Goal: Task Accomplishment & Management: Complete application form

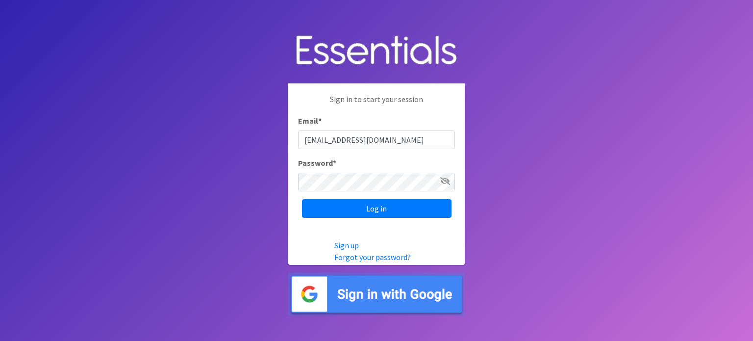
type input "yamoni@jaxdiaperbank.org"
click at [302, 199] on input "Log in" at bounding box center [376, 208] width 149 height 19
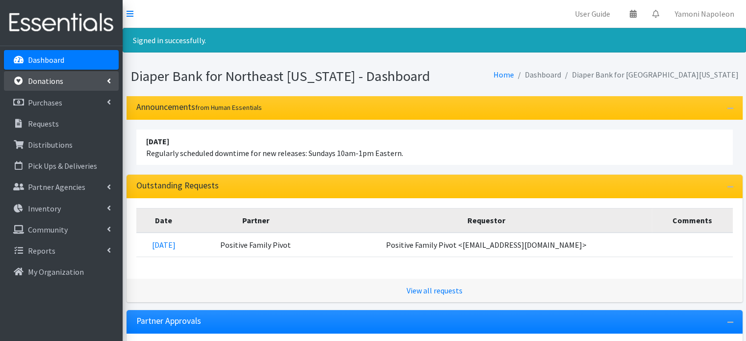
click at [56, 85] on p "Donations" at bounding box center [45, 81] width 35 height 10
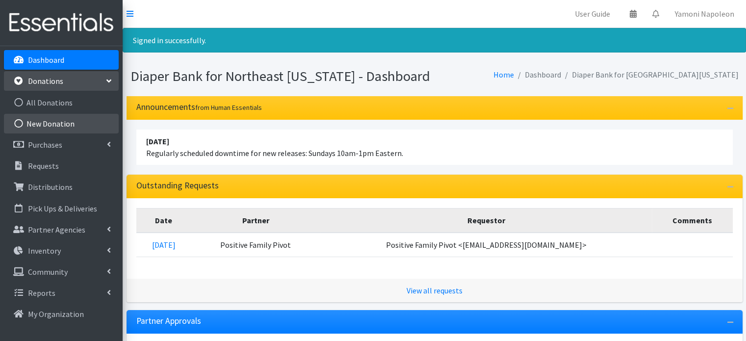
click at [55, 122] on link "New Donation" at bounding box center [61, 124] width 115 height 20
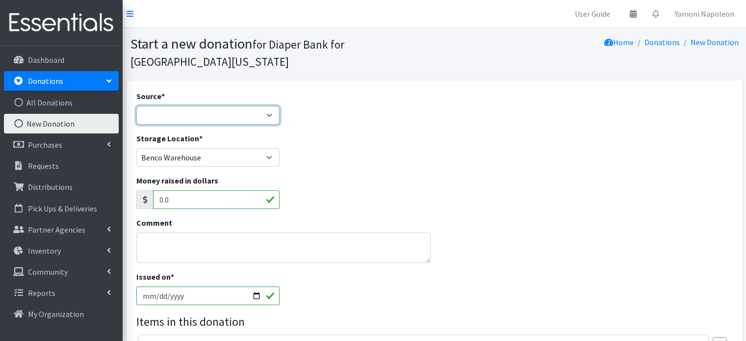
click at [217, 106] on select "Product Drive Manufacturer Donation Site Misc. Donation" at bounding box center [208, 115] width 144 height 19
click at [136, 106] on select "Product Drive Manufacturer Donation Site Misc. Donation" at bounding box center [208, 115] width 144 height 19
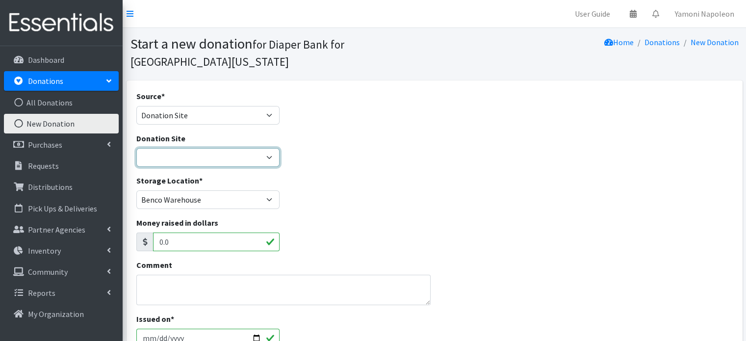
click at [222, 148] on select "24/7 Pediatric Care Centers (Point Meadows) Alleycakes Bakery Amazon Wishlist B…" at bounding box center [208, 157] width 144 height 19
click at [330, 217] on div "Money raised in dollars 0.0" at bounding box center [433, 238] width 603 height 42
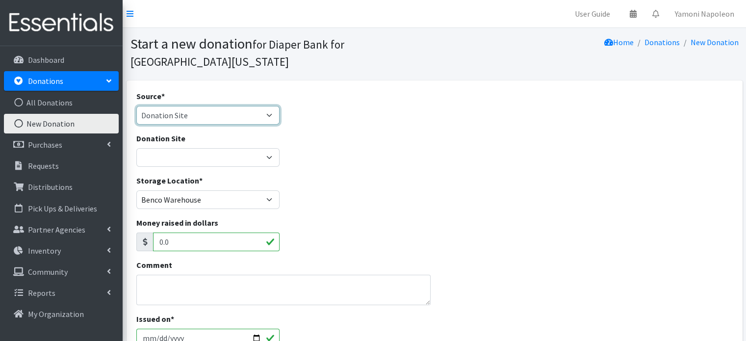
click at [272, 106] on select "Product Drive Manufacturer Donation Site Misc. Donation" at bounding box center [208, 115] width 144 height 19
click at [136, 106] on select "Product Drive Manufacturer Donation Site Misc. Donation" at bounding box center [208, 115] width 144 height 19
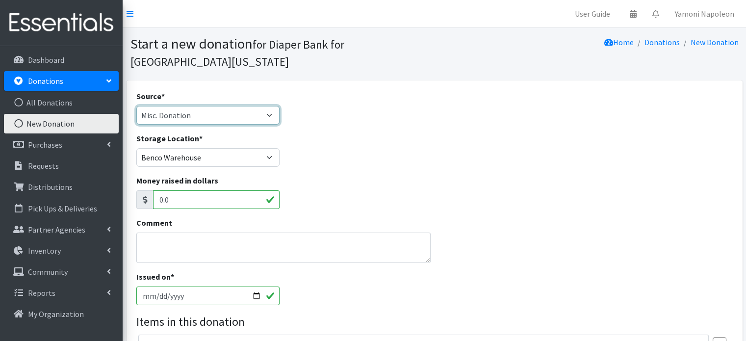
click at [263, 106] on select "Product Drive Manufacturer Donation Site Misc. Donation" at bounding box center [208, 115] width 144 height 19
click at [136, 106] on select "Product Drive Manufacturer Donation Site Misc. Donation" at bounding box center [208, 115] width 144 height 19
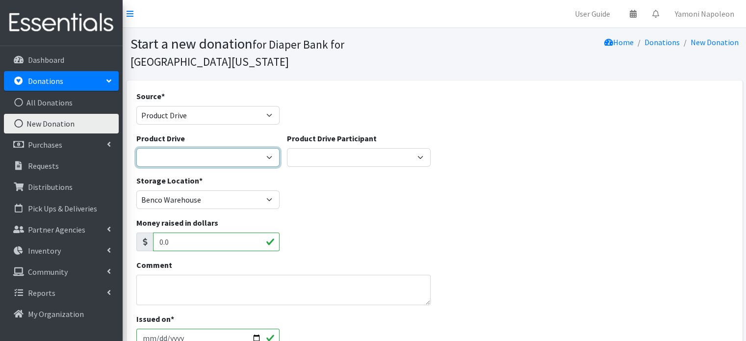
click at [268, 148] on select "Alpha Kappa Alpha - Gama Rho Omega Chapter Baby Boldy Bartram Springs Brisky's …" at bounding box center [208, 157] width 144 height 19
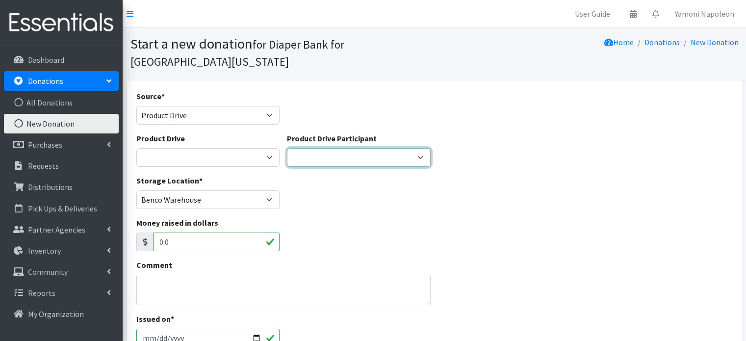
click at [342, 148] on select "Fig & Willow Alleycakes USF Alumni of Jacksonville/St. Augustine Bank of Americ…" at bounding box center [359, 157] width 144 height 19
click at [231, 108] on div "Source * Product Drive Manufacturer Donation Site Misc. Donation" at bounding box center [207, 111] width 151 height 42
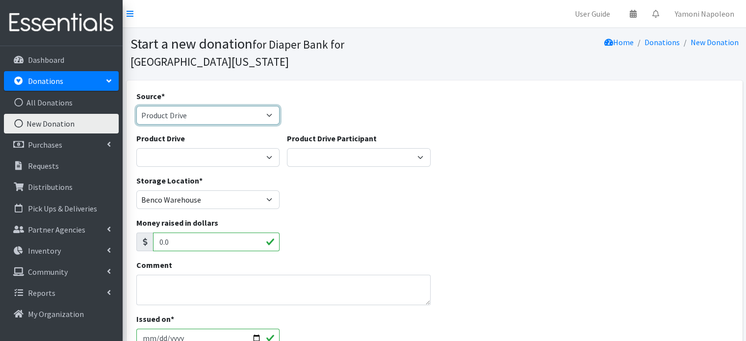
click at [235, 106] on select "Product Drive Manufacturer Donation Site Misc. Donation" at bounding box center [208, 115] width 144 height 19
select select "Misc. Donation"
click at [136, 106] on select "Product Drive Manufacturer Donation Site Misc. Donation" at bounding box center [208, 115] width 144 height 19
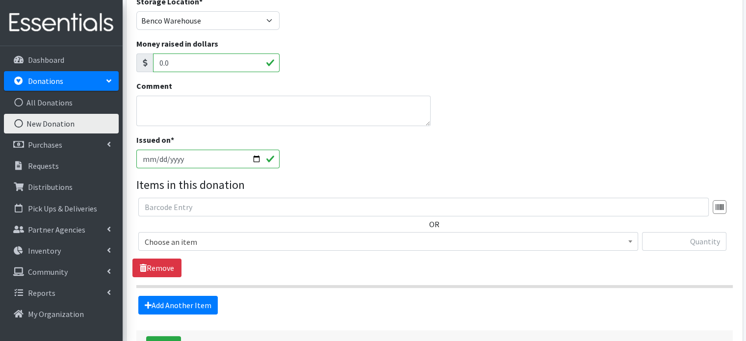
scroll to position [148, 0]
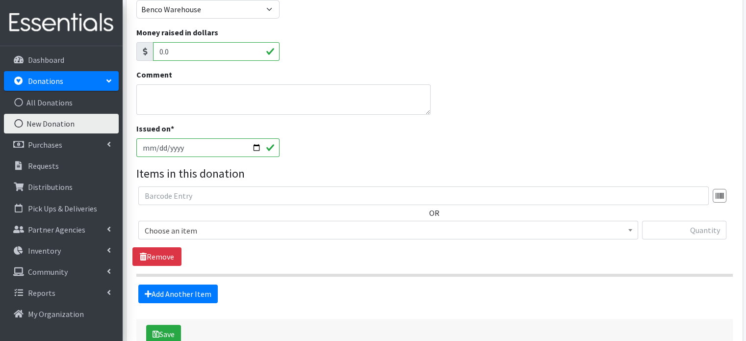
click at [257, 138] on input "[DATE]" at bounding box center [208, 147] width 144 height 19
type input "2025-09-25"
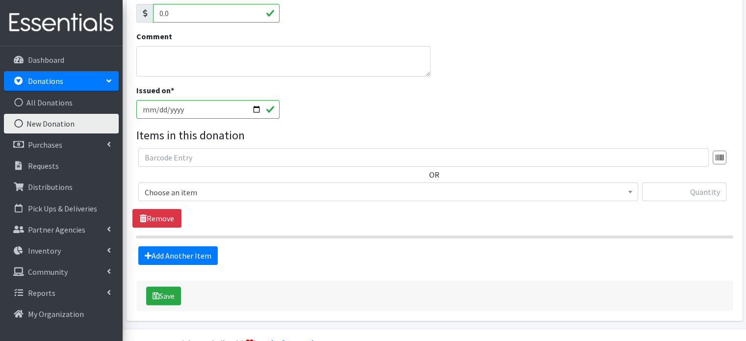
scroll to position [193, 0]
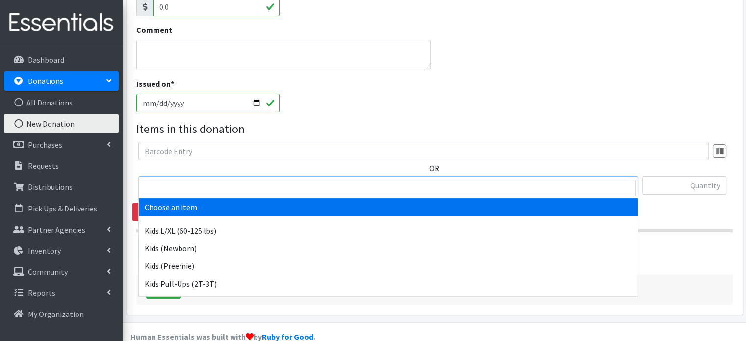
click at [289, 179] on span "Choose an item" at bounding box center [388, 186] width 487 height 14
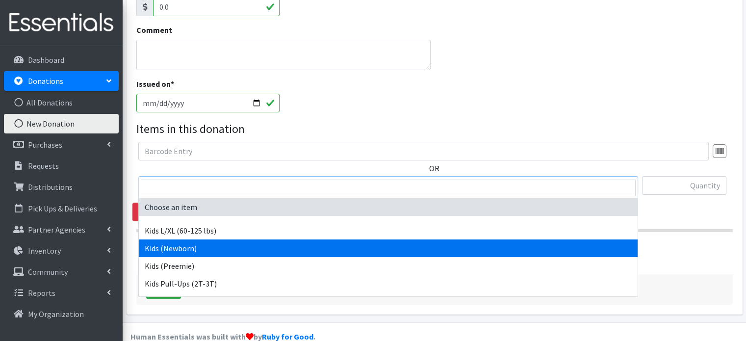
select select "4131"
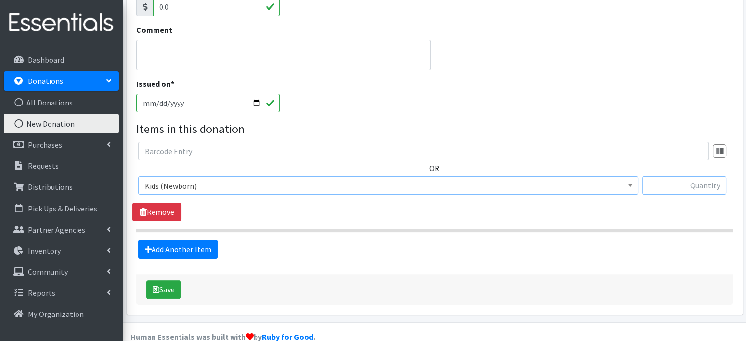
click at [676, 176] on input "text" at bounding box center [684, 185] width 84 height 19
type input "31"
click at [198, 240] on link "Add Another Item" at bounding box center [177, 249] width 79 height 19
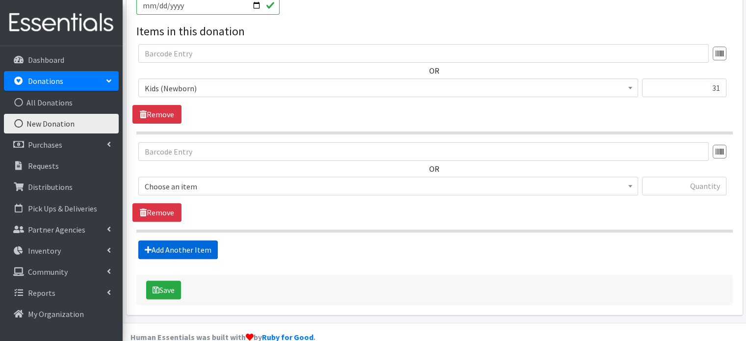
scroll to position [290, 0]
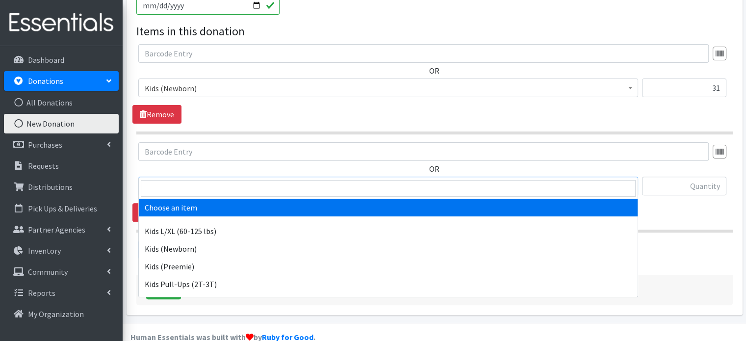
click at [278, 179] on span "Choose an item" at bounding box center [388, 186] width 487 height 14
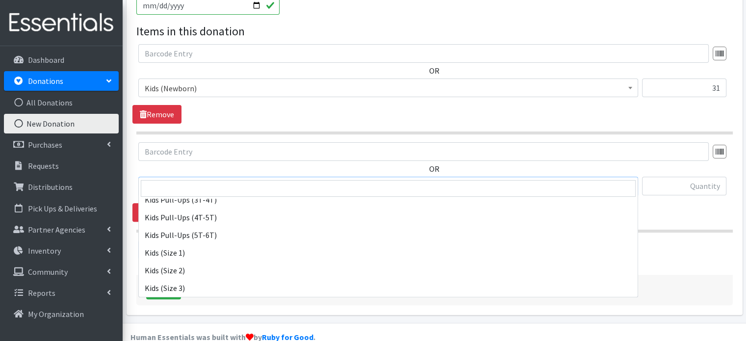
scroll to position [136, 0]
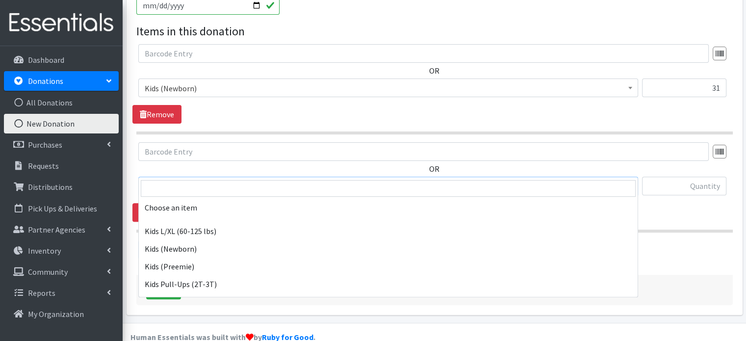
click at [224, 179] on span "Kids (Size 2)" at bounding box center [388, 186] width 487 height 14
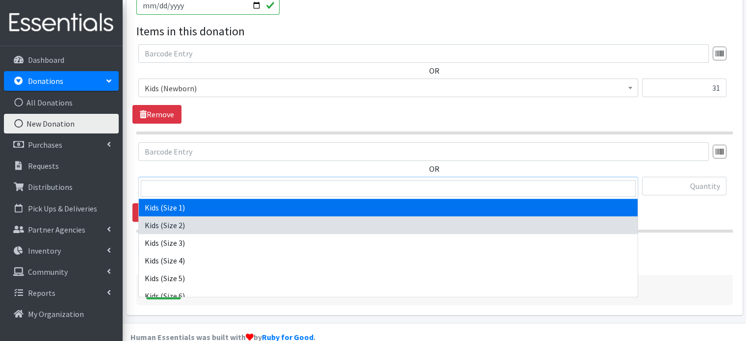
select select "4130"
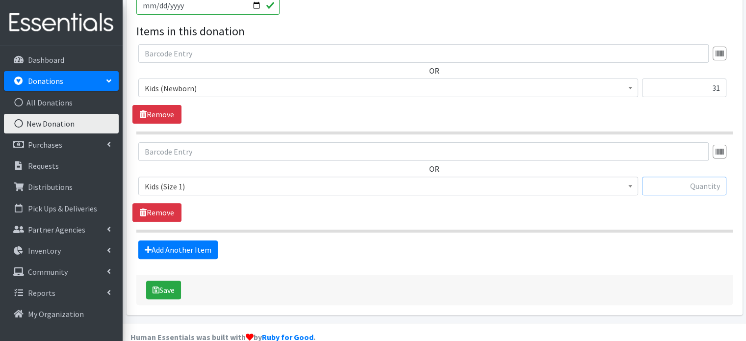
click at [665, 176] on input "text" at bounding box center [684, 185] width 84 height 19
type input "32"
click at [202, 240] on link "Add Another Item" at bounding box center [177, 249] width 79 height 19
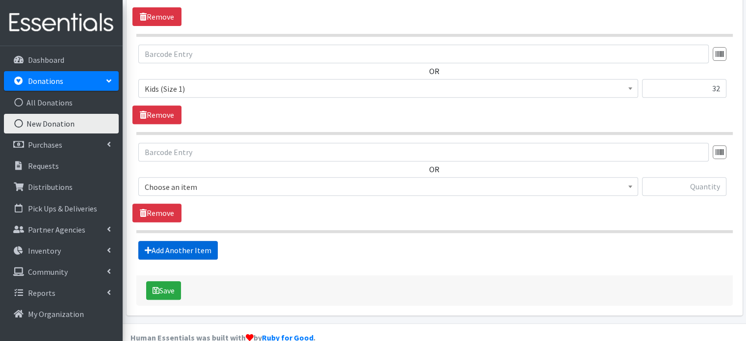
scroll to position [388, 0]
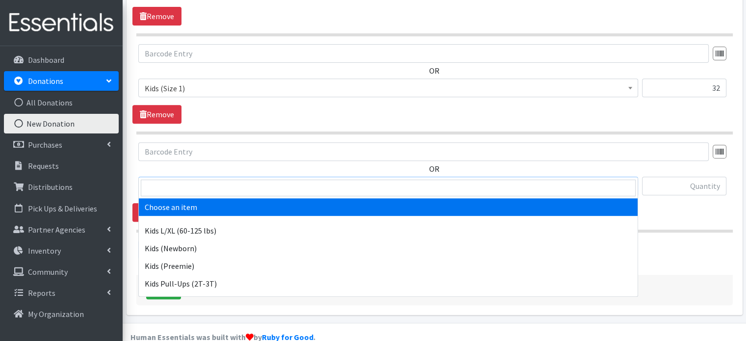
click at [541, 179] on span "Choose an item" at bounding box center [388, 186] width 487 height 14
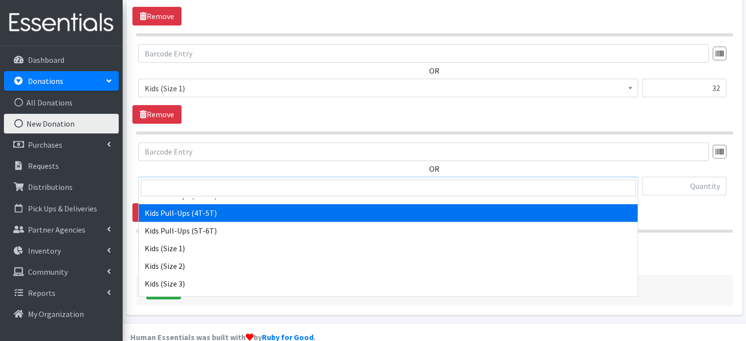
scroll to position [117, 0]
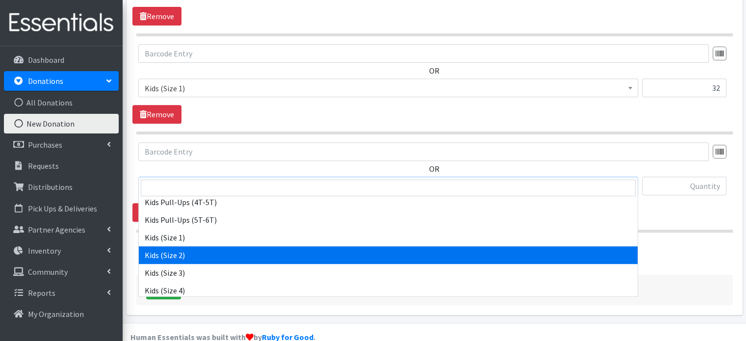
select select "4128"
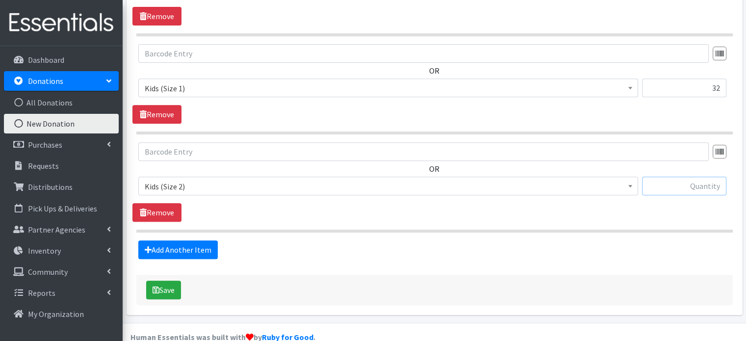
click at [680, 176] on input "text" at bounding box center [684, 185] width 84 height 19
click at [206, 240] on link "Add Another Item" at bounding box center [177, 249] width 79 height 19
click at [314, 179] on span "Choose an item" at bounding box center [388, 186] width 487 height 14
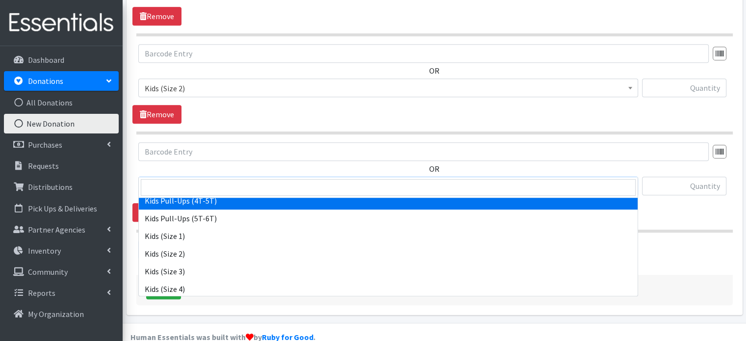
scroll to position [119, 0]
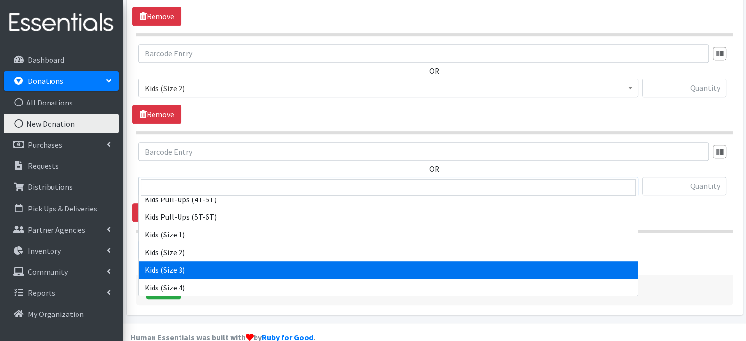
select select "4132"
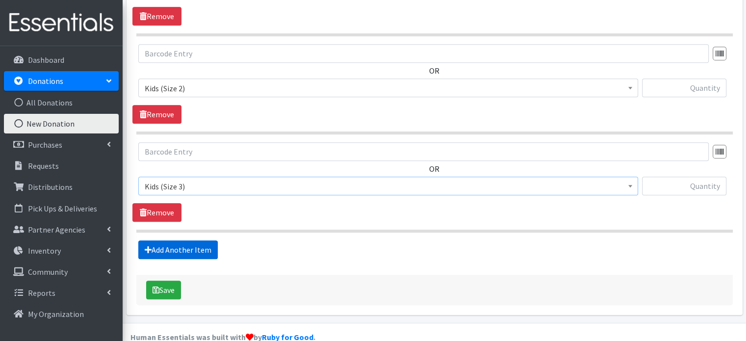
click at [199, 240] on link "Add Another Item" at bounding box center [177, 249] width 79 height 19
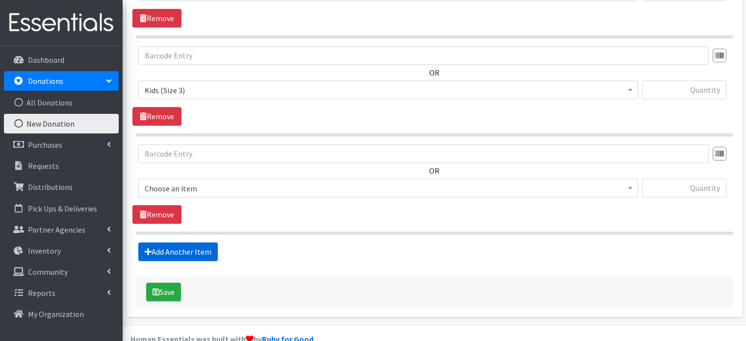
scroll to position [584, 0]
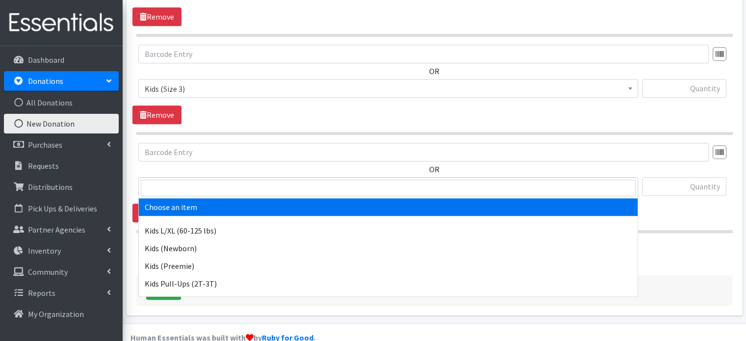
click at [267, 180] on span "Choose an item" at bounding box center [388, 187] width 487 height 14
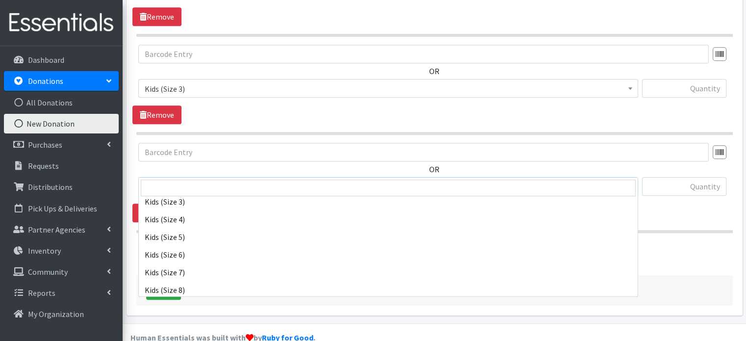
scroll to position [189, 0]
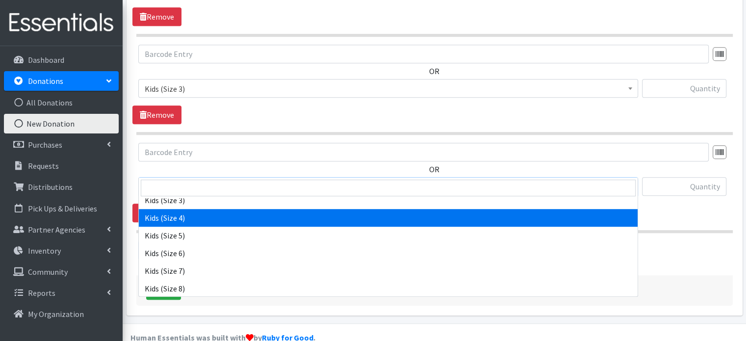
select select "4133"
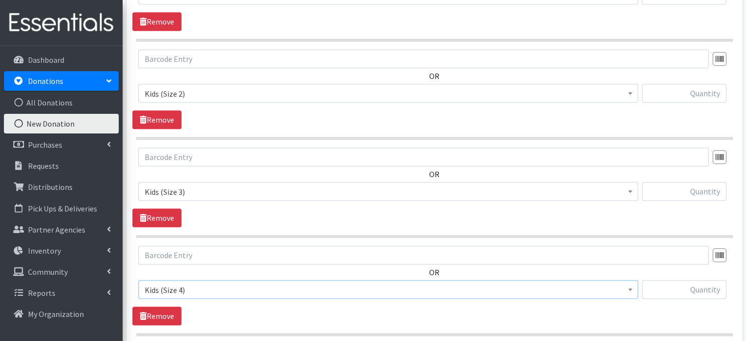
scroll to position [479, 0]
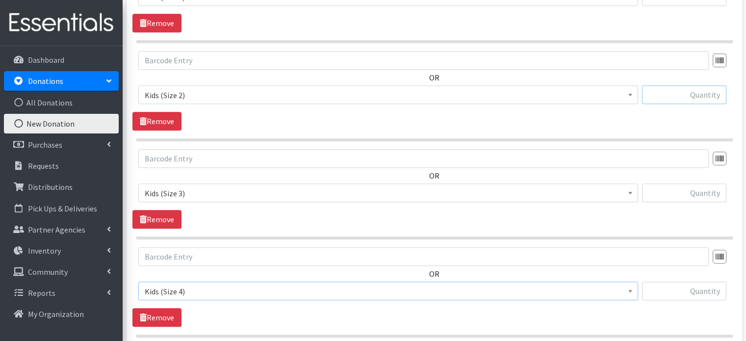
click at [678, 85] on input "text" at bounding box center [684, 94] width 84 height 19
type input "251"
click at [700, 183] on input "text" at bounding box center [684, 192] width 84 height 19
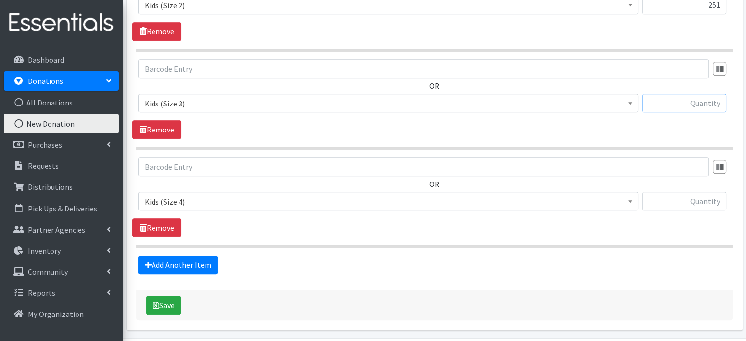
scroll to position [584, 0]
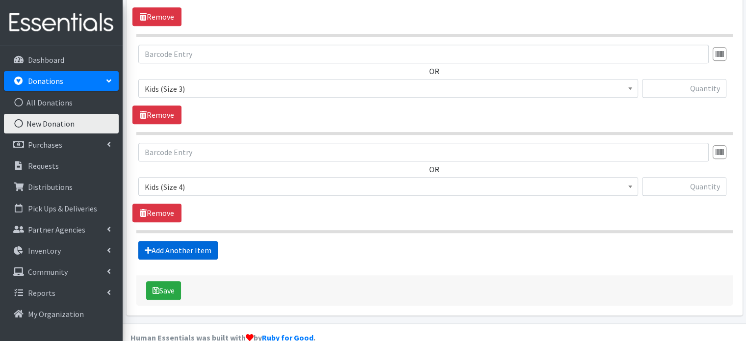
click at [192, 241] on link "Add Another Item" at bounding box center [177, 250] width 79 height 19
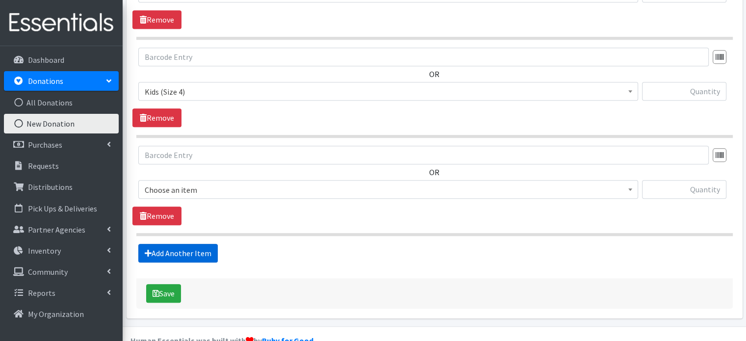
scroll to position [681, 0]
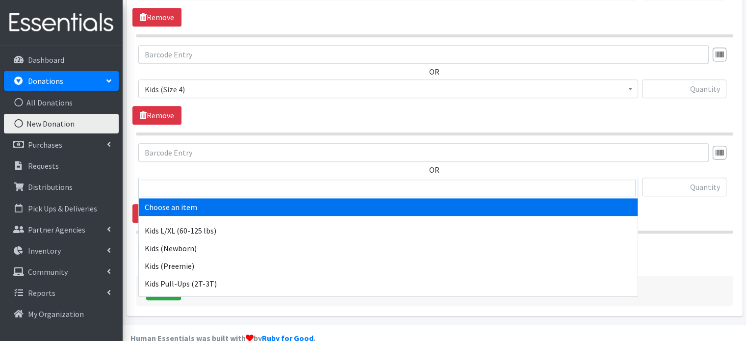
drag, startPoint x: 220, startPoint y: 169, endPoint x: 219, endPoint y: 184, distance: 14.7
click at [220, 180] on span "Choose an item" at bounding box center [388, 187] width 487 height 14
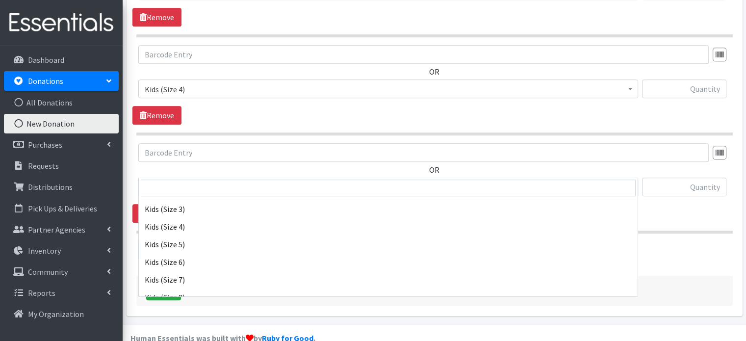
scroll to position [174, 0]
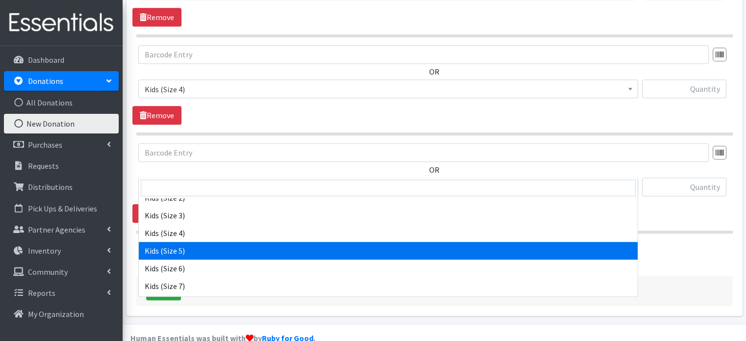
select select "4134"
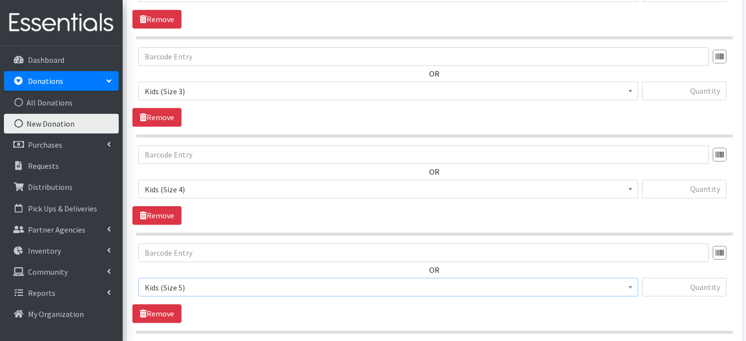
scroll to position [575, 0]
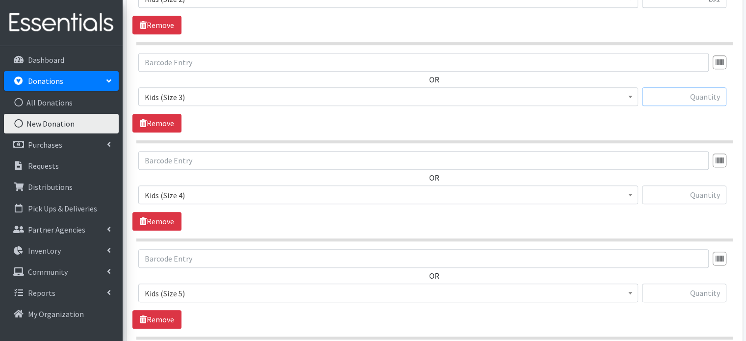
click at [698, 87] on input "text" at bounding box center [684, 96] width 84 height 19
type input "211"
click at [704, 185] on input "text" at bounding box center [684, 194] width 84 height 19
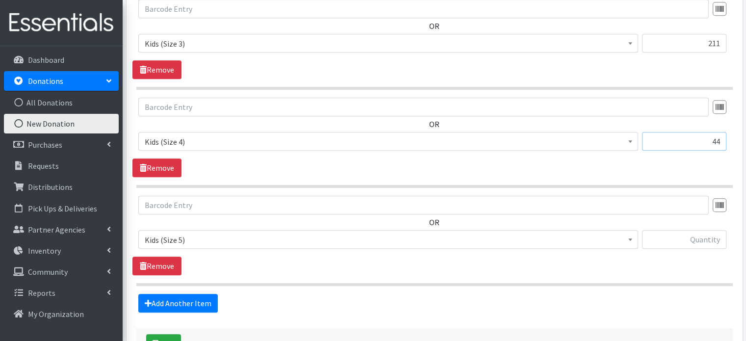
scroll to position [630, 0]
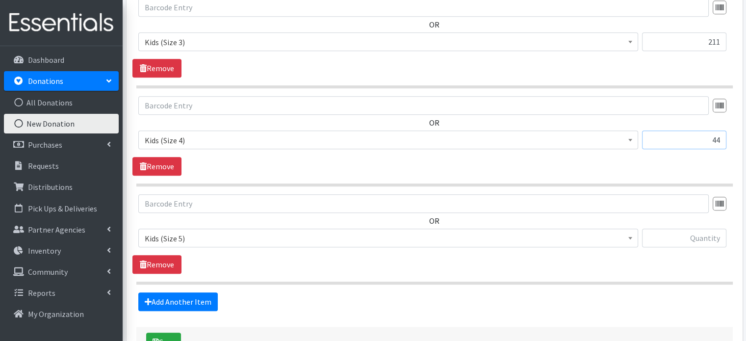
type input "44"
click at [673, 228] on input "text" at bounding box center [684, 237] width 84 height 19
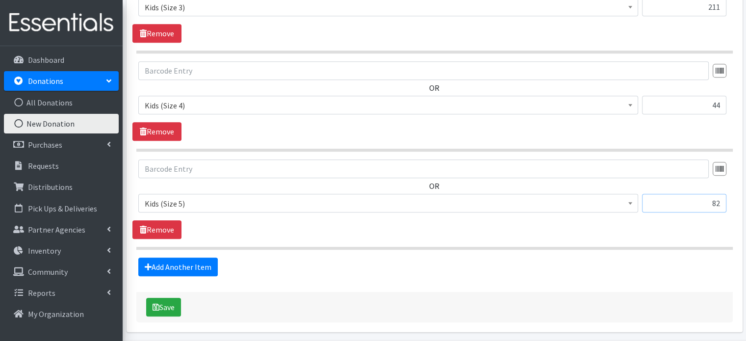
scroll to position [681, 0]
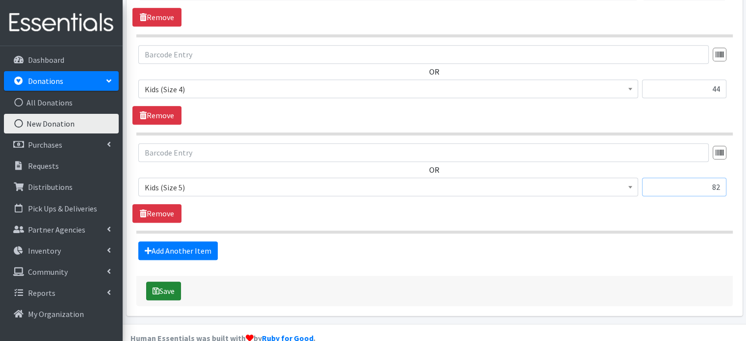
type input "82"
click at [176, 281] on button "Save" at bounding box center [163, 290] width 35 height 19
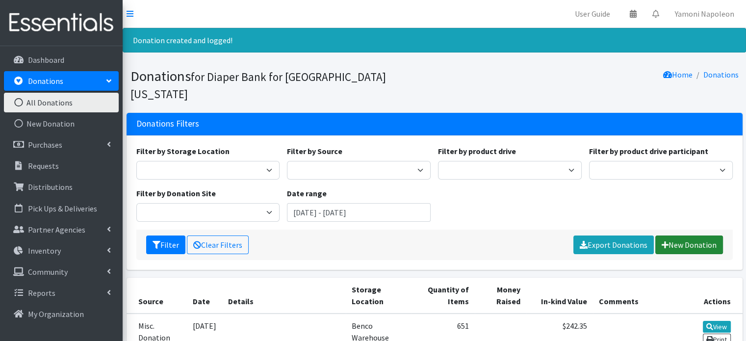
click at [681, 235] on link "New Donation" at bounding box center [689, 244] width 68 height 19
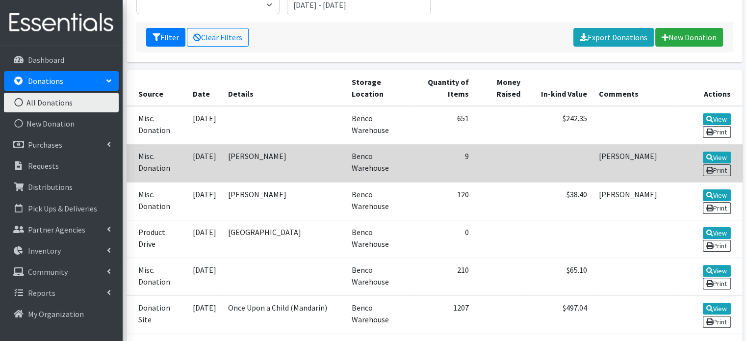
scroll to position [208, 0]
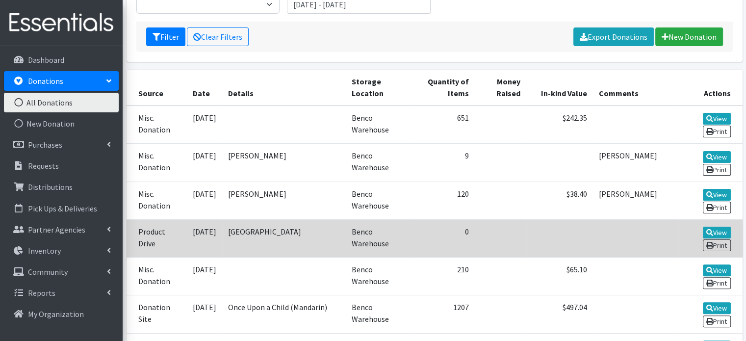
click at [278, 219] on td "[GEOGRAPHIC_DATA]" at bounding box center [284, 238] width 124 height 38
click at [714, 226] on link "View" at bounding box center [716, 232] width 28 height 12
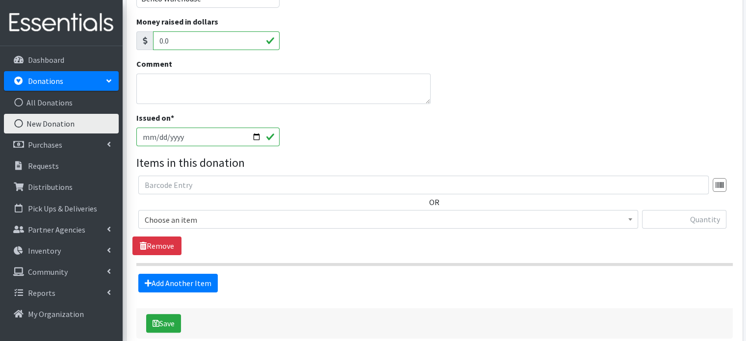
scroll to position [193, 0]
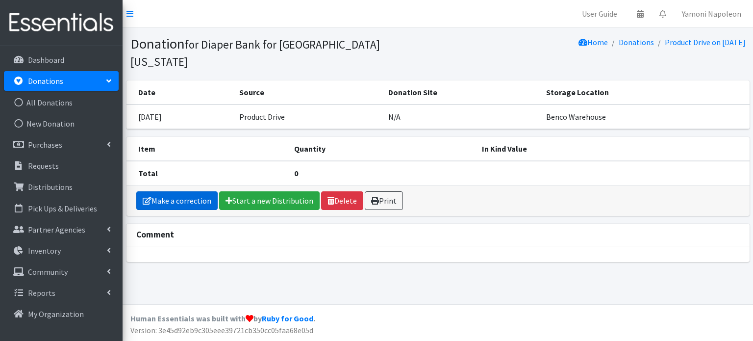
click at [199, 191] on link "Make a correction" at bounding box center [176, 200] width 81 height 19
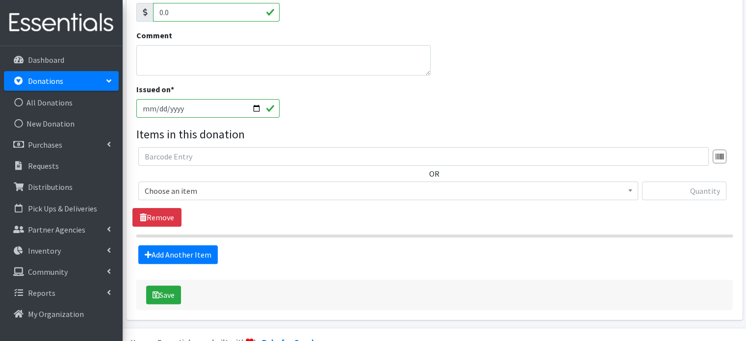
scroll to position [235, 0]
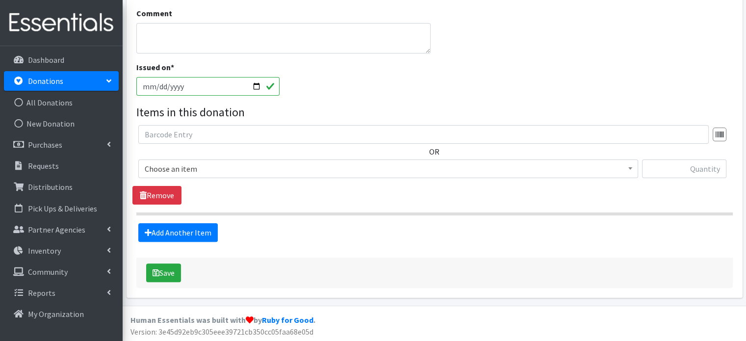
click at [358, 165] on span "Choose an item" at bounding box center [388, 169] width 487 height 14
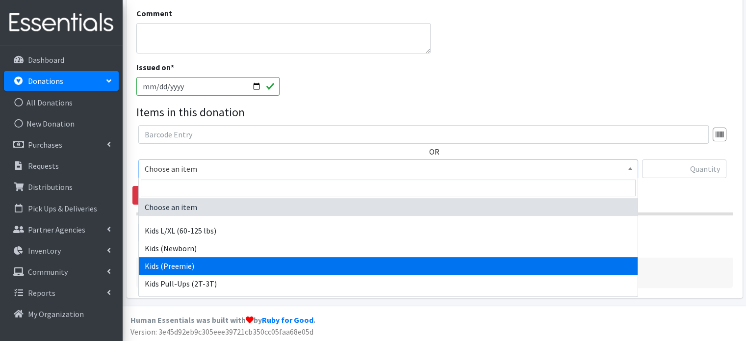
select select "4152"
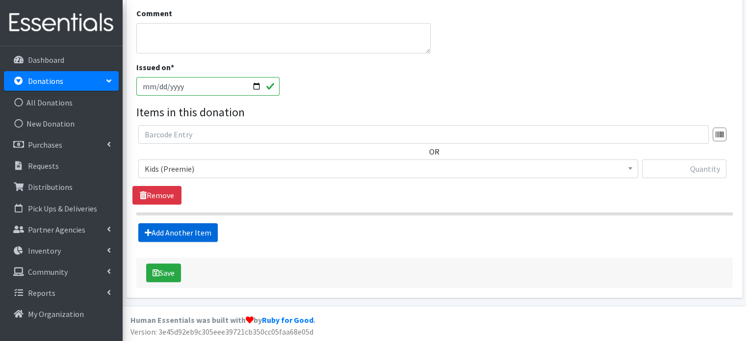
click at [204, 232] on link "Add Another Item" at bounding box center [177, 232] width 79 height 19
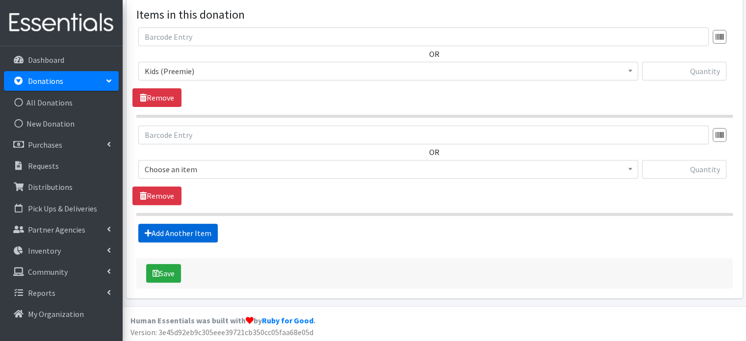
scroll to position [333, 0]
click at [280, 172] on span "Choose an item" at bounding box center [388, 169] width 487 height 14
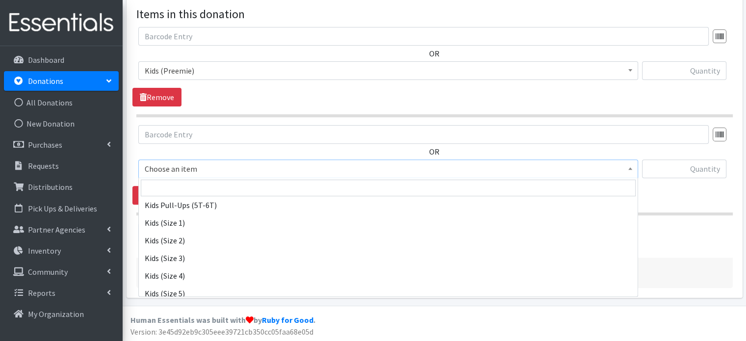
scroll to position [139, 0]
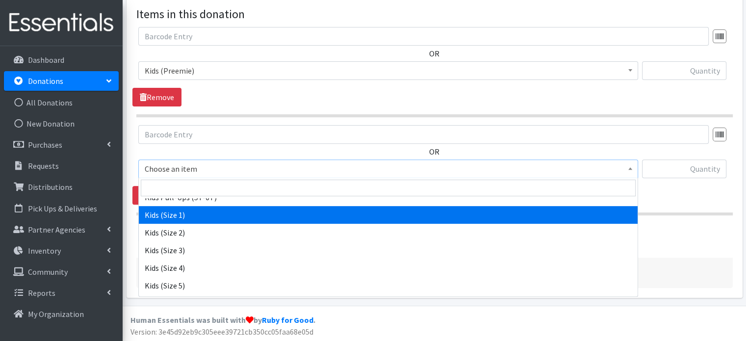
select select "4130"
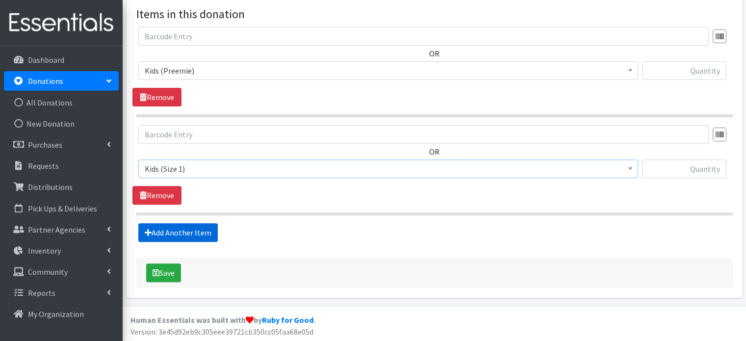
click at [184, 233] on link "Add Another Item" at bounding box center [177, 232] width 79 height 19
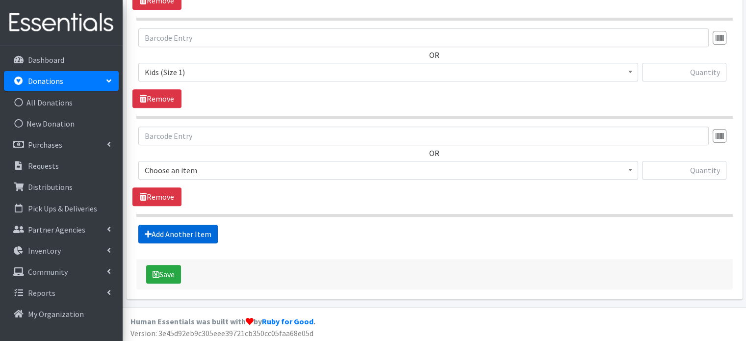
scroll to position [430, 0]
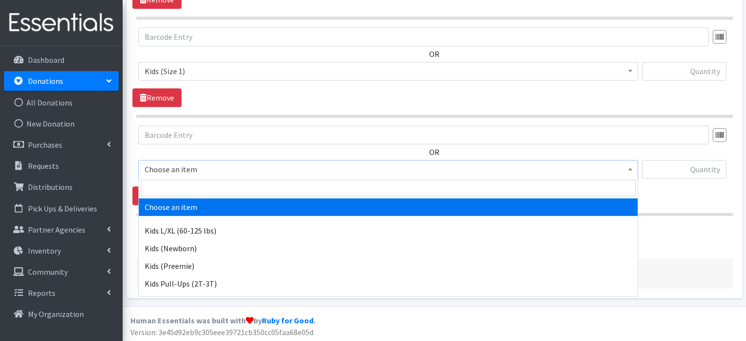
click at [272, 173] on span "Choose an item" at bounding box center [388, 169] width 487 height 14
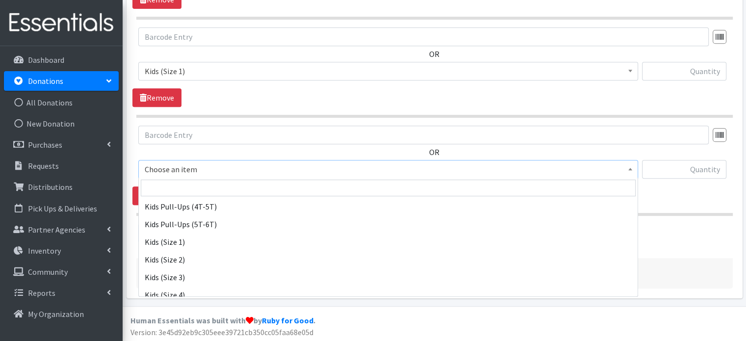
scroll to position [141, 0]
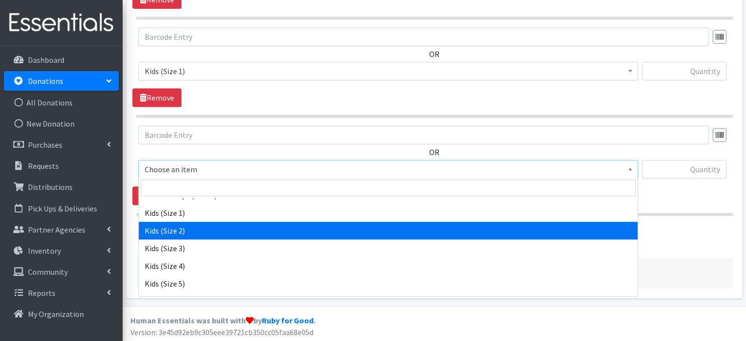
select select "4128"
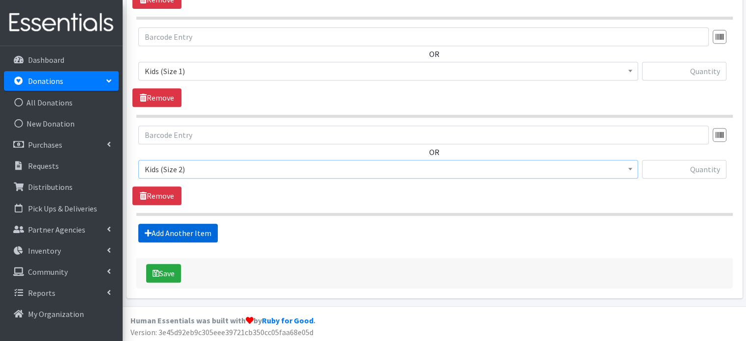
click at [180, 231] on link "Add Another Item" at bounding box center [177, 233] width 79 height 19
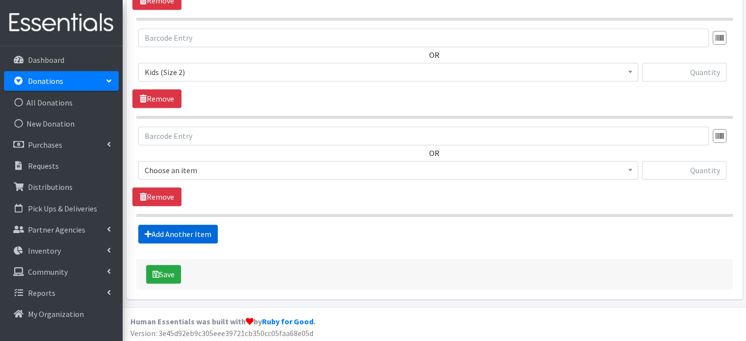
scroll to position [528, 0]
click at [258, 168] on span "Choose an item" at bounding box center [388, 170] width 487 height 14
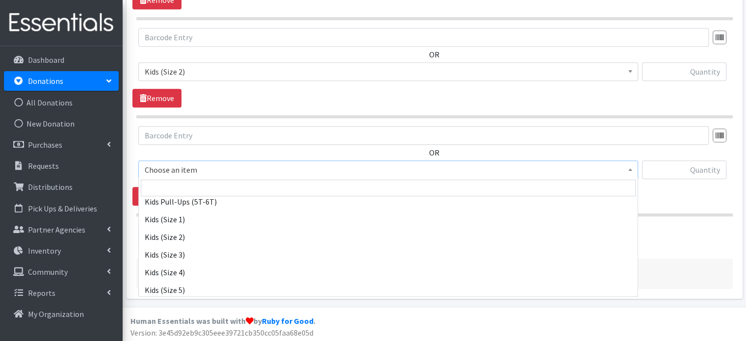
scroll to position [142, 0]
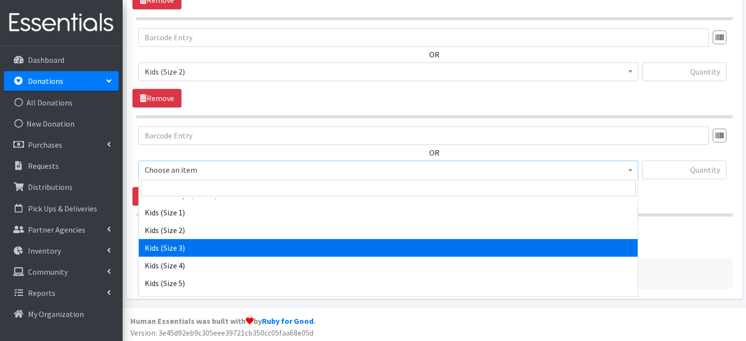
select select "4132"
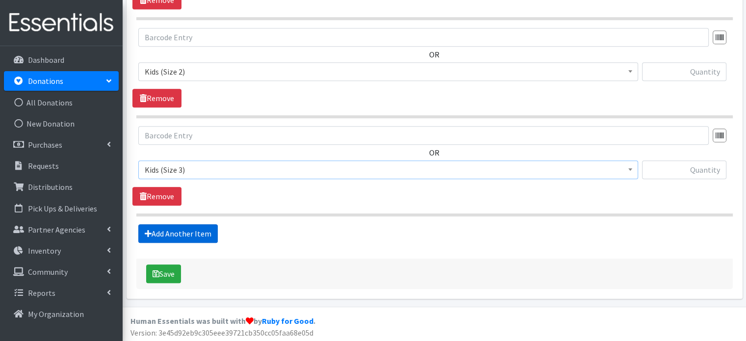
click at [180, 229] on link "Add Another Item" at bounding box center [177, 233] width 79 height 19
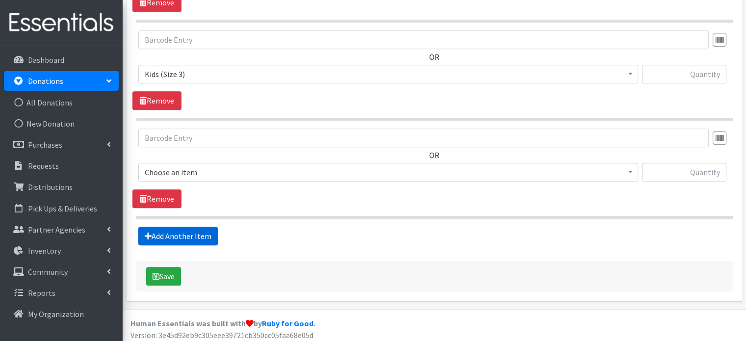
scroll to position [625, 0]
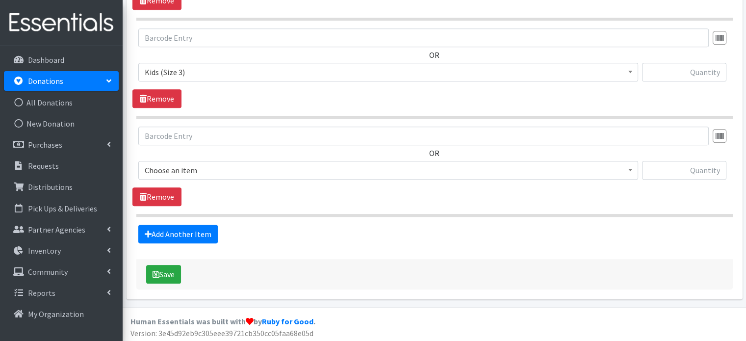
click at [213, 168] on span "Choose an item" at bounding box center [388, 170] width 487 height 14
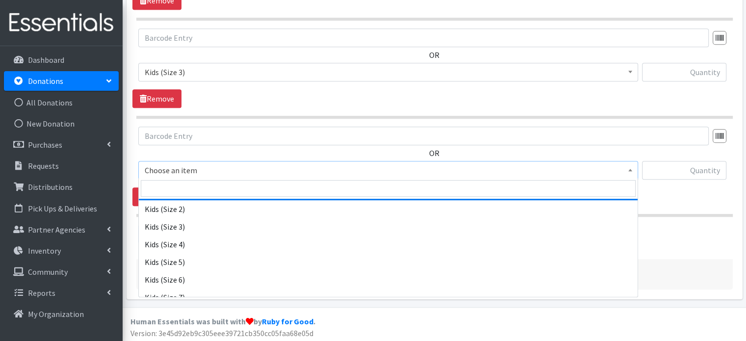
scroll to position [167, 0]
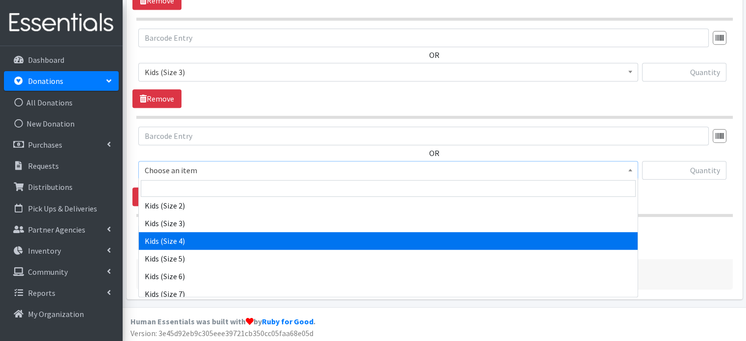
select select "4133"
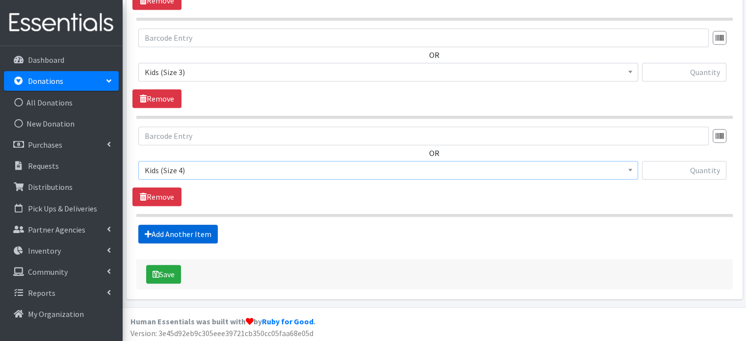
click at [201, 232] on link "Add Another Item" at bounding box center [177, 233] width 79 height 19
click at [266, 169] on span "Choose an item" at bounding box center [388, 170] width 487 height 14
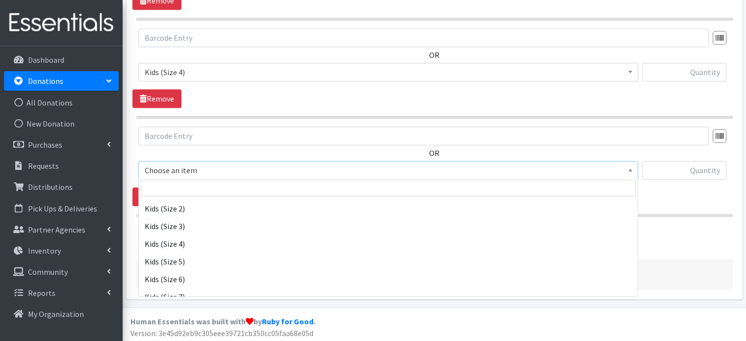
scroll to position [164, 0]
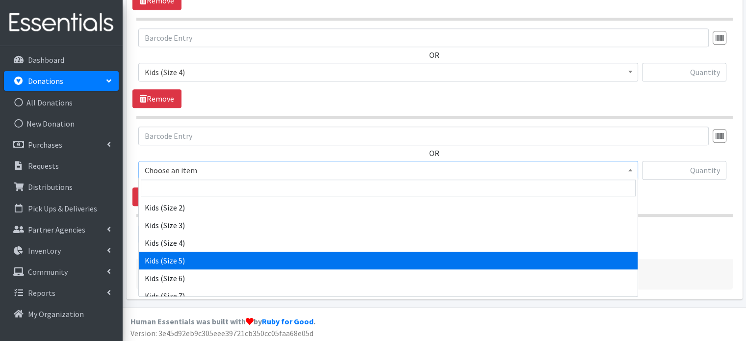
select select "4134"
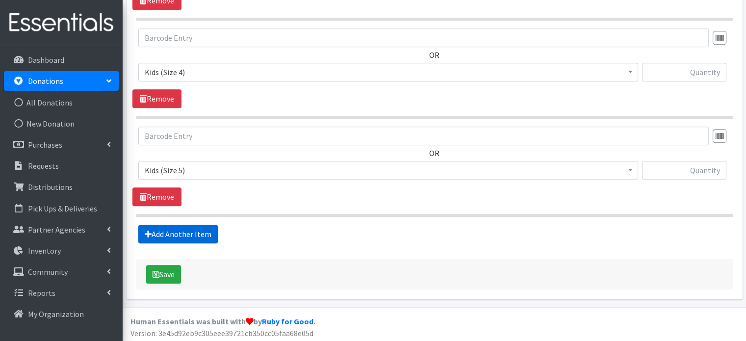
click at [200, 227] on link "Add Another Item" at bounding box center [177, 233] width 79 height 19
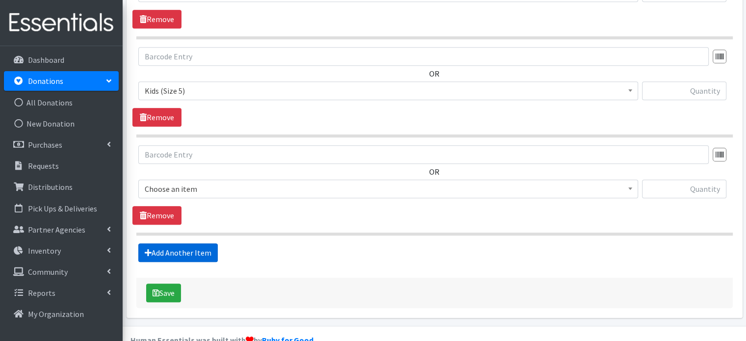
scroll to position [821, 0]
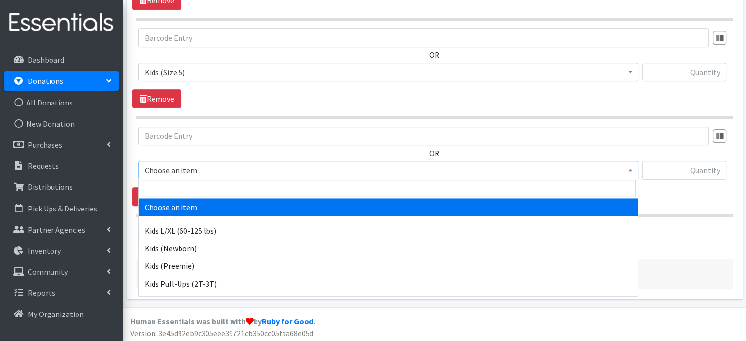
click at [270, 171] on span "Choose an item" at bounding box center [388, 170] width 487 height 14
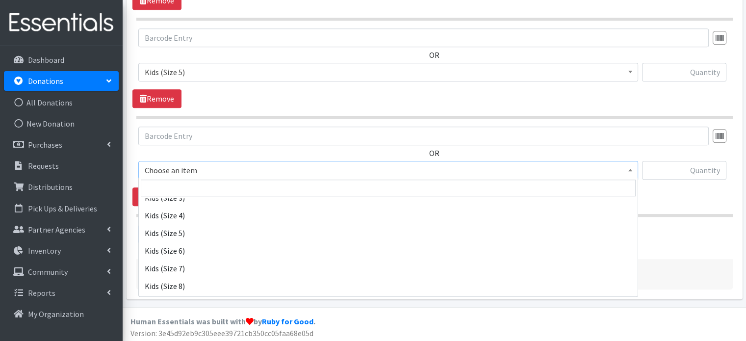
scroll to position [208, 0]
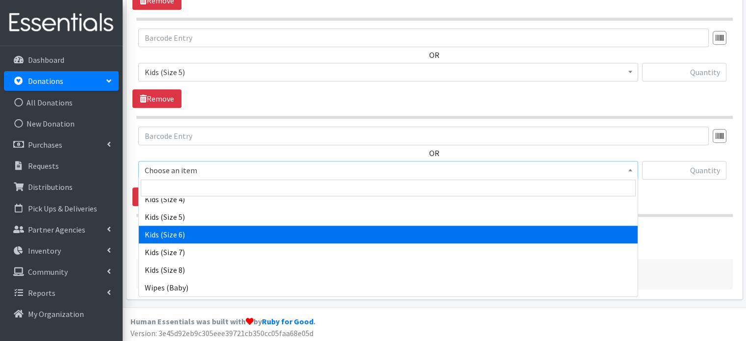
select select "4135"
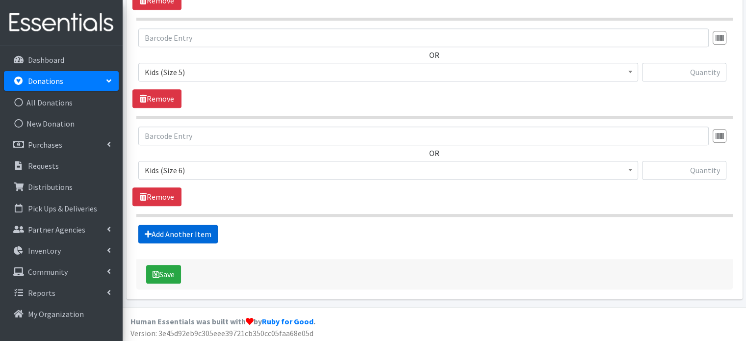
click at [198, 231] on link "Add Another Item" at bounding box center [177, 233] width 79 height 19
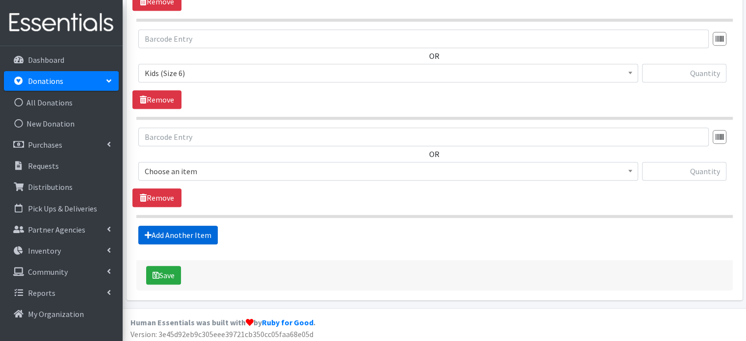
scroll to position [919, 0]
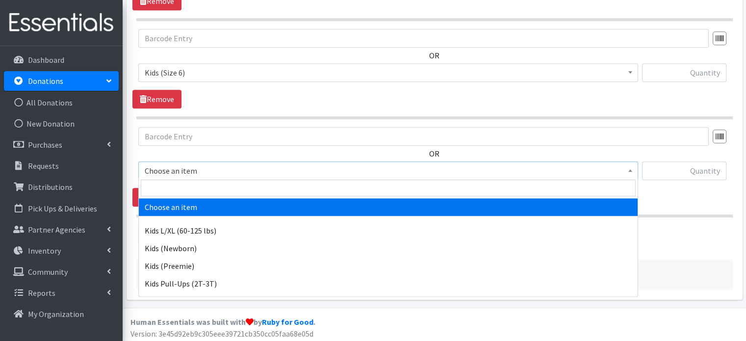
click at [231, 172] on span "Choose an item" at bounding box center [388, 171] width 487 height 14
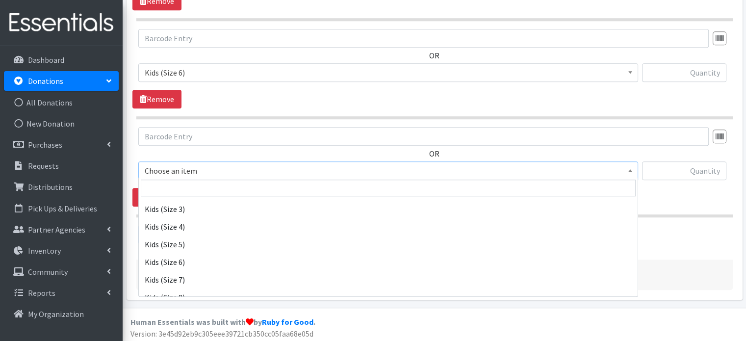
scroll to position [181, 0]
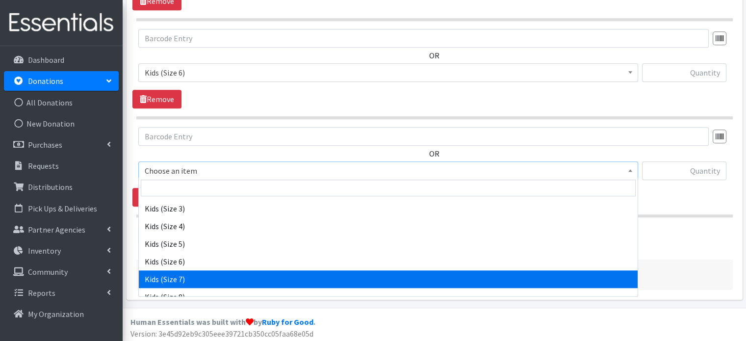
select select "6172"
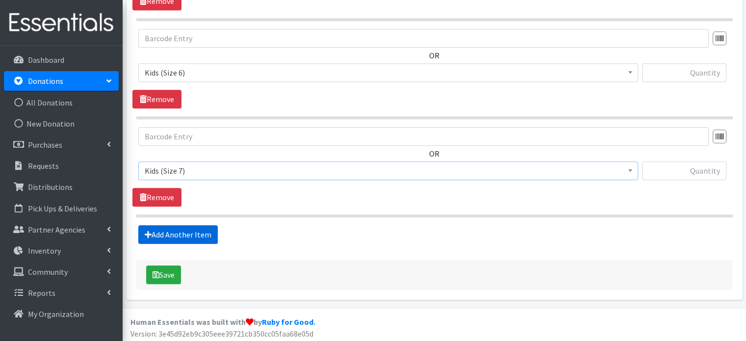
click at [194, 232] on link "Add Another Item" at bounding box center [177, 234] width 79 height 19
click at [196, 232] on link "Add Another Item" at bounding box center [177, 234] width 79 height 19
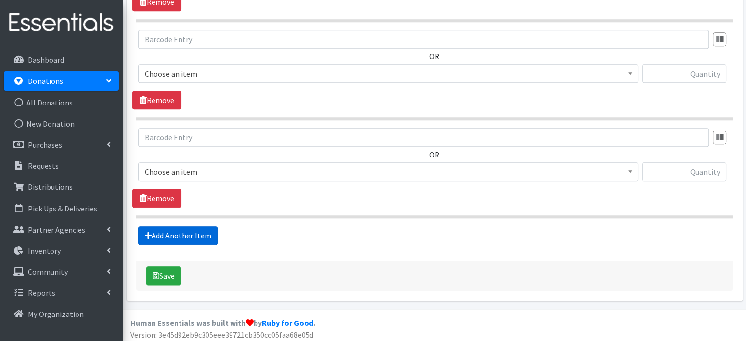
scroll to position [1115, 0]
click at [181, 70] on span "Choose an item" at bounding box center [388, 73] width 487 height 14
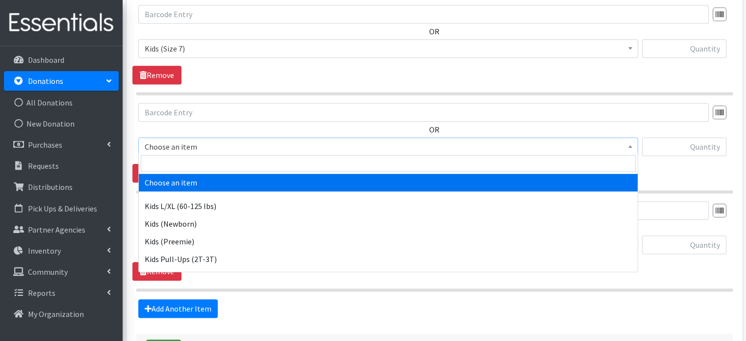
scroll to position [1042, 0]
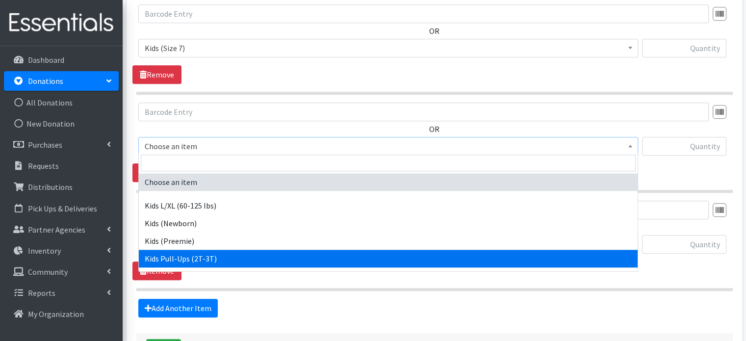
select select "4147"
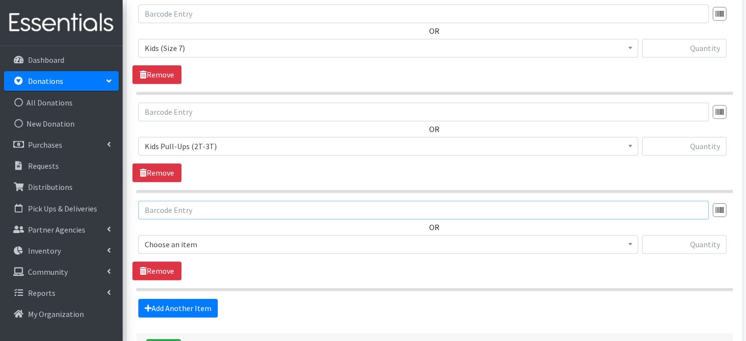
click at [177, 210] on input "text" at bounding box center [423, 209] width 570 height 19
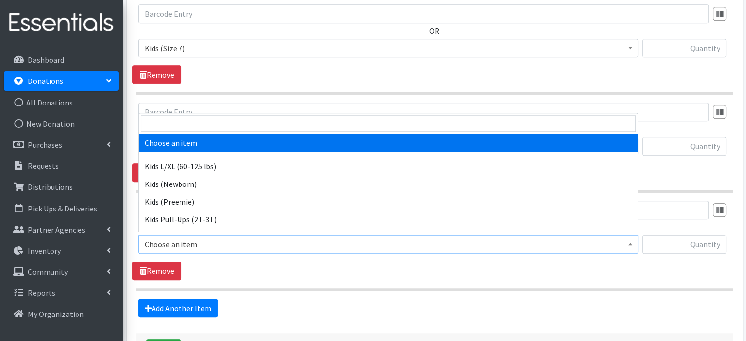
click at [189, 244] on span "Choose an item" at bounding box center [388, 244] width 487 height 14
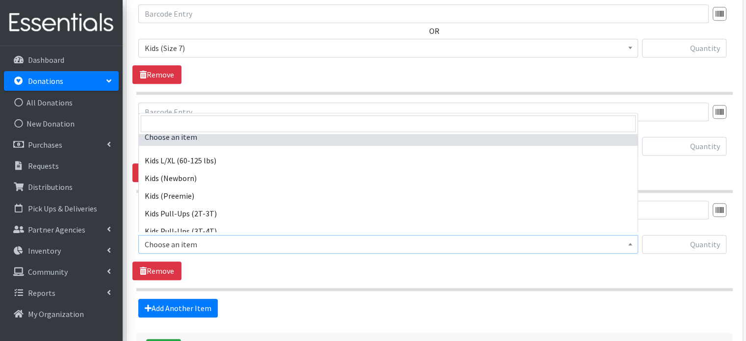
scroll to position [6, 0]
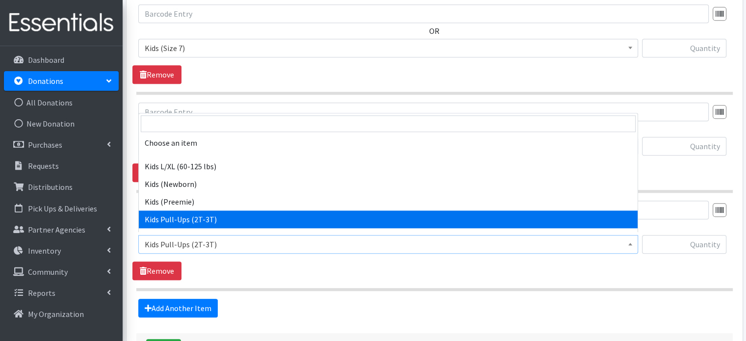
click at [248, 244] on span "Kids Pull-Ups (2T-3T)" at bounding box center [388, 244] width 487 height 14
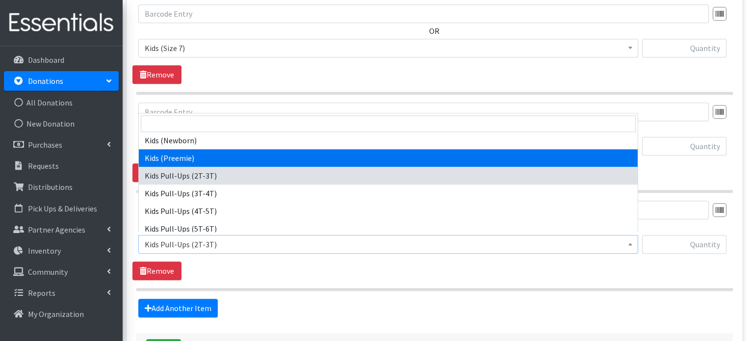
scroll to position [45, 0]
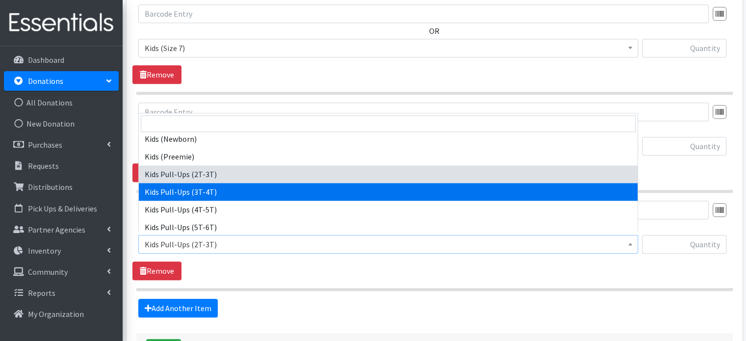
select select "4148"
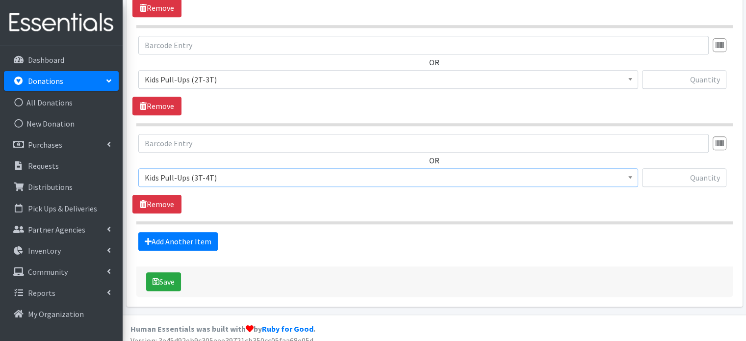
scroll to position [1115, 0]
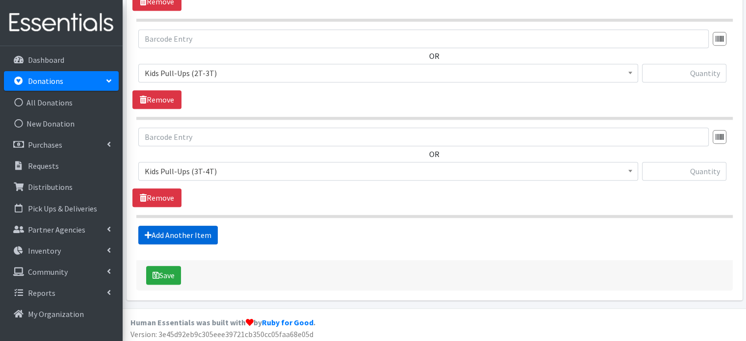
click at [200, 231] on link "Add Another Item" at bounding box center [177, 234] width 79 height 19
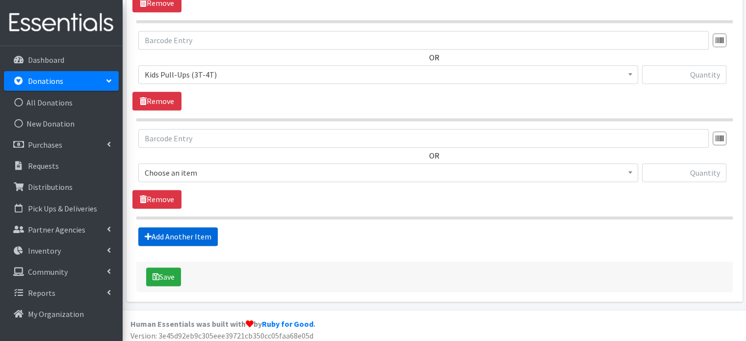
scroll to position [1212, 0]
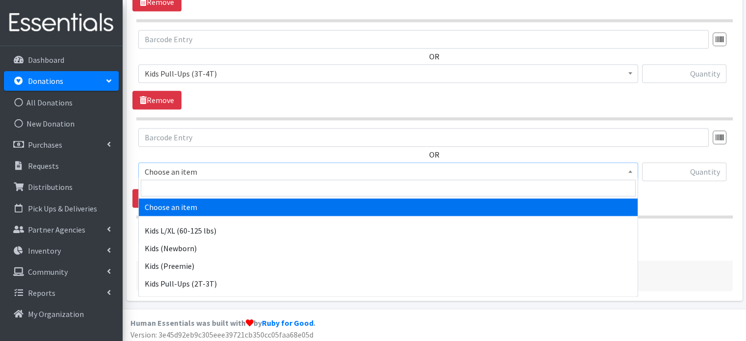
click at [212, 167] on span "Choose an item" at bounding box center [388, 172] width 487 height 14
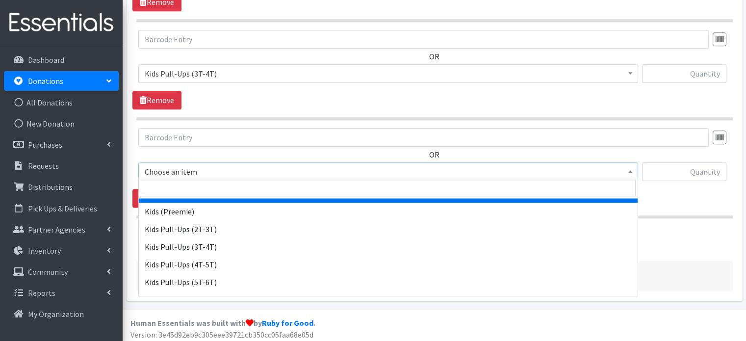
scroll to position [82, 0]
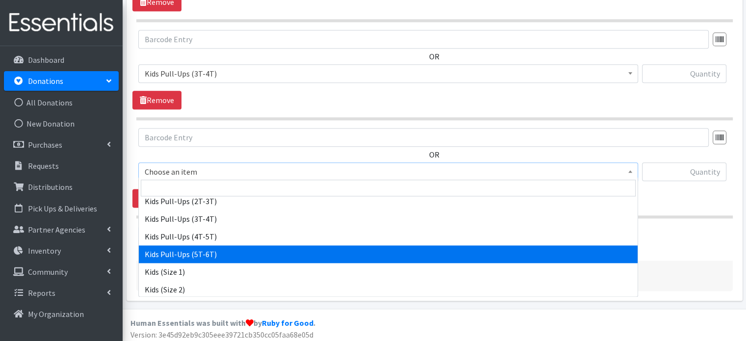
select select "15153"
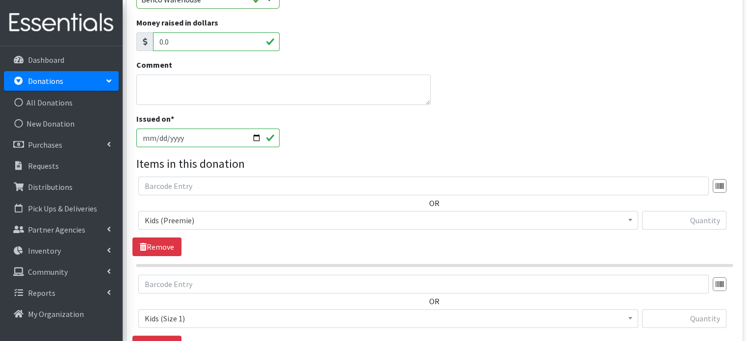
scroll to position [191, 0]
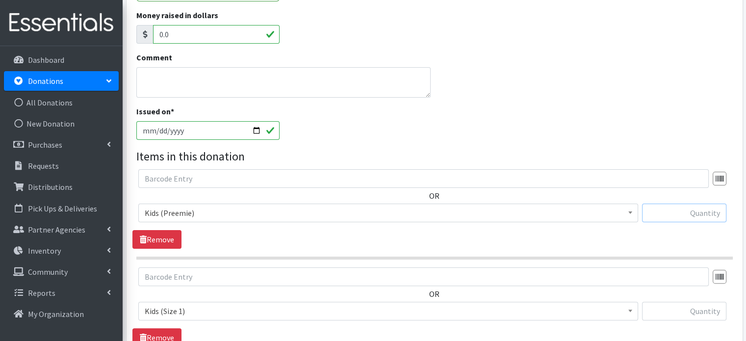
click at [649, 208] on input "text" at bounding box center [684, 212] width 84 height 19
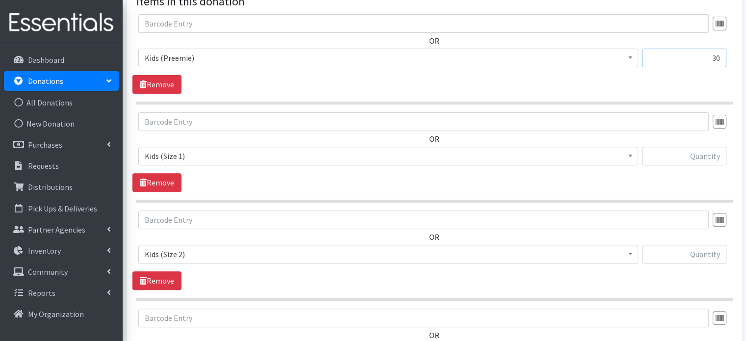
scroll to position [348, 0]
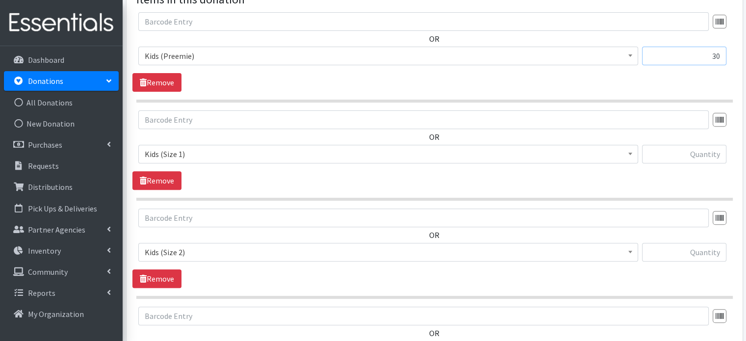
type input "30"
click at [702, 156] on input "text" at bounding box center [684, 154] width 84 height 19
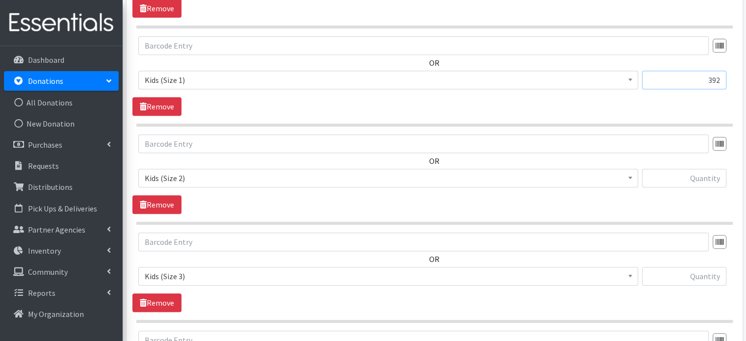
scroll to position [423, 0]
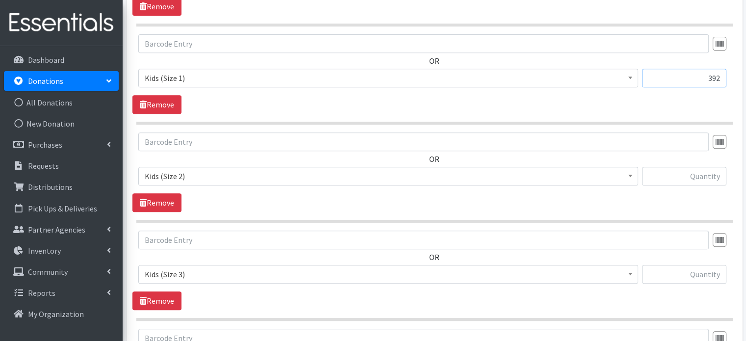
type input "392"
click at [707, 173] on input "text" at bounding box center [684, 176] width 84 height 19
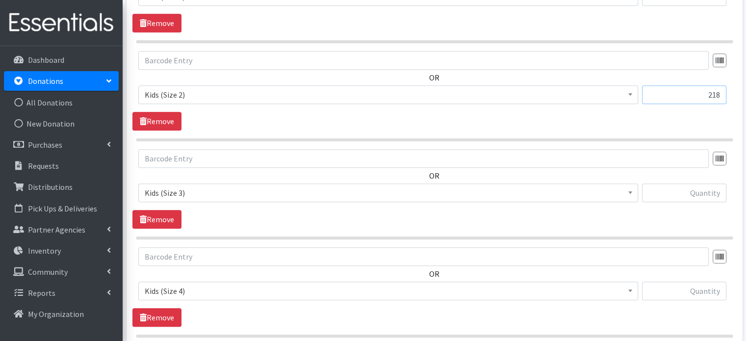
scroll to position [506, 0]
type input "218"
click at [705, 197] on input "text" at bounding box center [684, 191] width 84 height 19
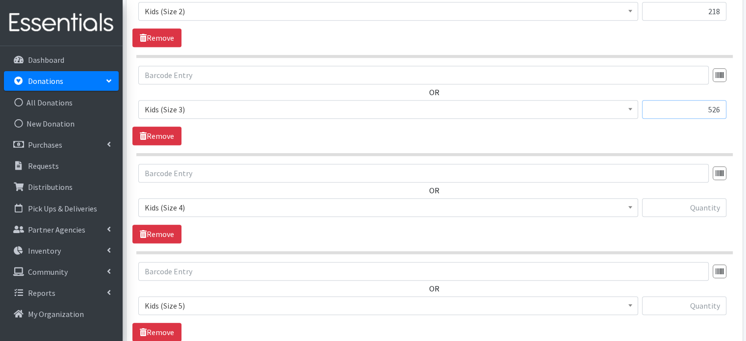
scroll to position [594, 0]
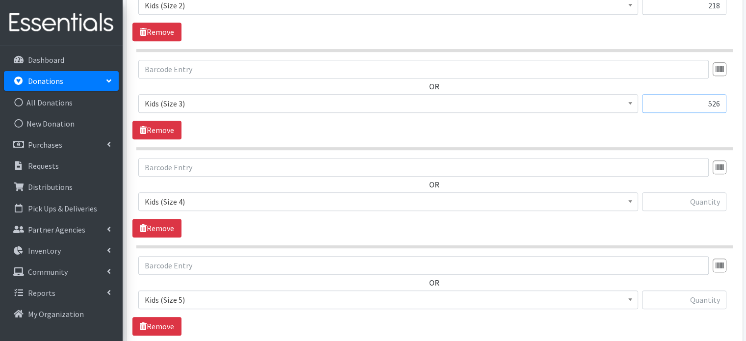
type input "526"
click at [705, 197] on input "text" at bounding box center [684, 201] width 84 height 19
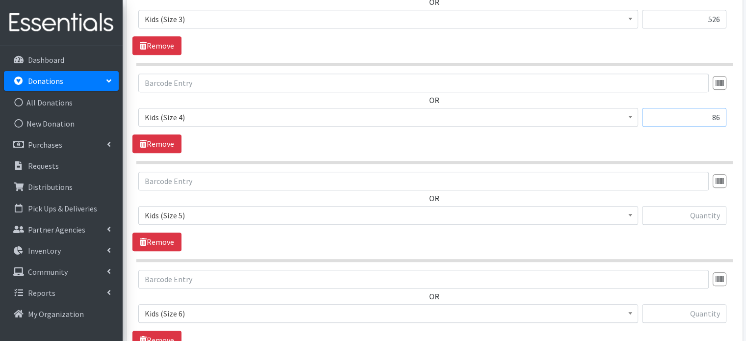
scroll to position [680, 0]
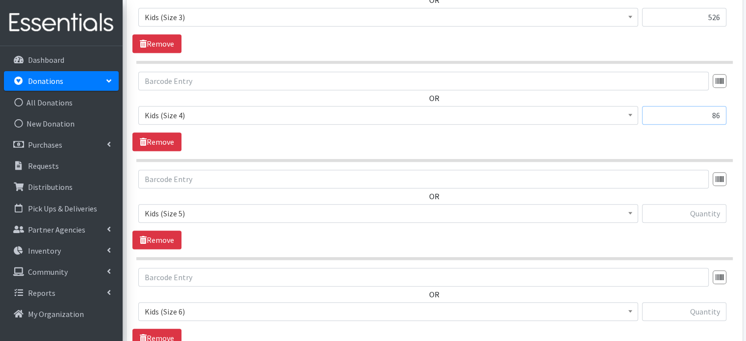
type input "86"
click at [704, 208] on input "text" at bounding box center [684, 213] width 84 height 19
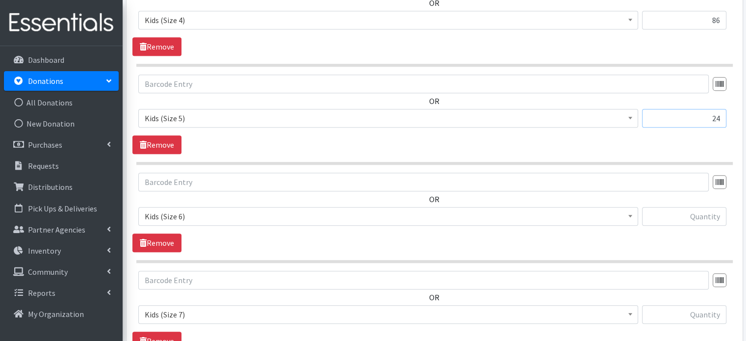
scroll to position [781, 0]
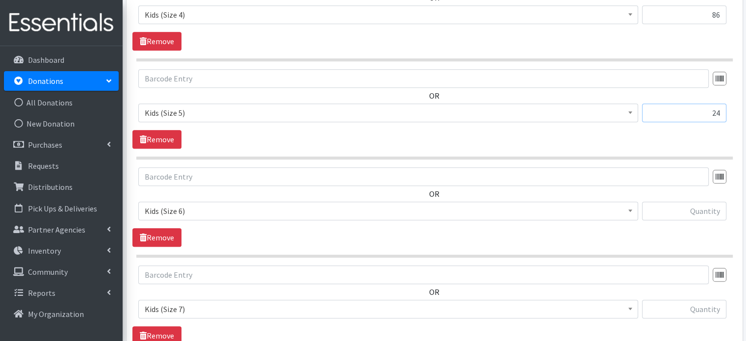
type input "24"
click at [704, 208] on input "text" at bounding box center [684, 210] width 84 height 19
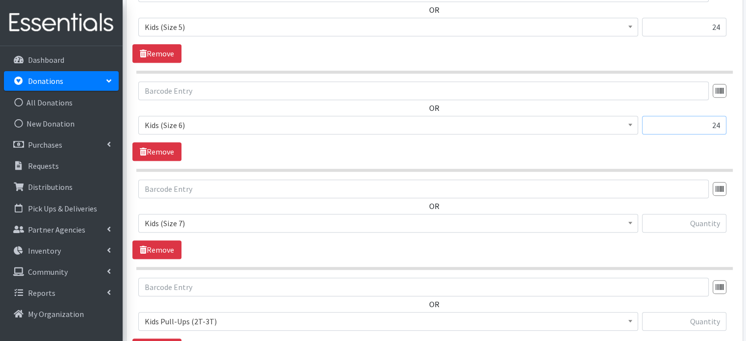
scroll to position [867, 0]
type input "24"
click at [703, 226] on input "text" at bounding box center [684, 222] width 84 height 19
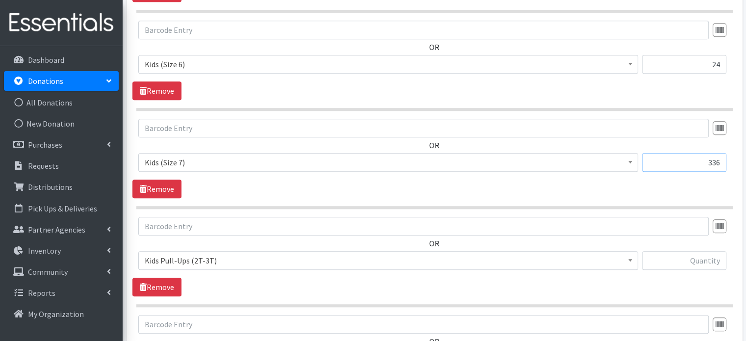
scroll to position [939, 0]
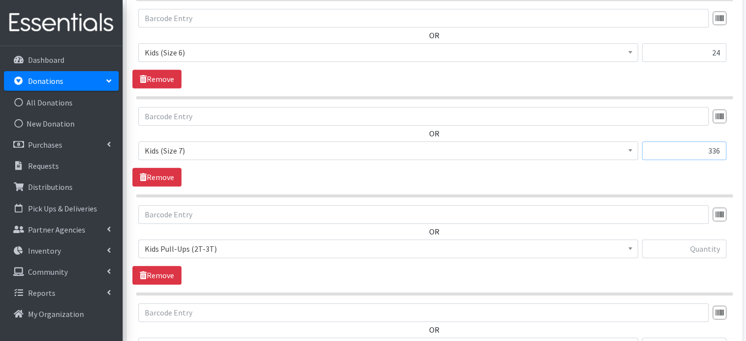
type input "336"
click at [705, 247] on input "text" at bounding box center [684, 248] width 84 height 19
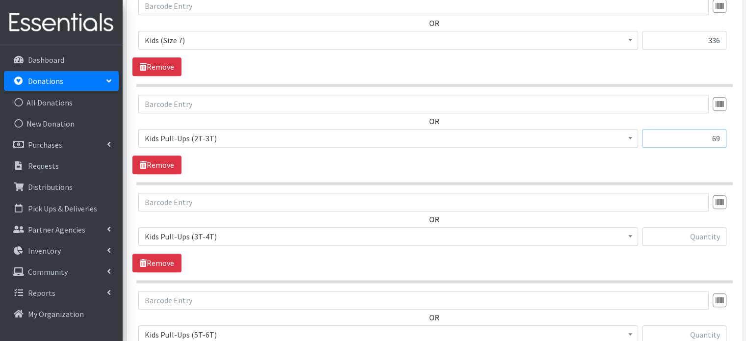
scroll to position [1051, 0]
type input "69"
click at [694, 232] on input "text" at bounding box center [684, 234] width 84 height 19
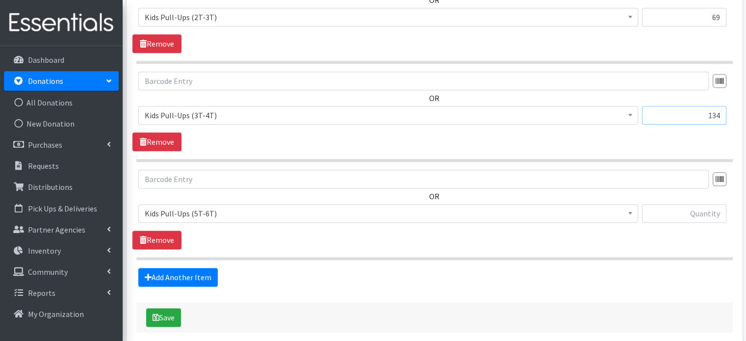
scroll to position [1175, 0]
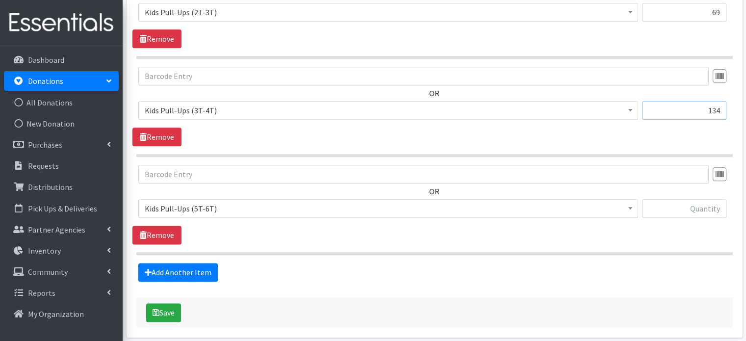
type input "134"
click at [700, 209] on input "text" at bounding box center [684, 208] width 84 height 19
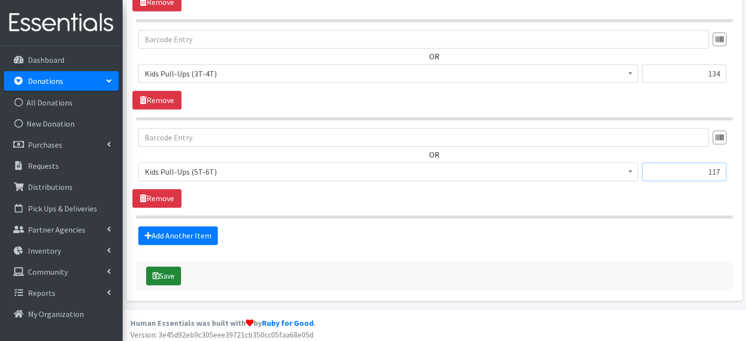
type input "117"
click at [166, 273] on button "Save" at bounding box center [163, 275] width 35 height 19
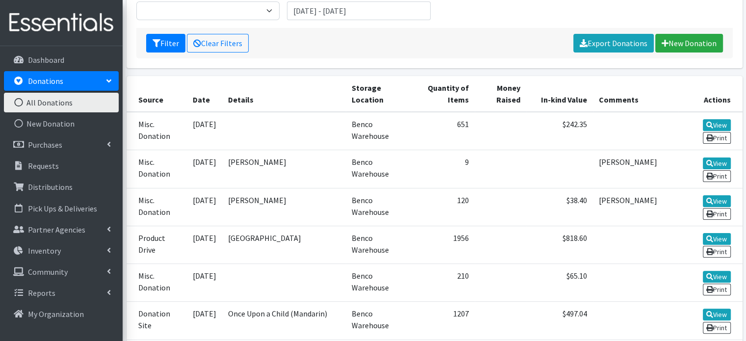
scroll to position [205, 0]
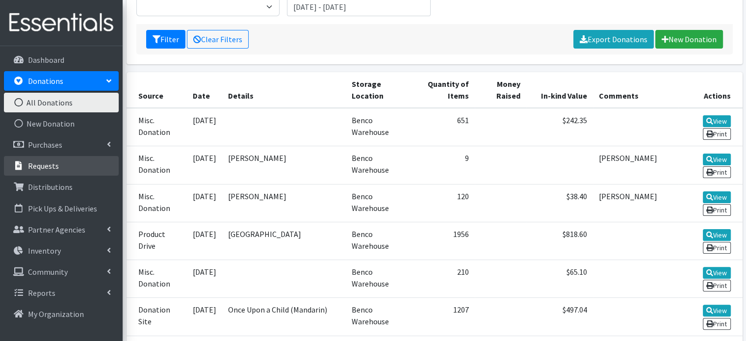
click at [47, 169] on p "Requests" at bounding box center [43, 166] width 31 height 10
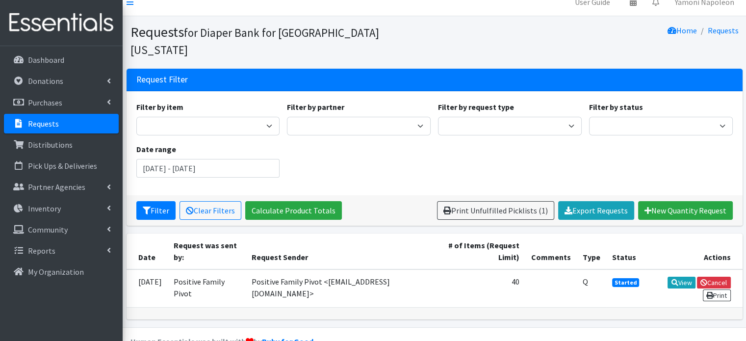
scroll to position [17, 0]
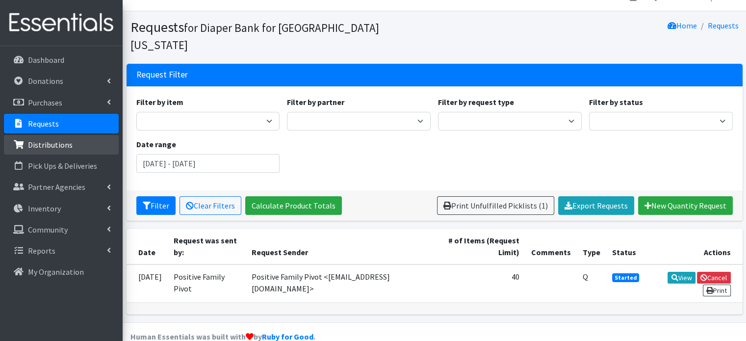
click at [74, 152] on link "Distributions" at bounding box center [61, 145] width 115 height 20
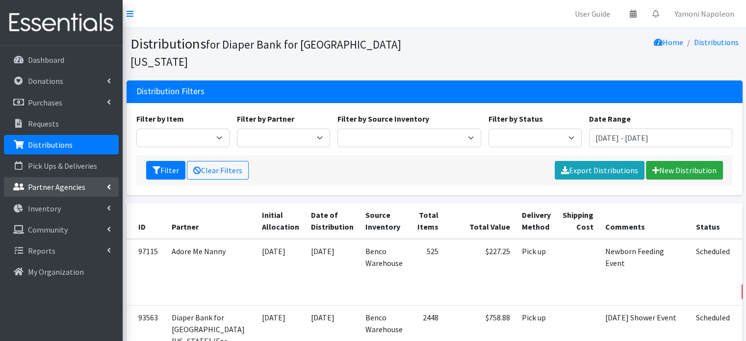
click at [56, 192] on link "Partner Agencies" at bounding box center [61, 187] width 115 height 20
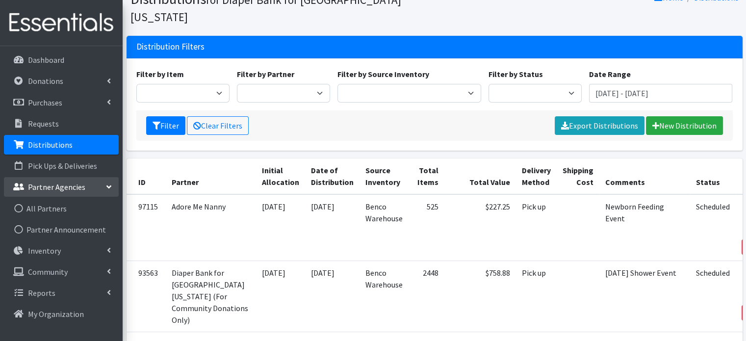
scroll to position [37, 0]
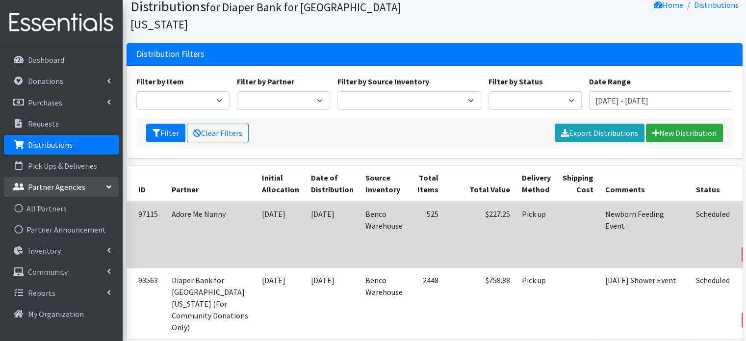
click at [744, 209] on link "View" at bounding box center [758, 215] width 28 height 12
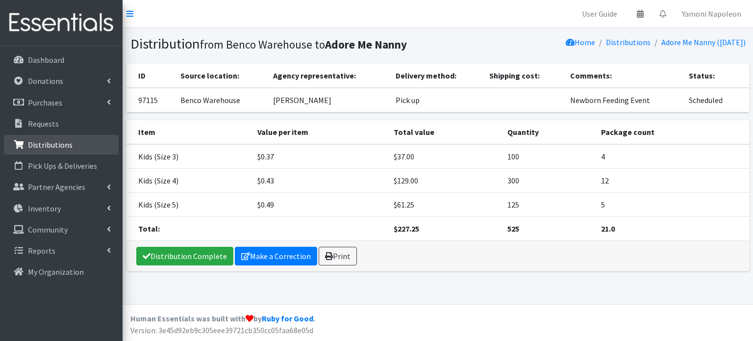
click at [65, 140] on p "Distributions" at bounding box center [50, 145] width 45 height 10
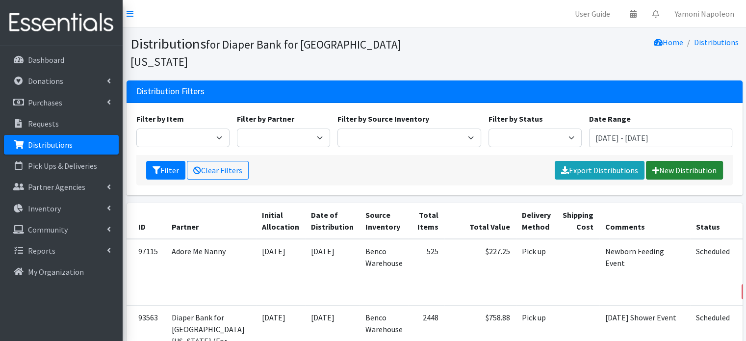
click at [691, 161] on link "New Distribution" at bounding box center [684, 170] width 77 height 19
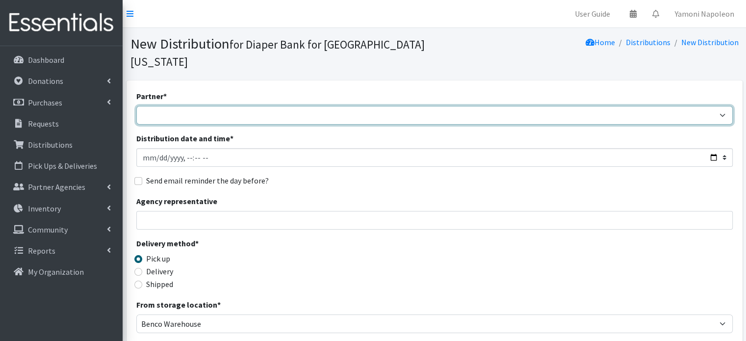
click at [724, 106] on select "Adore Me Nanny Baby Luv Pregnancy Center Children of Inmates [PERSON_NAME] Kids…" at bounding box center [434, 115] width 596 height 19
select select "2395"
click at [136, 106] on select "Adore Me Nanny Baby Luv Pregnancy Center Children of Inmates Daniel Kids Diaper…" at bounding box center [434, 115] width 596 height 19
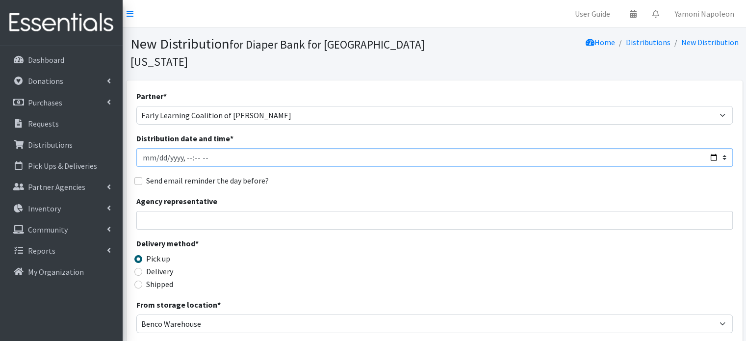
click at [320, 148] on input "Distribution date and time *" at bounding box center [434, 157] width 596 height 19
click at [162, 148] on input "Distribution date and time *" at bounding box center [434, 157] width 596 height 19
click at [712, 148] on input "Distribution date and time *" at bounding box center [434, 157] width 596 height 19
type input "2025-10-03T10:00"
click at [555, 261] on div "Delivery method * Pick up Delivery Shipped Shipping cost" at bounding box center [434, 267] width 596 height 61
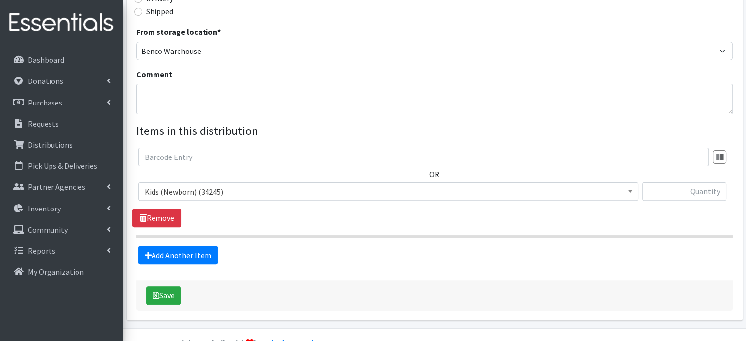
scroll to position [278, 0]
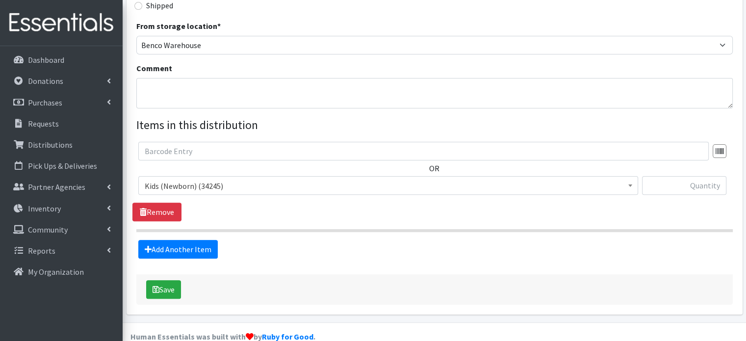
click at [625, 176] on span at bounding box center [630, 183] width 10 height 15
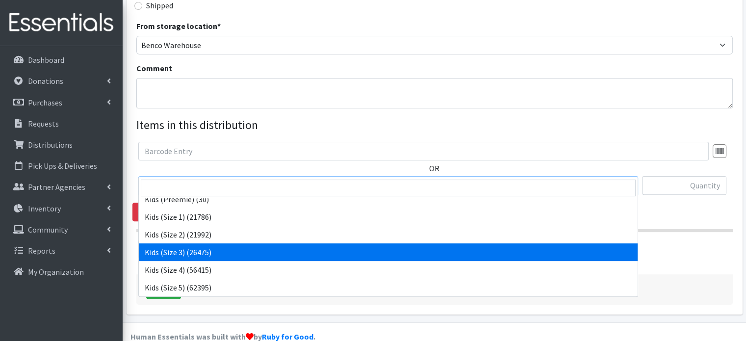
scroll to position [27, 0]
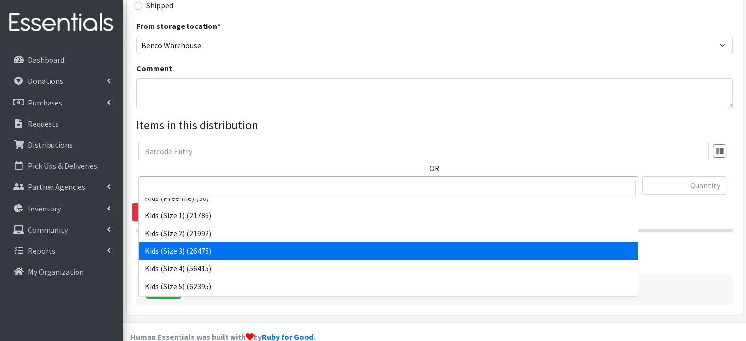
select select "4132"
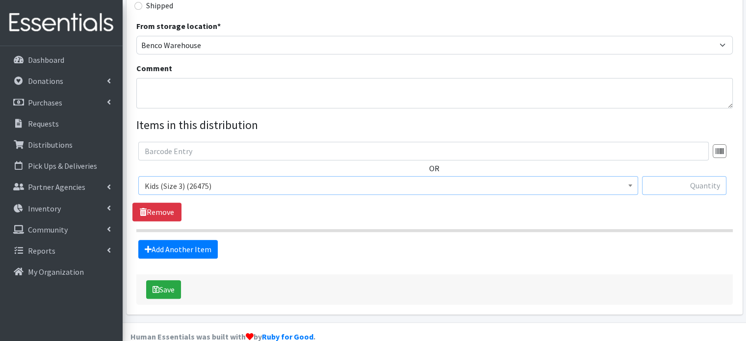
click at [659, 176] on input "text" at bounding box center [684, 185] width 84 height 19
type input "10"
click at [445, 198] on div "OR Kids (Newborn) (34245) Kids (Preemie) (30) Kids (Size 1) (21786) Kids (Size …" at bounding box center [433, 181] width 603 height 79
click at [166, 240] on link "Add Another Item" at bounding box center [177, 249] width 79 height 19
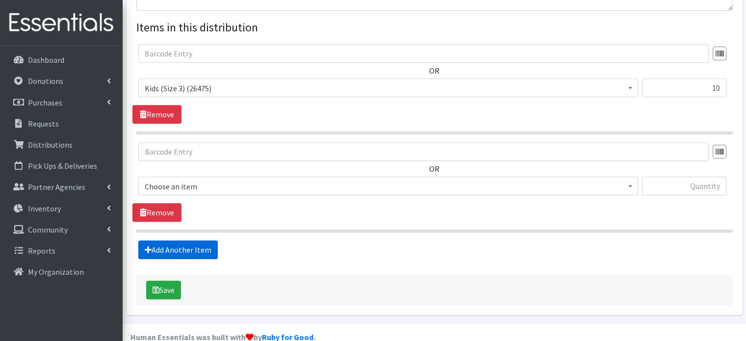
scroll to position [376, 0]
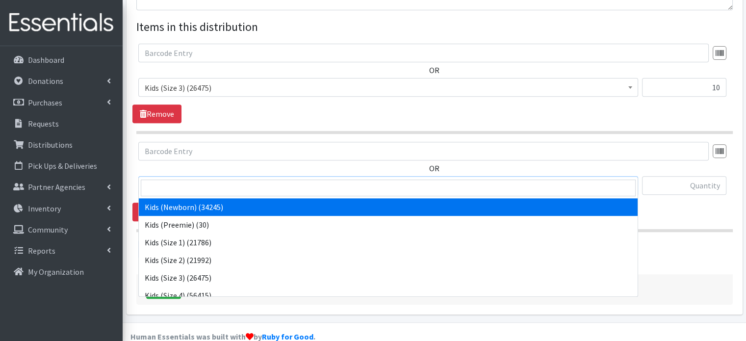
click at [265, 179] on span "Kids (Newborn) (34245)" at bounding box center [388, 186] width 487 height 14
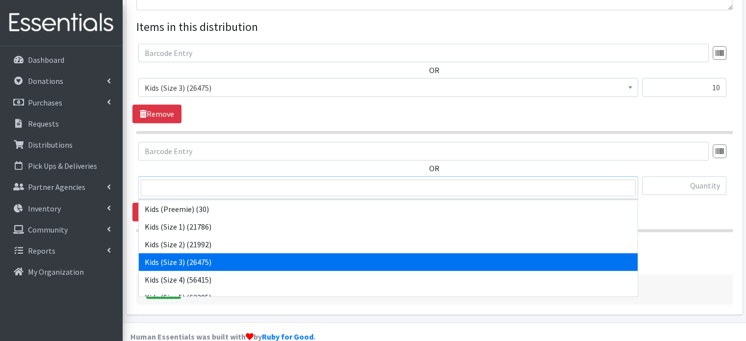
scroll to position [20, 0]
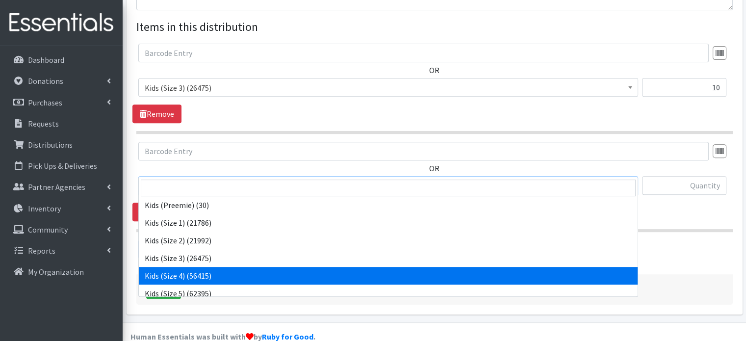
select select "4133"
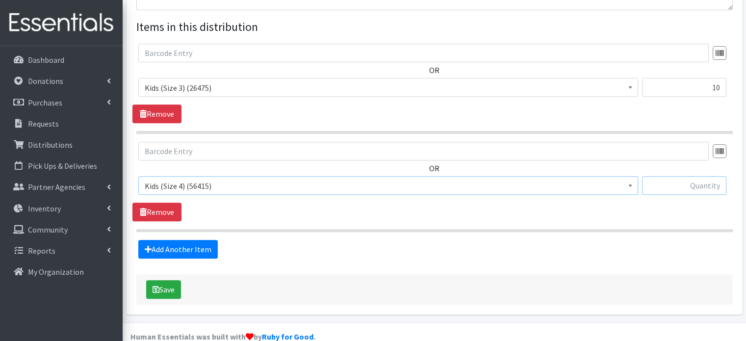
click at [669, 176] on input "text" at bounding box center [684, 185] width 84 height 19
type input "10"
click at [199, 240] on link "Add Another Item" at bounding box center [177, 249] width 79 height 19
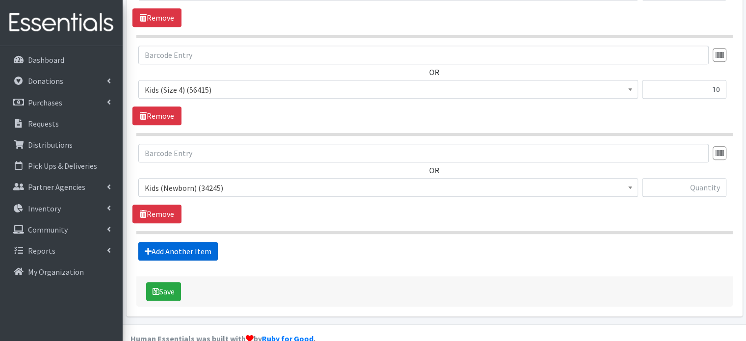
scroll to position [474, 0]
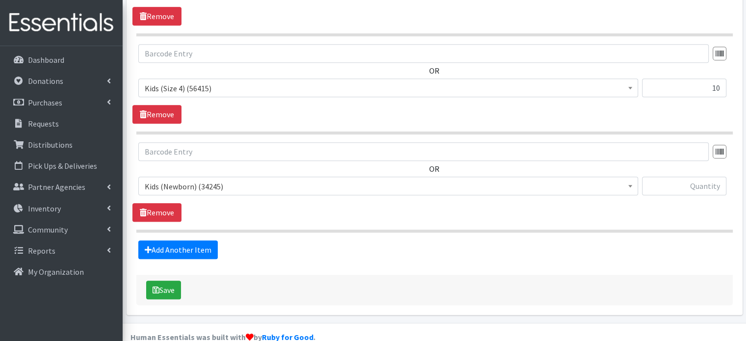
click at [250, 179] on span "Kids (Newborn) (34245)" at bounding box center [388, 186] width 487 height 14
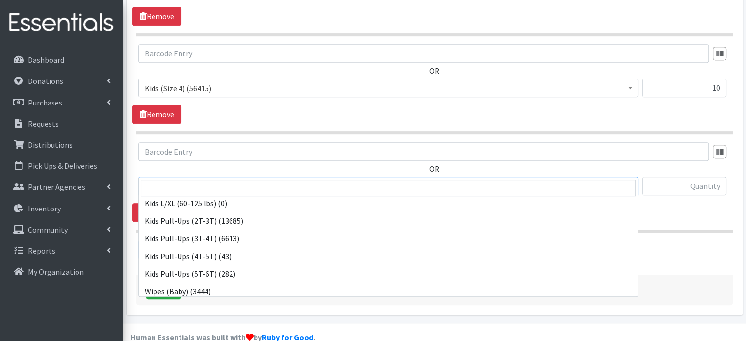
scroll to position [184, 0]
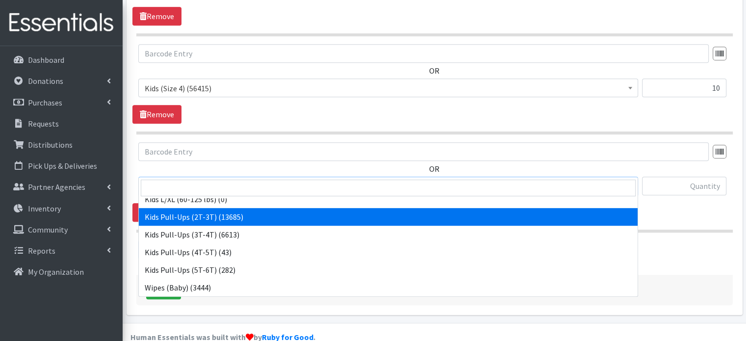
select select "4147"
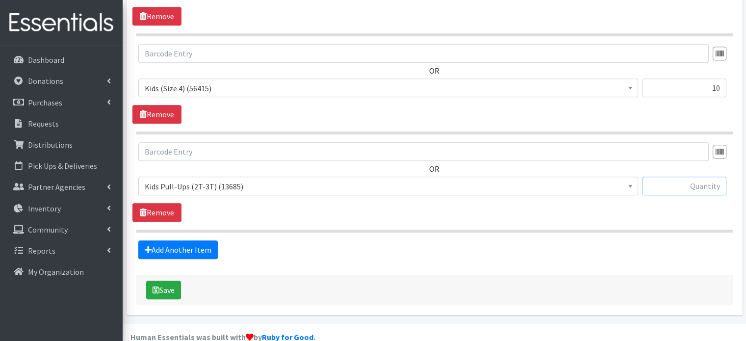
click at [662, 176] on input "text" at bounding box center [684, 185] width 84 height 19
type input "10"
click at [196, 240] on link "Add Another Item" at bounding box center [177, 249] width 79 height 19
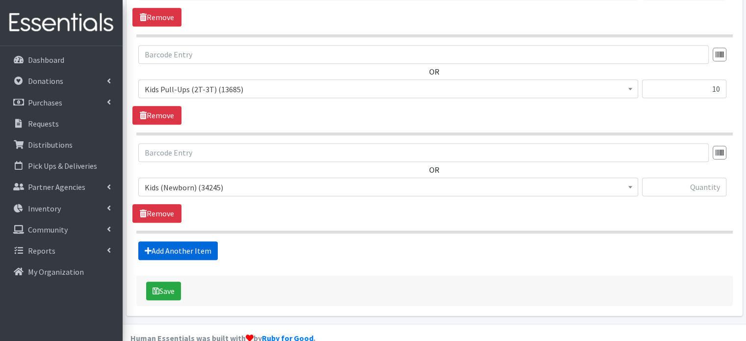
scroll to position [572, 0]
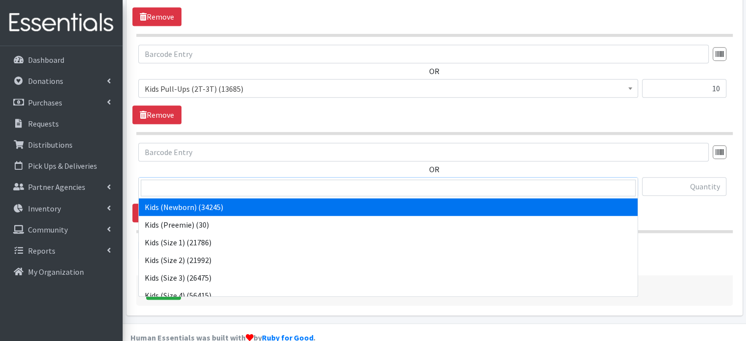
click at [240, 180] on span "Kids (Newborn) (34245)" at bounding box center [388, 187] width 487 height 14
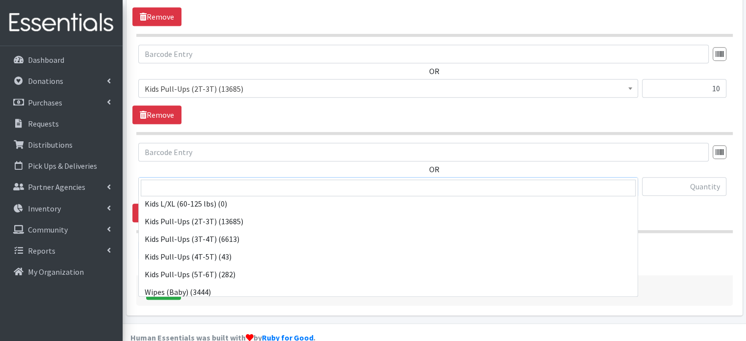
scroll to position [184, 0]
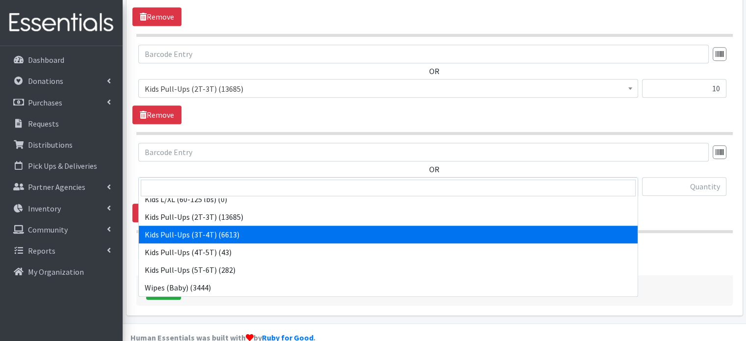
select select "4148"
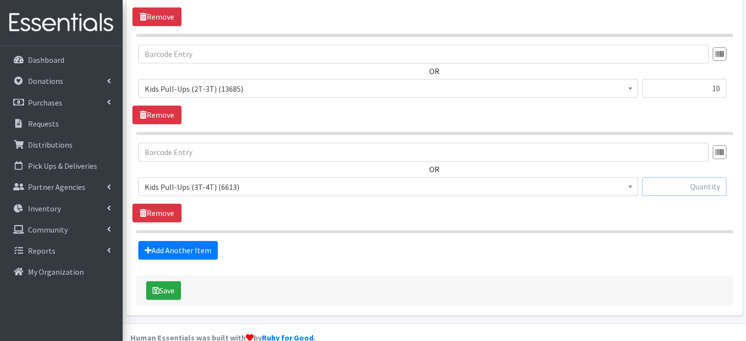
click at [655, 177] on input "text" at bounding box center [684, 186] width 84 height 19
type input "10"
click at [192, 241] on link "Add Another Item" at bounding box center [177, 250] width 79 height 19
click at [153, 203] on link "Remove" at bounding box center [156, 212] width 49 height 19
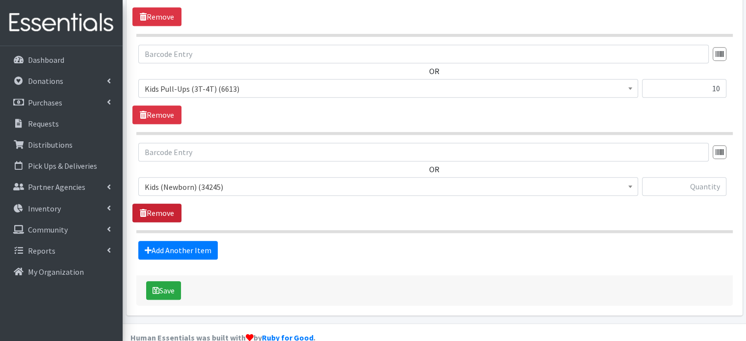
scroll to position [572, 0]
click at [174, 281] on button "Save" at bounding box center [163, 290] width 35 height 19
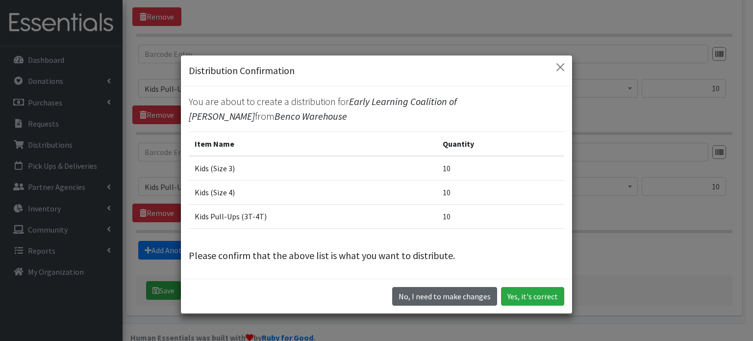
click at [468, 299] on button "No, I need to make changes" at bounding box center [444, 296] width 105 height 19
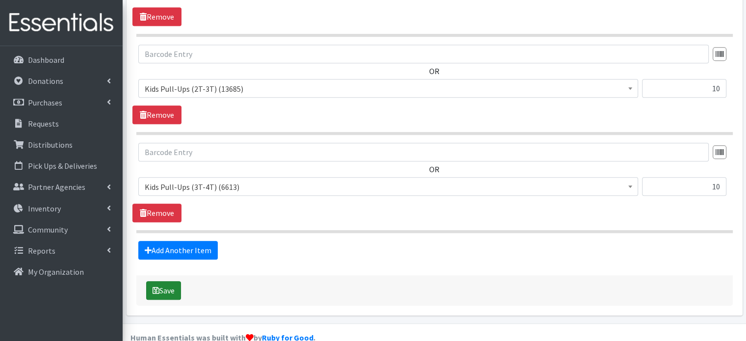
click at [162, 281] on button "Save" at bounding box center [163, 290] width 35 height 19
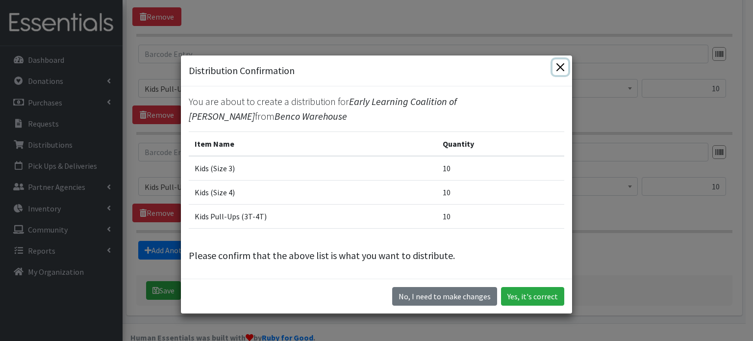
click at [555, 69] on button "Close" at bounding box center [560, 67] width 16 height 16
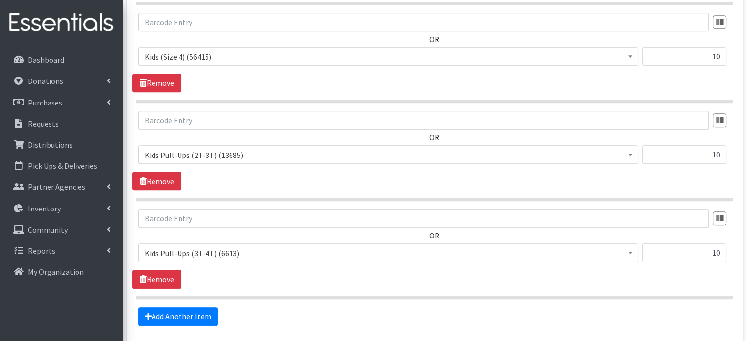
scroll to position [505, 0]
click at [679, 146] on input "10" at bounding box center [684, 155] width 84 height 19
click at [719, 146] on input "10" at bounding box center [684, 155] width 84 height 19
type input "10"
click at [717, 147] on div "10" at bounding box center [684, 159] width 84 height 26
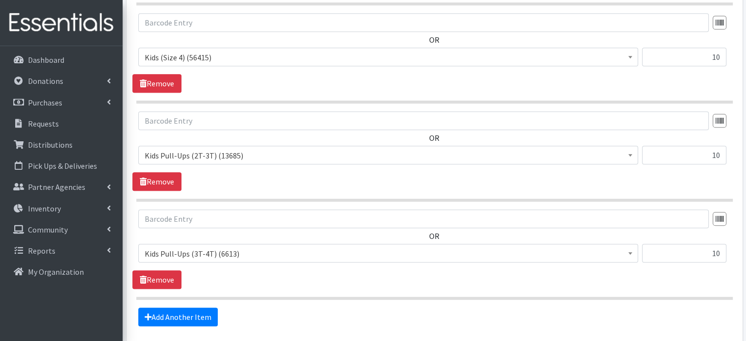
scroll to position [572, 0]
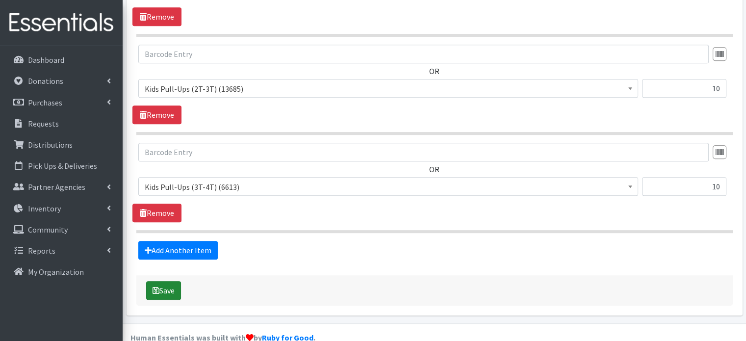
click at [169, 281] on button "Save" at bounding box center [163, 290] width 35 height 19
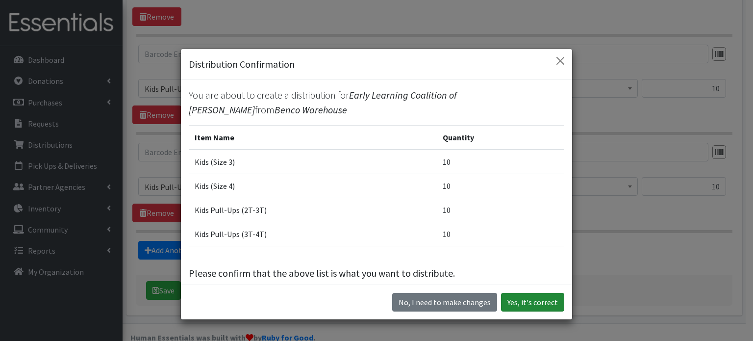
click at [523, 302] on button "Yes, it's correct" at bounding box center [532, 302] width 63 height 19
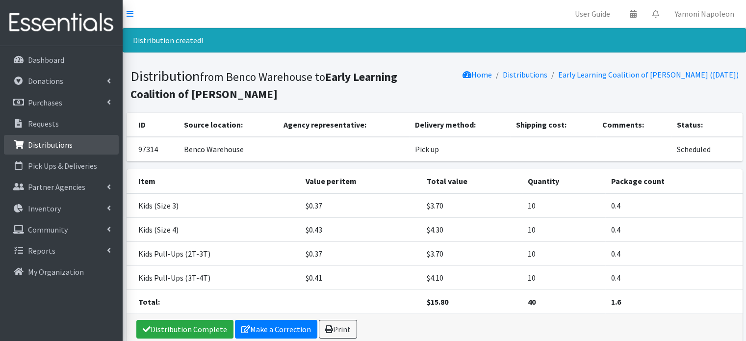
click at [62, 149] on p "Distributions" at bounding box center [50, 145] width 45 height 10
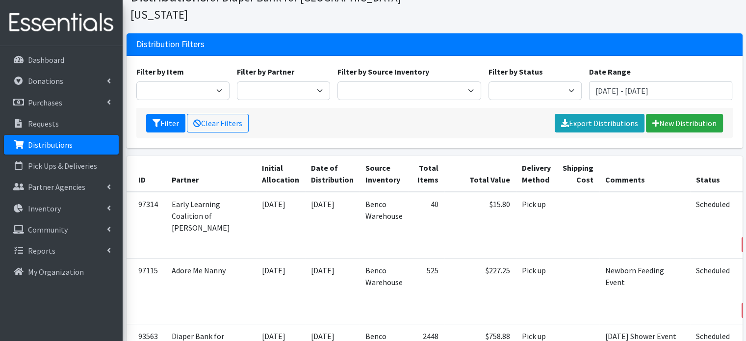
scroll to position [47, 0]
click at [81, 145] on link "Distributions" at bounding box center [61, 145] width 115 height 20
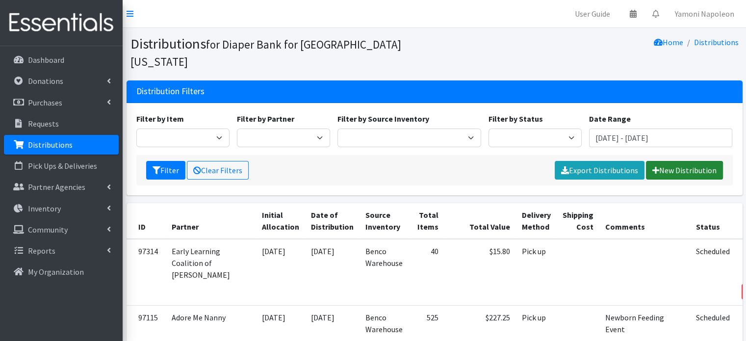
click at [663, 161] on link "New Distribution" at bounding box center [684, 170] width 77 height 19
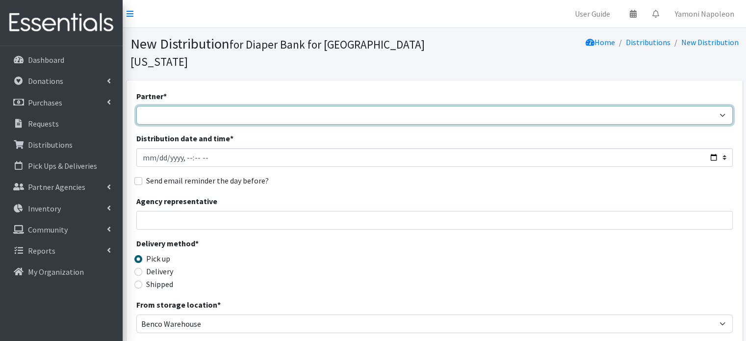
click at [376, 106] on select "Adore Me Nanny Baby Luv Pregnancy Center Children of Inmates [PERSON_NAME] Kids…" at bounding box center [434, 115] width 596 height 19
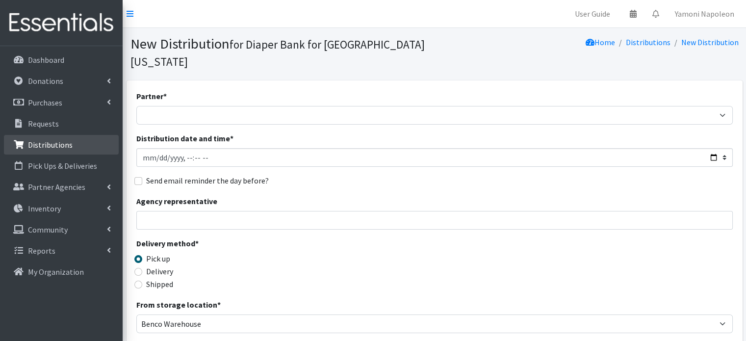
click at [60, 141] on p "Distributions" at bounding box center [50, 145] width 45 height 10
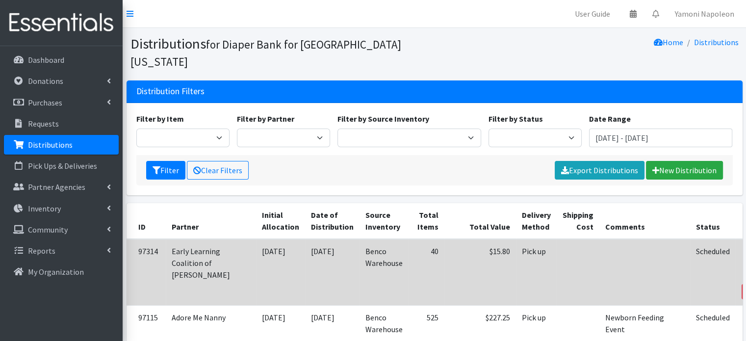
click at [744, 272] on link "Print" at bounding box center [758, 278] width 28 height 12
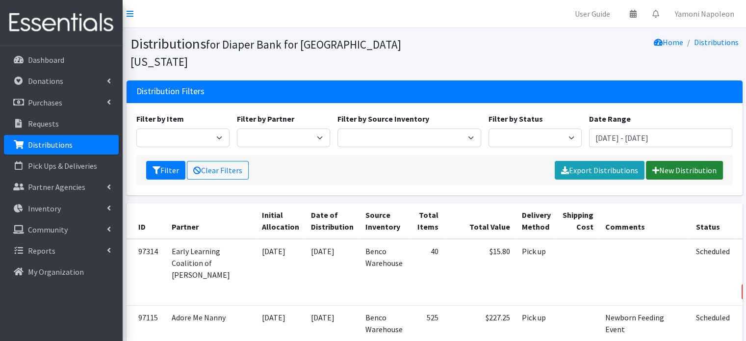
click at [661, 161] on link "New Distribution" at bounding box center [684, 170] width 77 height 19
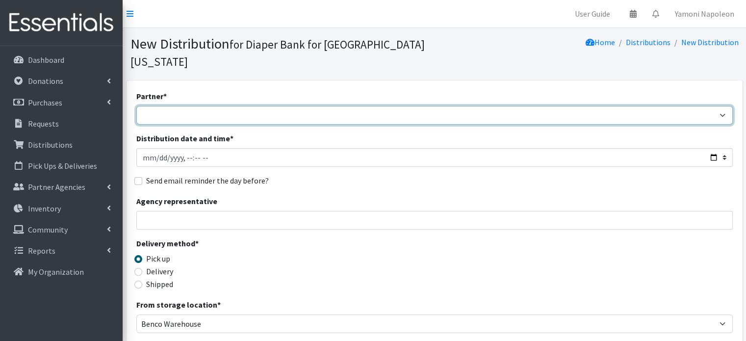
click at [312, 106] on select "Adore Me Nanny Baby Luv Pregnancy Center Children of Inmates [PERSON_NAME] Kids…" at bounding box center [434, 115] width 596 height 19
select select "2684"
click at [136, 106] on select "Adore Me Nanny Baby Luv Pregnancy Center Children of Inmates [PERSON_NAME] Kids…" at bounding box center [434, 115] width 596 height 19
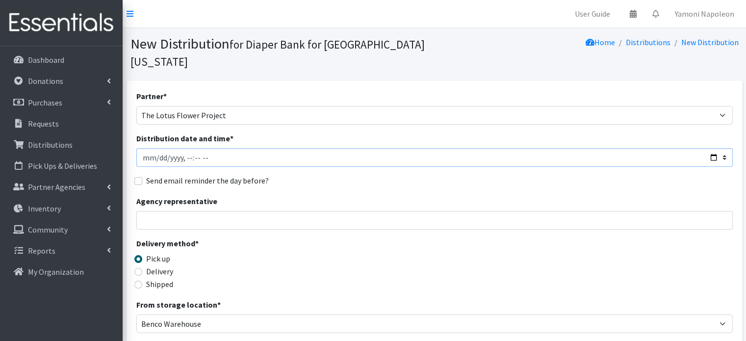
click at [261, 148] on input "Distribution date and time *" at bounding box center [434, 157] width 596 height 19
click at [711, 148] on input "Distribution date and time *" at bounding box center [434, 157] width 596 height 19
type input "[DATE]T10:00"
click at [350, 237] on div "Delivery method * Pick up Delivery Shipped Shipping cost" at bounding box center [434, 267] width 596 height 61
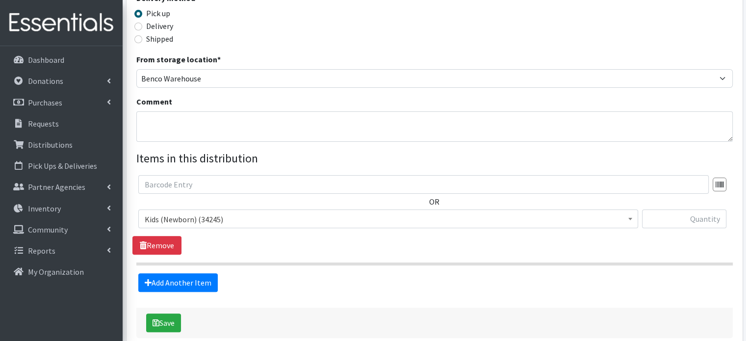
scroll to position [251, 0]
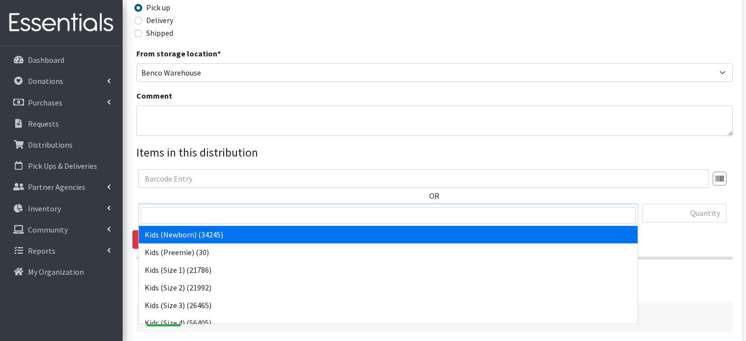
click at [318, 206] on span "Kids (Newborn) (34245)" at bounding box center [388, 213] width 487 height 14
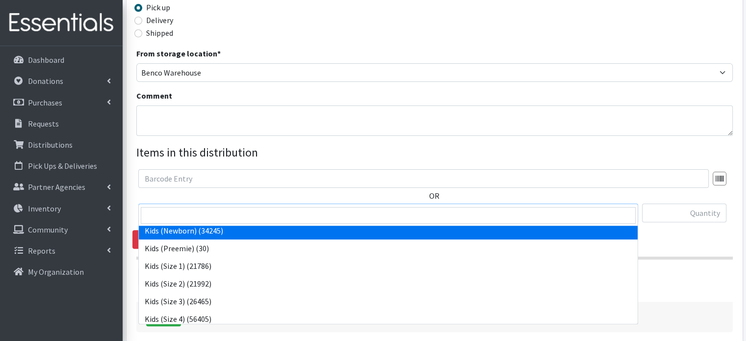
scroll to position [278, 0]
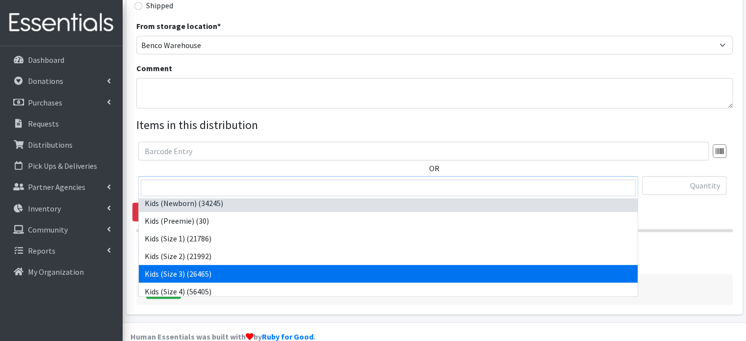
select select "4132"
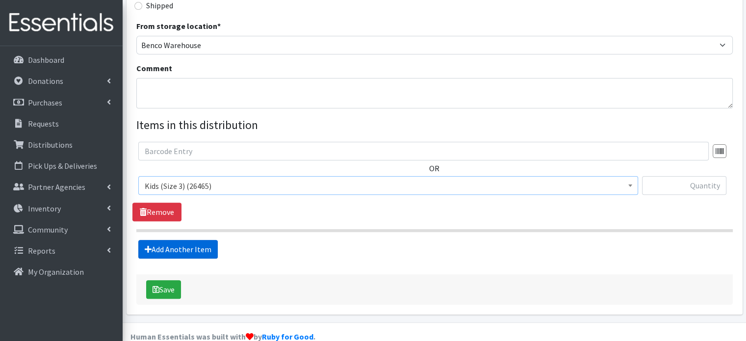
click at [198, 240] on link "Add Another Item" at bounding box center [177, 249] width 79 height 19
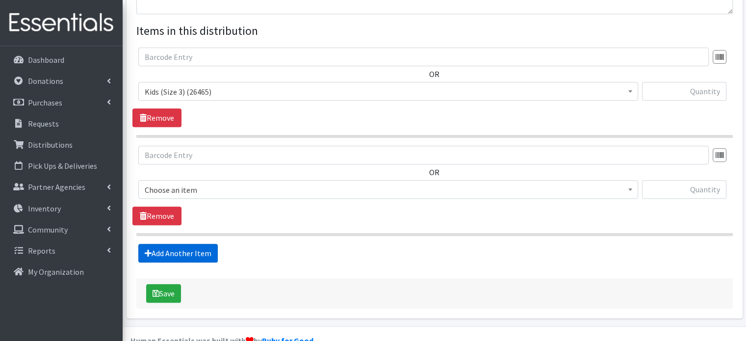
scroll to position [376, 0]
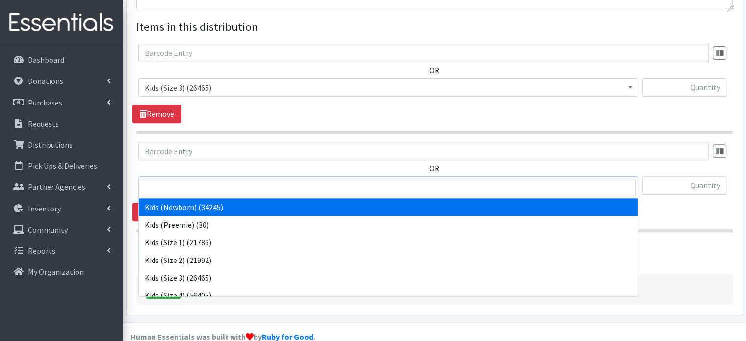
click at [273, 179] on span "Kids (Newborn) (34245)" at bounding box center [388, 186] width 487 height 14
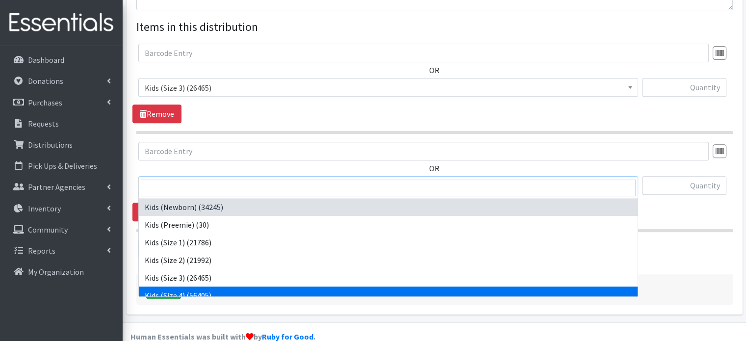
select select "4133"
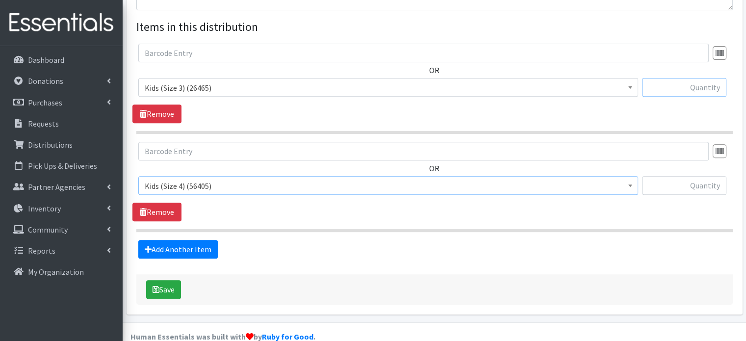
click at [664, 78] on input "text" at bounding box center [684, 87] width 84 height 19
type input "20"
click at [564, 103] on div "OR Kids (Newborn) (34245) Kids (Preemie) (30) Kids (Size 1) (21786) Kids (Size …" at bounding box center [433, 83] width 603 height 79
click at [658, 176] on input "text" at bounding box center [684, 185] width 84 height 19
type input "30"
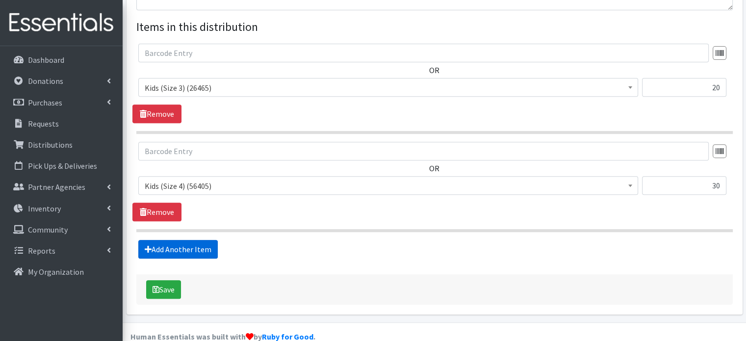
click at [187, 240] on link "Add Another Item" at bounding box center [177, 249] width 79 height 19
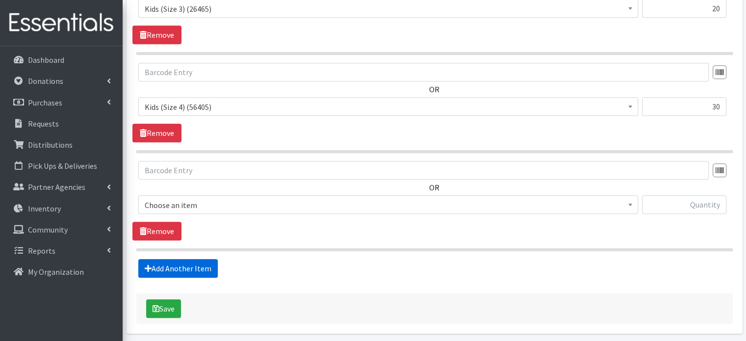
scroll to position [474, 0]
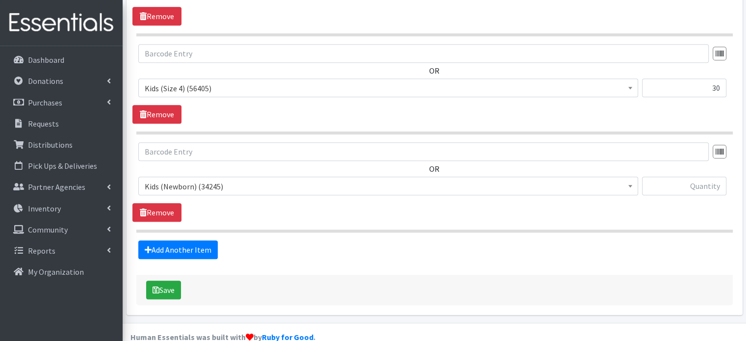
click at [409, 179] on span "Kids (Newborn) (34245)" at bounding box center [388, 186] width 487 height 14
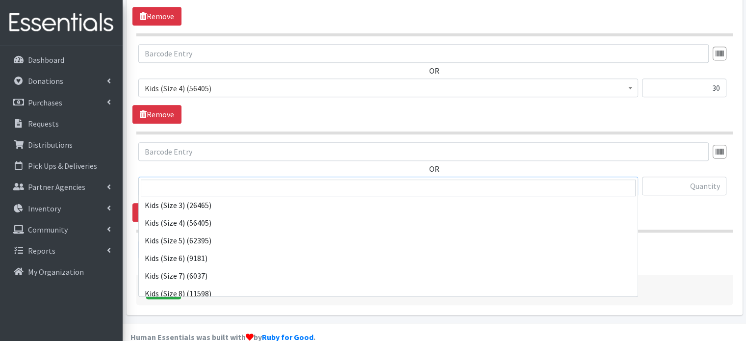
scroll to position [73, 0]
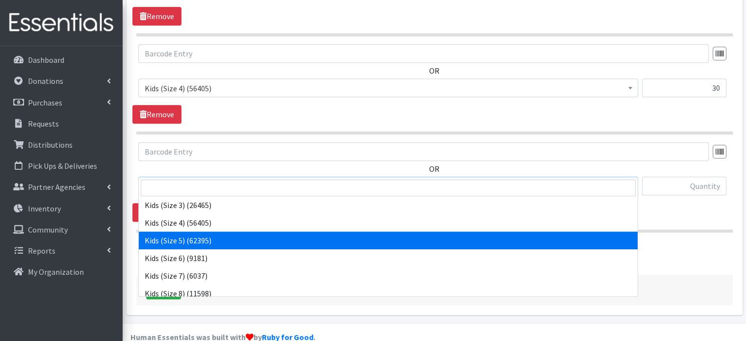
select select "4134"
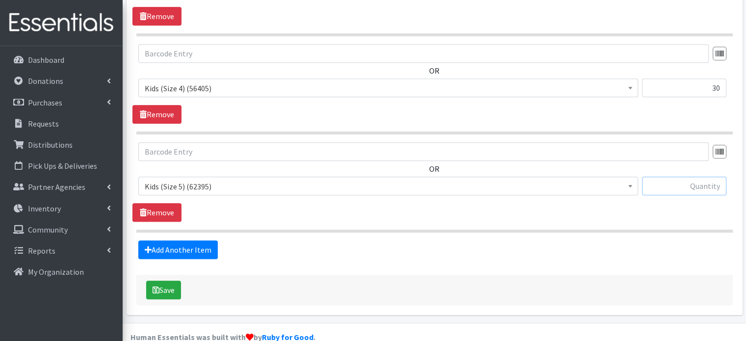
click at [671, 176] on input "text" at bounding box center [684, 185] width 84 height 19
type input "30"
click at [187, 240] on link "Add Another Item" at bounding box center [177, 249] width 79 height 19
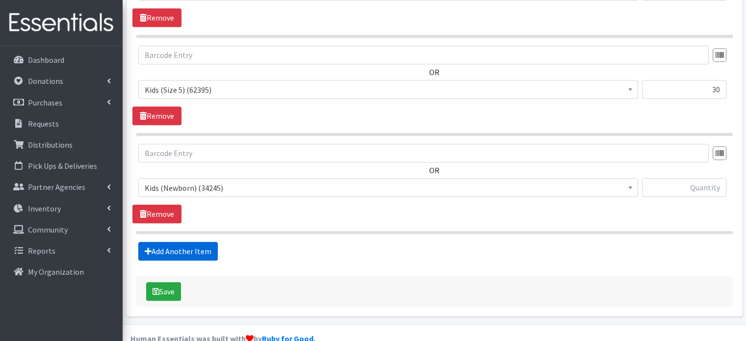
scroll to position [572, 0]
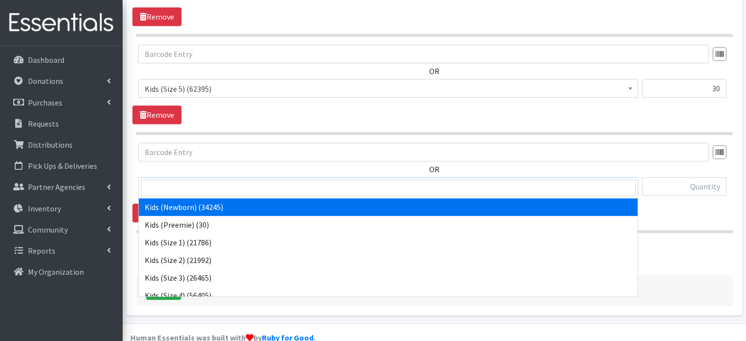
click at [210, 180] on span "Kids (Newborn) (34245)" at bounding box center [388, 187] width 487 height 14
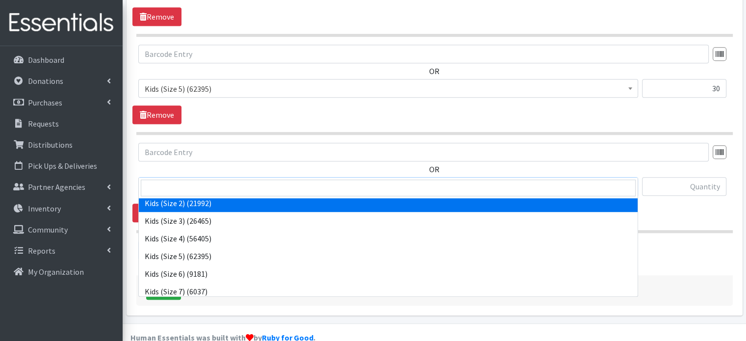
scroll to position [61, 0]
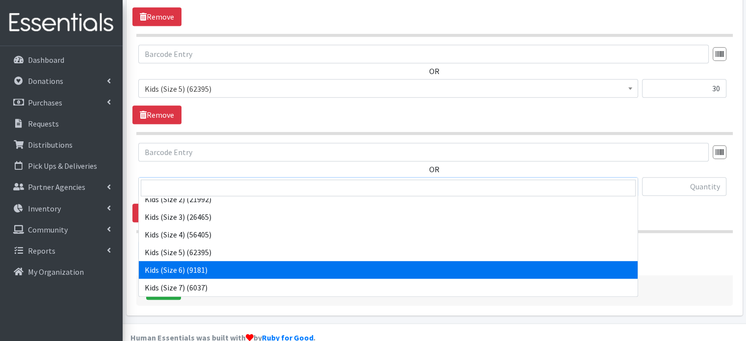
select select "4135"
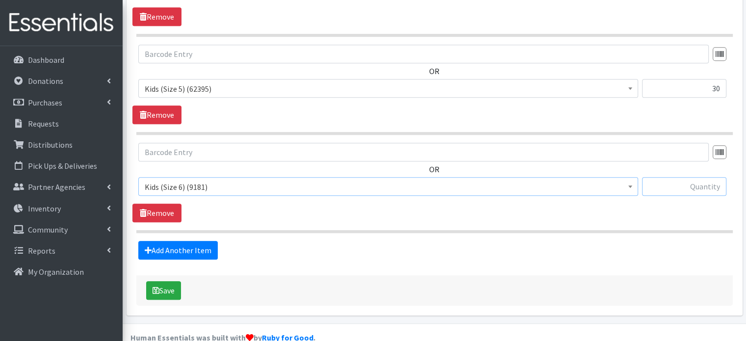
click at [690, 177] on input "text" at bounding box center [684, 186] width 84 height 19
type input "40"
click at [201, 241] on link "Add Another Item" at bounding box center [177, 250] width 79 height 19
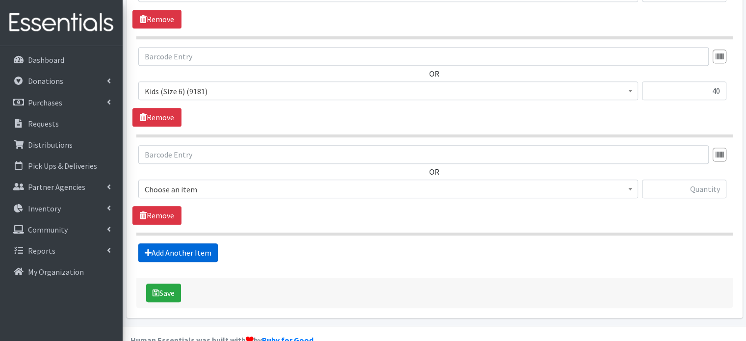
scroll to position [670, 0]
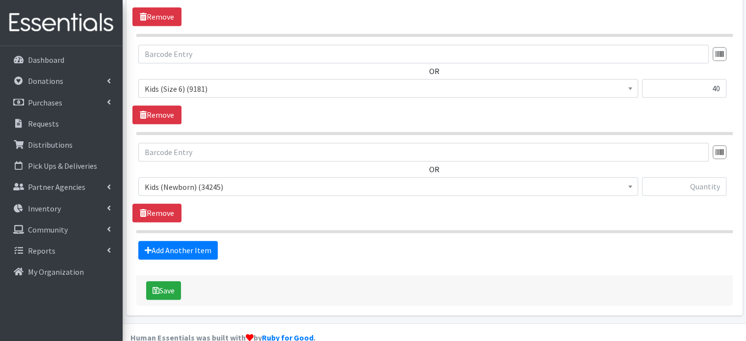
click at [353, 180] on span "Kids (Newborn) (34245)" at bounding box center [388, 187] width 487 height 14
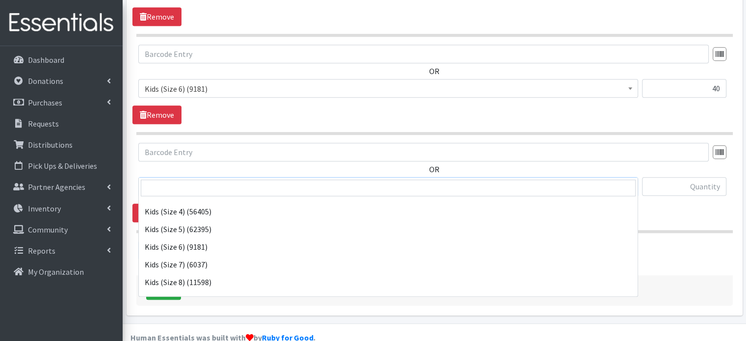
scroll to position [86, 0]
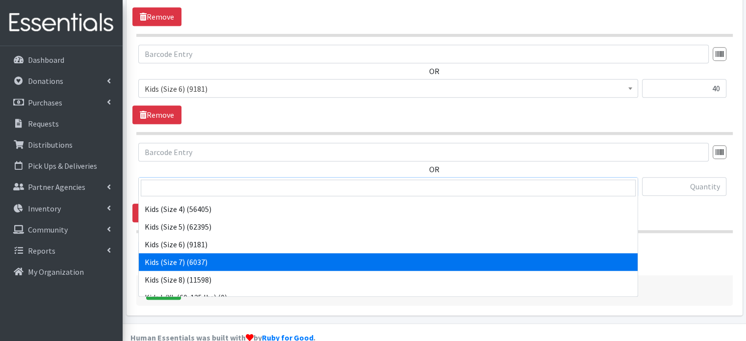
select select "6172"
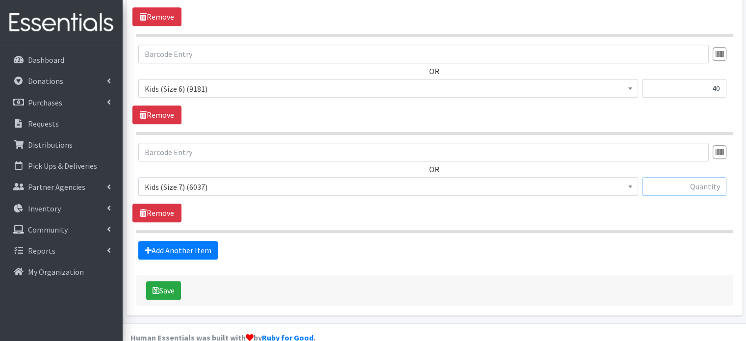
click at [674, 177] on input "text" at bounding box center [684, 186] width 84 height 19
type input "10"
click at [171, 241] on link "Add Another Item" at bounding box center [177, 250] width 79 height 19
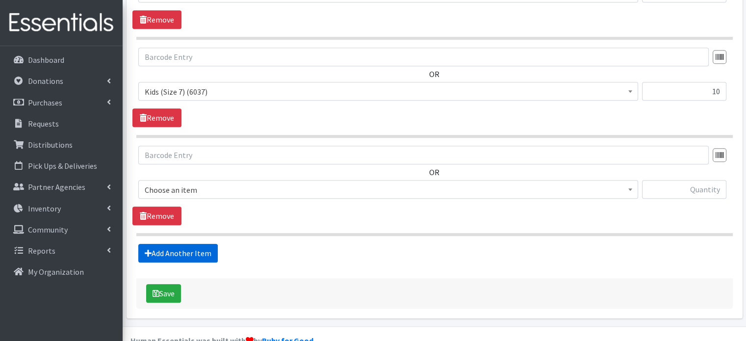
scroll to position [767, 0]
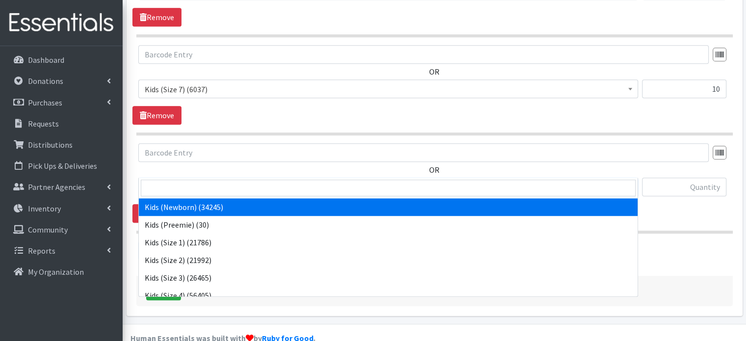
click at [333, 180] on span "Kids (Newborn) (34245)" at bounding box center [388, 187] width 487 height 14
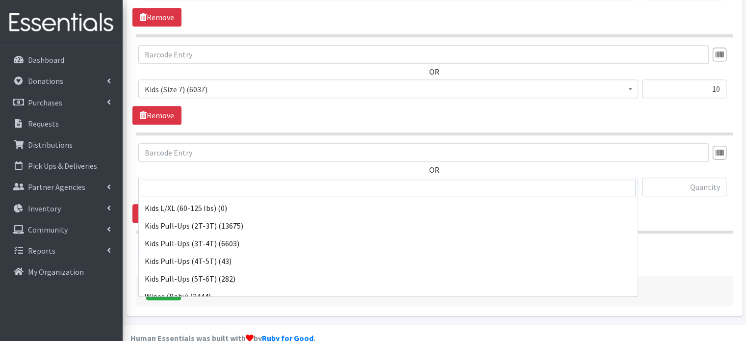
scroll to position [174, 0]
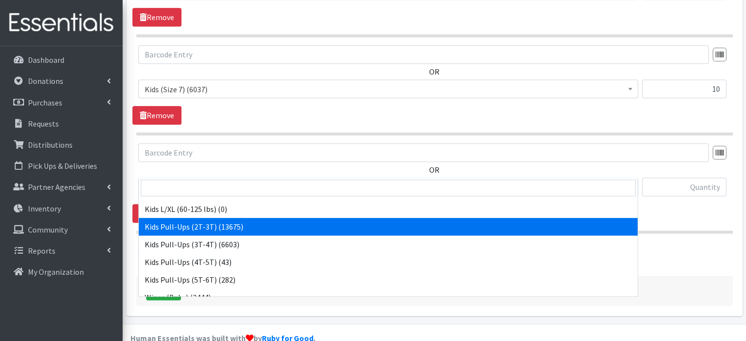
select select "4147"
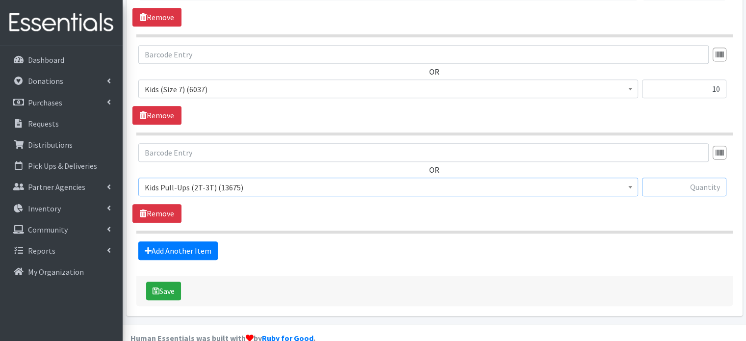
click at [670, 177] on input "text" at bounding box center [684, 186] width 84 height 19
type input "10"
click at [175, 241] on link "Add Another Item" at bounding box center [177, 250] width 79 height 19
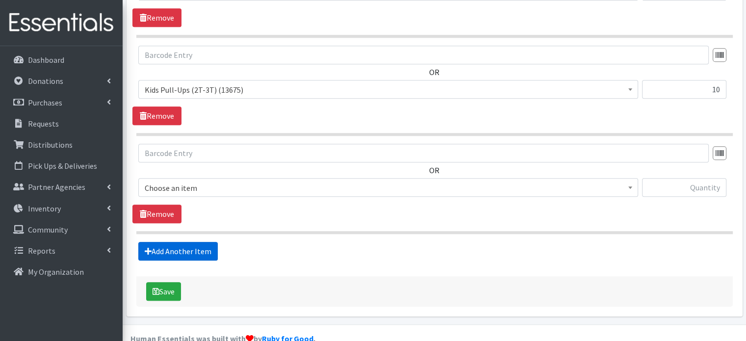
scroll to position [865, 0]
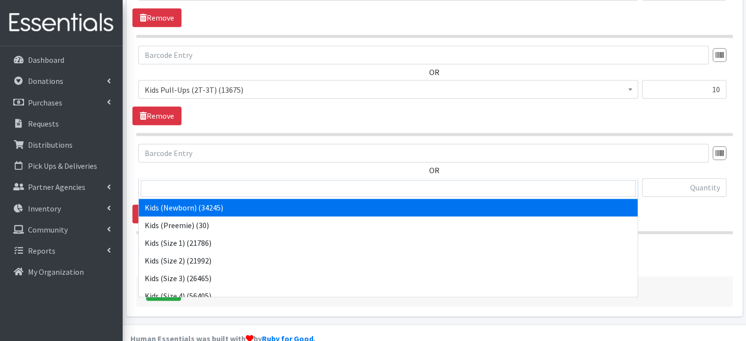
click at [597, 181] on span "Kids (Newborn) (34245)" at bounding box center [388, 188] width 487 height 14
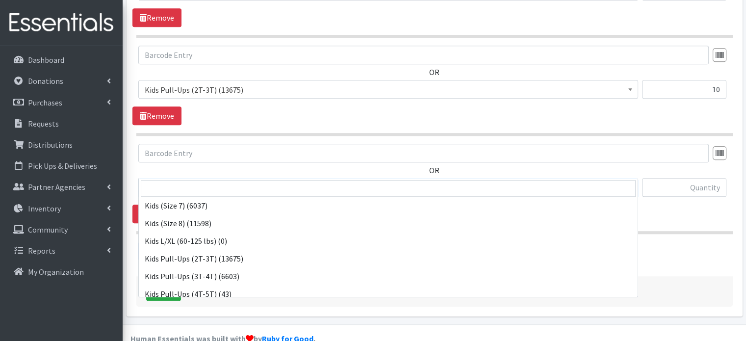
scroll to position [157, 0]
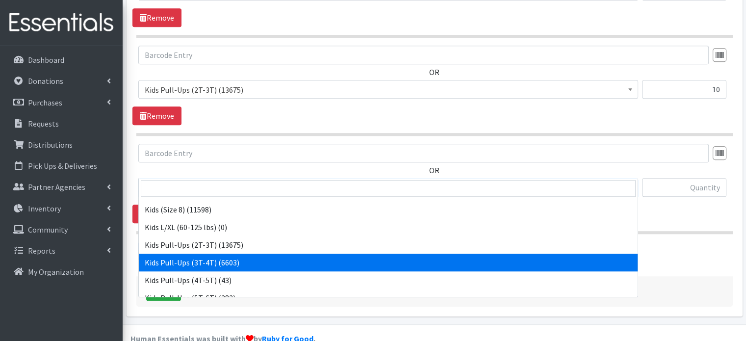
select select "4148"
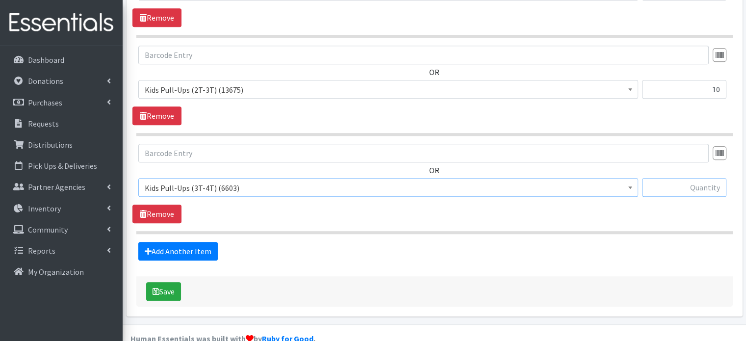
click at [668, 178] on input "text" at bounding box center [684, 187] width 84 height 19
type input "10"
click at [194, 242] on link "Add Another Item" at bounding box center [177, 251] width 79 height 19
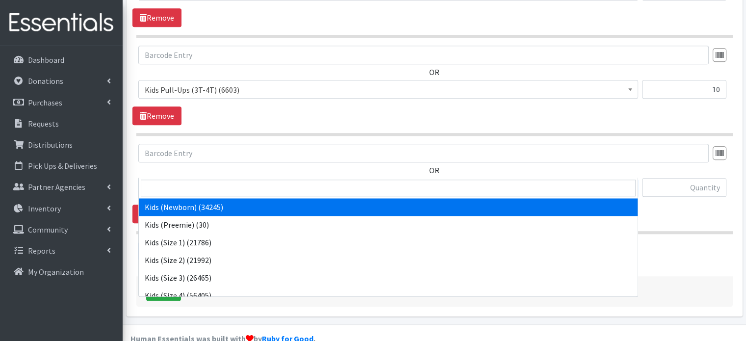
click at [254, 181] on span "Kids (Newborn) (34245)" at bounding box center [388, 188] width 487 height 14
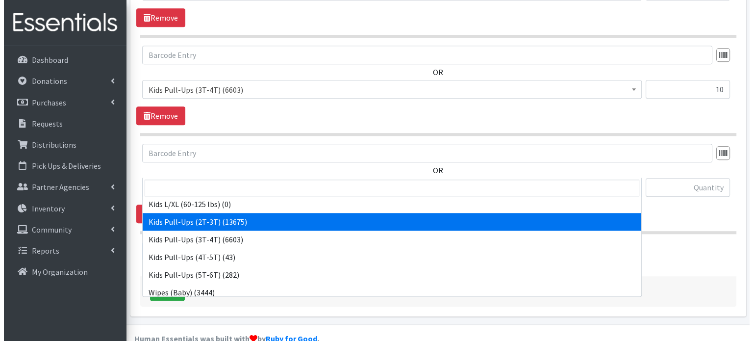
scroll to position [184, 0]
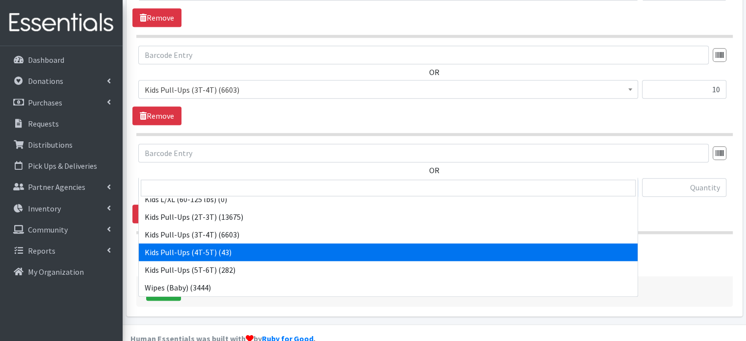
select select "4129"
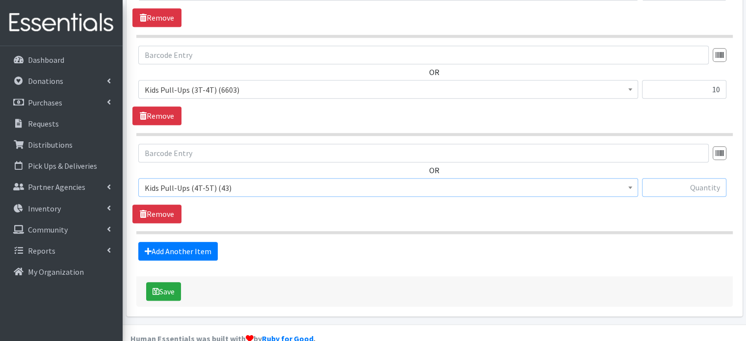
click at [662, 178] on input "text" at bounding box center [684, 187] width 84 height 19
type input "10"
click at [163, 284] on div "Save" at bounding box center [434, 291] width 596 height 30
click at [163, 282] on button "Save" at bounding box center [163, 291] width 35 height 19
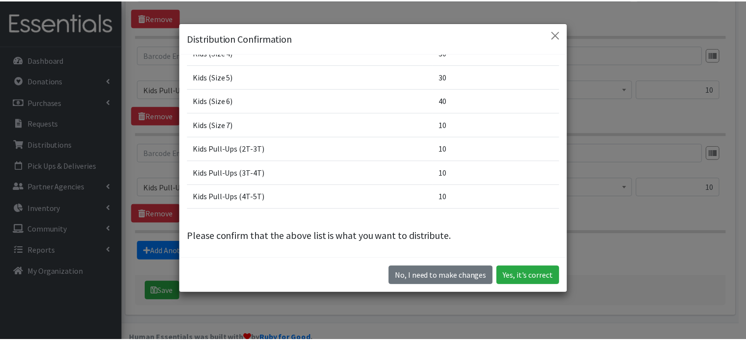
scroll to position [27, 0]
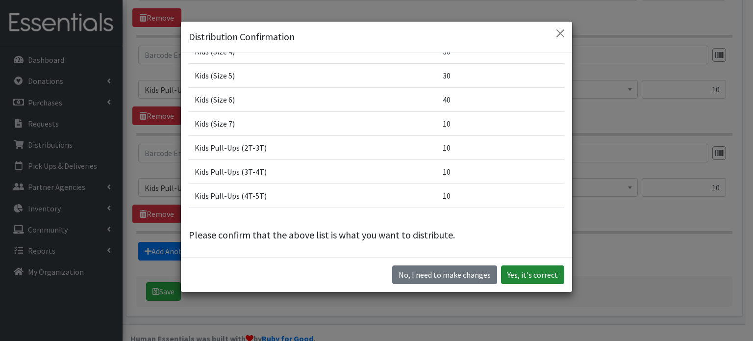
click at [539, 274] on button "Yes, it's correct" at bounding box center [532, 274] width 63 height 19
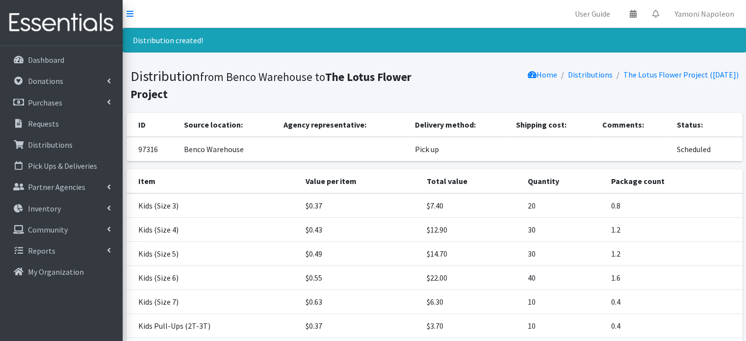
scroll to position [142, 0]
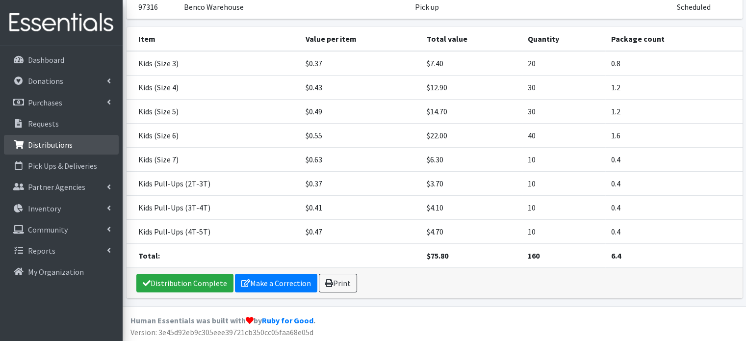
click at [84, 141] on link "Distributions" at bounding box center [61, 145] width 115 height 20
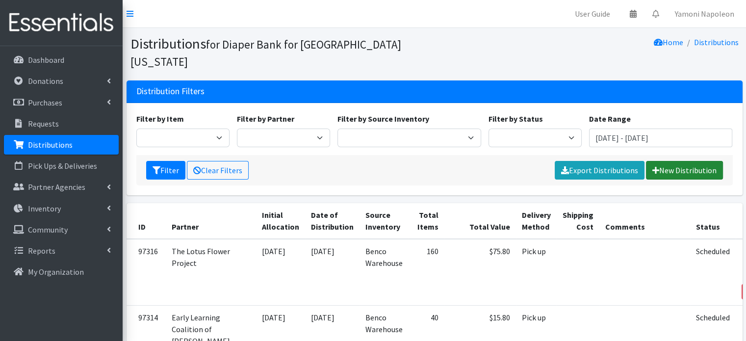
click at [677, 161] on link "New Distribution" at bounding box center [684, 170] width 77 height 19
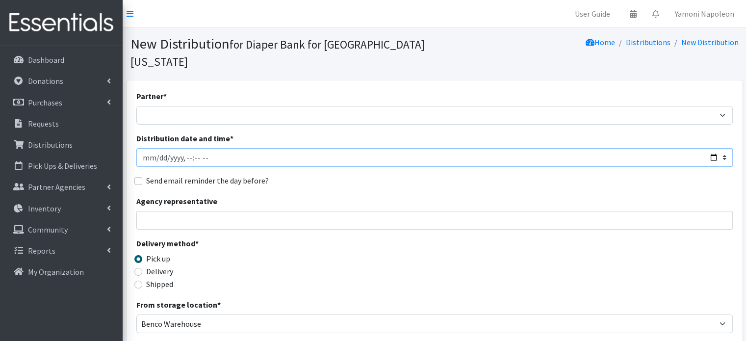
click at [234, 148] on input "Distribution date and time *" at bounding box center [434, 157] width 596 height 19
click at [716, 148] on input "Distribution date and time *" at bounding box center [434, 157] width 596 height 19
click at [712, 148] on input "Distribution date and time *" at bounding box center [434, 157] width 596 height 19
type input "[DATE]T10:00"
drag, startPoint x: 435, startPoint y: 172, endPoint x: 403, endPoint y: 167, distance: 32.7
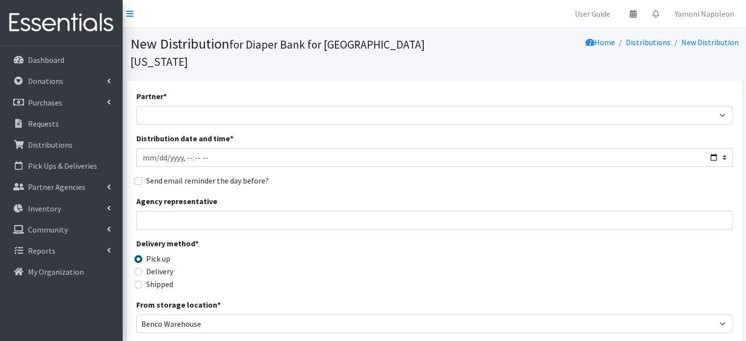
click at [435, 172] on div "Partner * Adore Me Nanny Baby Luv Pregnancy Center Children of Inmates Daniel K…" at bounding box center [434, 313] width 596 height 447
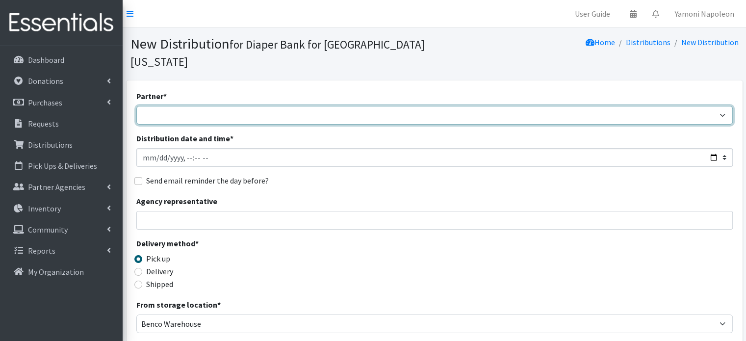
click at [231, 106] on select "Adore Me Nanny Baby Luv Pregnancy Center Children of Inmates [PERSON_NAME] Kids…" at bounding box center [434, 115] width 596 height 19
select select "1315"
click at [136, 106] on select "Adore Me Nanny Baby Luv Pregnancy Center Children of Inmates [PERSON_NAME] Kids…" at bounding box center [434, 115] width 596 height 19
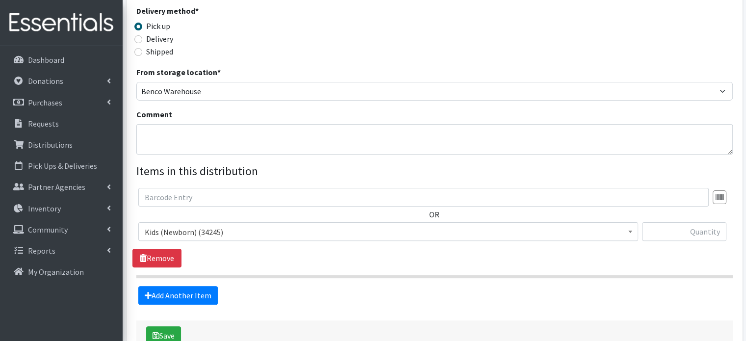
scroll to position [237, 0]
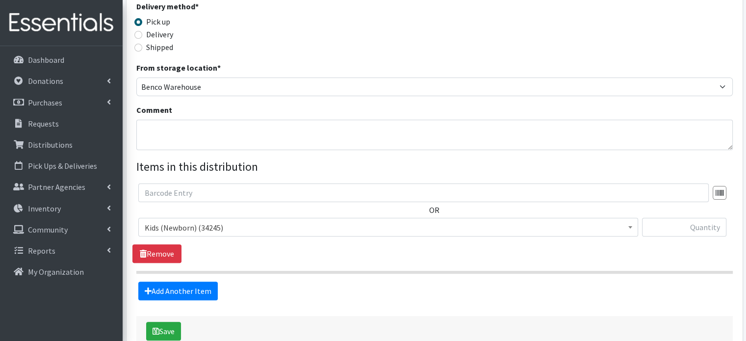
click at [309, 221] on span "Kids (Newborn) (34245)" at bounding box center [388, 228] width 487 height 14
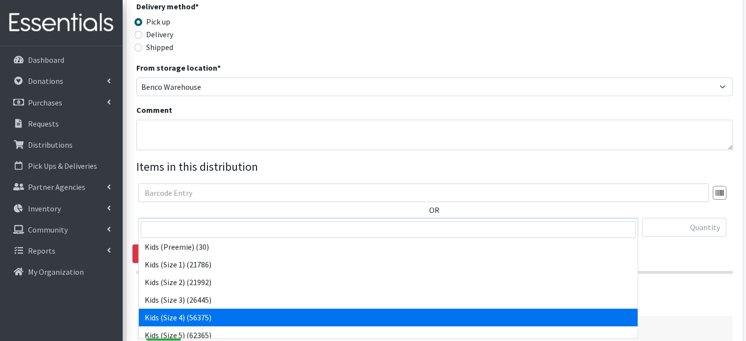
scroll to position [20, 0]
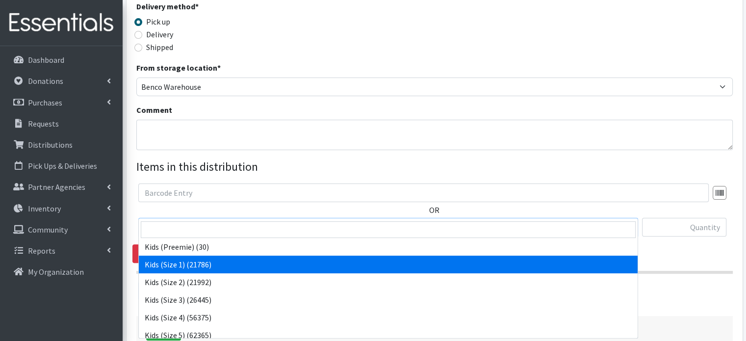
select select "4130"
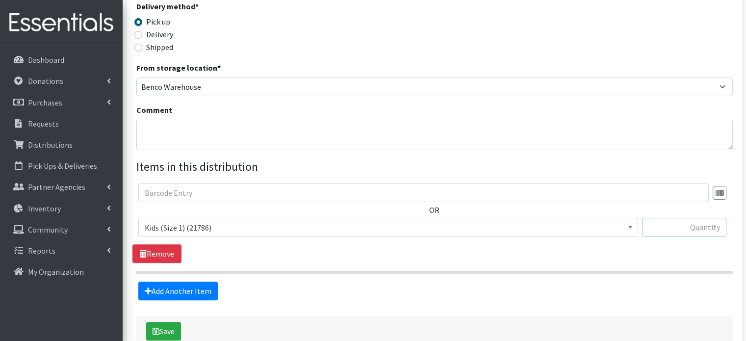
click at [677, 218] on input "text" at bounding box center [684, 227] width 84 height 19
type input "3"
click at [198, 281] on link "Add Another Item" at bounding box center [177, 290] width 79 height 19
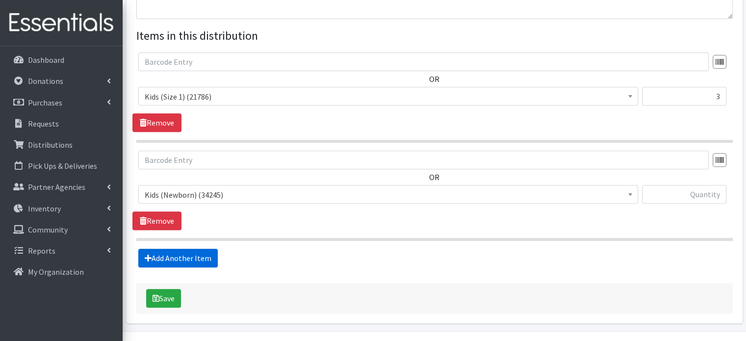
scroll to position [376, 0]
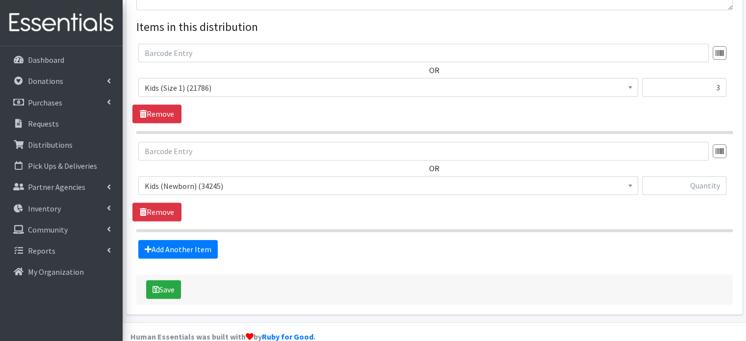
click at [569, 179] on span "Kids (Newborn) (34245)" at bounding box center [388, 186] width 487 height 14
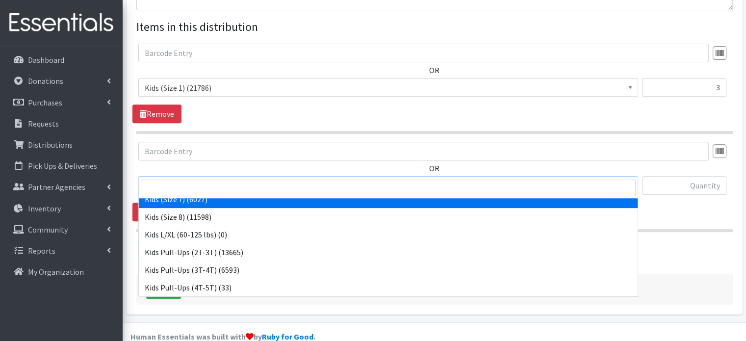
scroll to position [143, 0]
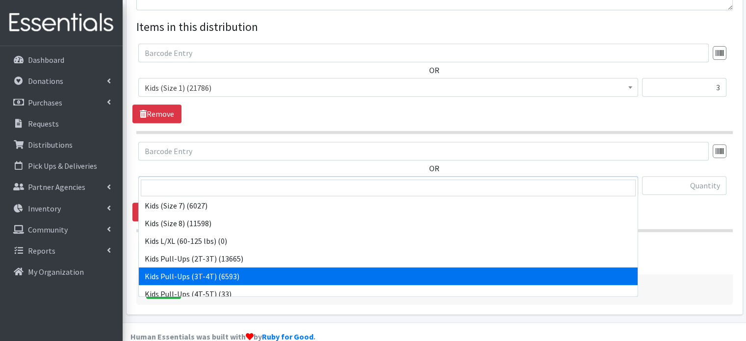
select select "4148"
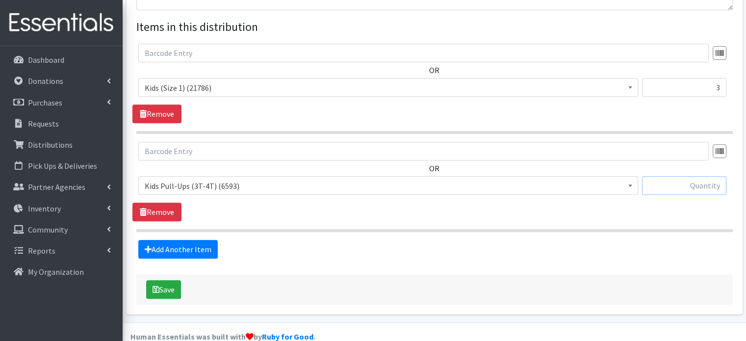
click at [655, 176] on input "text" at bounding box center [684, 185] width 84 height 19
type input "4"
click at [424, 240] on div "Add Another Item" at bounding box center [433, 249] width 603 height 19
click at [167, 280] on button "Save" at bounding box center [163, 289] width 35 height 19
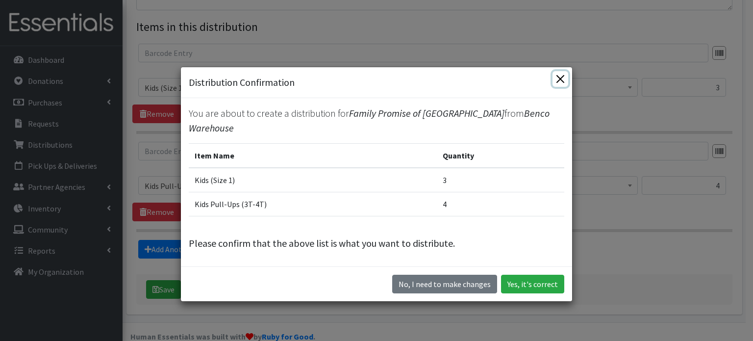
click at [557, 76] on button "Close" at bounding box center [560, 79] width 16 height 16
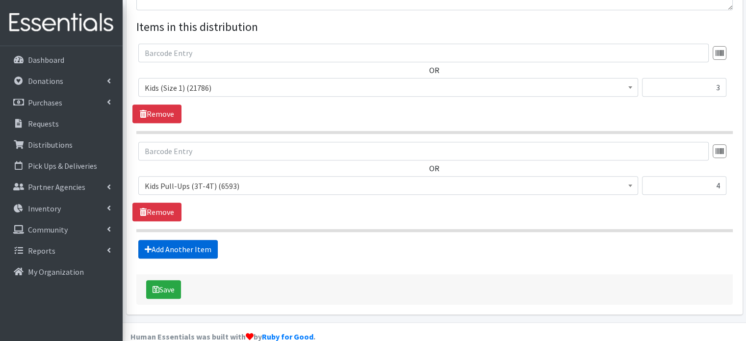
click at [174, 240] on link "Add Another Item" at bounding box center [177, 249] width 79 height 19
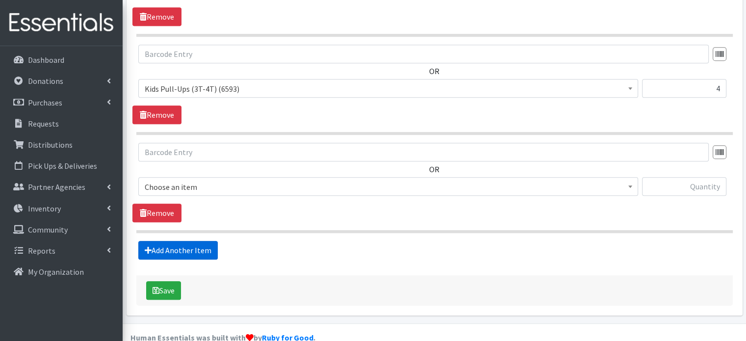
scroll to position [474, 0]
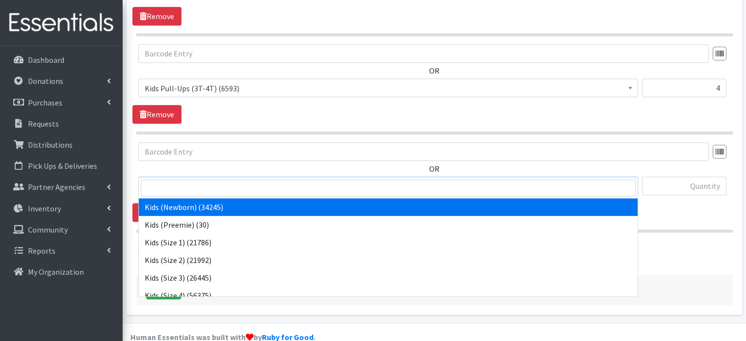
click at [492, 179] on span "Kids (Newborn) (34245)" at bounding box center [388, 186] width 487 height 14
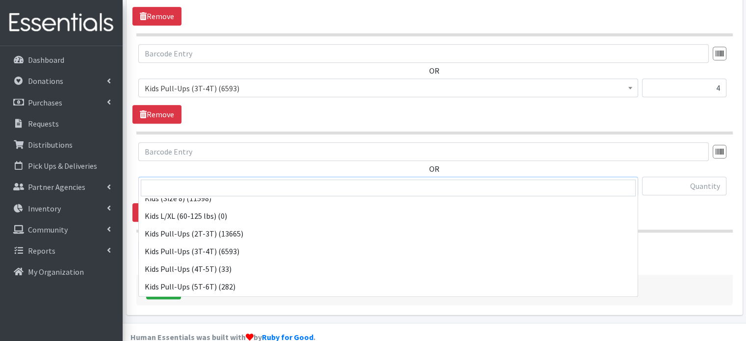
scroll to position [184, 0]
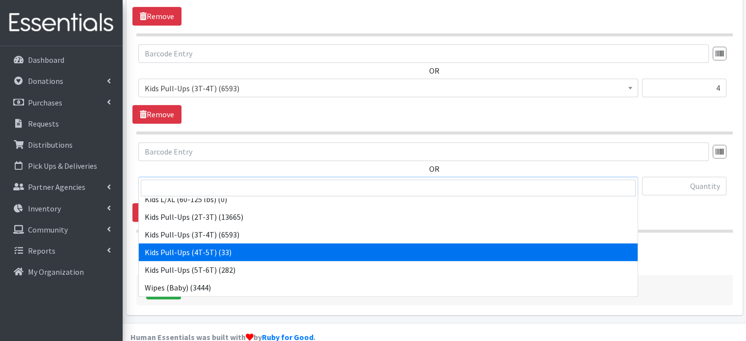
select select "4129"
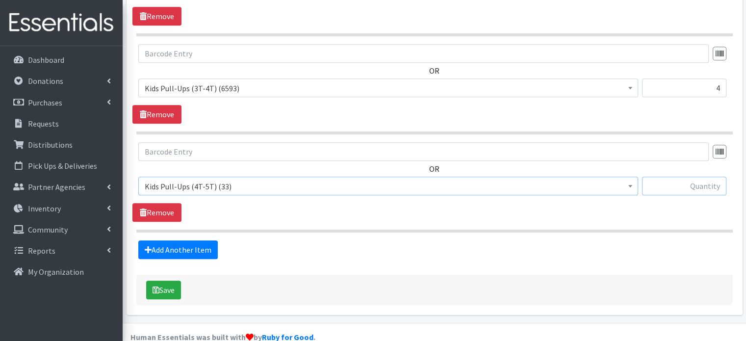
click at [656, 176] on input "text" at bounding box center [684, 185] width 84 height 19
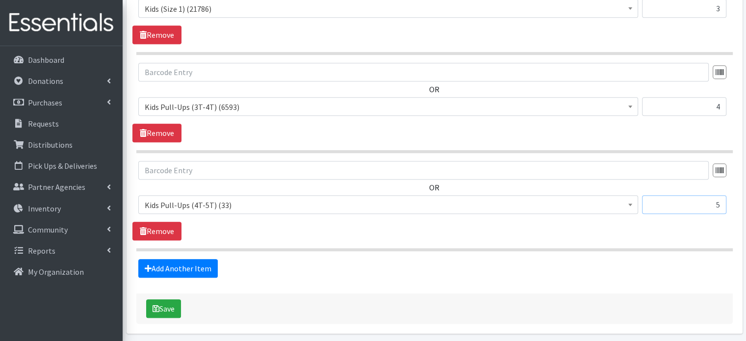
scroll to position [467, 0]
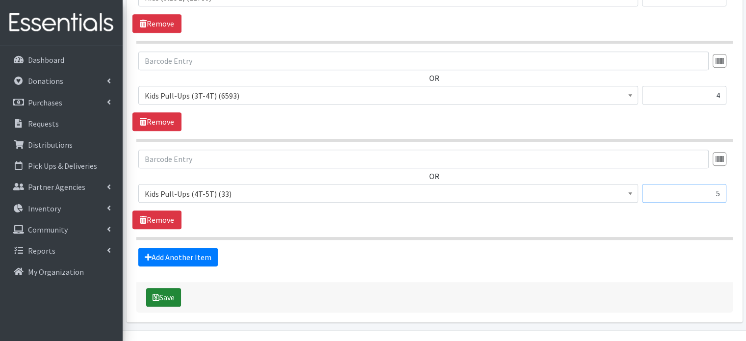
type input "5"
click at [170, 288] on button "Save" at bounding box center [163, 297] width 35 height 19
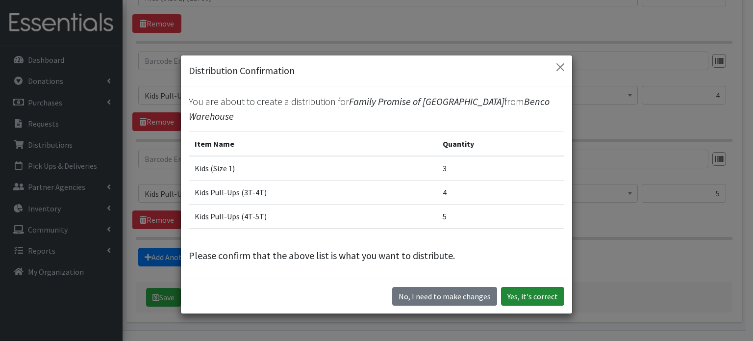
click at [516, 296] on button "Yes, it's correct" at bounding box center [532, 296] width 63 height 19
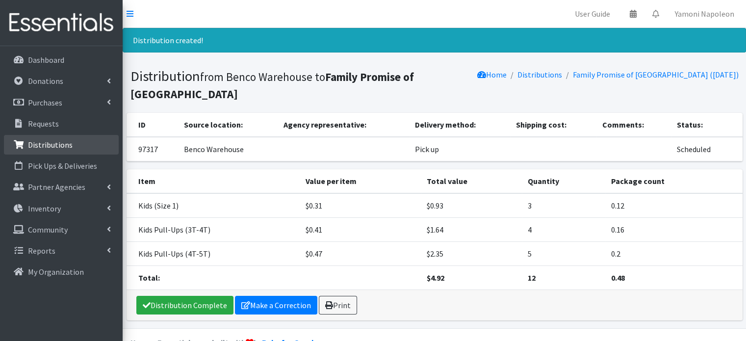
click at [92, 139] on link "Distributions" at bounding box center [61, 145] width 115 height 20
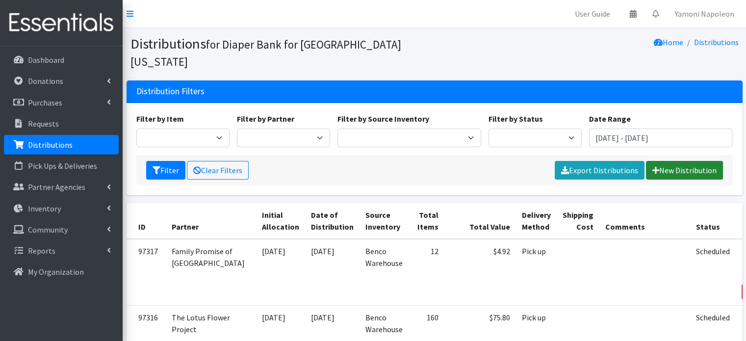
click at [671, 161] on link "New Distribution" at bounding box center [684, 170] width 77 height 19
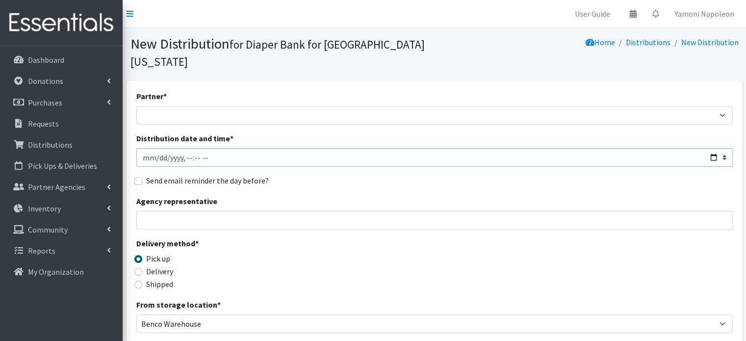
click at [714, 148] on input "Distribution date and time *" at bounding box center [434, 157] width 596 height 19
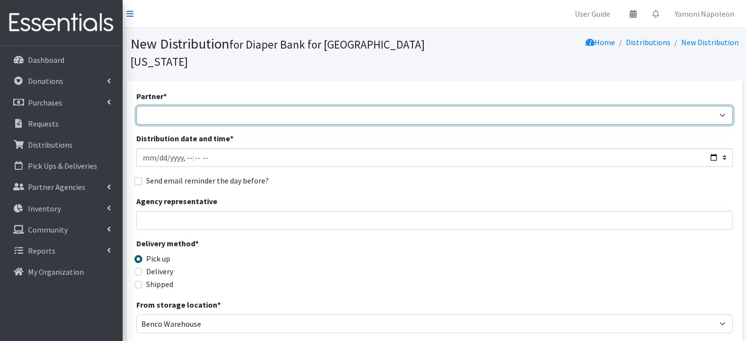
type input "[DATE]T10:00"
click at [373, 106] on select "Adore Me Nanny Baby Luv Pregnancy Center Children of Inmates [PERSON_NAME] Kids…" at bounding box center [434, 115] width 596 height 19
select select "5474"
click at [136, 106] on select "Adore Me Nanny Baby Luv Pregnancy Center Children of Inmates [PERSON_NAME] Kids…" at bounding box center [434, 115] width 596 height 19
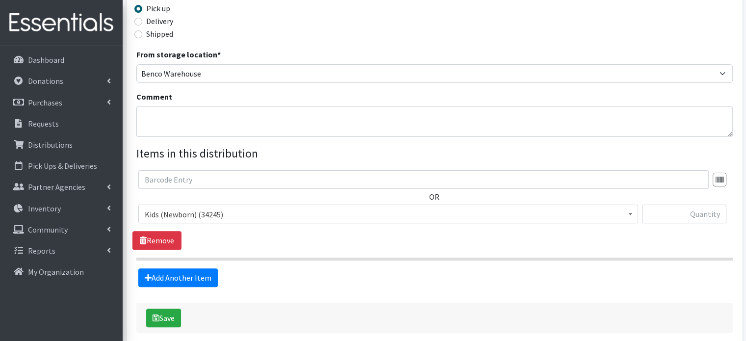
scroll to position [256, 0]
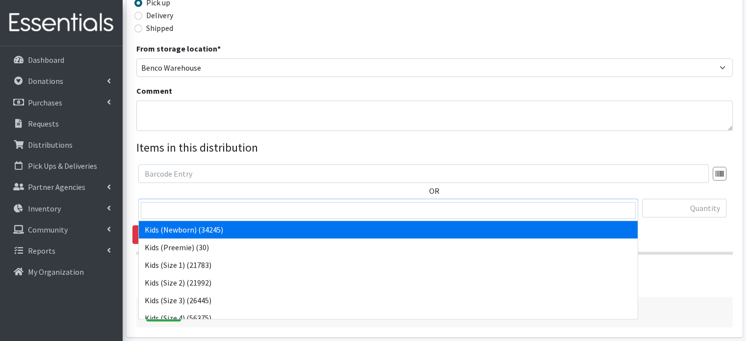
click at [268, 201] on span "Kids (Newborn) (34245)" at bounding box center [388, 208] width 487 height 14
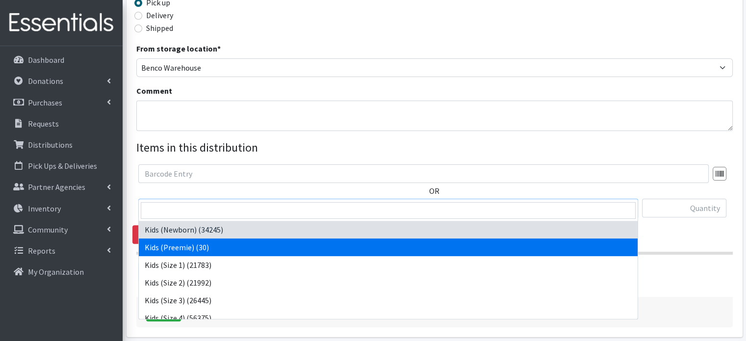
select select "4152"
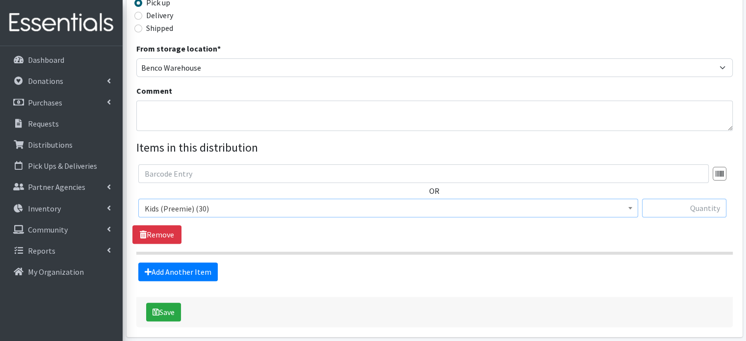
click at [675, 199] on input "text" at bounding box center [684, 208] width 84 height 19
type input "4"
click at [568, 215] on div "OR Kids (Newborn) (34245) Kids (Preemie) (30) Kids (Size 1) (21783) Kids (Size …" at bounding box center [433, 203] width 603 height 79
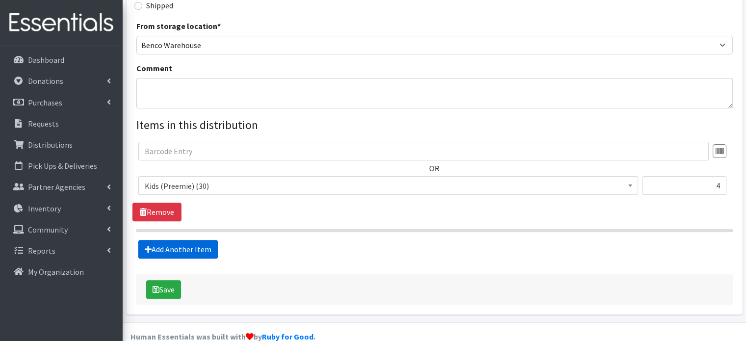
click at [206, 240] on link "Add Another Item" at bounding box center [177, 249] width 79 height 19
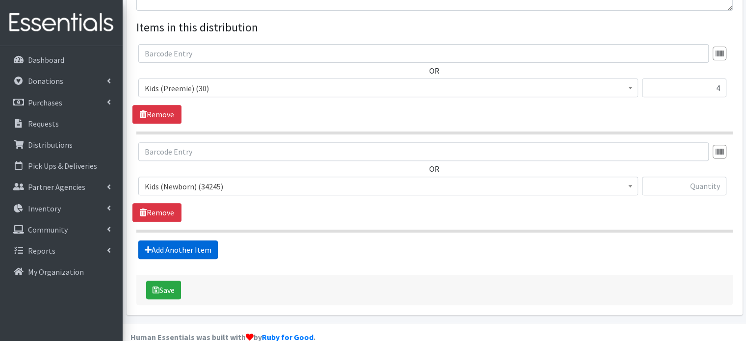
scroll to position [376, 0]
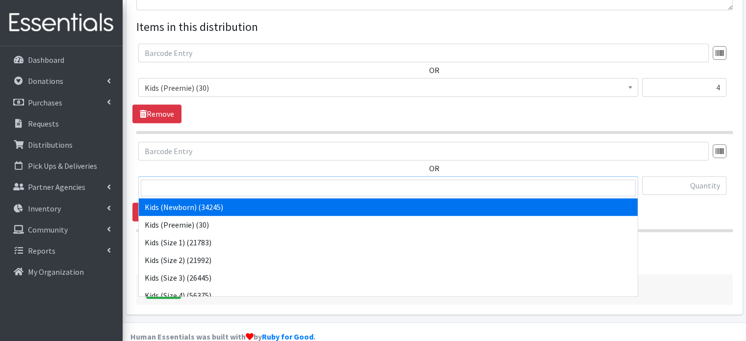
click at [586, 179] on span "Kids (Newborn) (34245)" at bounding box center [388, 186] width 487 height 14
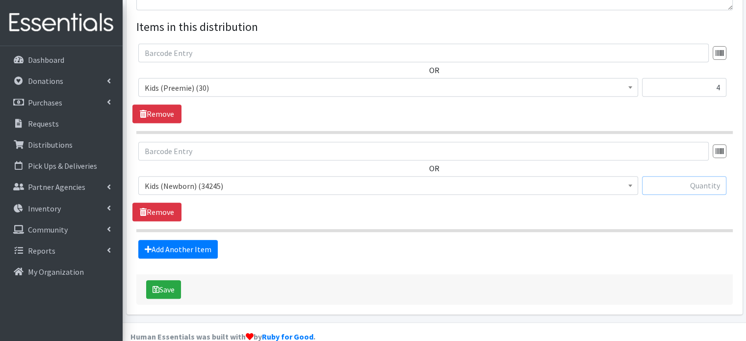
click at [659, 176] on input "text" at bounding box center [684, 185] width 84 height 19
type input "8"
click at [163, 240] on link "Add Another Item" at bounding box center [177, 249] width 79 height 19
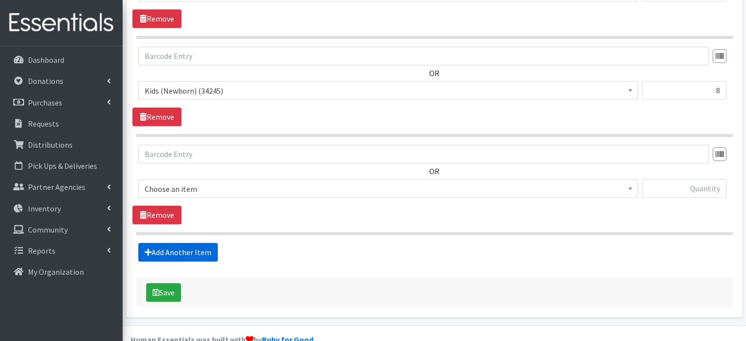
scroll to position [474, 0]
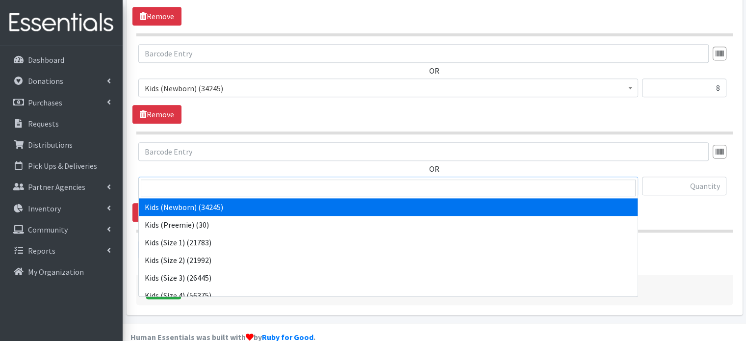
click at [585, 179] on span "Kids (Newborn) (34245)" at bounding box center [388, 186] width 487 height 14
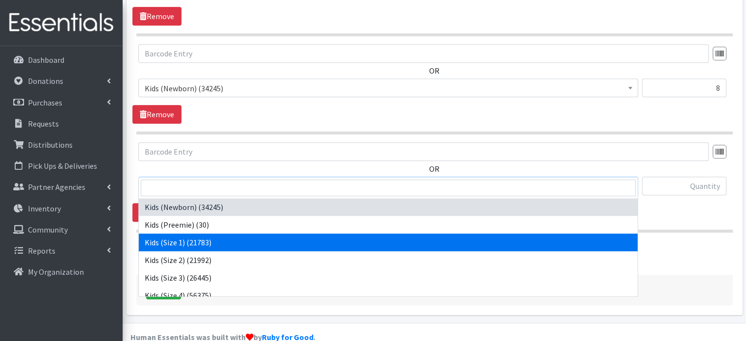
select select "4130"
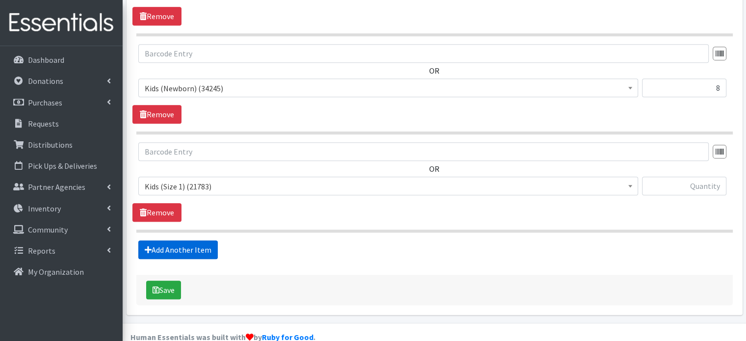
click at [192, 240] on link "Add Another Item" at bounding box center [177, 249] width 79 height 19
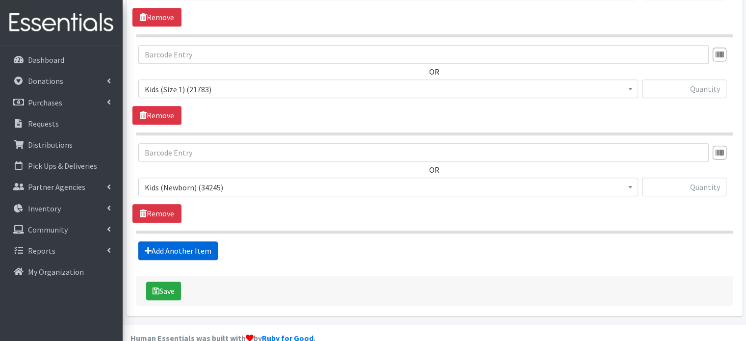
scroll to position [572, 0]
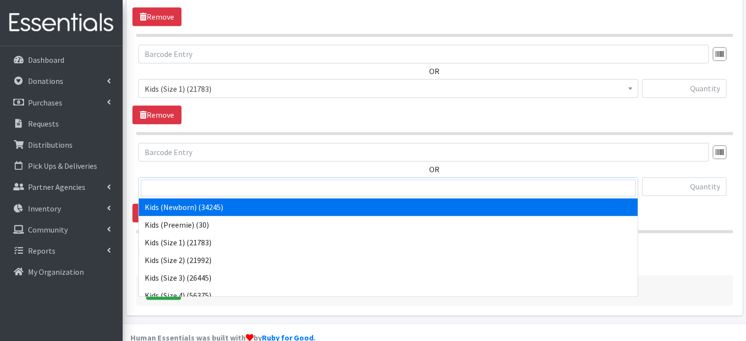
click at [272, 180] on span "Kids (Newborn) (34245)" at bounding box center [388, 187] width 487 height 14
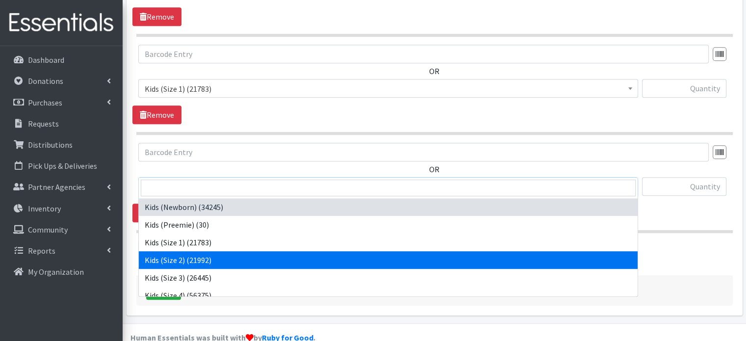
select select "4128"
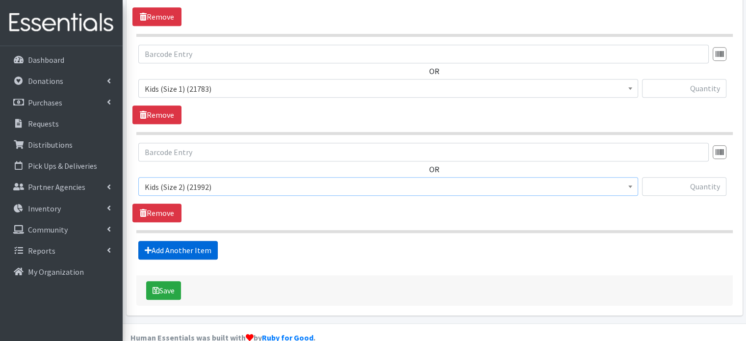
click at [196, 241] on link "Add Another Item" at bounding box center [177, 250] width 79 height 19
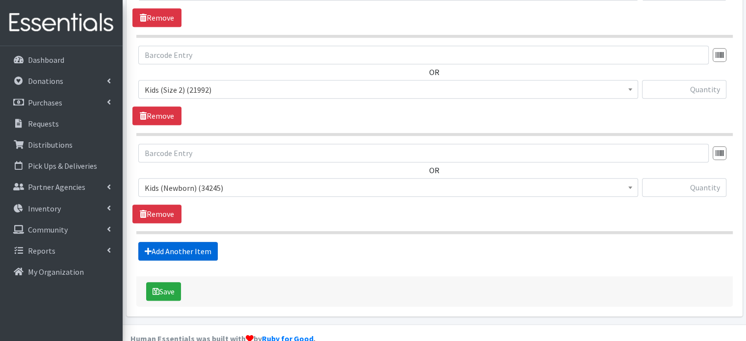
scroll to position [670, 0]
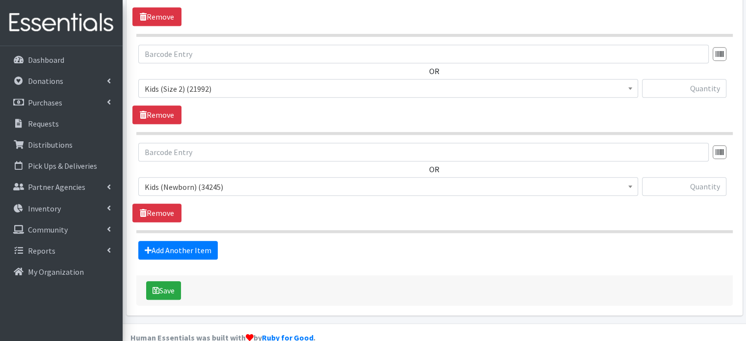
click at [299, 180] on span "Kids (Newborn) (34245)" at bounding box center [388, 187] width 487 height 14
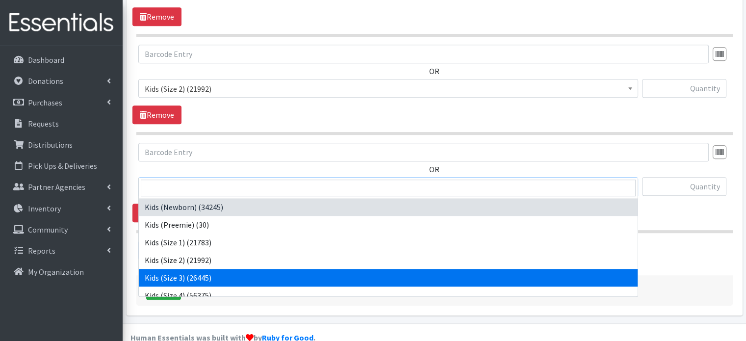
select select "4132"
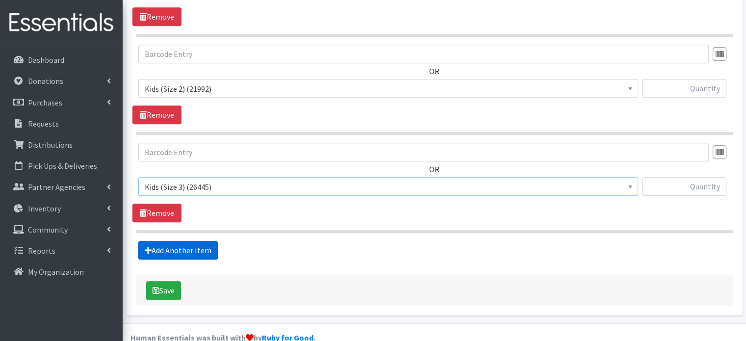
click at [205, 241] on link "Add Another Item" at bounding box center [177, 250] width 79 height 19
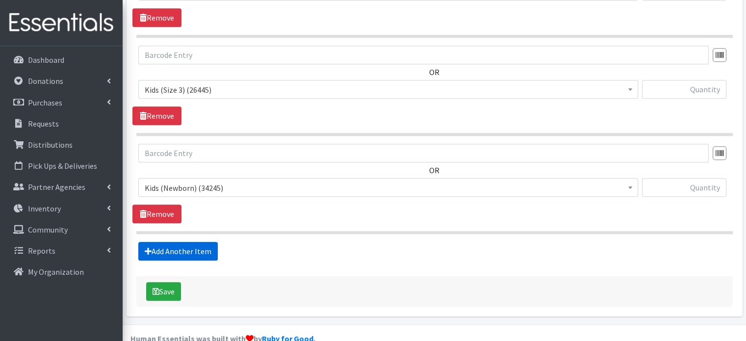
scroll to position [767, 0]
click at [265, 180] on span "Kids (Newborn) (34245)" at bounding box center [388, 187] width 487 height 14
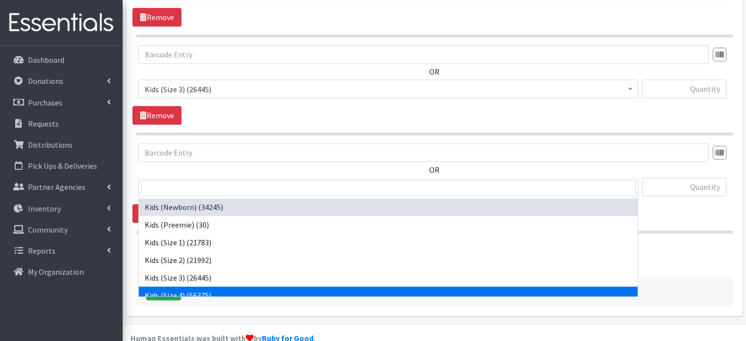
select select "4133"
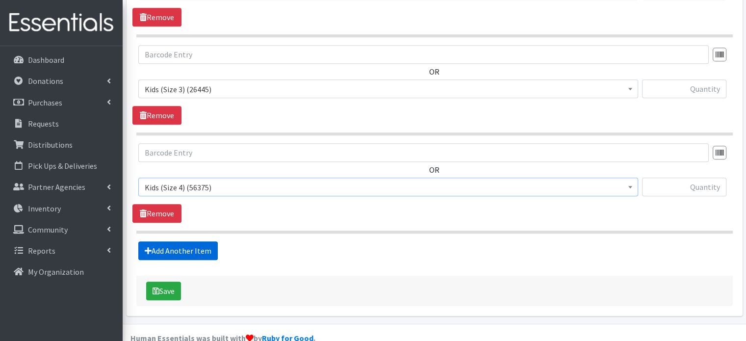
click at [183, 241] on link "Add Another Item" at bounding box center [177, 250] width 79 height 19
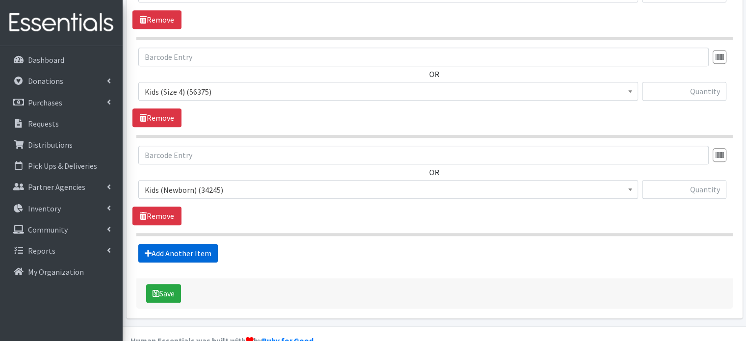
scroll to position [865, 0]
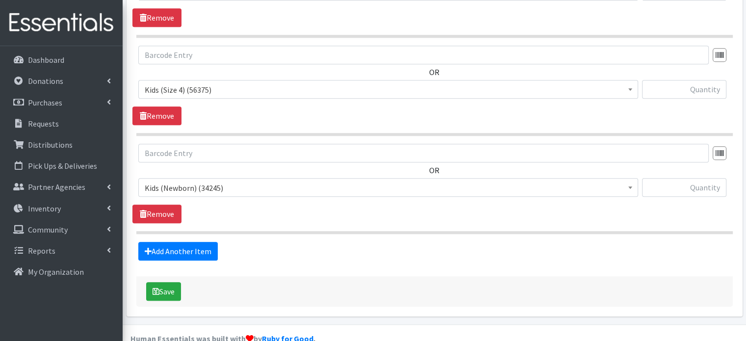
click at [228, 181] on span "Kids (Newborn) (34245)" at bounding box center [388, 188] width 487 height 14
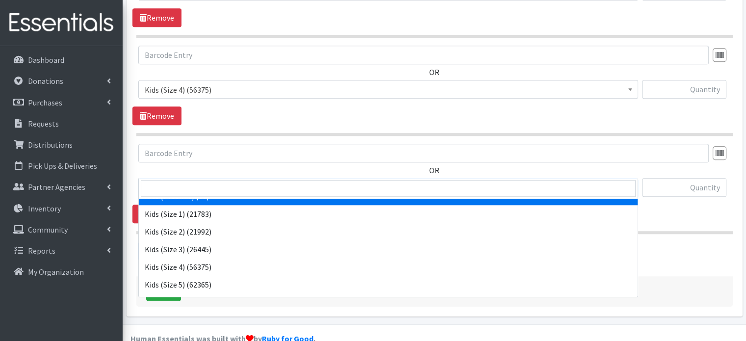
scroll to position [31, 0]
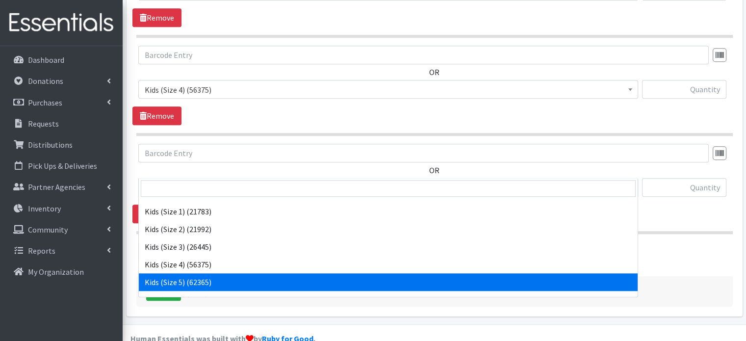
select select "4134"
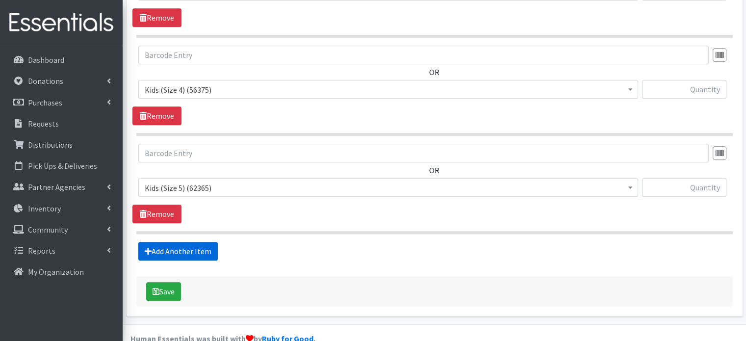
click at [195, 242] on link "Add Another Item" at bounding box center [177, 251] width 79 height 19
click at [259, 144] on input "text" at bounding box center [423, 153] width 570 height 19
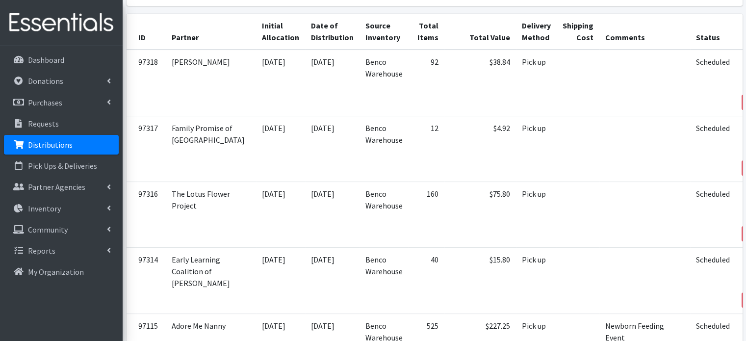
scroll to position [188, 0]
click at [68, 145] on p "Distributions" at bounding box center [50, 145] width 45 height 10
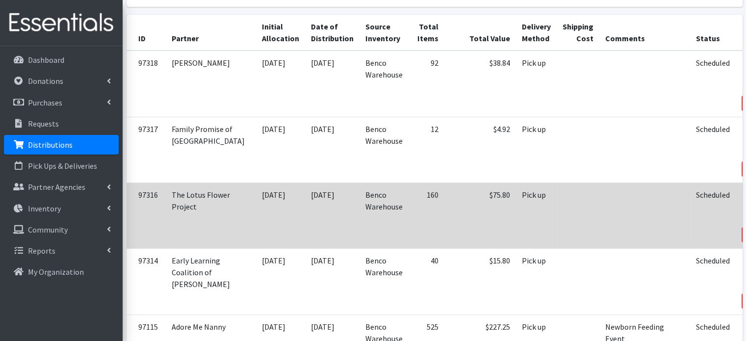
scroll to position [0, 0]
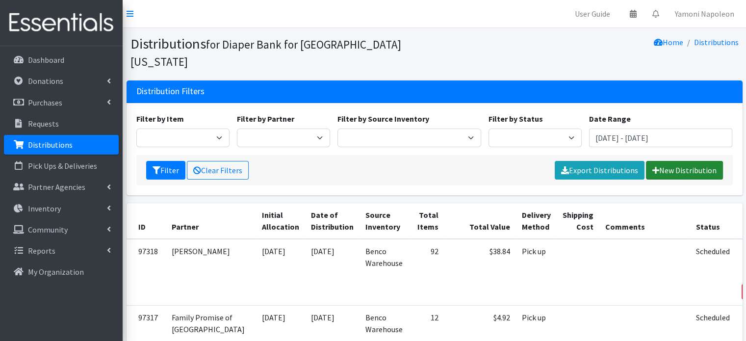
click at [696, 161] on link "New Distribution" at bounding box center [684, 170] width 77 height 19
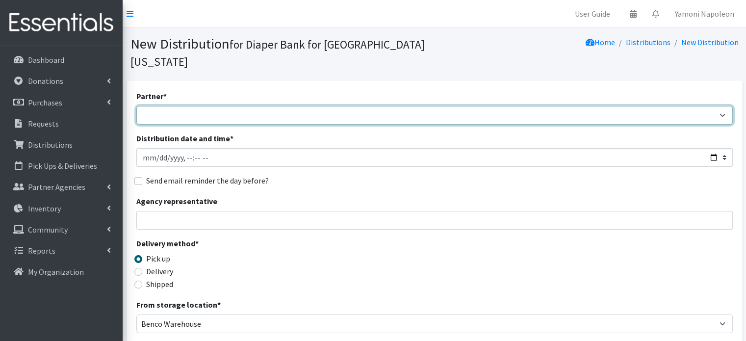
click at [302, 106] on select "Adore Me Nanny Baby Luv Pregnancy Center Children of Inmates [PERSON_NAME] Kids…" at bounding box center [434, 115] width 596 height 19
select select "5676"
click at [136, 106] on select "Adore Me Nanny Baby Luv Pregnancy Center Children of Inmates [PERSON_NAME] Kids…" at bounding box center [434, 115] width 596 height 19
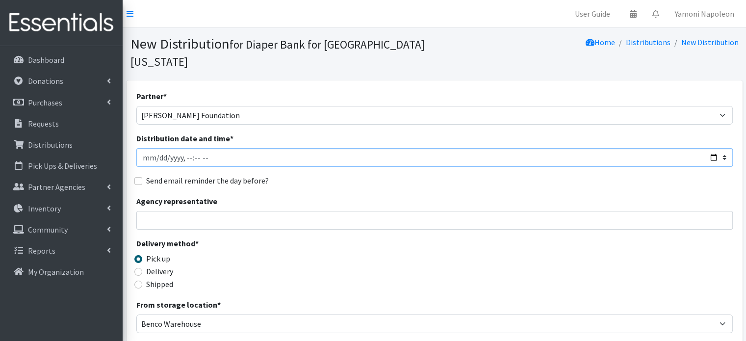
click at [713, 148] on input "Distribution date and time *" at bounding box center [434, 157] width 596 height 19
type input "[DATE]T10:00"
click at [351, 215] on div "Partner * Adore Me Nanny Baby Luv Pregnancy Center Children of Inmates [PERSON_…" at bounding box center [434, 313] width 596 height 447
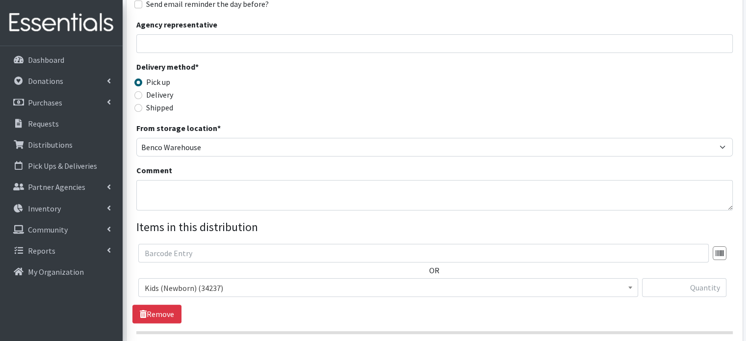
scroll to position [196, 0]
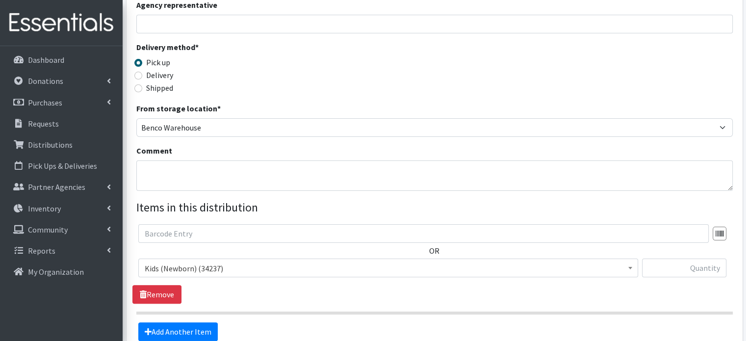
click at [325, 261] on span "Kids (Newborn) (34237)" at bounding box center [388, 268] width 487 height 14
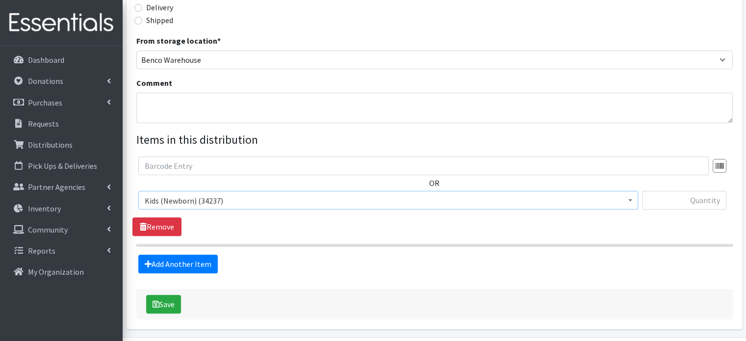
scroll to position [278, 0]
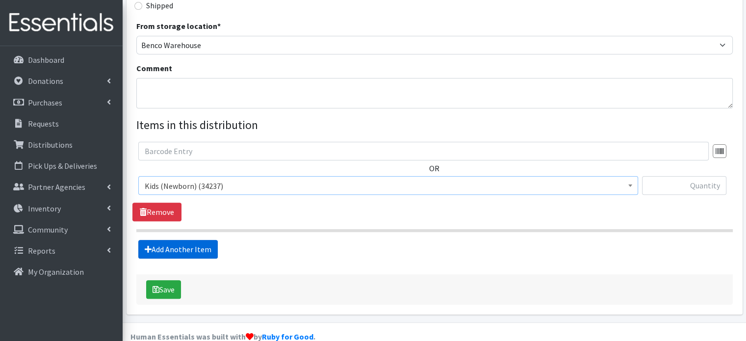
click at [195, 240] on link "Add Another Item" at bounding box center [177, 249] width 79 height 19
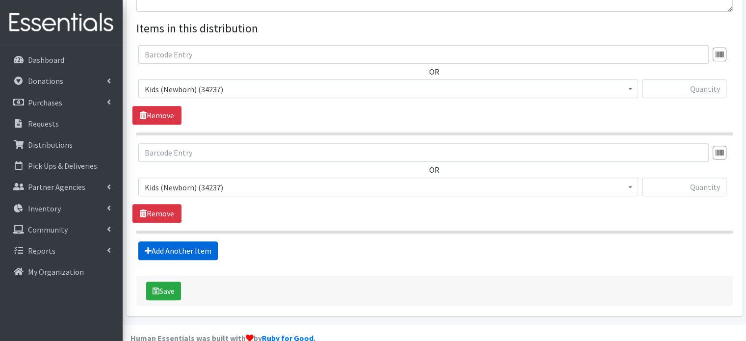
scroll to position [376, 0]
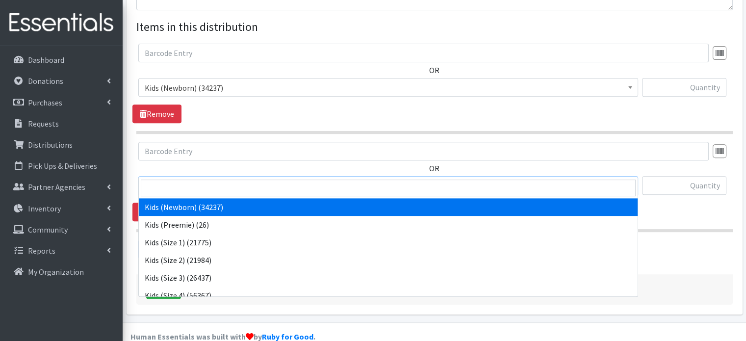
click at [261, 179] on span "Kids (Newborn) (34237)" at bounding box center [388, 186] width 487 height 14
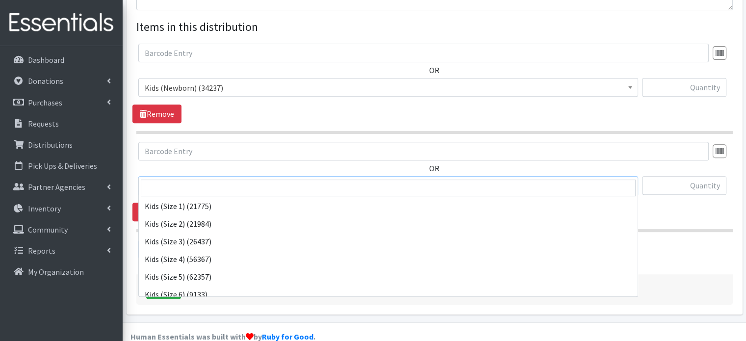
scroll to position [37, 0]
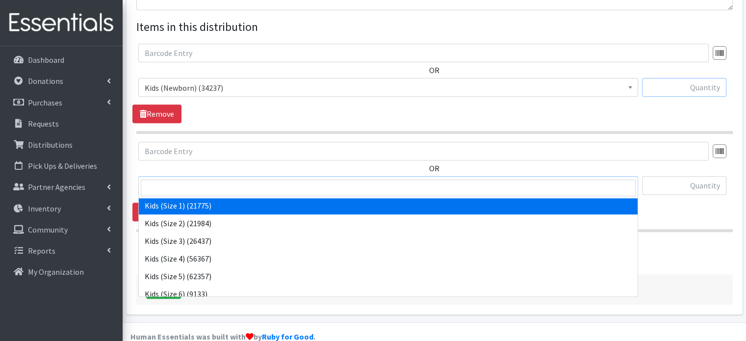
click at [680, 78] on input "text" at bounding box center [684, 87] width 84 height 19
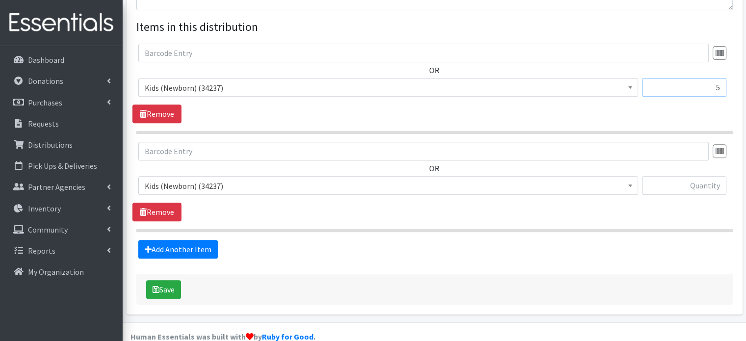
type input "5"
click at [407, 179] on span "Kids (Newborn) (34237)" at bounding box center [388, 186] width 487 height 14
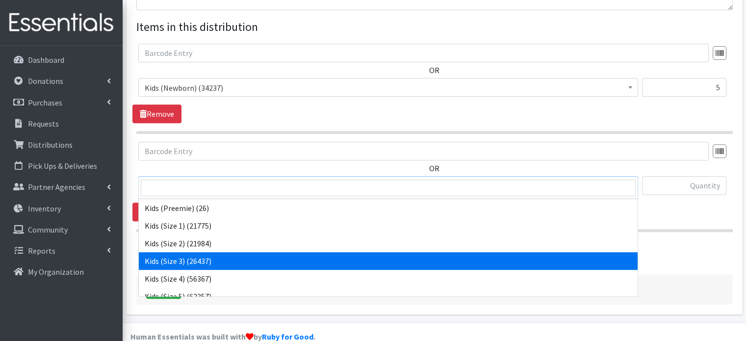
scroll to position [17, 0]
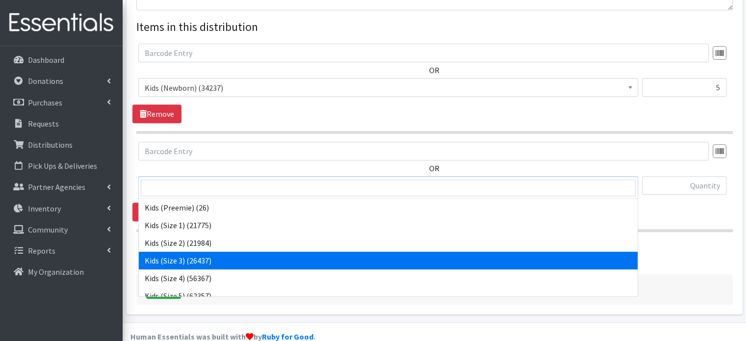
select select "4132"
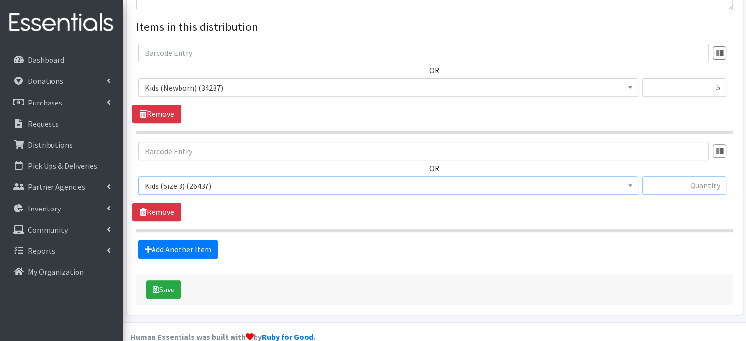
click at [675, 176] on input "text" at bounding box center [684, 185] width 84 height 19
type input "5"
click at [194, 240] on link "Add Another Item" at bounding box center [177, 249] width 79 height 19
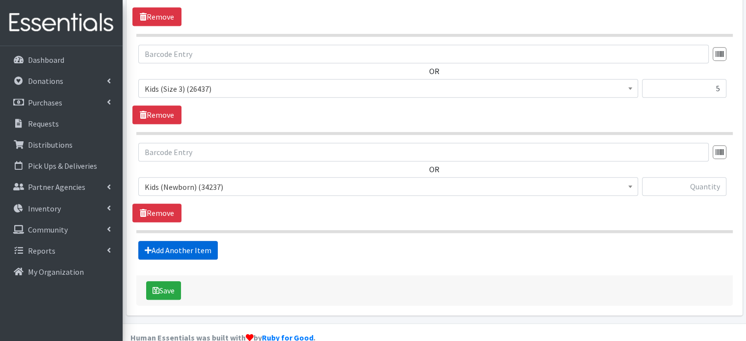
scroll to position [474, 0]
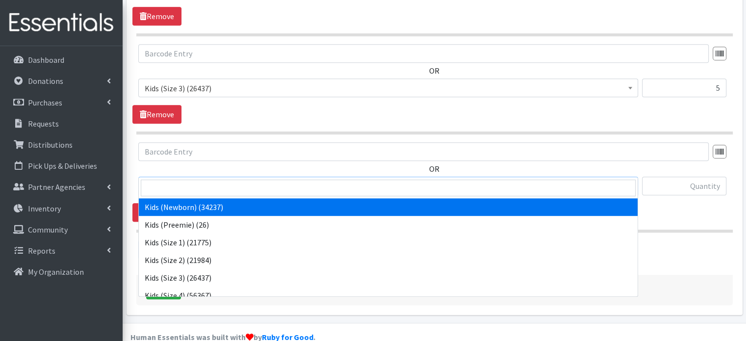
click at [269, 179] on span "Kids (Newborn) (34237)" at bounding box center [388, 186] width 487 height 14
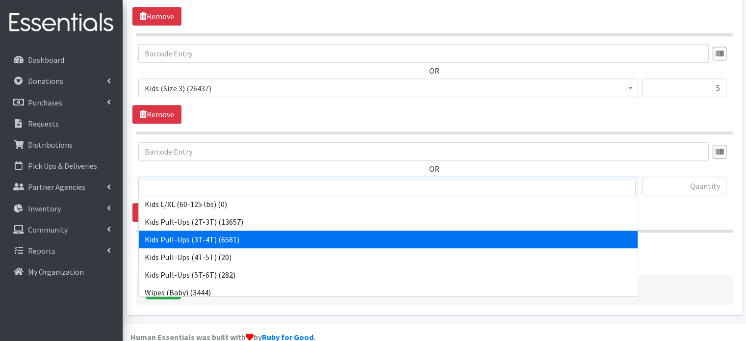
scroll to position [180, 0]
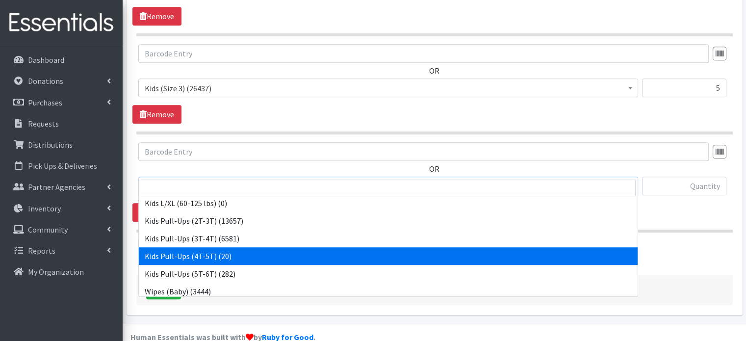
select select "4129"
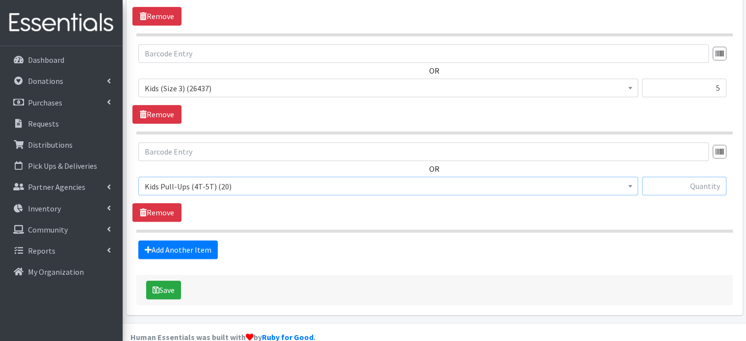
click at [644, 176] on input "text" at bounding box center [684, 185] width 84 height 19
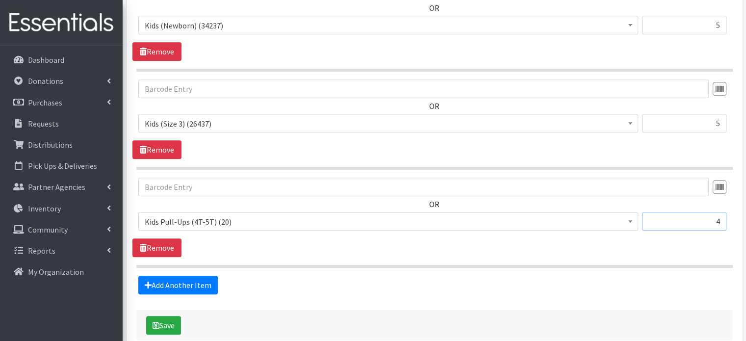
scroll to position [440, 0]
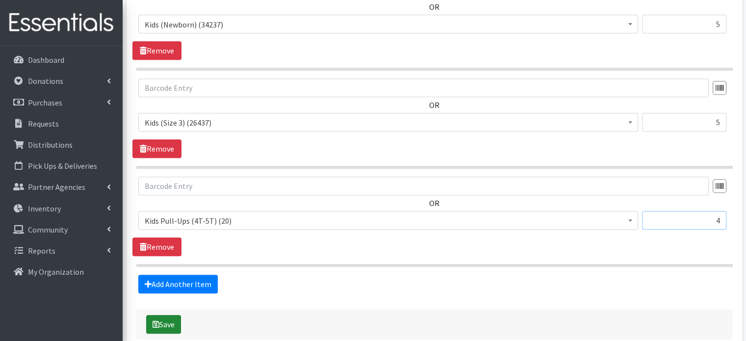
type input "4"
click at [174, 315] on button "Save" at bounding box center [163, 324] width 35 height 19
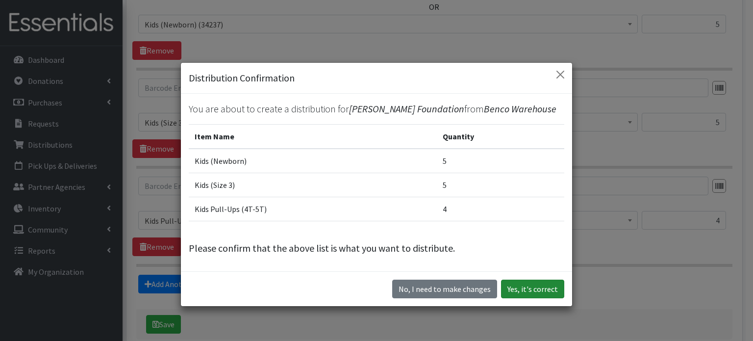
click at [527, 287] on button "Yes, it's correct" at bounding box center [532, 288] width 63 height 19
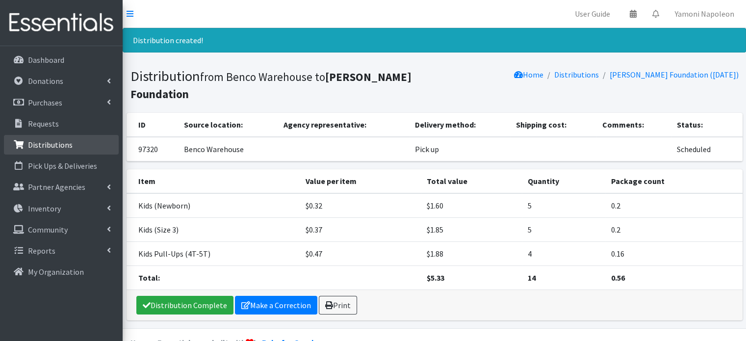
click at [66, 140] on p "Distributions" at bounding box center [50, 145] width 45 height 10
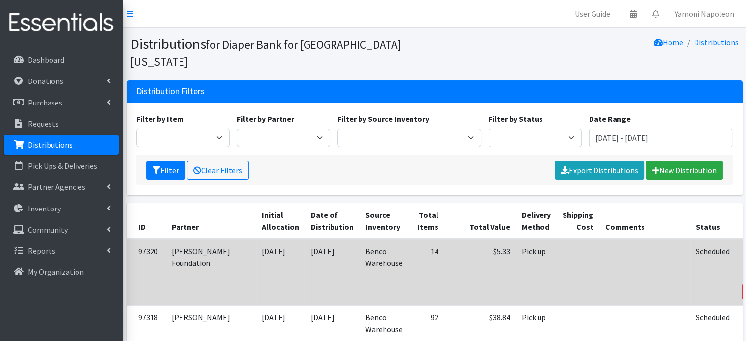
click at [744, 272] on link "Print" at bounding box center [758, 278] width 28 height 12
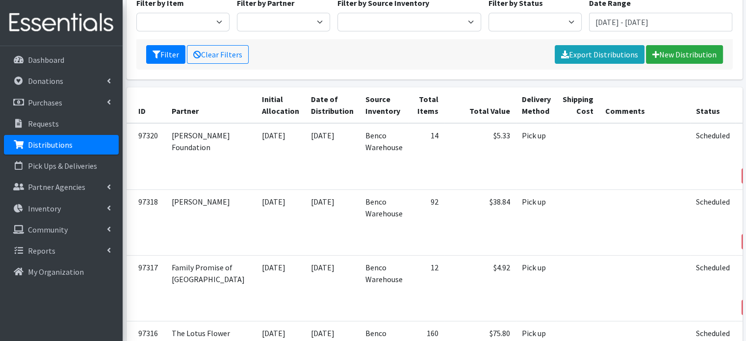
scroll to position [117, 0]
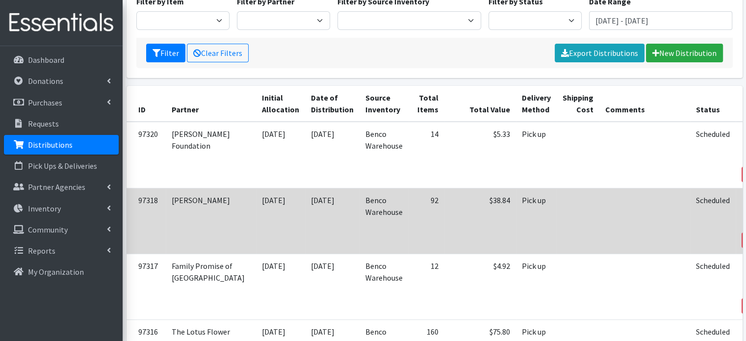
click at [745, 223] on icon at bounding box center [750, 226] width 7 height 7
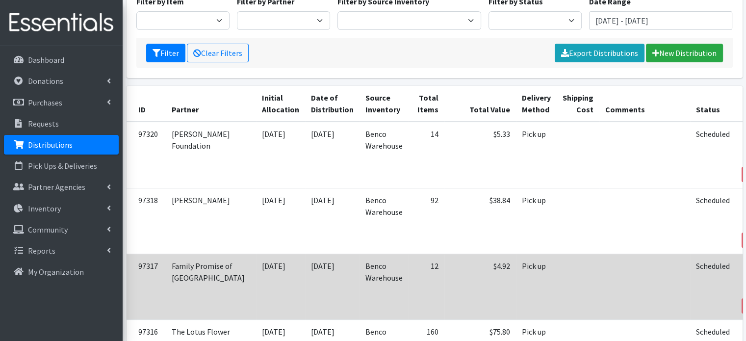
click at [744, 286] on link "Print" at bounding box center [758, 292] width 28 height 12
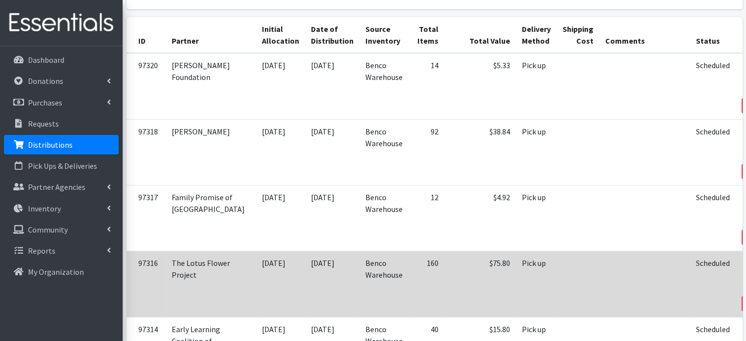
scroll to position [186, 0]
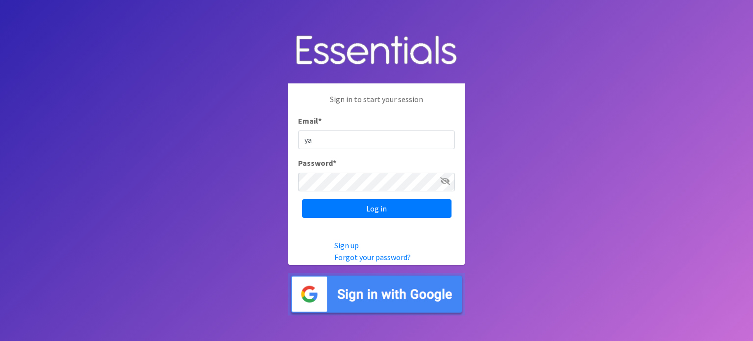
type input "[EMAIL_ADDRESS][DOMAIN_NAME]"
click at [302, 199] on input "Log in" at bounding box center [376, 208] width 149 height 19
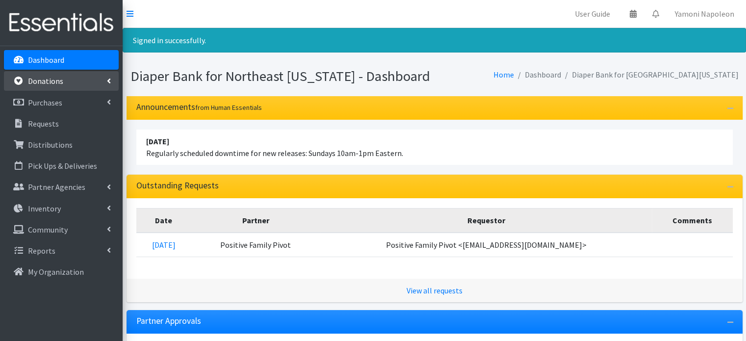
click at [51, 84] on p "Donations" at bounding box center [45, 81] width 35 height 10
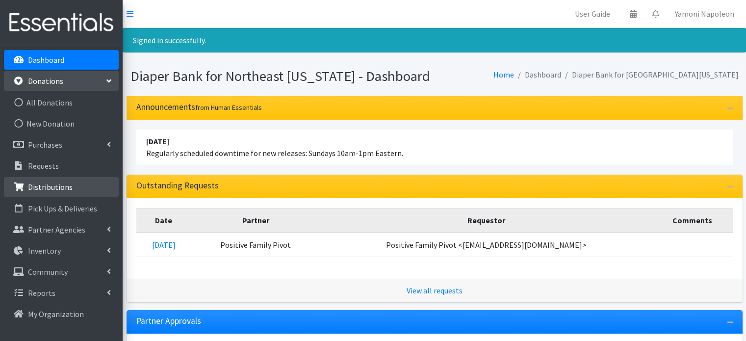
click at [53, 189] on p "Distributions" at bounding box center [50, 187] width 45 height 10
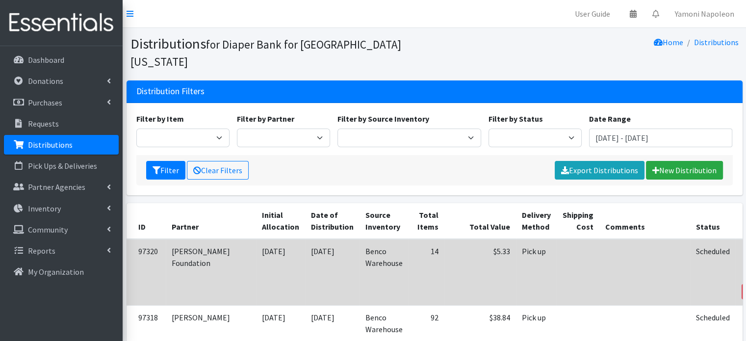
click at [745, 261] on icon at bounding box center [752, 264] width 8 height 7
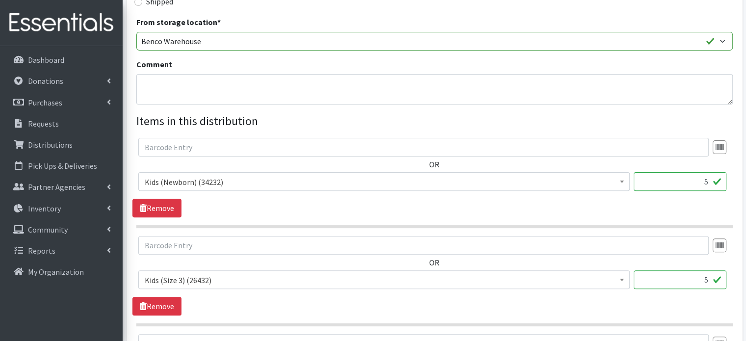
scroll to position [308, 0]
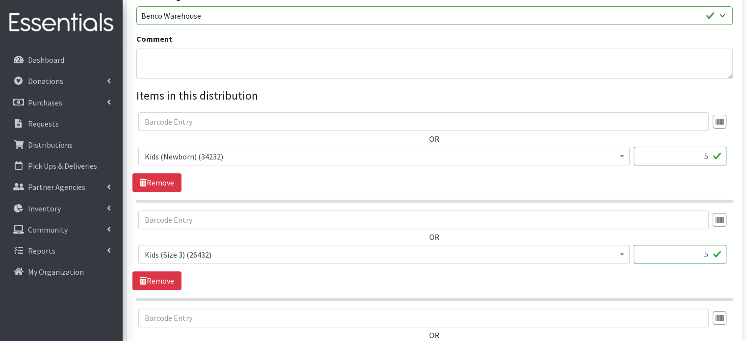
click at [711, 147] on input "5" at bounding box center [679, 156] width 93 height 19
type input "250"
click at [705, 158] on div "OR Kids (Newborn) (34232) Kids (Preemie) (26) Kids (Size 1) (21775) Kids (Size …" at bounding box center [433, 151] width 603 height 79
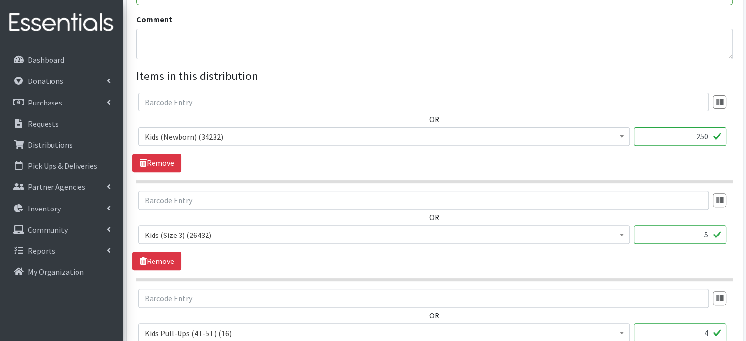
scroll to position [327, 0]
click at [708, 225] on input "5" at bounding box center [679, 234] width 93 height 19
type input "250"
click at [706, 255] on section "OR Kids (Newborn) (34232) Kids (Preemie) (26) Kids (Size 1) (21775) Kids (Size …" at bounding box center [434, 236] width 596 height 90
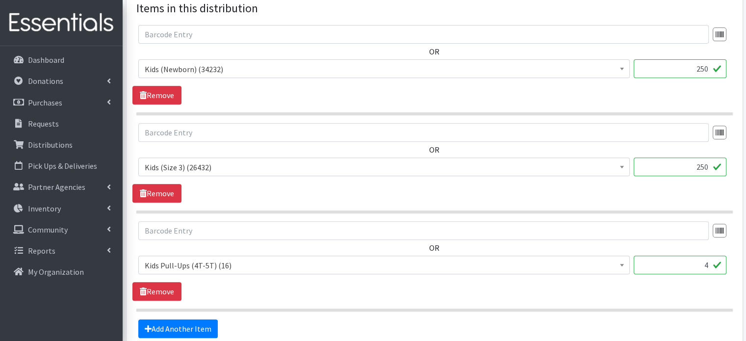
scroll to position [396, 0]
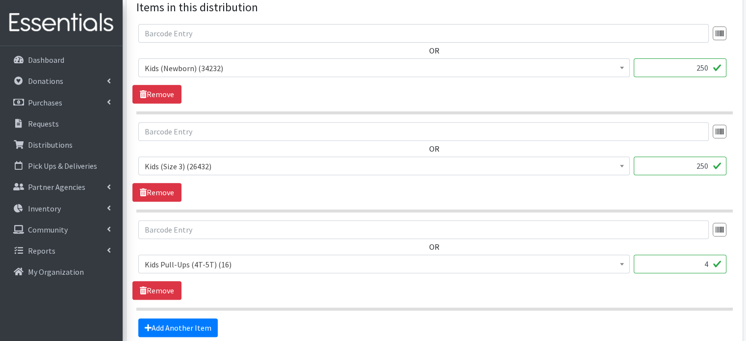
click at [708, 254] on input "4" at bounding box center [679, 263] width 93 height 19
type input "200"
click at [695, 273] on div "OR Kids (Newborn) (34232) Kids (Preemie) (26) Kids (Size 1) (21775) Kids (Size …" at bounding box center [433, 259] width 603 height 79
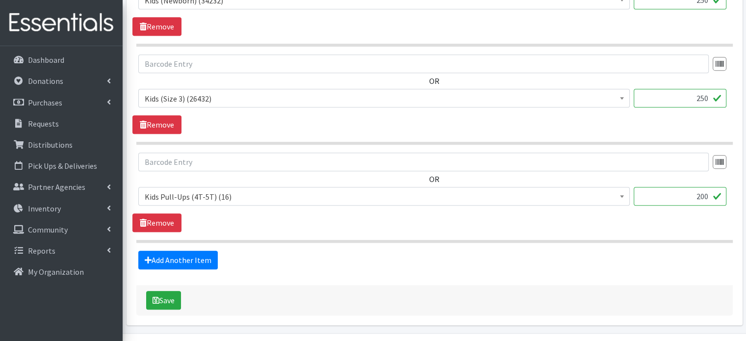
scroll to position [468, 0]
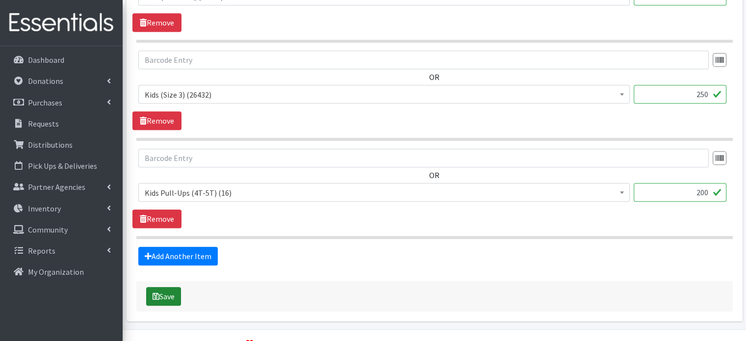
click at [171, 287] on button "Save" at bounding box center [163, 296] width 35 height 19
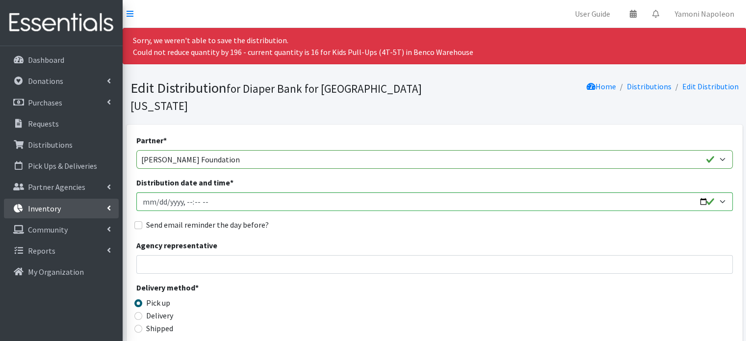
click at [68, 202] on link "Inventory" at bounding box center [61, 209] width 115 height 20
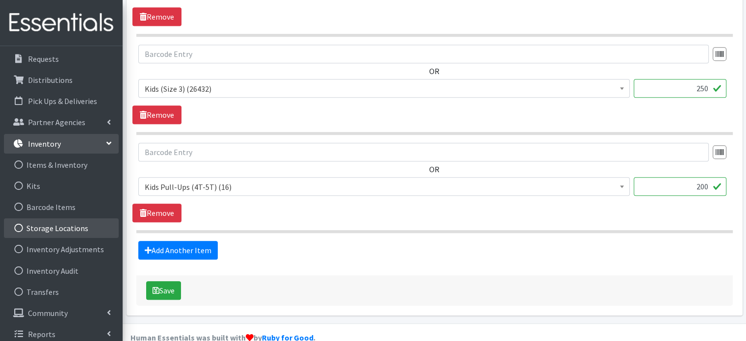
scroll to position [65, 0]
click at [163, 203] on link "Remove" at bounding box center [156, 212] width 49 height 19
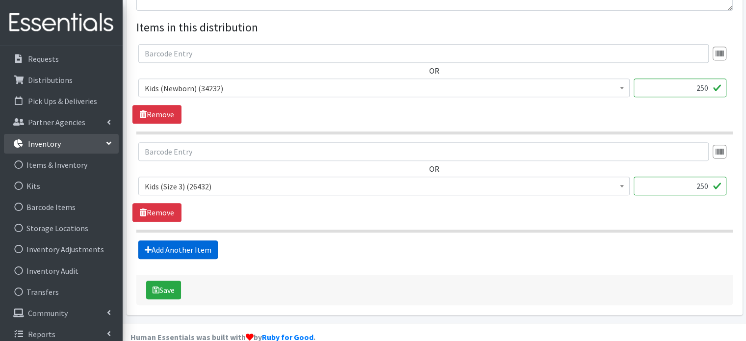
click at [190, 240] on link "Add Another Item" at bounding box center [177, 249] width 79 height 19
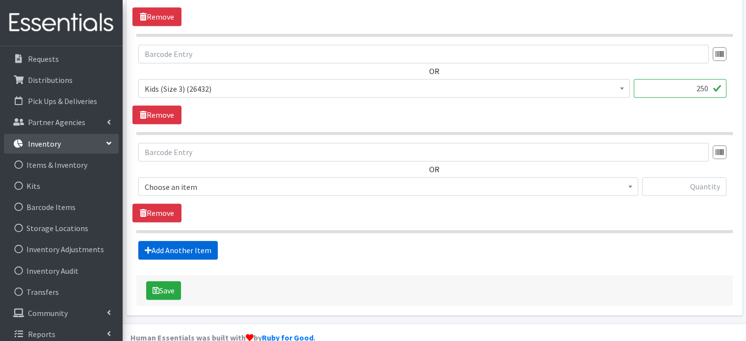
scroll to position [518, 0]
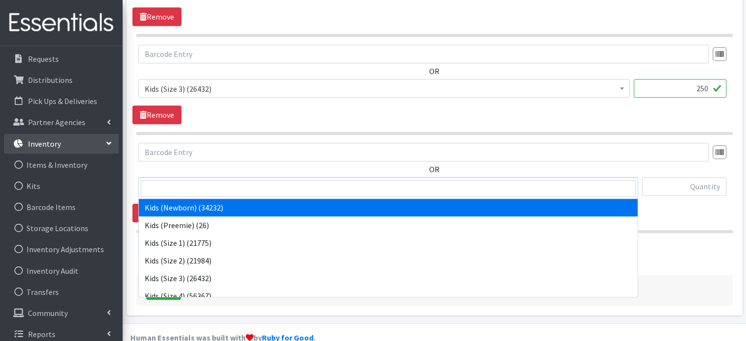
click at [326, 180] on span "Kids (Newborn) (34232)" at bounding box center [388, 187] width 487 height 14
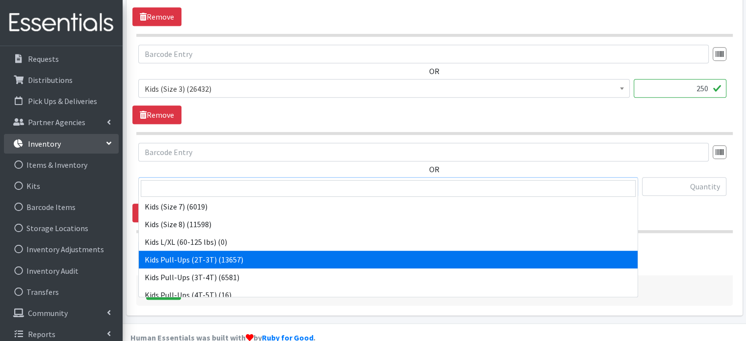
scroll to position [140, 0]
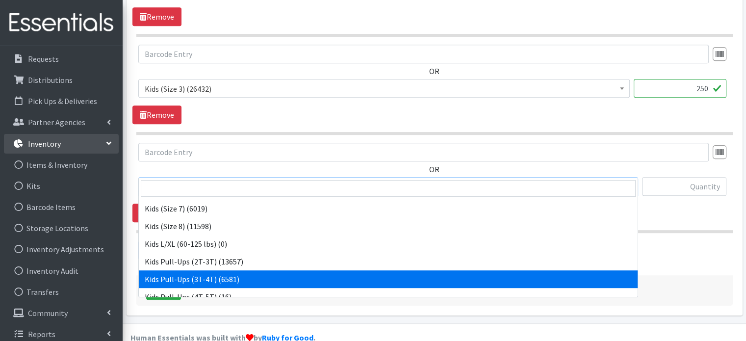
drag, startPoint x: 264, startPoint y: 273, endPoint x: 252, endPoint y: 273, distance: 11.8
select select "4148"
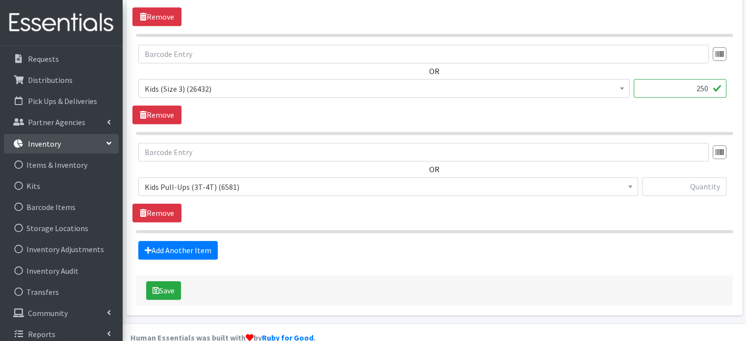
click at [252, 275] on div "Save" at bounding box center [434, 290] width 596 height 30
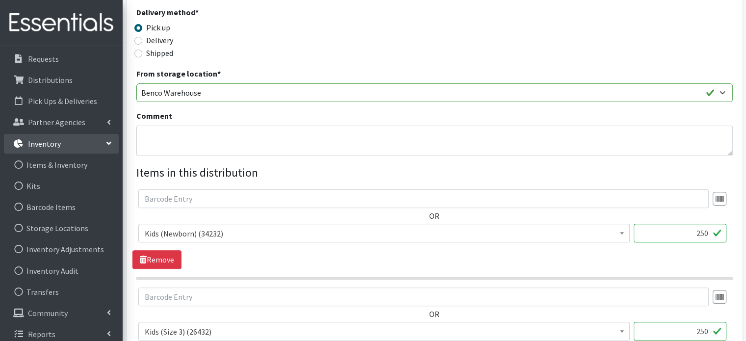
scroll to position [274, 0]
click at [167, 250] on link "Remove" at bounding box center [156, 259] width 49 height 19
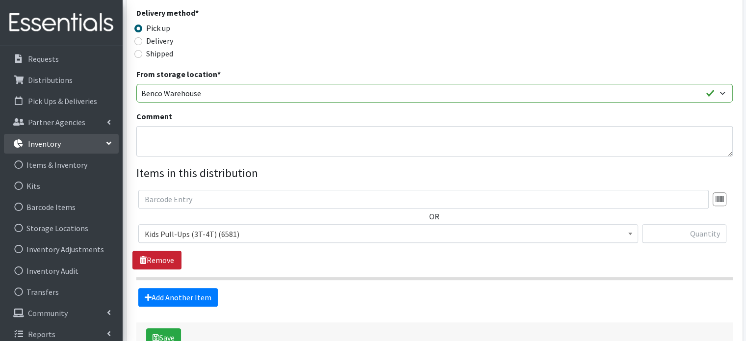
click at [167, 250] on link "Remove" at bounding box center [156, 259] width 49 height 19
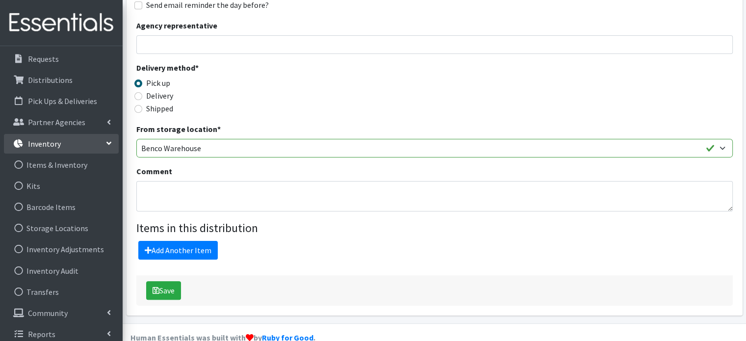
scroll to position [221, 0]
click at [169, 280] on button "Save" at bounding box center [163, 289] width 35 height 19
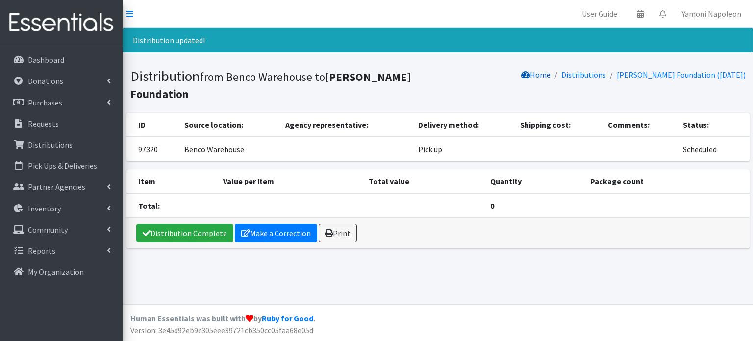
click at [538, 75] on link "Home" at bounding box center [535, 75] width 29 height 10
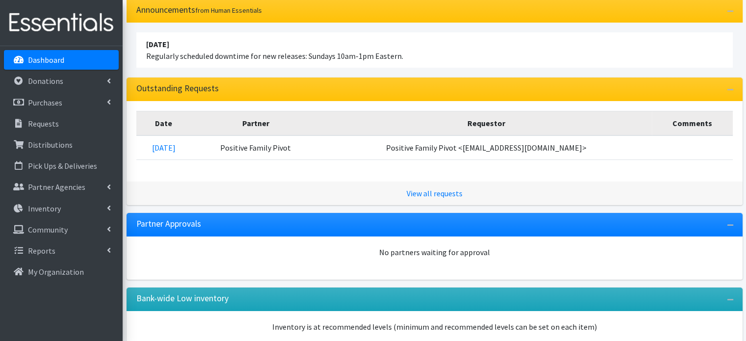
scroll to position [66, 0]
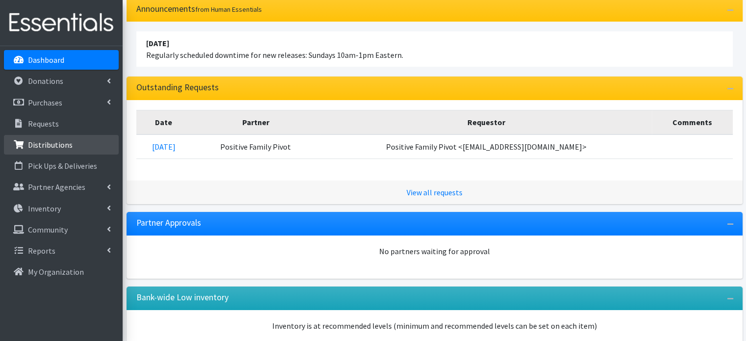
click at [54, 146] on p "Distributions" at bounding box center [50, 145] width 45 height 10
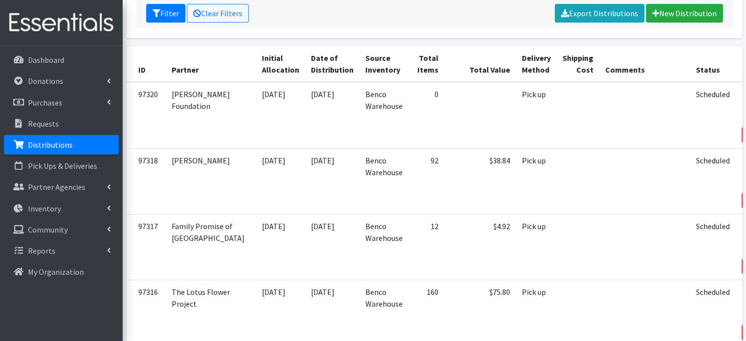
scroll to position [160, 0]
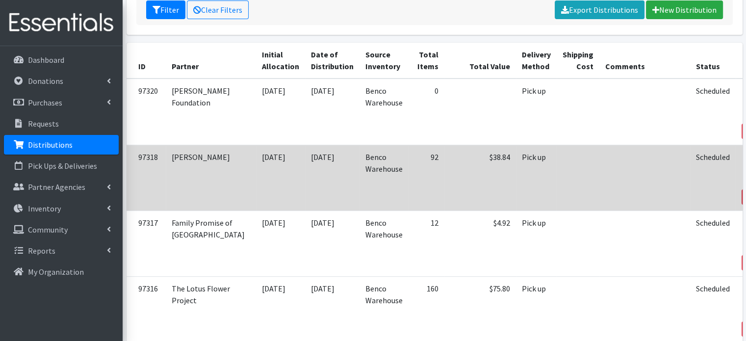
click at [741, 189] on link "Reclaim" at bounding box center [756, 196] width 30 height 15
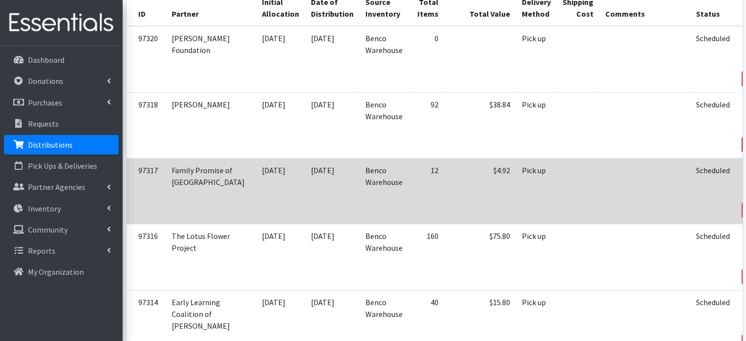
scroll to position [214, 0]
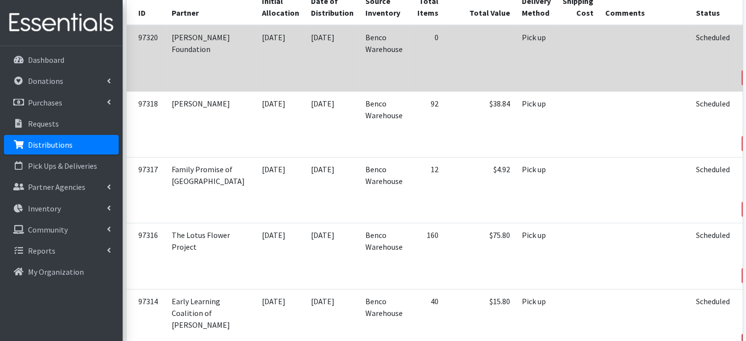
click at [745, 336] on icon at bounding box center [755, 339] width 7 height 7
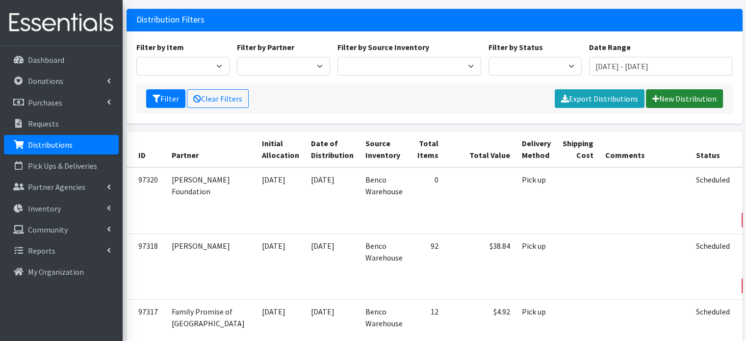
scroll to position [120, 0]
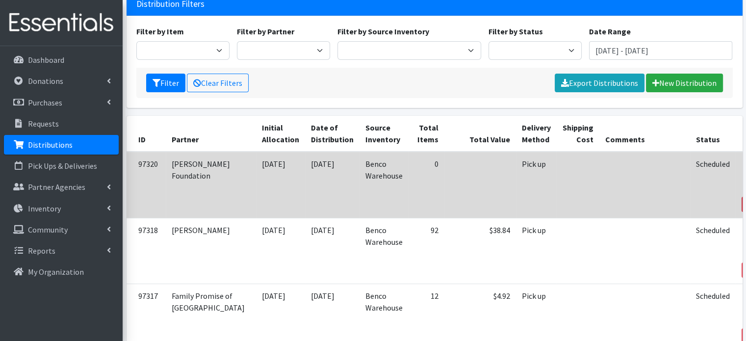
click at [741, 197] on link "Reclaim" at bounding box center [756, 204] width 30 height 15
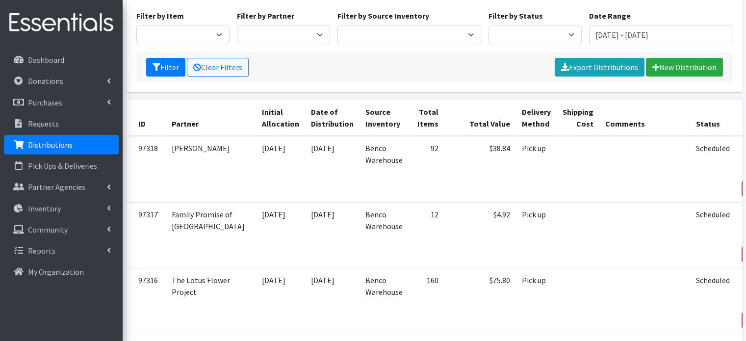
scroll to position [137, 0]
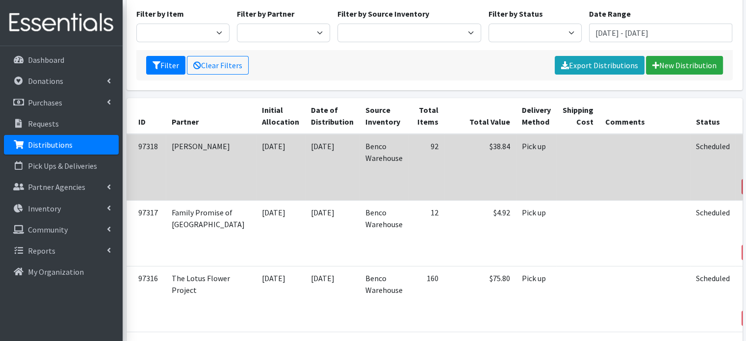
click at [741, 179] on link "Reclaim" at bounding box center [756, 186] width 30 height 15
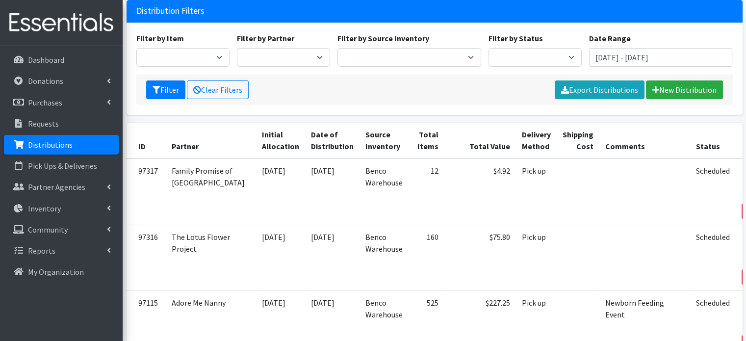
scroll to position [124, 0]
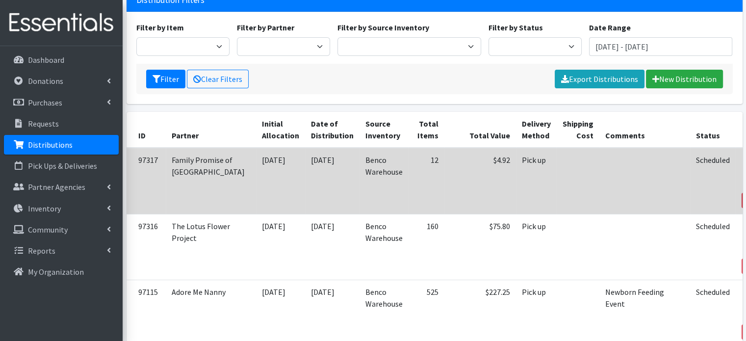
click at [741, 193] on link "Reclaim" at bounding box center [756, 200] width 30 height 15
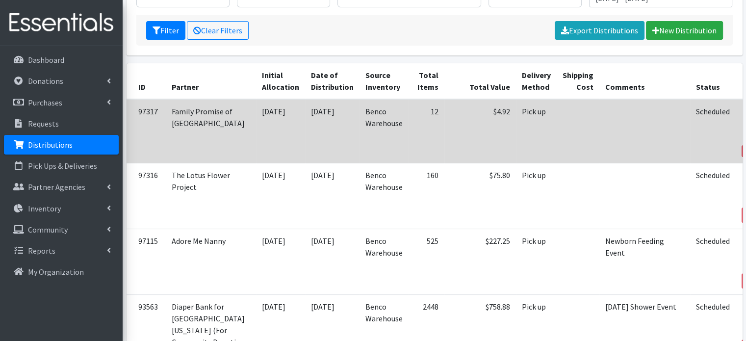
scroll to position [178, 0]
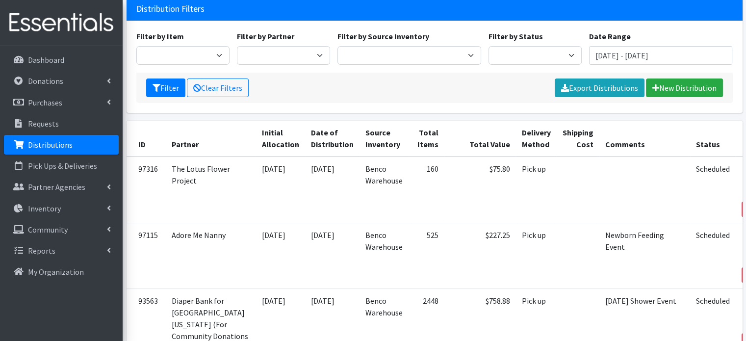
scroll to position [117, 0]
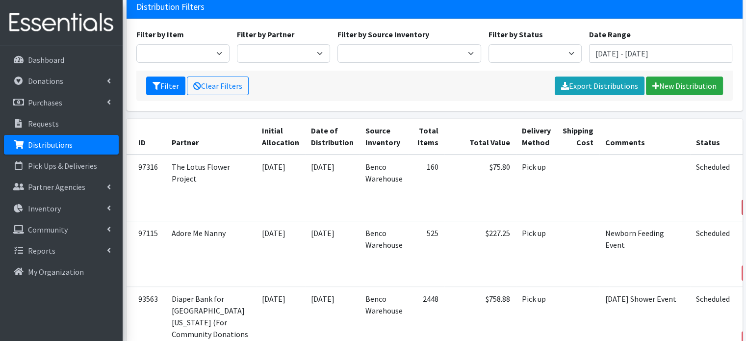
click at [745, 202] on icon at bounding box center [755, 205] width 7 height 7
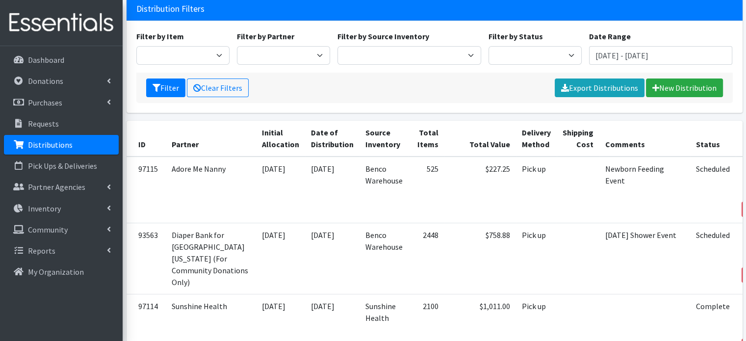
scroll to position [125, 0]
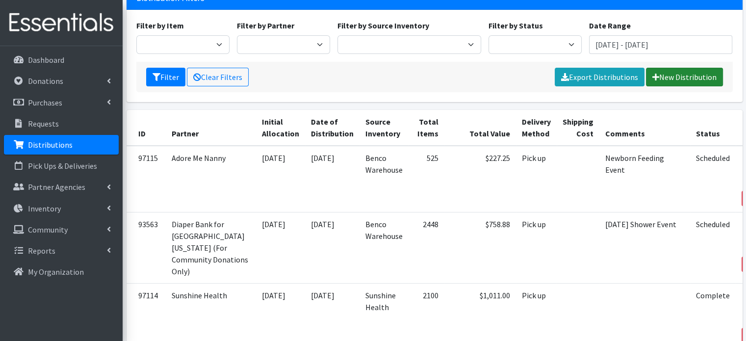
click at [665, 68] on link "New Distribution" at bounding box center [684, 77] width 77 height 19
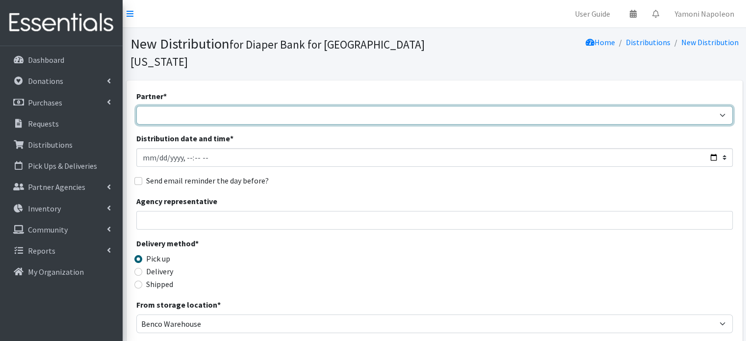
click at [693, 106] on select "Adore Me Nanny Baby Luv Pregnancy Center Children of Inmates [PERSON_NAME] Kids…" at bounding box center [434, 115] width 596 height 19
select select "5676"
click at [136, 106] on select "Adore Me Nanny Baby Luv Pregnancy Center Children of Inmates [PERSON_NAME] Kids…" at bounding box center [434, 115] width 596 height 19
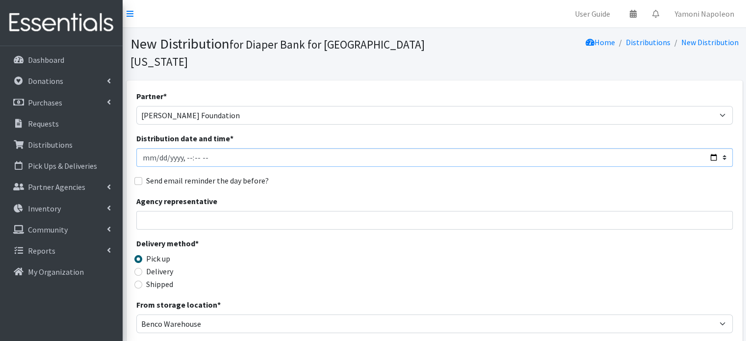
click at [711, 148] on input "Distribution date and time *" at bounding box center [434, 157] width 596 height 19
type input "2025-10-03T10:00"
click at [390, 211] on input "Agency representative" at bounding box center [434, 220] width 596 height 19
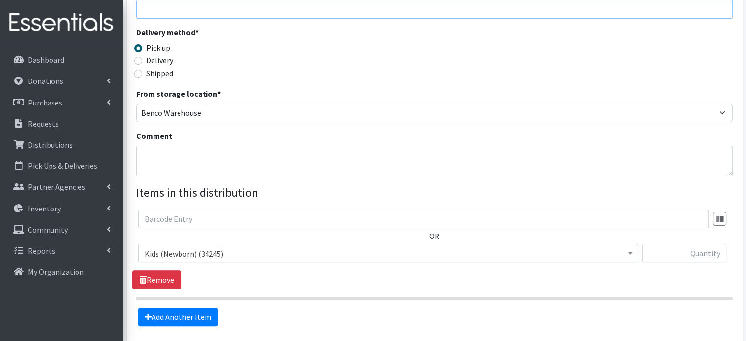
scroll to position [215, 0]
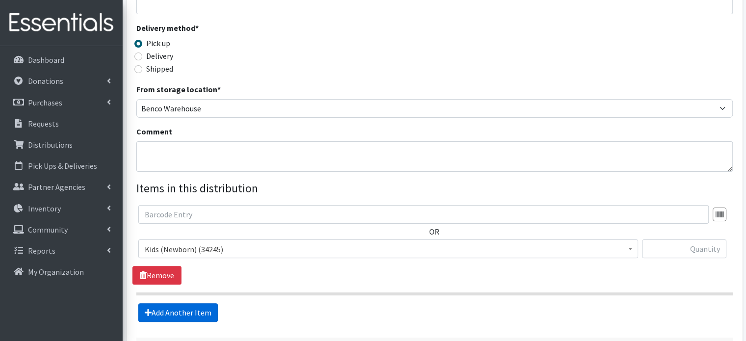
click at [183, 303] on link "Add Another Item" at bounding box center [177, 312] width 79 height 19
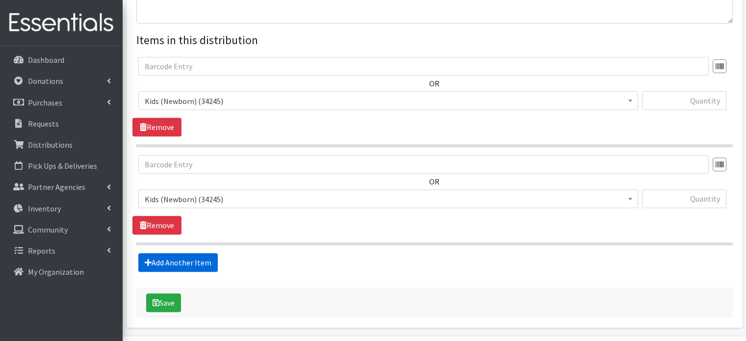
scroll to position [376, 0]
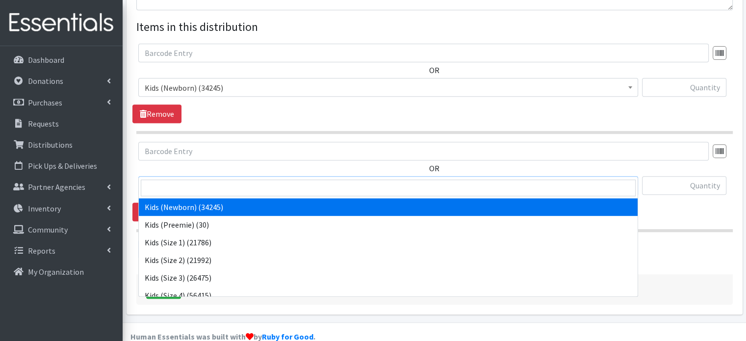
click at [225, 179] on span "Kids (Newborn) (34245)" at bounding box center [388, 186] width 487 height 14
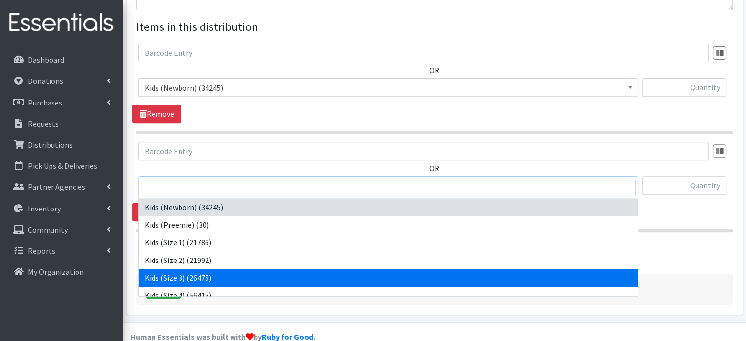
select select "4132"
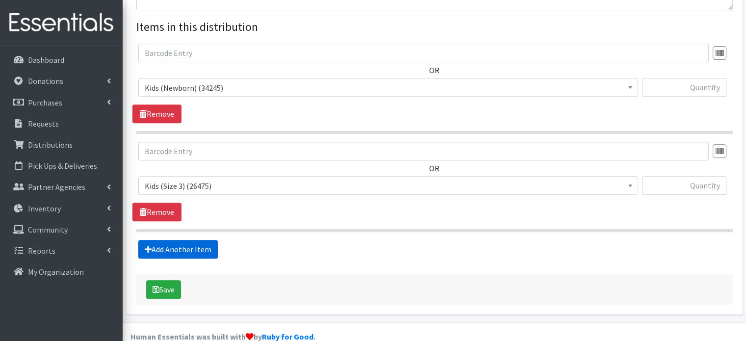
click at [183, 240] on link "Add Another Item" at bounding box center [177, 249] width 79 height 19
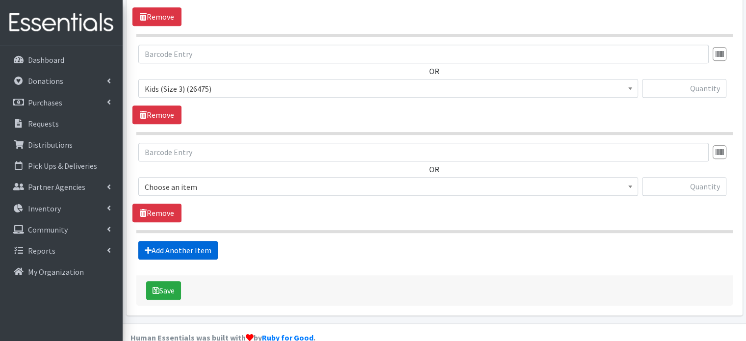
scroll to position [474, 0]
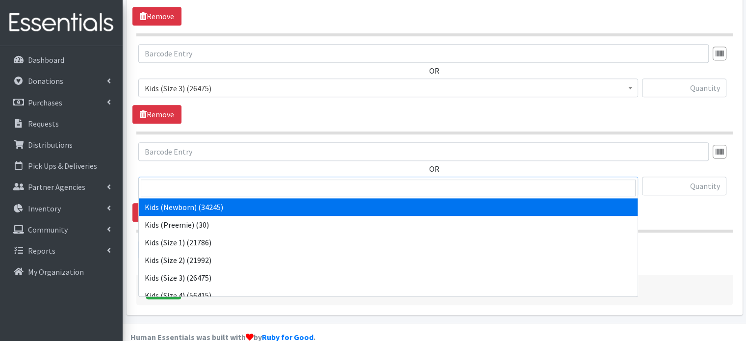
click at [211, 179] on span "Kids (Newborn) (34245)" at bounding box center [388, 186] width 487 height 14
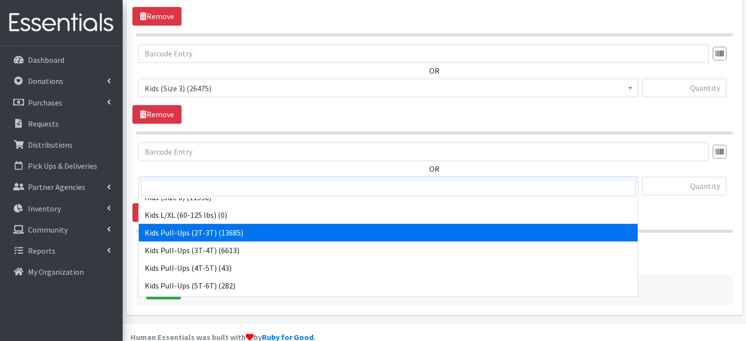
scroll to position [184, 0]
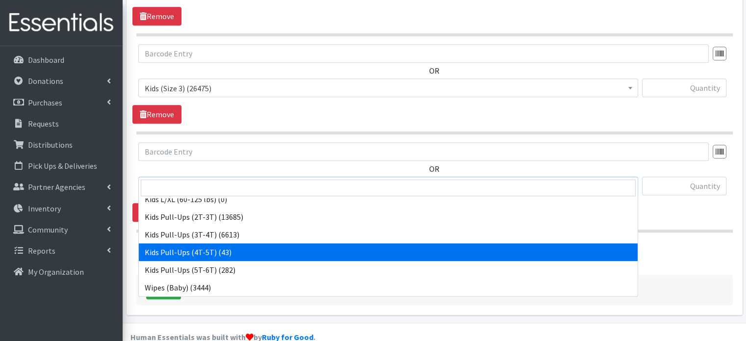
select select "4129"
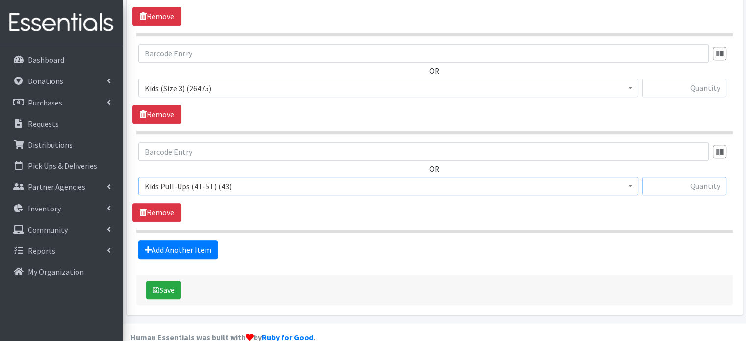
click at [687, 176] on input "text" at bounding box center [684, 185] width 84 height 19
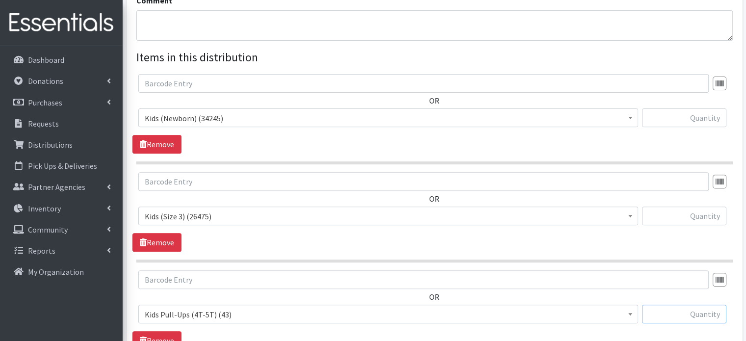
scroll to position [347, 0]
click at [692, 107] on input "text" at bounding box center [684, 116] width 84 height 19
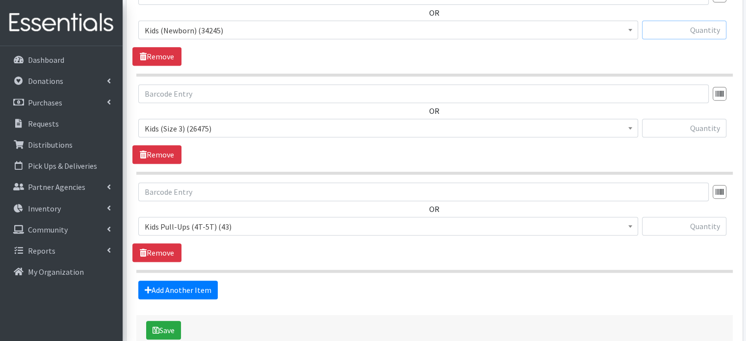
scroll to position [434, 0]
click at [681, 216] on input "text" at bounding box center [684, 225] width 84 height 19
type input "200"
click at [701, 118] on input "text" at bounding box center [684, 127] width 84 height 19
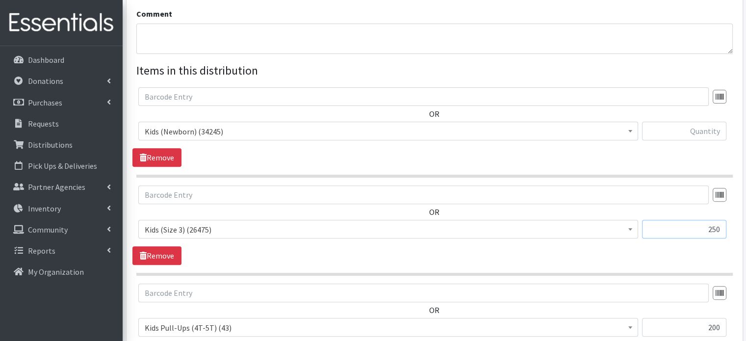
scroll to position [332, 0]
type input "250"
click at [695, 122] on input "text" at bounding box center [684, 131] width 84 height 19
click at [573, 148] on div "OR Kids (Newborn) (34245) Kids (Preemie) (30) Kids (Size 1) (21786) Kids (Size …" at bounding box center [433, 127] width 603 height 79
click at [705, 122] on input "text" at bounding box center [684, 131] width 84 height 19
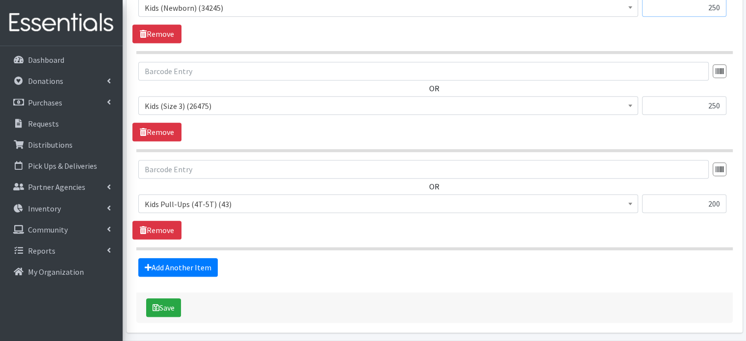
scroll to position [456, 0]
type input "250"
click at [174, 299] on button "Save" at bounding box center [163, 308] width 35 height 19
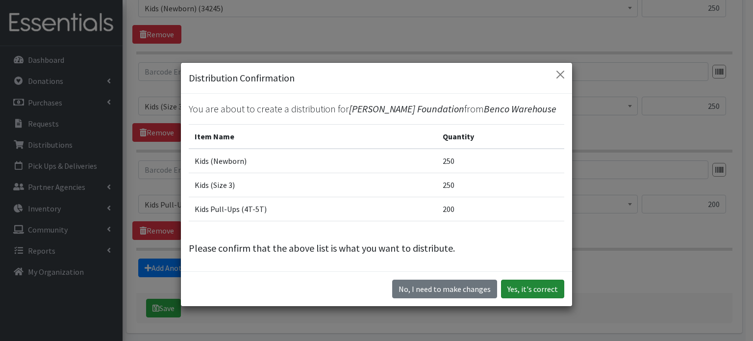
click at [518, 288] on button "Yes, it's correct" at bounding box center [532, 288] width 63 height 19
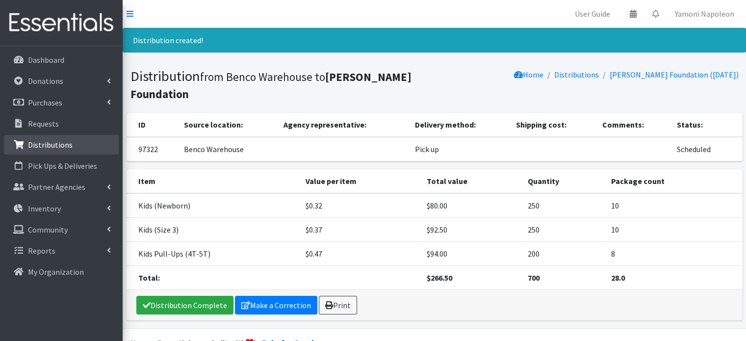
click at [66, 145] on p "Distributions" at bounding box center [50, 145] width 45 height 10
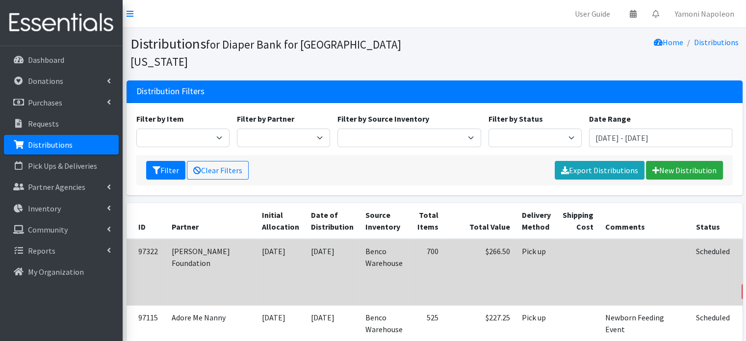
click at [744, 272] on link "Print" at bounding box center [758, 278] width 28 height 12
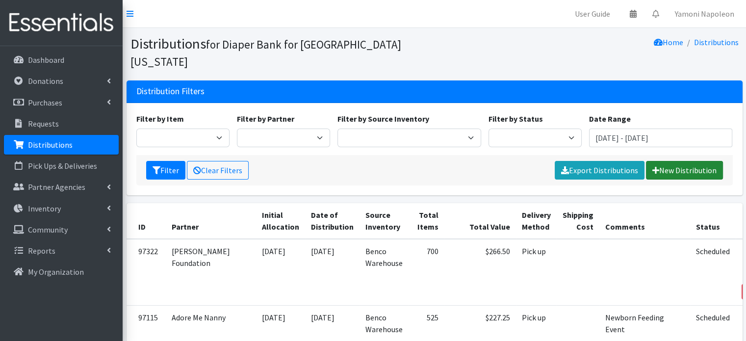
click at [674, 161] on link "New Distribution" at bounding box center [684, 170] width 77 height 19
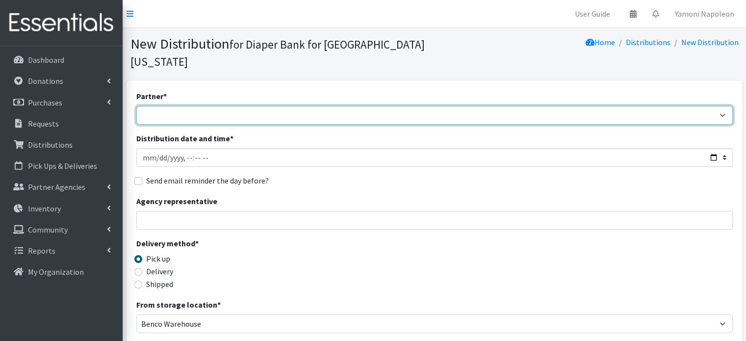
click at [250, 106] on select "Adore Me Nanny Baby Luv Pregnancy Center Children of Inmates Daniel Kids Diaper…" at bounding box center [434, 115] width 596 height 19
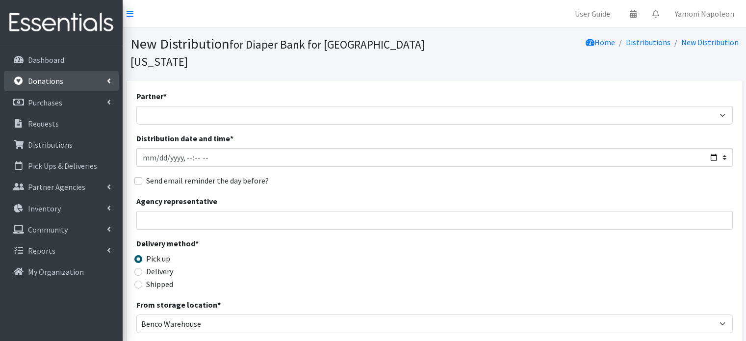
click at [61, 76] on p "Donations" at bounding box center [45, 81] width 35 height 10
click at [603, 44] on link "Home" at bounding box center [599, 42] width 29 height 10
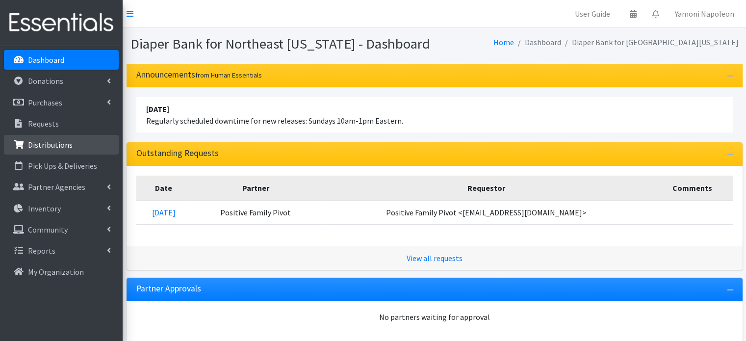
click at [75, 151] on link "Distributions" at bounding box center [61, 145] width 115 height 20
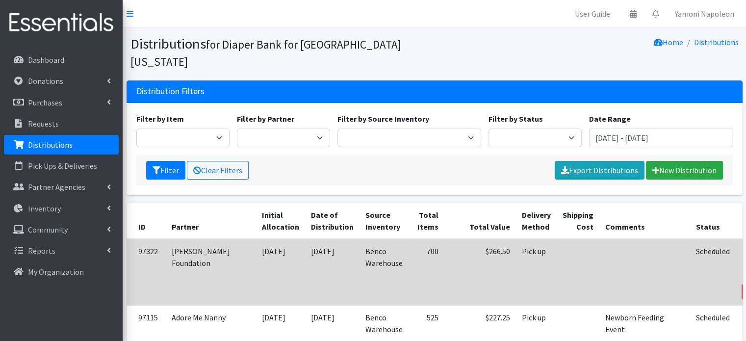
click at [745, 259] on link "Edit" at bounding box center [758, 265] width 26 height 12
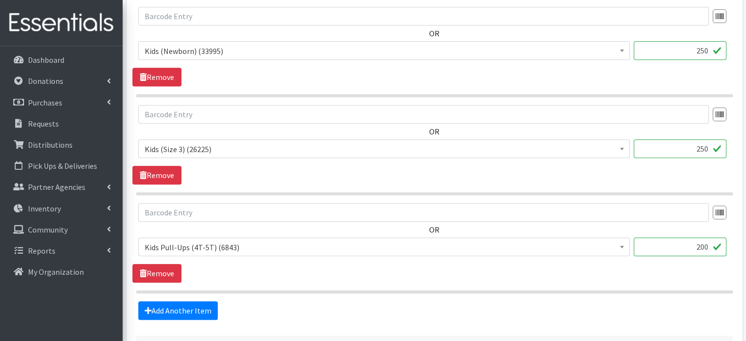
scroll to position [414, 0]
click at [168, 263] on link "Remove" at bounding box center [156, 272] width 49 height 19
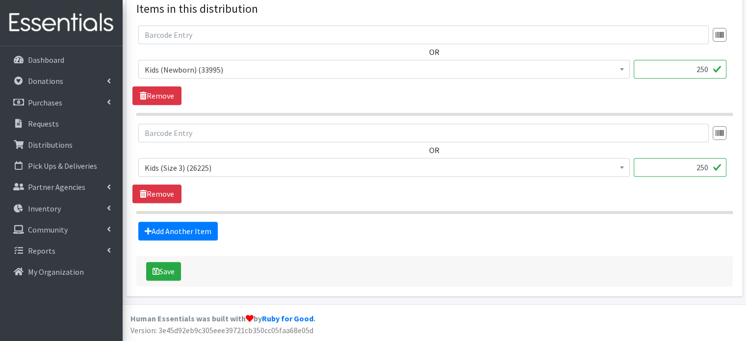
scroll to position [376, 0]
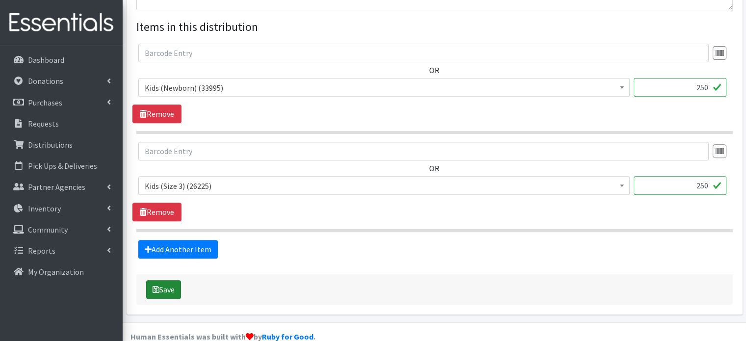
click at [168, 280] on button "Save" at bounding box center [163, 289] width 35 height 19
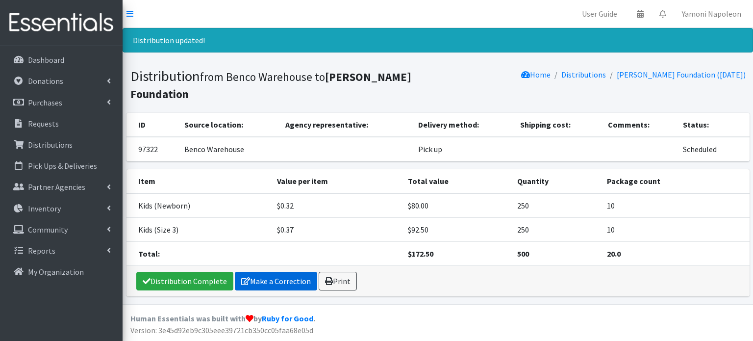
click at [261, 276] on link "Make a Correction" at bounding box center [276, 281] width 82 height 19
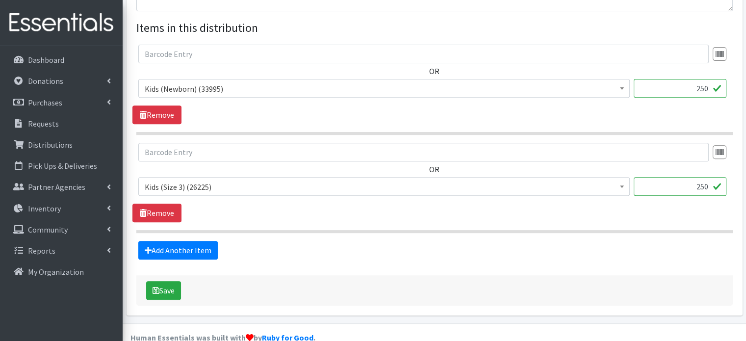
scroll to position [376, 0]
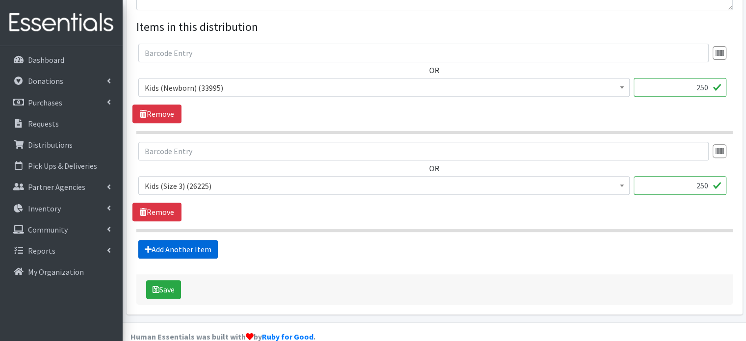
click at [195, 240] on link "Add Another Item" at bounding box center [177, 249] width 79 height 19
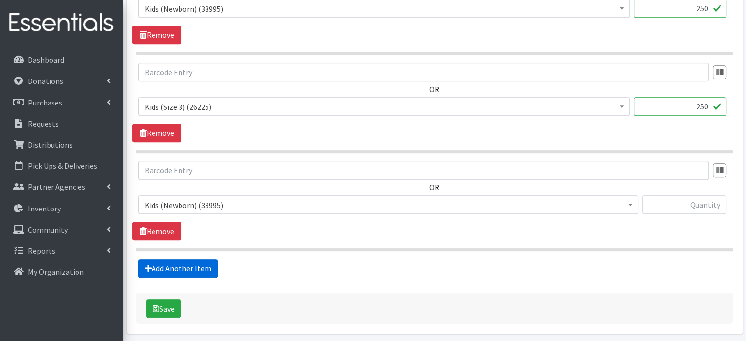
scroll to position [474, 0]
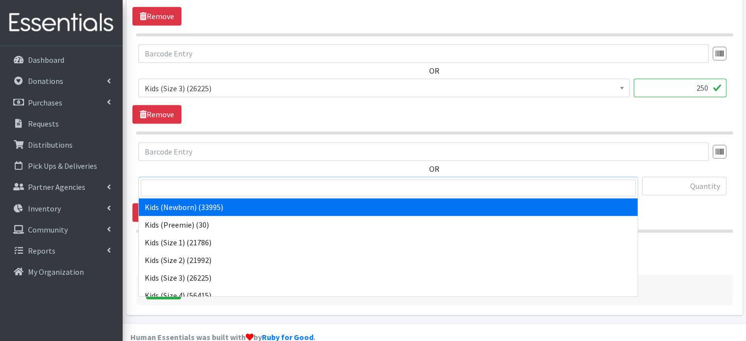
click at [324, 179] on span "Kids (Newborn) (33995)" at bounding box center [388, 186] width 487 height 14
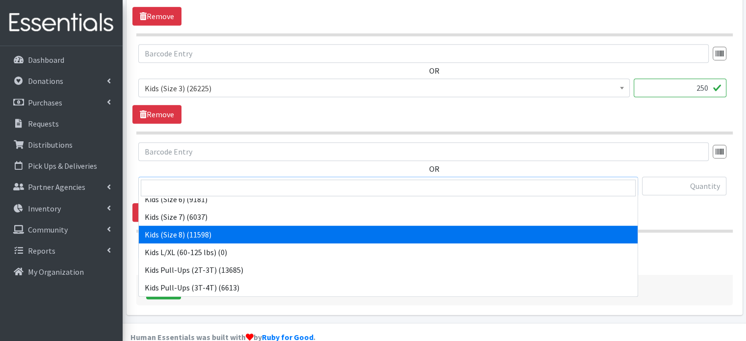
scroll to position [145, 0]
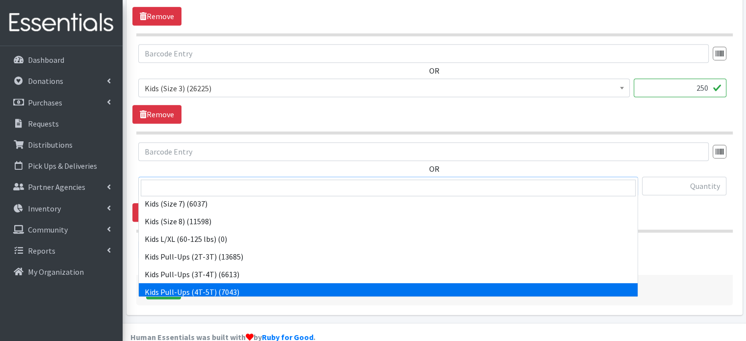
select select "4129"
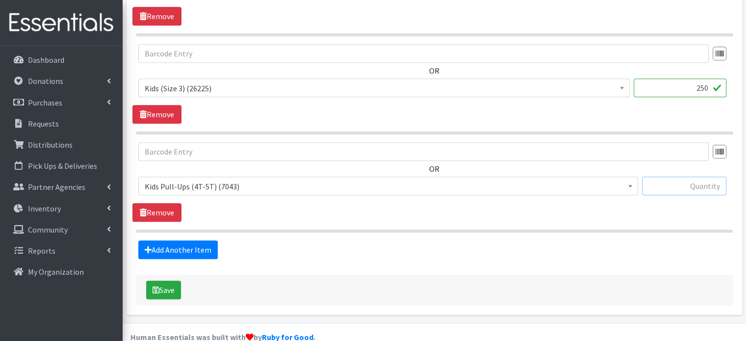
click at [678, 176] on input "text" at bounding box center [684, 185] width 84 height 19
type input "100"
click at [670, 240] on div "Add Another Item" at bounding box center [433, 249] width 603 height 19
click at [163, 280] on button "Save" at bounding box center [163, 289] width 35 height 19
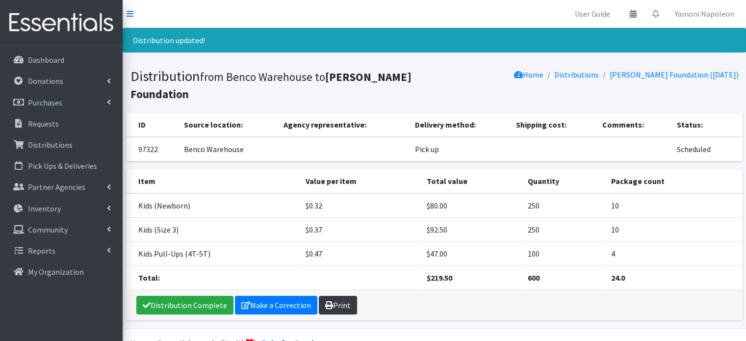
click at [335, 301] on link "Print" at bounding box center [338, 305] width 38 height 19
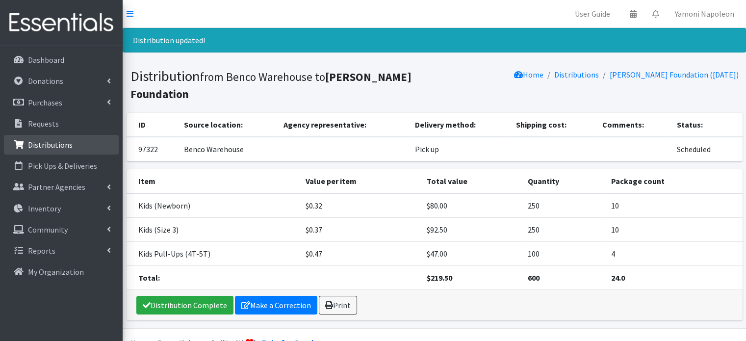
click at [60, 140] on p "Distributions" at bounding box center [50, 145] width 45 height 10
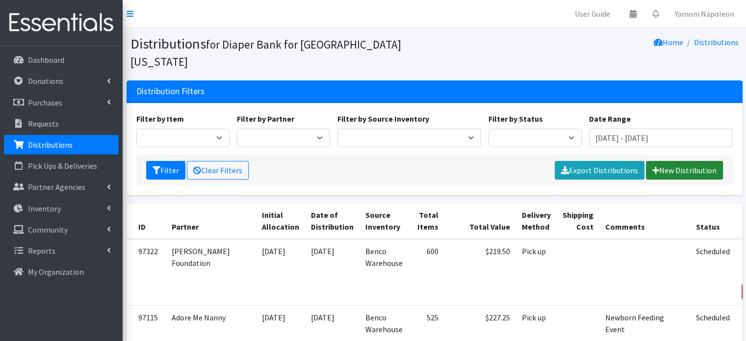
click at [664, 161] on link "New Distribution" at bounding box center [684, 170] width 77 height 19
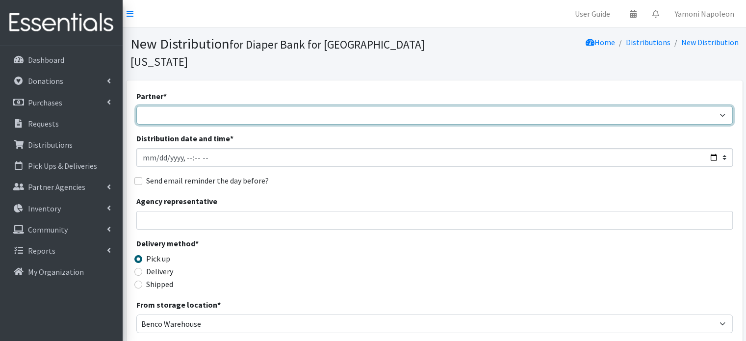
click at [449, 106] on select "Adore Me Nanny Baby Luv Pregnancy Center Children of Inmates Daniel Kids Diaper…" at bounding box center [434, 115] width 596 height 19
select select "1315"
click at [136, 106] on select "Adore Me Nanny Baby Luv Pregnancy Center Children of Inmates Daniel Kids Diaper…" at bounding box center [434, 115] width 596 height 19
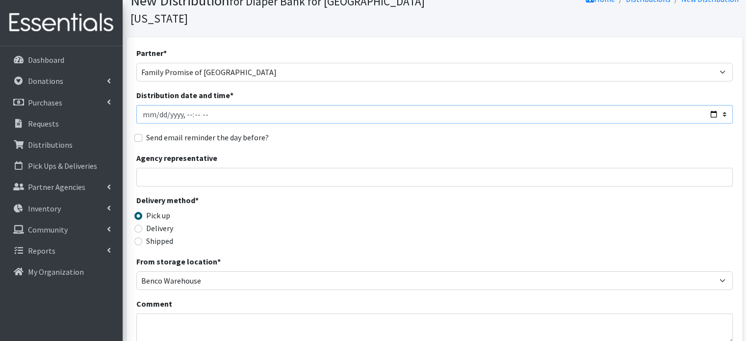
click at [709, 105] on input "Distribution date and time *" at bounding box center [434, 114] width 596 height 19
type input "[DATE]T10:00"
drag, startPoint x: 351, startPoint y: 135, endPoint x: 338, endPoint y: 143, distance: 15.4
click at [351, 152] on div "Agency representative" at bounding box center [434, 169] width 596 height 34
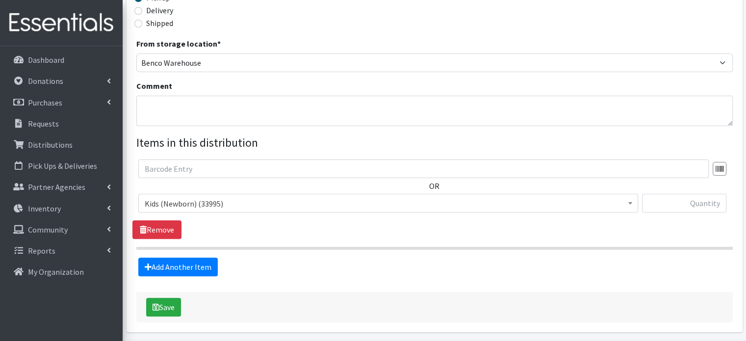
scroll to position [278, 0]
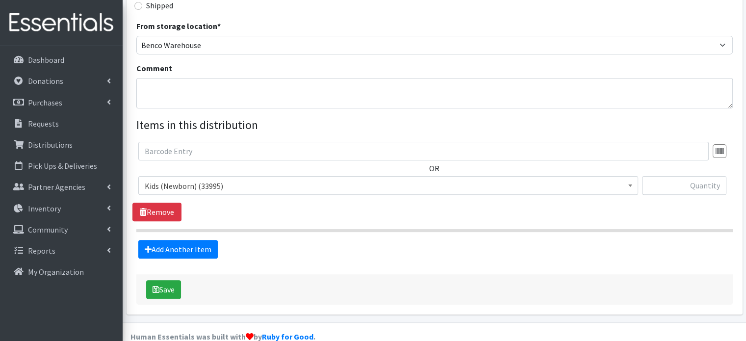
click at [256, 179] on span "Kids (Newborn) (33995)" at bounding box center [388, 186] width 487 height 14
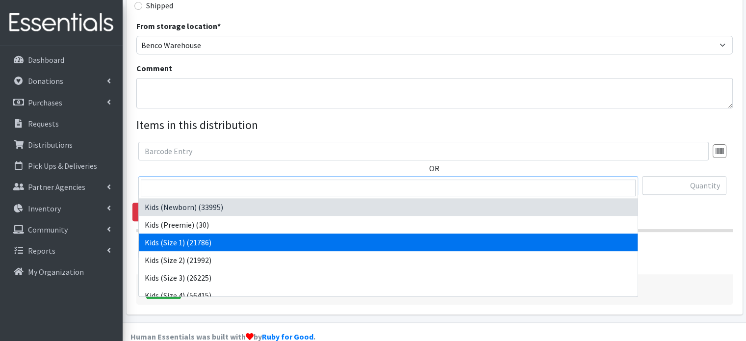
scroll to position [184, 0]
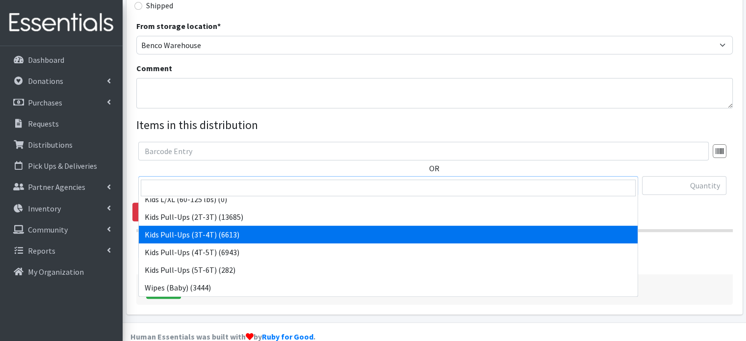
select select "4148"
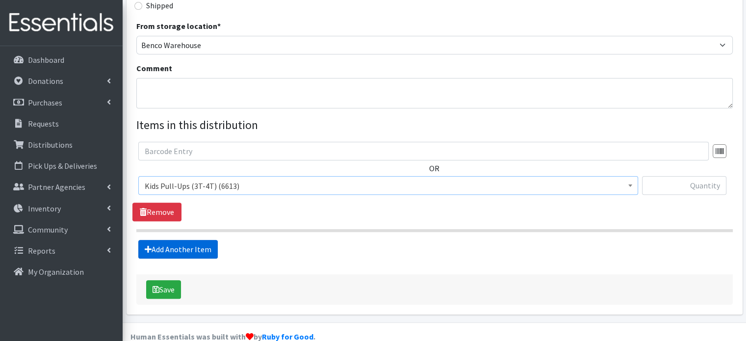
click at [199, 240] on link "Add Another Item" at bounding box center [177, 249] width 79 height 19
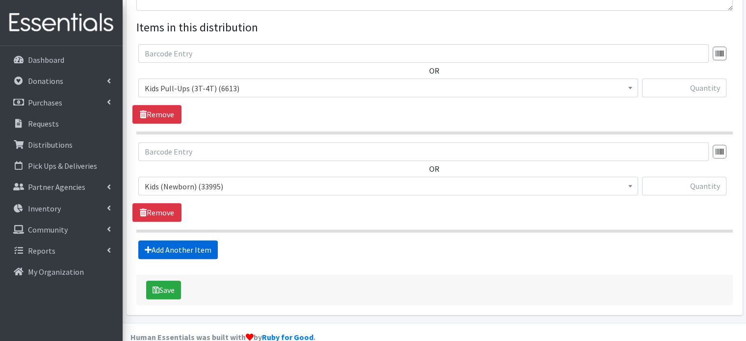
scroll to position [376, 0]
click at [248, 179] on span "Kids (Newborn) (33995)" at bounding box center [388, 186] width 487 height 14
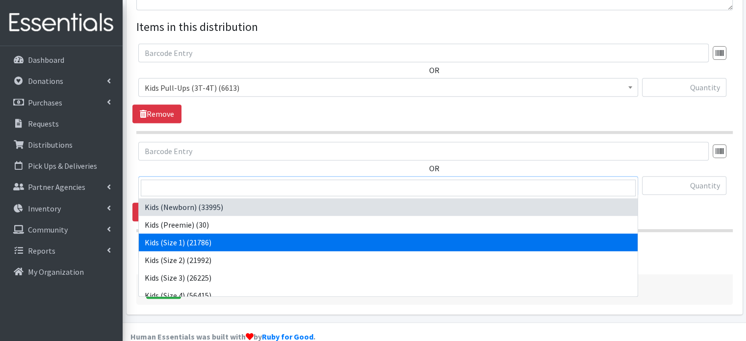
scroll to position [184, 0]
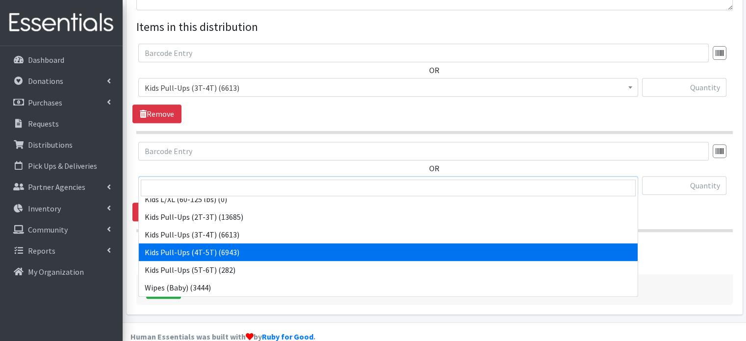
select select "4129"
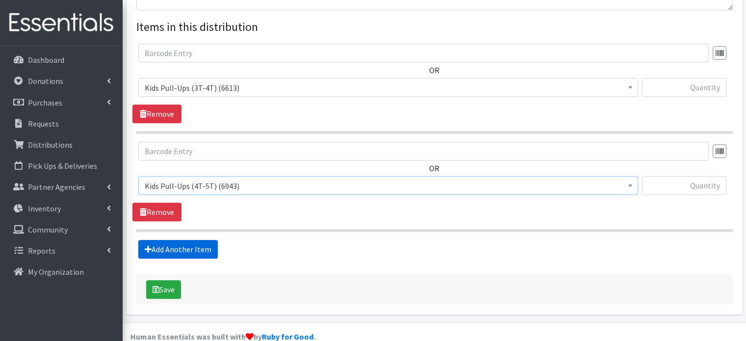
click at [195, 240] on link "Add Another Item" at bounding box center [177, 249] width 79 height 19
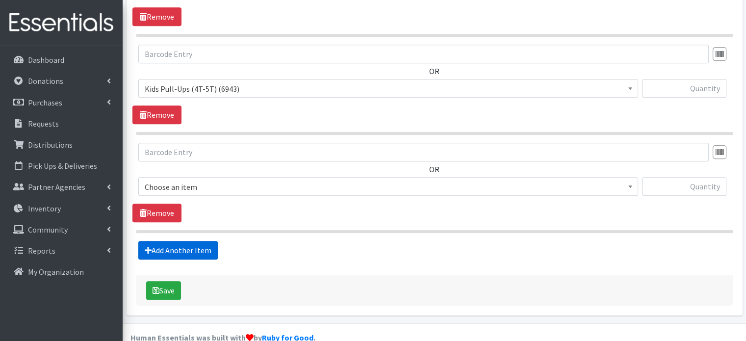
scroll to position [474, 0]
click at [242, 179] on span "Kids (Newborn) (33995)" at bounding box center [388, 186] width 487 height 14
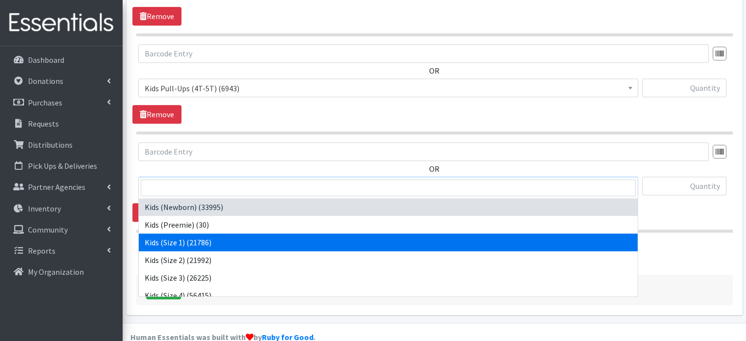
select select "4130"
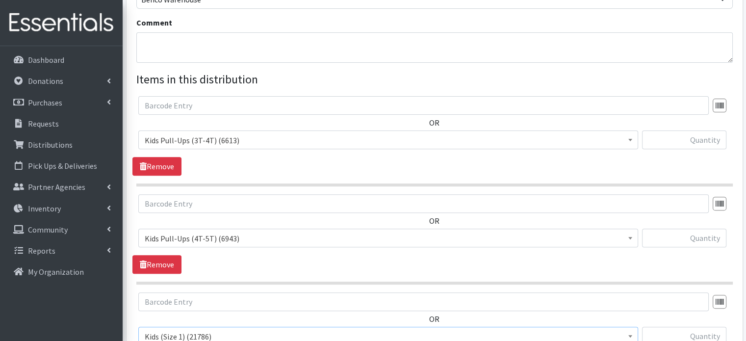
scroll to position [325, 0]
click at [666, 129] on input "text" at bounding box center [684, 138] width 84 height 19
type input "100"
drag, startPoint x: 438, startPoint y: 137, endPoint x: 663, endPoint y: 212, distance: 237.3
click at [663, 227] on input "text" at bounding box center [684, 236] width 84 height 19
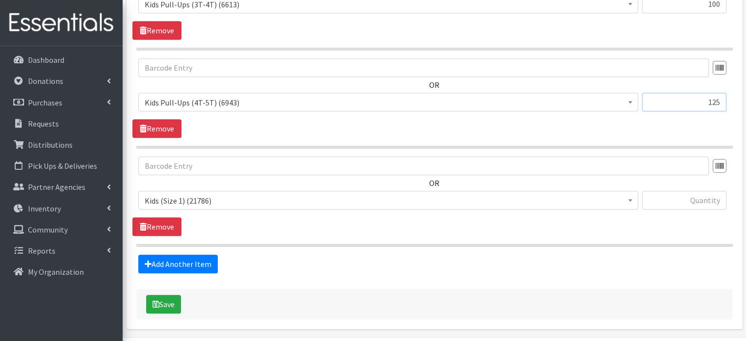
scroll to position [460, 0]
type input "125"
click at [688, 190] on input "text" at bounding box center [684, 199] width 84 height 19
type input "75"
click at [170, 294] on button "Save" at bounding box center [163, 303] width 35 height 19
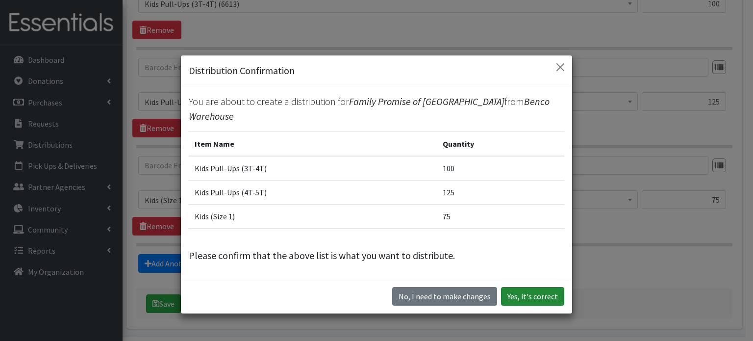
click at [525, 298] on button "Yes, it's correct" at bounding box center [532, 296] width 63 height 19
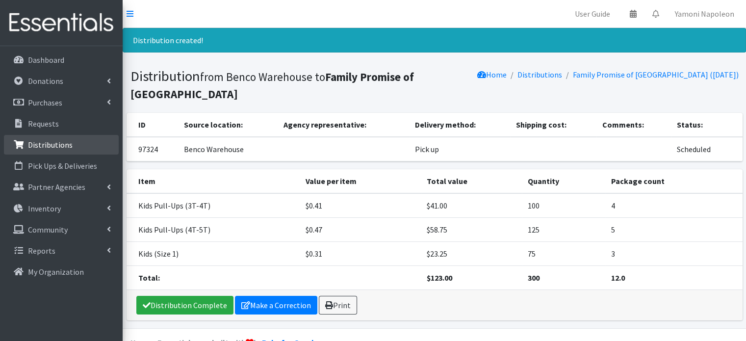
click at [81, 145] on link "Distributions" at bounding box center [61, 145] width 115 height 20
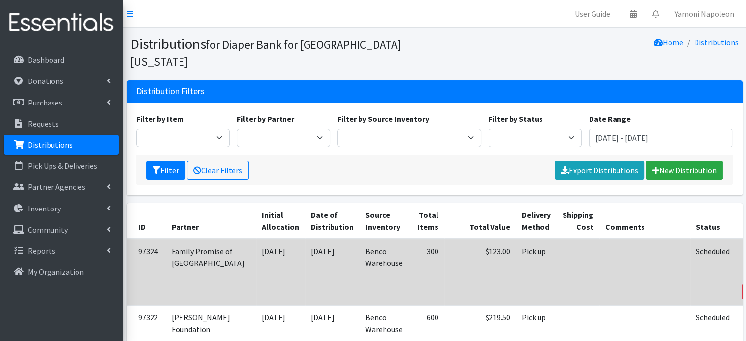
click at [744, 272] on link "Print" at bounding box center [758, 278] width 28 height 12
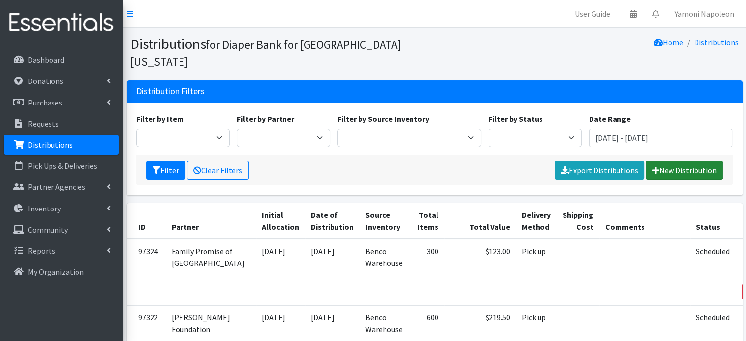
click at [667, 161] on link "New Distribution" at bounding box center [684, 170] width 77 height 19
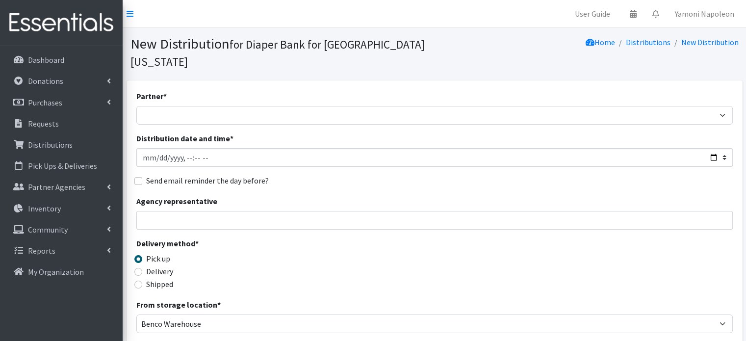
click at [392, 107] on div "Partner * Adore Me Nanny Baby Luv Pregnancy Center Children of Inmates [PERSON_…" at bounding box center [434, 313] width 596 height 447
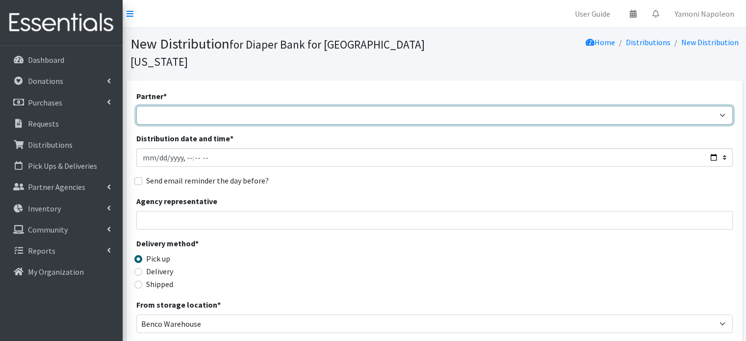
click at [390, 106] on select "Adore Me Nanny Baby Luv Pregnancy Center Children of Inmates [PERSON_NAME] Kids…" at bounding box center [434, 115] width 596 height 19
select select "5474"
click at [136, 106] on select "Adore Me Nanny Baby Luv Pregnancy Center Children of Inmates [PERSON_NAME] Kids…" at bounding box center [434, 115] width 596 height 19
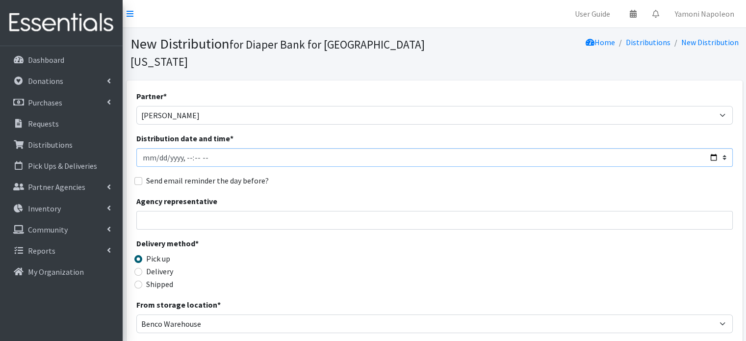
click at [239, 148] on input "Distribution date and time *" at bounding box center [434, 157] width 596 height 19
click at [709, 148] on input "Distribution date and time *" at bounding box center [434, 157] width 596 height 19
type input "[DATE]T10:00"
click at [435, 195] on div "Agency representative" at bounding box center [434, 212] width 596 height 34
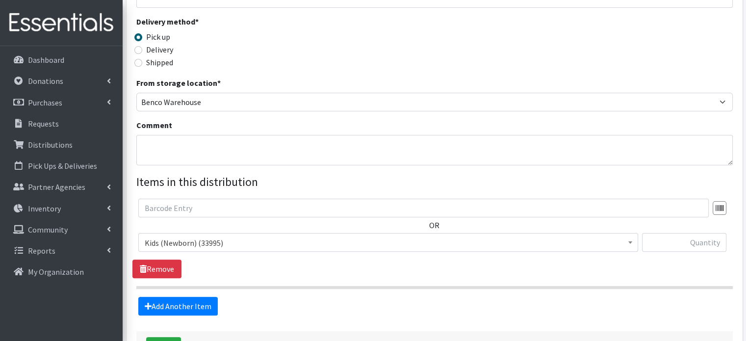
scroll to position [254, 0]
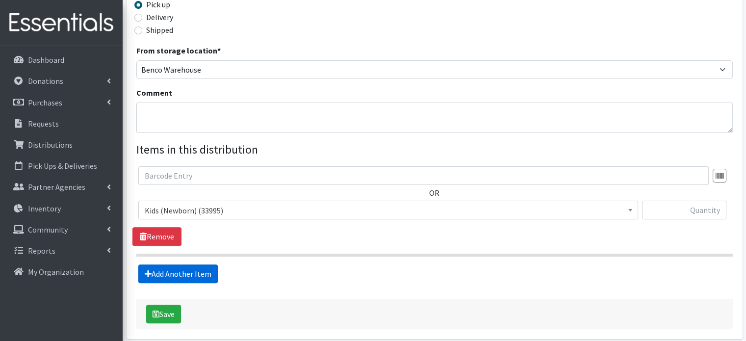
click at [177, 264] on link "Add Another Item" at bounding box center [177, 273] width 79 height 19
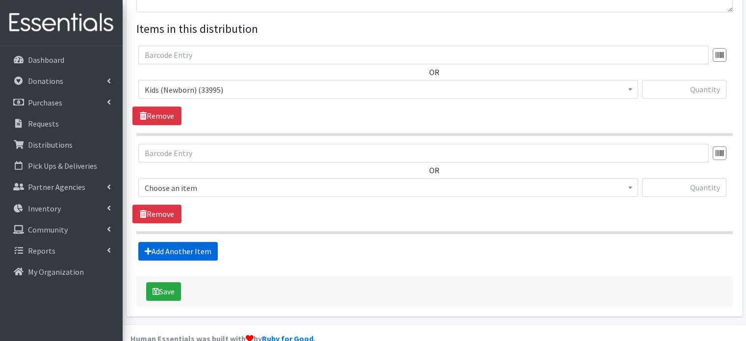
scroll to position [376, 0]
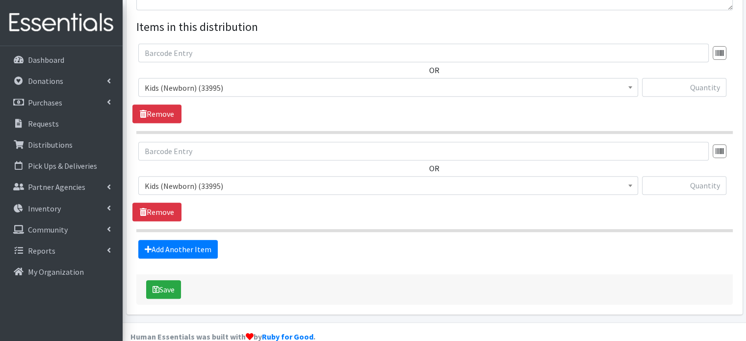
click at [285, 179] on span "Kids (Newborn) (33995)" at bounding box center [388, 186] width 487 height 14
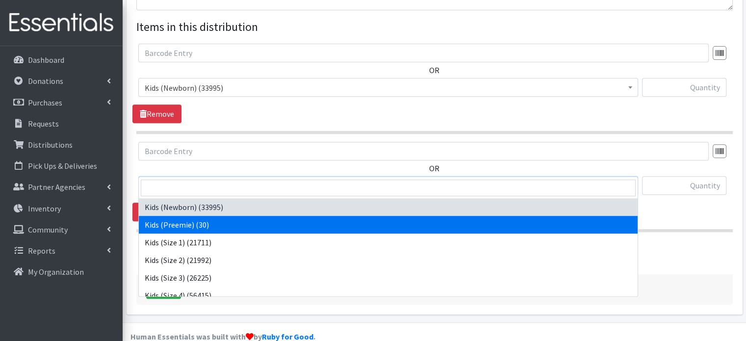
select select "4152"
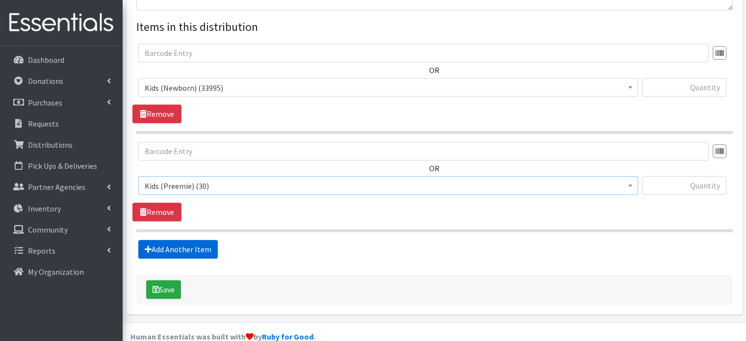
click at [208, 240] on link "Add Another Item" at bounding box center [177, 249] width 79 height 19
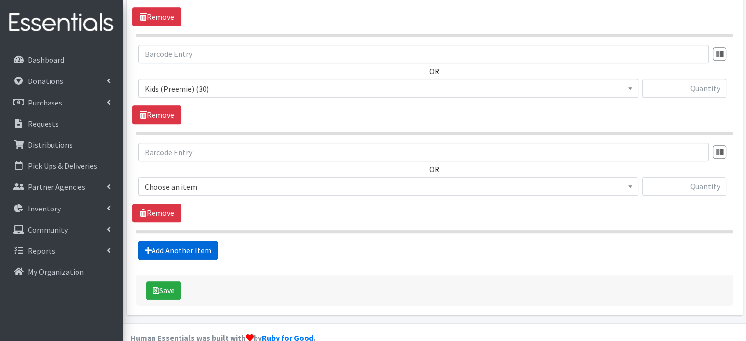
scroll to position [474, 0]
click at [208, 240] on link "Add Another Item" at bounding box center [177, 249] width 79 height 19
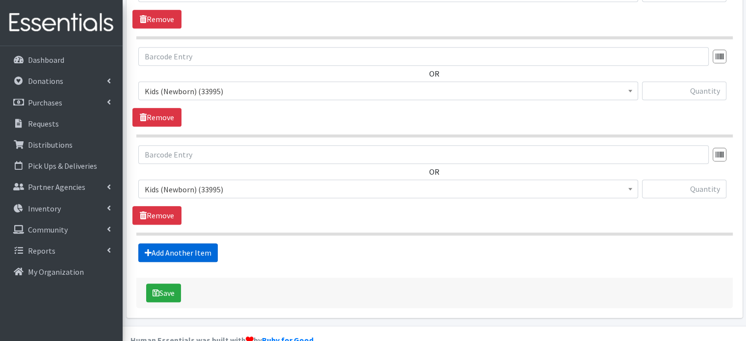
scroll to position [572, 0]
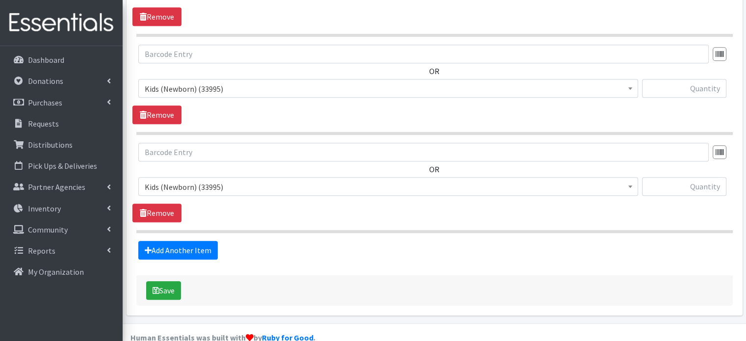
click at [221, 82] on span "Kids (Newborn) (33995)" at bounding box center [388, 89] width 487 height 14
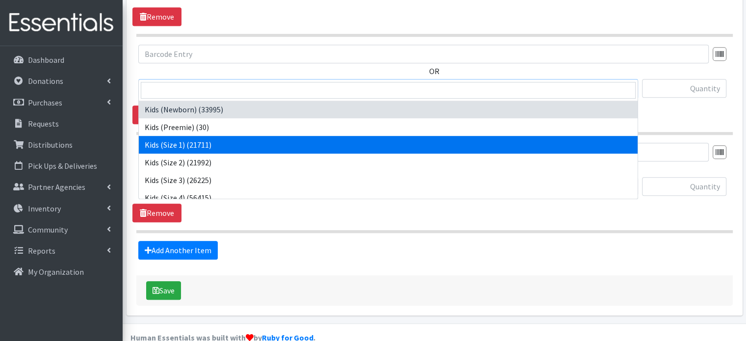
select select "4130"
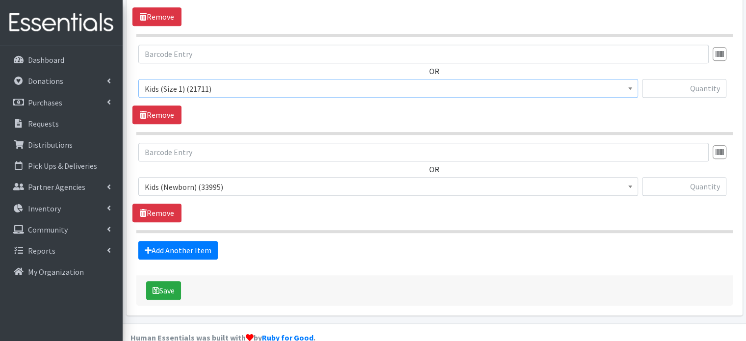
click at [210, 180] on span "Kids (Newborn) (33995)" at bounding box center [388, 187] width 487 height 14
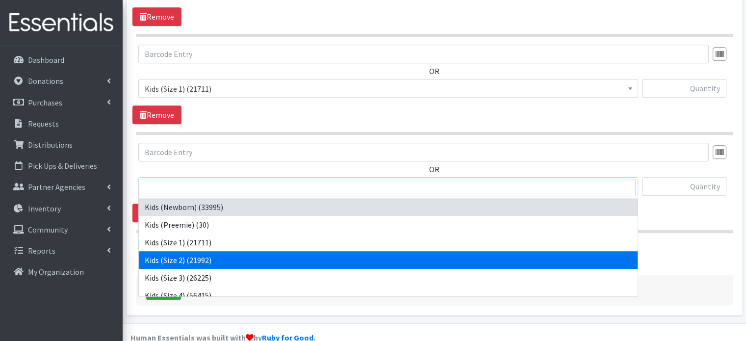
select select "4128"
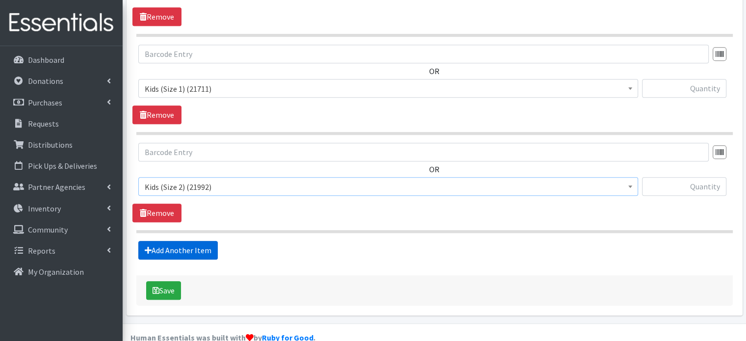
click at [199, 241] on link "Add Another Item" at bounding box center [177, 250] width 79 height 19
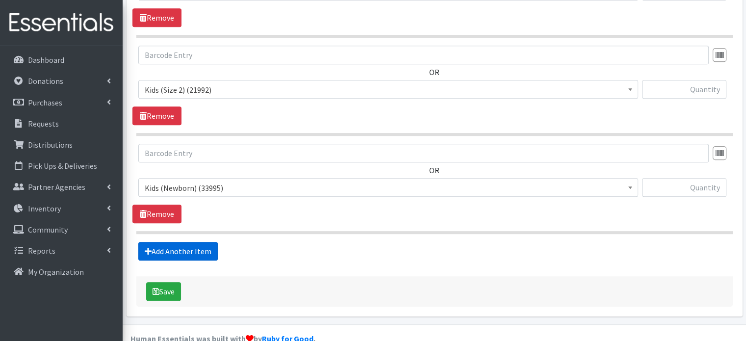
scroll to position [670, 0]
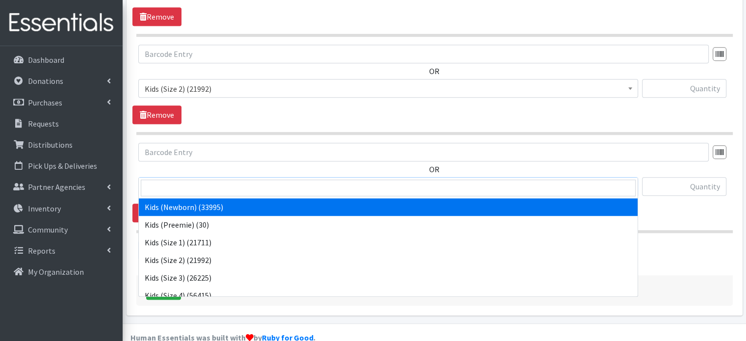
click at [228, 180] on span "Kids (Newborn) (33995)" at bounding box center [388, 187] width 487 height 14
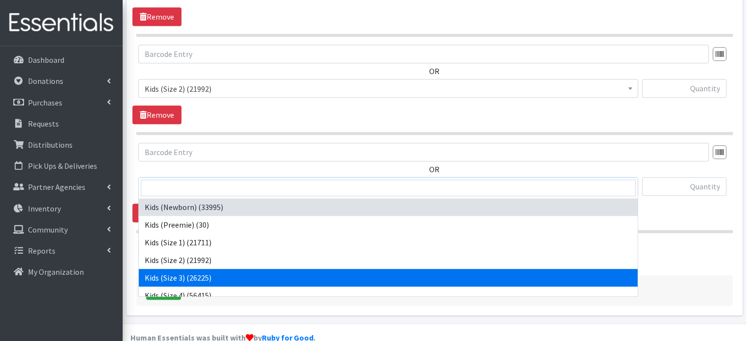
select select "4132"
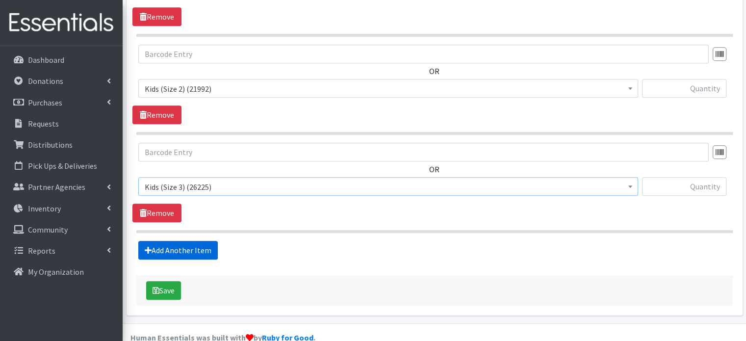
click at [180, 241] on link "Add Another Item" at bounding box center [177, 250] width 79 height 19
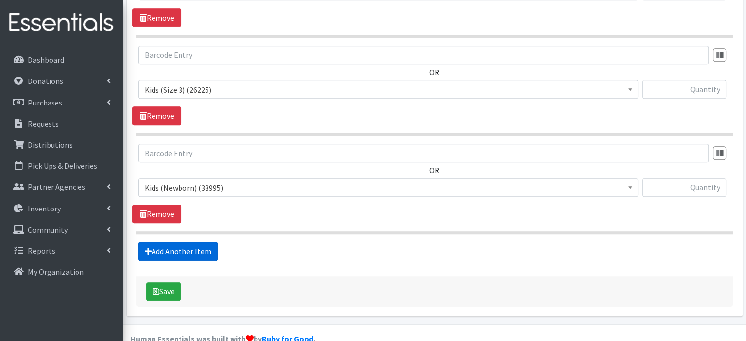
scroll to position [767, 0]
click at [227, 180] on span "Kids (Newborn) (33995)" at bounding box center [388, 187] width 487 height 14
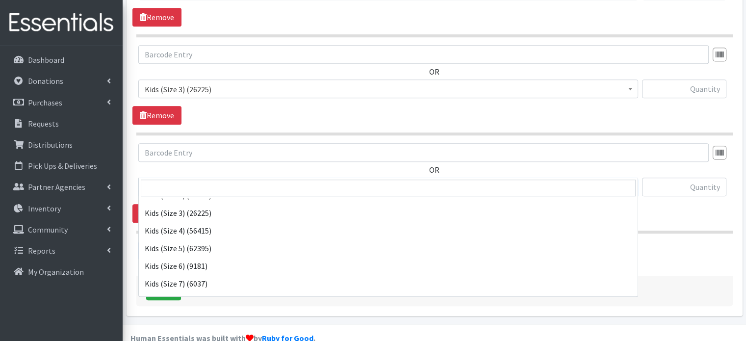
scroll to position [65, 0]
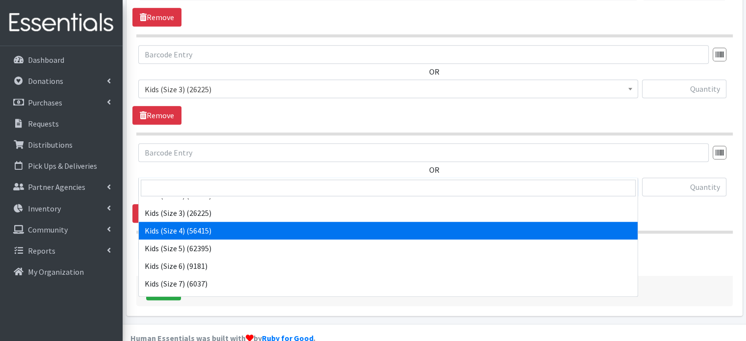
select select "4133"
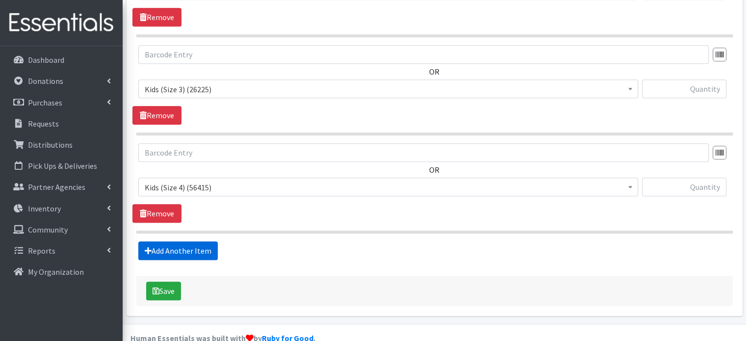
click at [187, 241] on link "Add Another Item" at bounding box center [177, 250] width 79 height 19
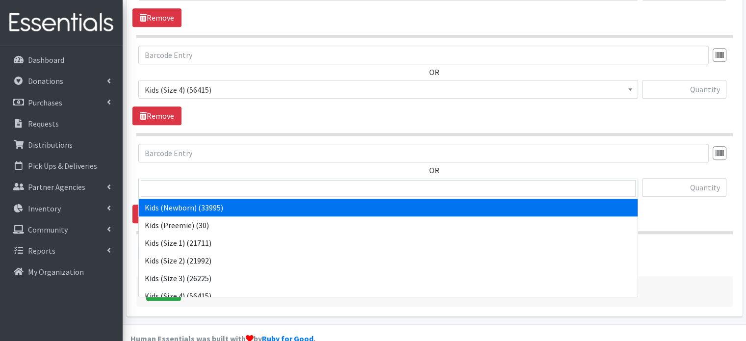
click at [216, 181] on span "Kids (Newborn) (33995)" at bounding box center [388, 188] width 487 height 14
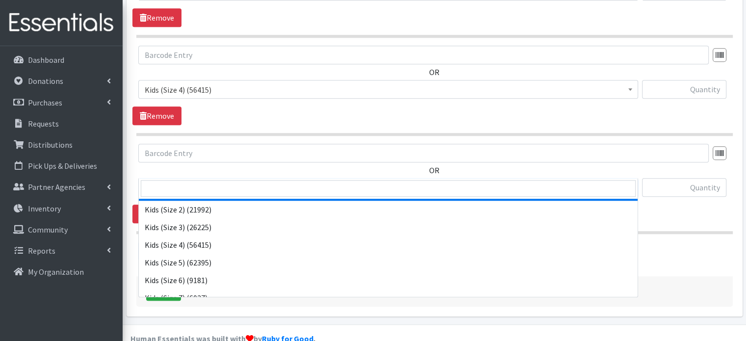
scroll to position [52, 0]
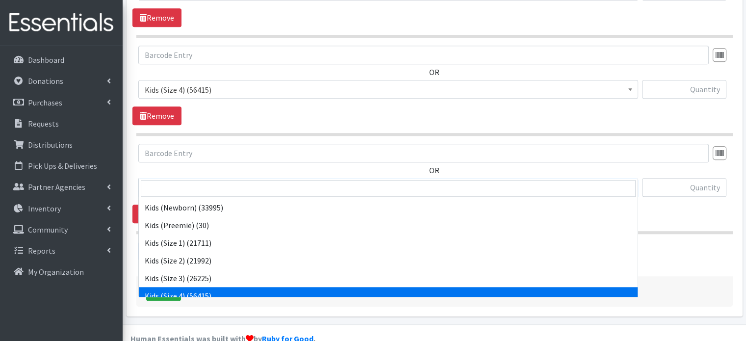
click at [204, 181] on span "Kids (Size 4) (56415)" at bounding box center [388, 188] width 487 height 14
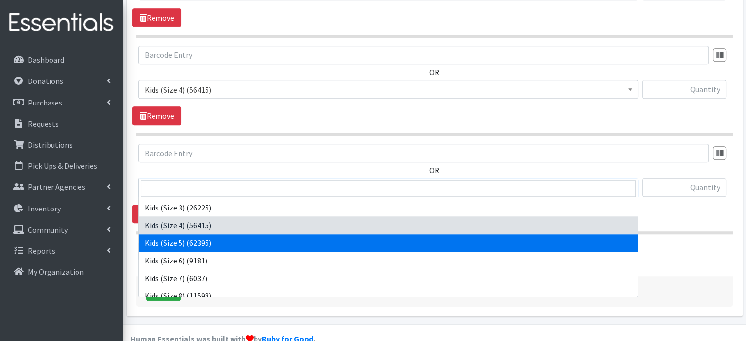
select select "4134"
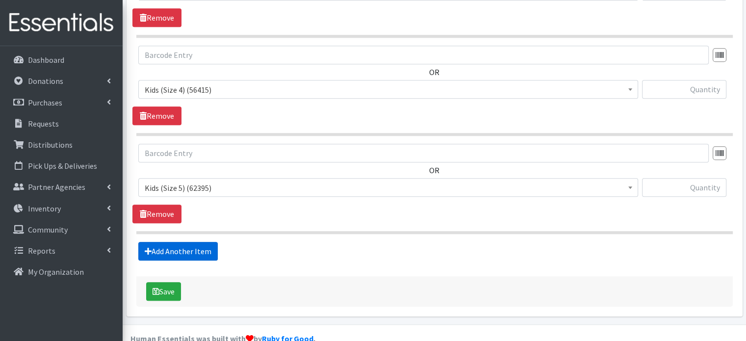
click at [178, 242] on link "Add Another Item" at bounding box center [177, 251] width 79 height 19
click at [216, 181] on span "Kids (Newborn) (33995)" at bounding box center [388, 188] width 487 height 14
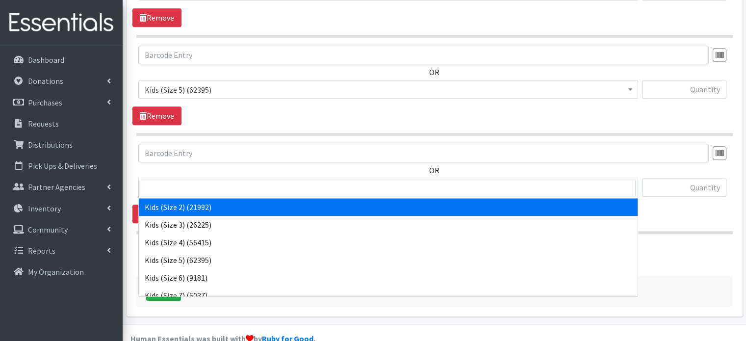
scroll to position [54, 0]
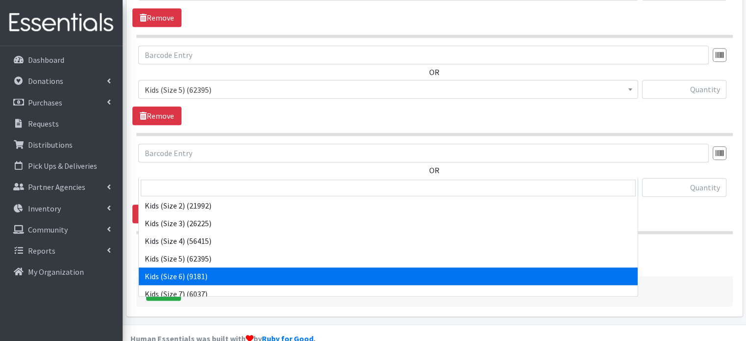
select select "4135"
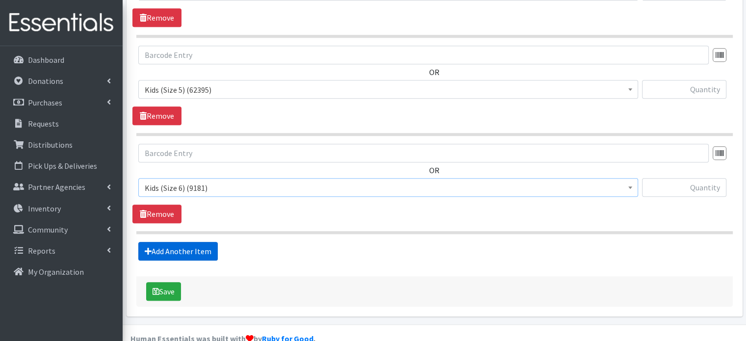
click at [172, 242] on link "Add Another Item" at bounding box center [177, 251] width 79 height 19
click at [234, 181] on span "Kids (Newborn) (33995)" at bounding box center [388, 188] width 487 height 14
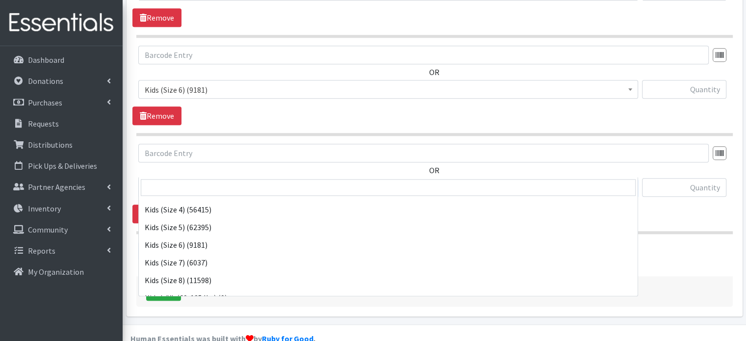
scroll to position [100, 0]
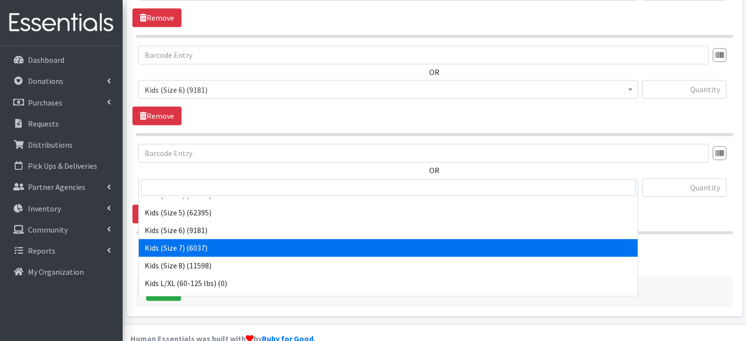
select select "6172"
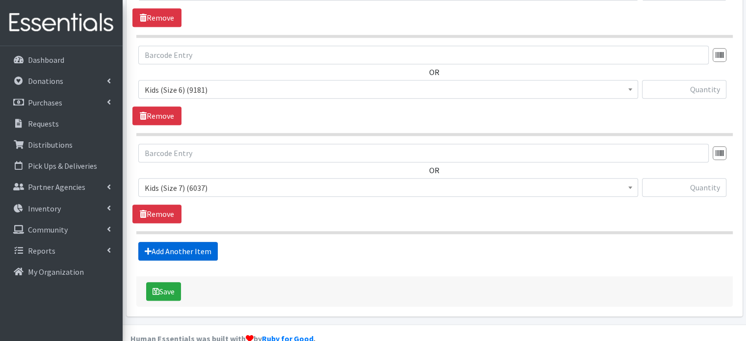
click at [200, 242] on link "Add Another Item" at bounding box center [177, 251] width 79 height 19
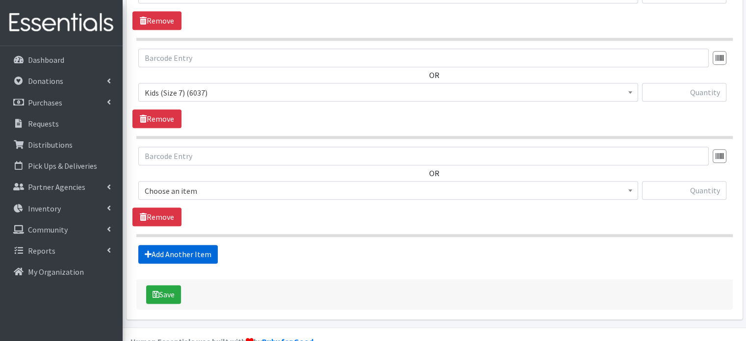
scroll to position [1158, 0]
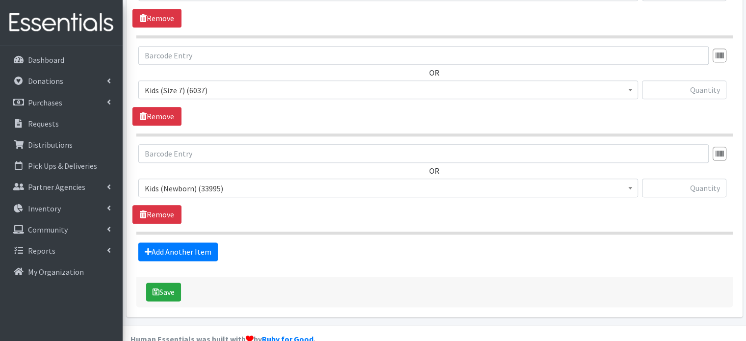
click at [250, 181] on span "Kids (Newborn) (33995)" at bounding box center [388, 188] width 487 height 14
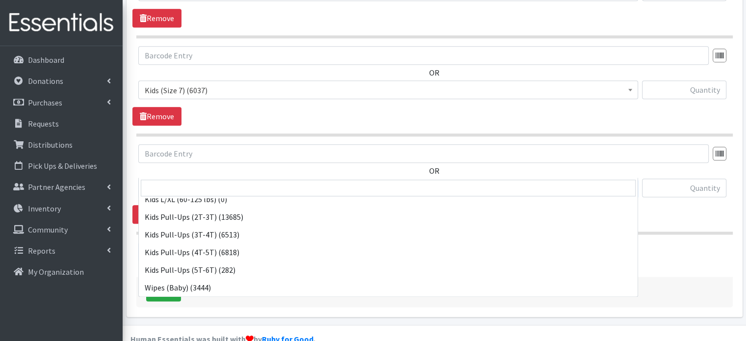
scroll to position [184, 0]
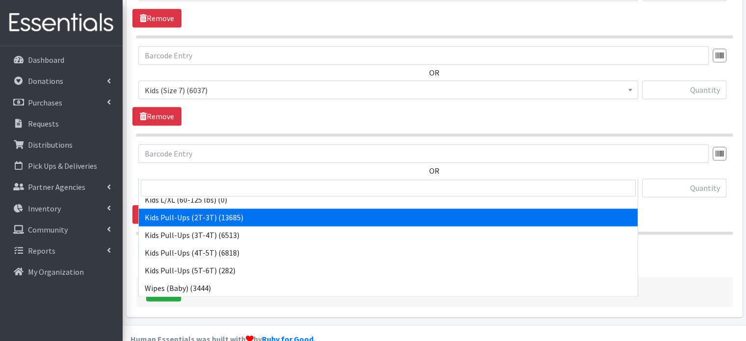
select select "4147"
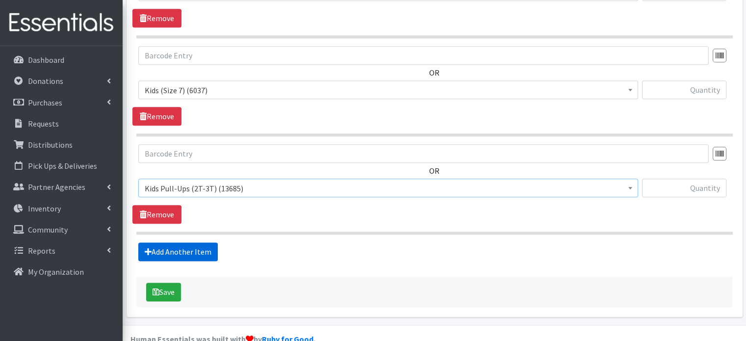
click at [206, 242] on link "Add Another Item" at bounding box center [177, 251] width 79 height 19
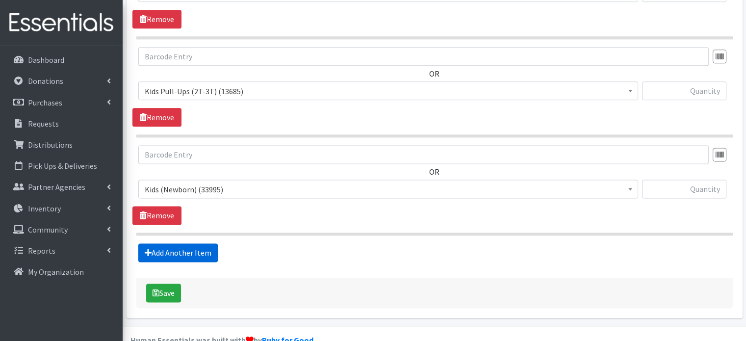
scroll to position [1256, 0]
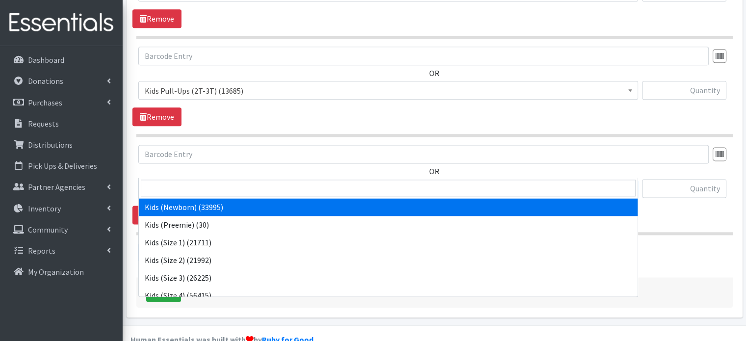
drag, startPoint x: 220, startPoint y: 169, endPoint x: 216, endPoint y: 174, distance: 6.3
click at [220, 182] on span "Kids (Newborn) (33995)" at bounding box center [388, 189] width 487 height 14
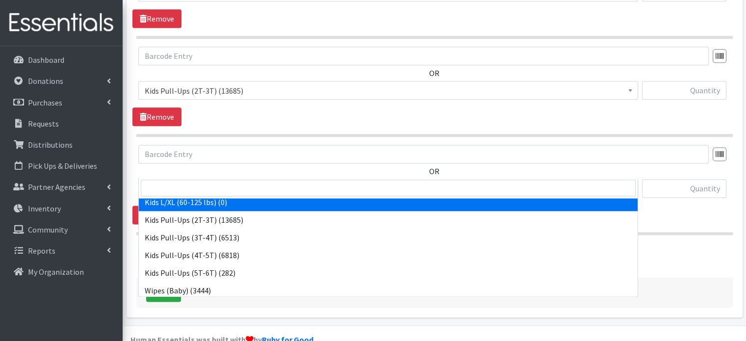
scroll to position [182, 0]
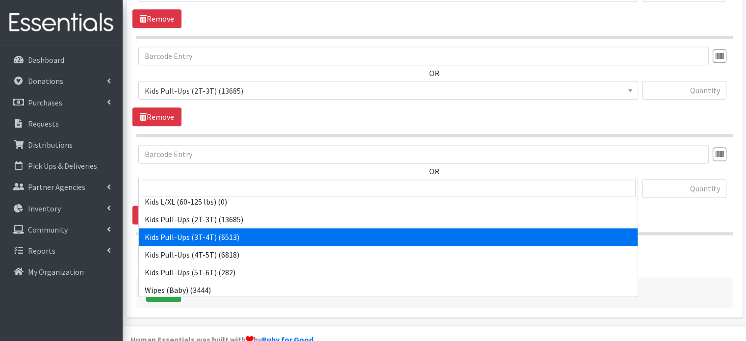
select select "4148"
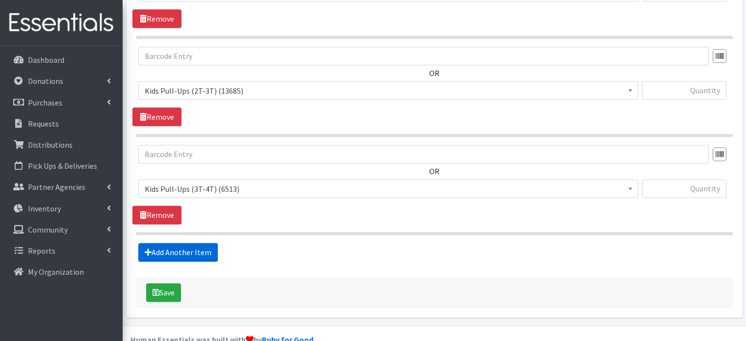
click at [213, 243] on link "Add Another Item" at bounding box center [177, 252] width 79 height 19
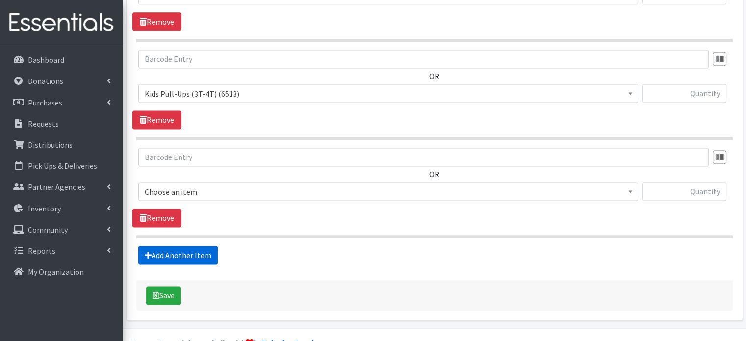
scroll to position [1353, 0]
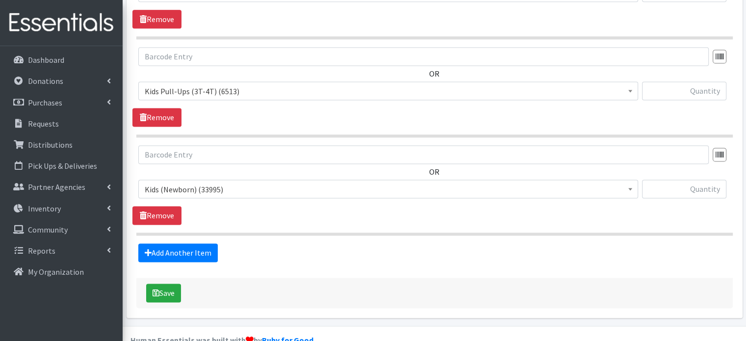
click at [269, 182] on span "Kids (Newborn) (33995)" at bounding box center [388, 189] width 487 height 14
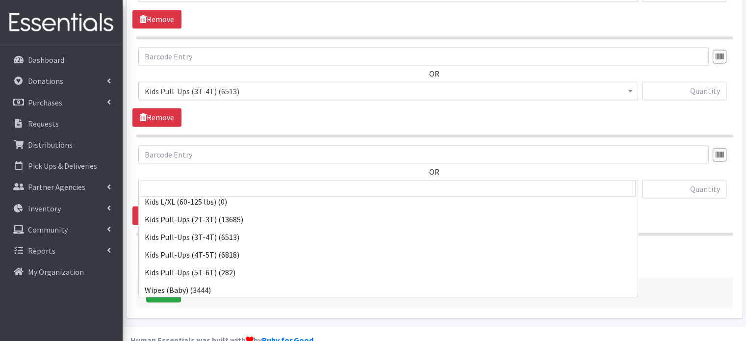
scroll to position [184, 0]
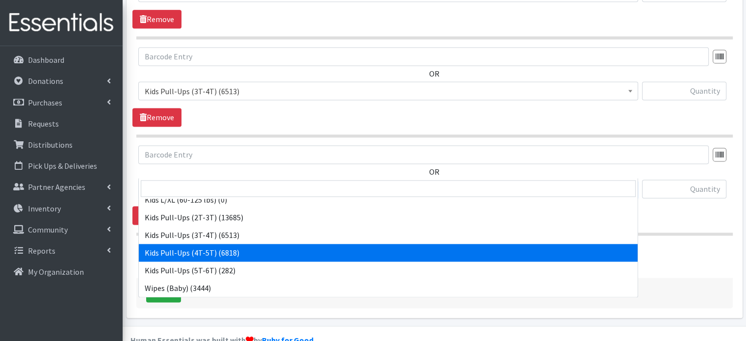
select select "4129"
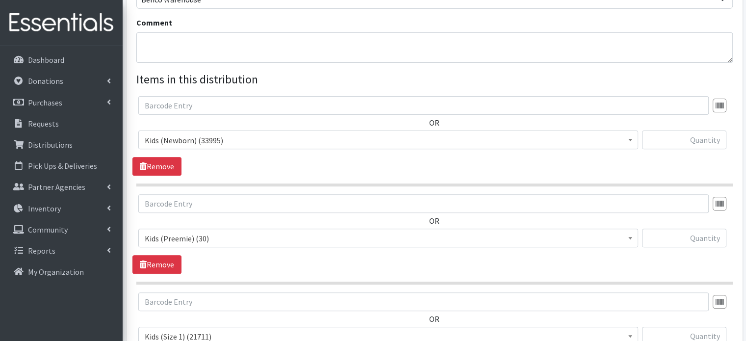
scroll to position [398, 0]
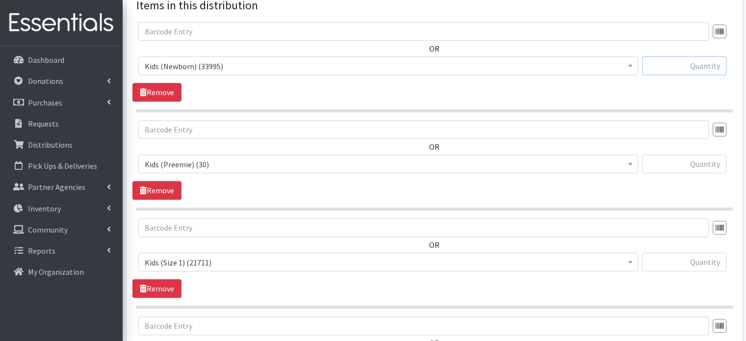
click at [670, 56] on input "text" at bounding box center [684, 65] width 84 height 19
type input "200"
click at [697, 154] on input "text" at bounding box center [684, 163] width 84 height 19
type input "100"
click at [713, 252] on input "text" at bounding box center [684, 261] width 84 height 19
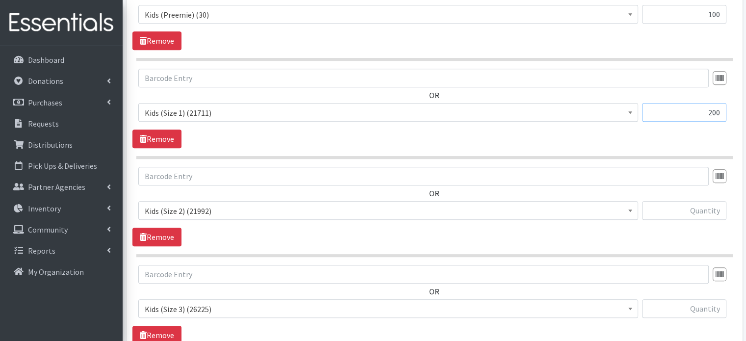
scroll to position [548, 0]
type input "200"
click at [713, 200] on input "text" at bounding box center [684, 209] width 84 height 19
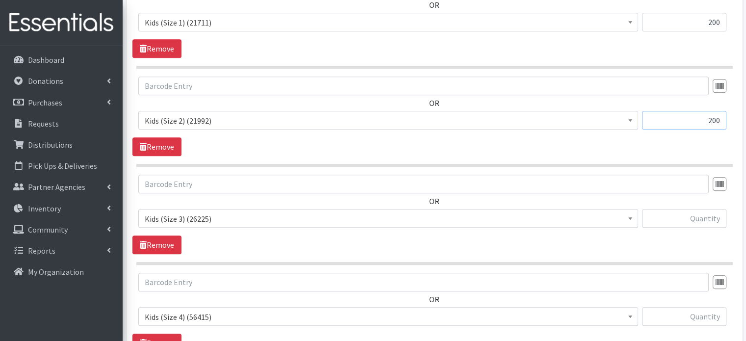
scroll to position [643, 0]
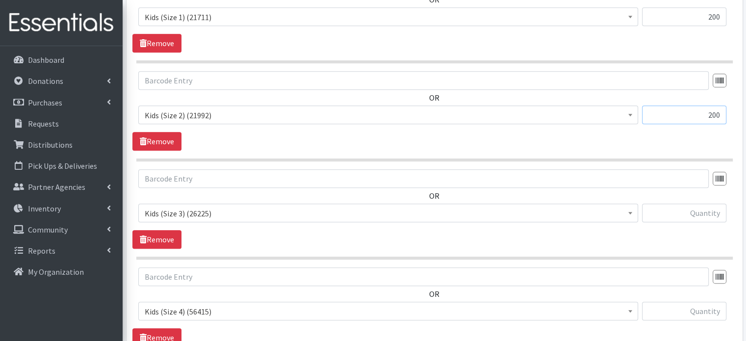
type input "200"
click at [713, 203] on input "text" at bounding box center [684, 212] width 84 height 19
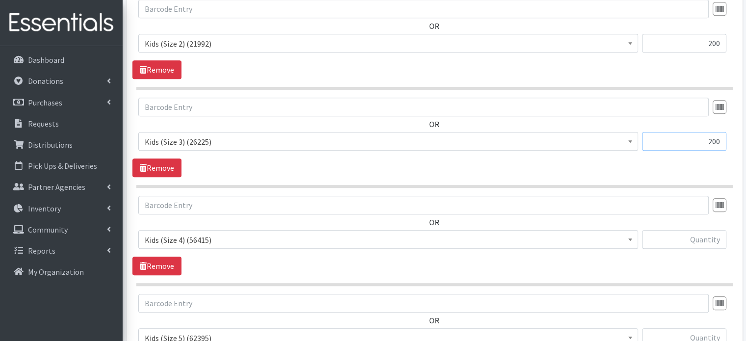
scroll to position [727, 0]
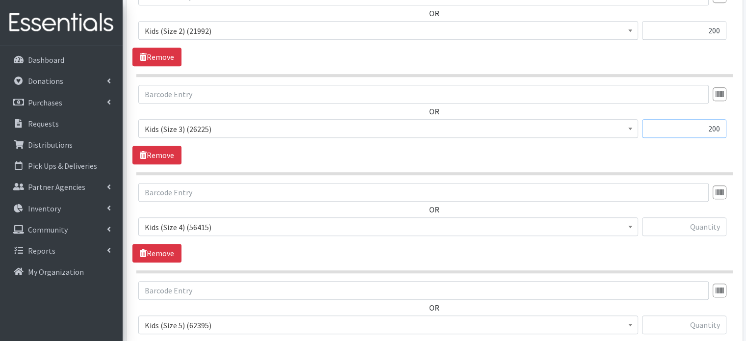
type input "200"
click at [713, 217] on input "text" at bounding box center [684, 226] width 84 height 19
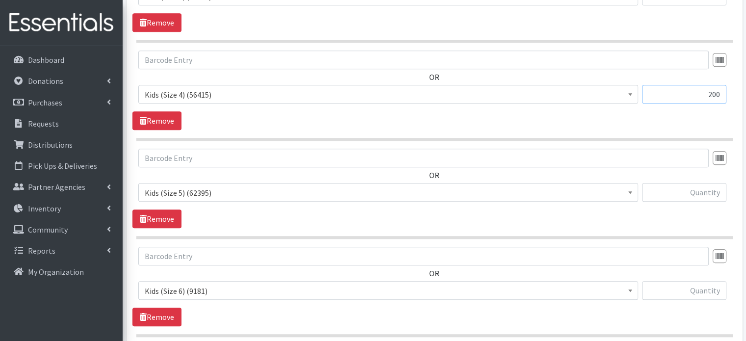
scroll to position [857, 0]
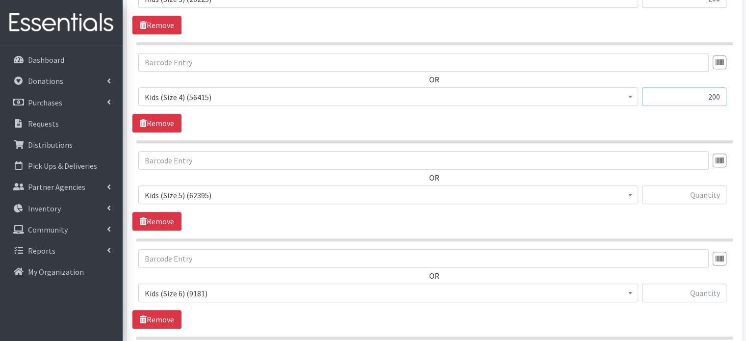
type input "200"
click at [714, 185] on input "text" at bounding box center [684, 194] width 84 height 19
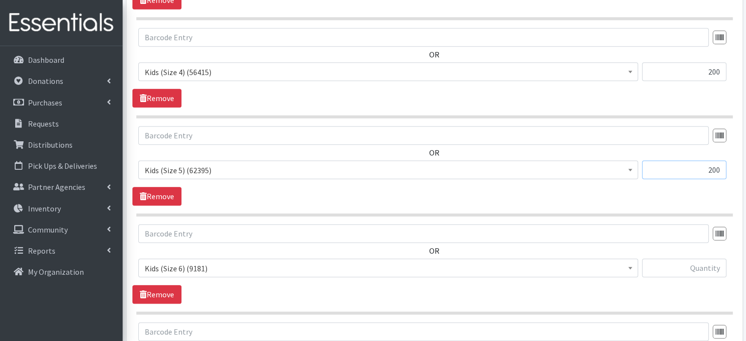
scroll to position [897, 0]
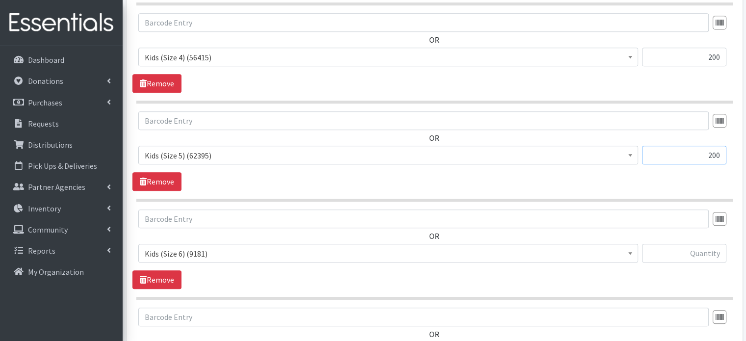
type input "200"
click at [709, 244] on input "text" at bounding box center [684, 253] width 84 height 19
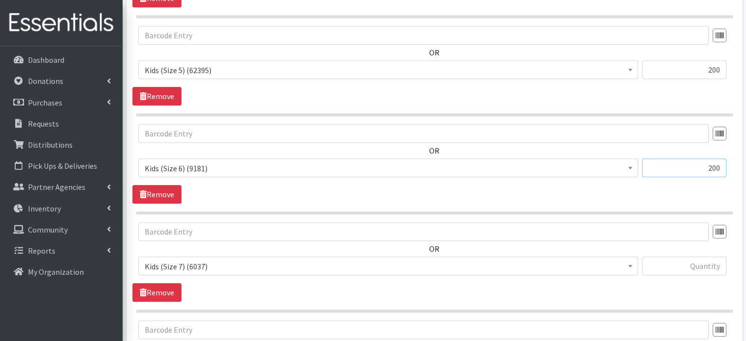
scroll to position [984, 0]
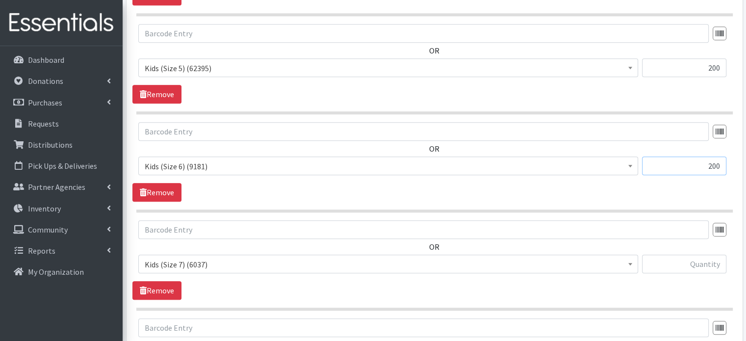
type input "200"
click at [708, 254] on input "text" at bounding box center [684, 263] width 84 height 19
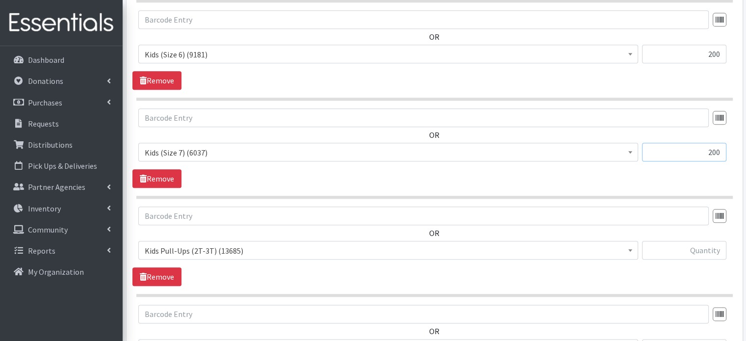
scroll to position [1096, 0]
type input "200"
click at [708, 241] on input "text" at bounding box center [684, 250] width 84 height 19
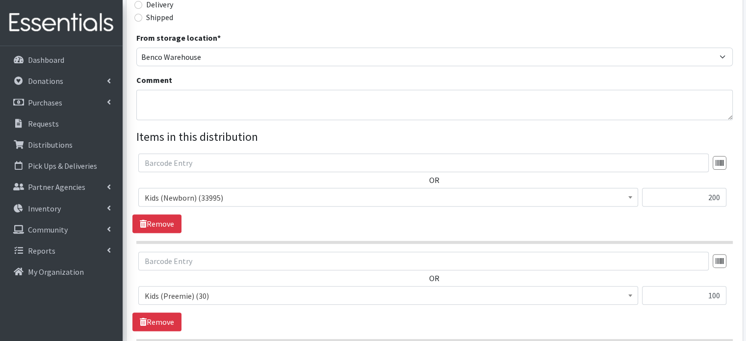
scroll to position [266, 0]
click at [718, 189] on input "200" at bounding box center [684, 198] width 84 height 19
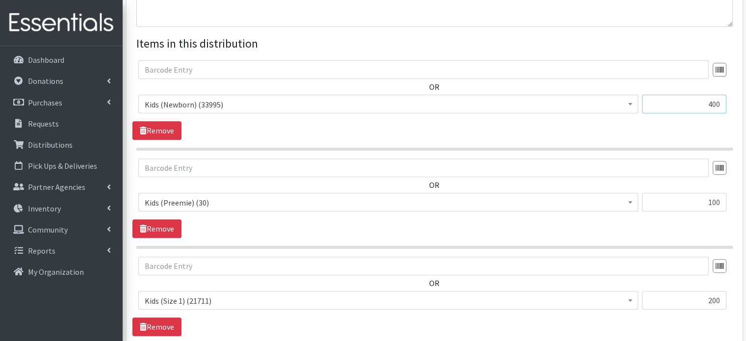
scroll to position [362, 0]
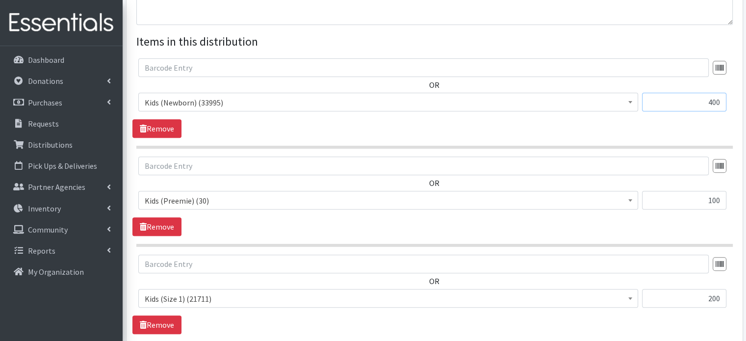
type input "400"
click at [722, 191] on input "100" at bounding box center [684, 200] width 84 height 19
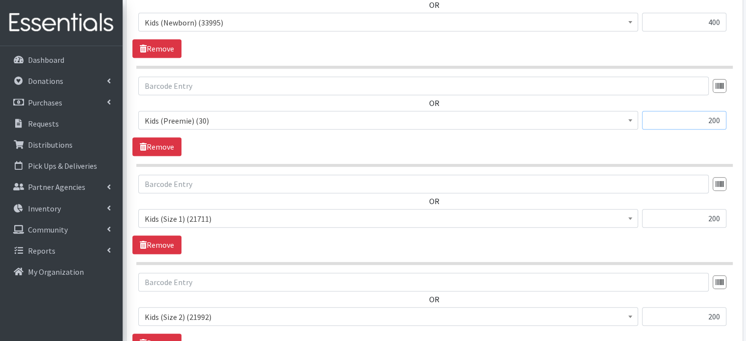
scroll to position [447, 0]
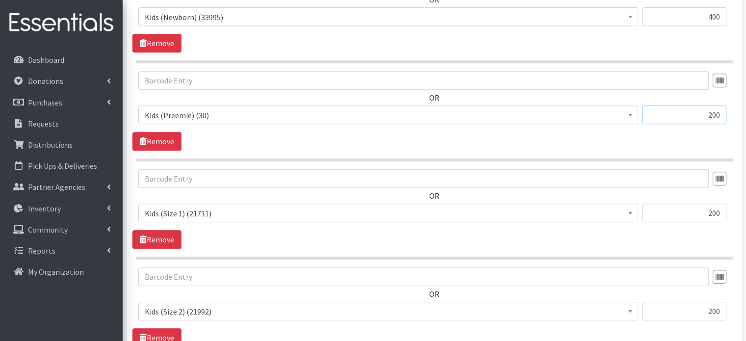
type input "200"
click at [713, 203] on input "200" at bounding box center [684, 212] width 84 height 19
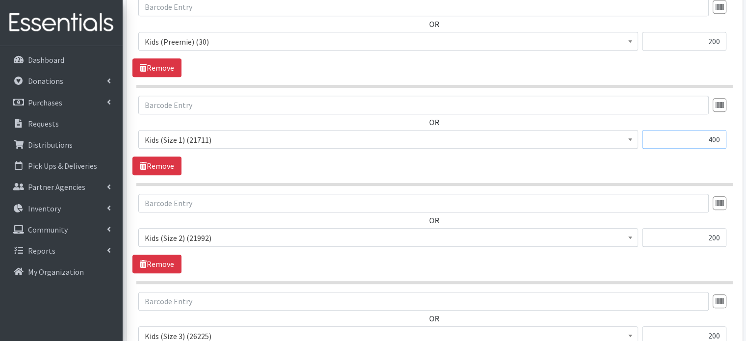
scroll to position [561, 0]
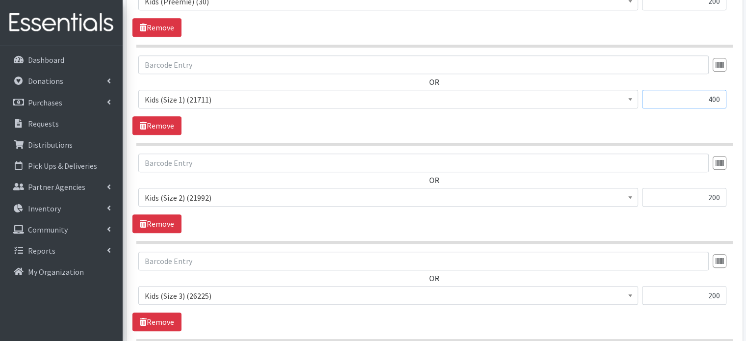
type input "400"
click at [707, 188] on input "200" at bounding box center [684, 197] width 84 height 19
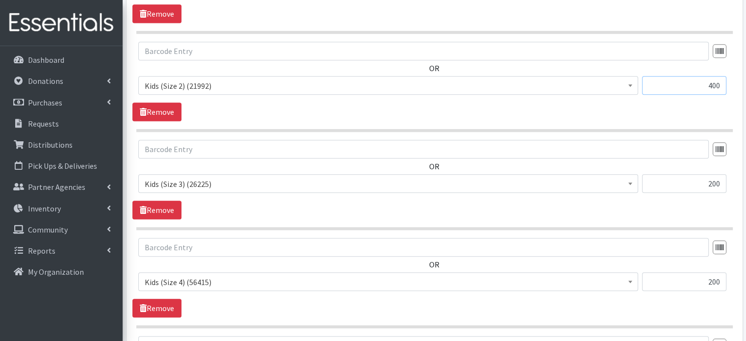
scroll to position [672, 0]
type input "400"
click at [707, 180] on div "200" at bounding box center [684, 187] width 84 height 26
click at [707, 174] on input "200" at bounding box center [684, 183] width 84 height 19
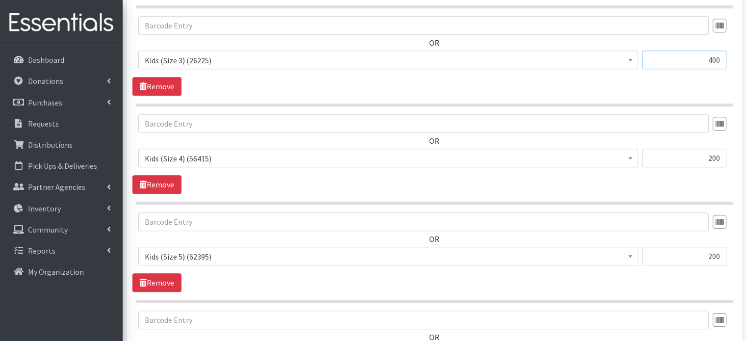
scroll to position [796, 0]
type input "400"
click at [721, 149] on input "200" at bounding box center [684, 158] width 84 height 19
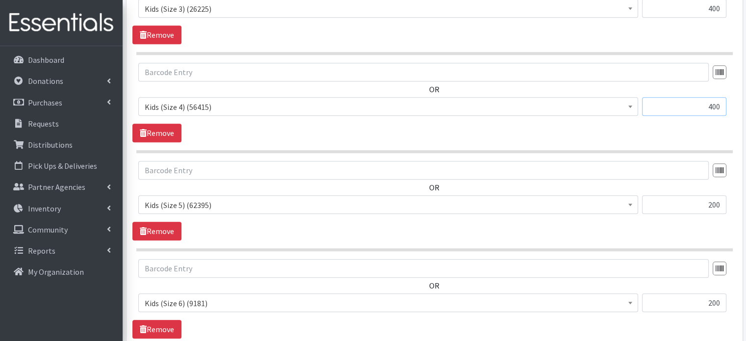
scroll to position [874, 0]
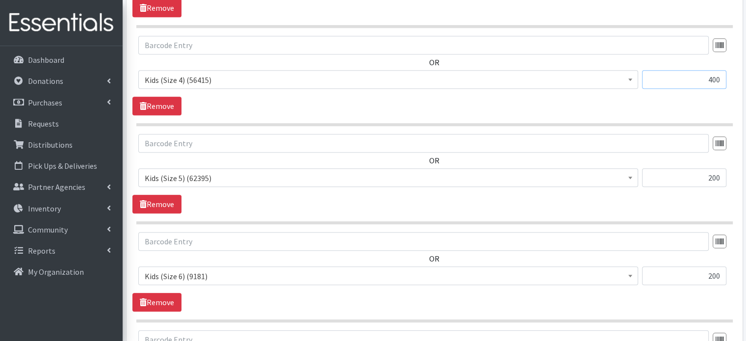
type input "400"
click at [722, 168] on input "200" at bounding box center [684, 177] width 84 height 19
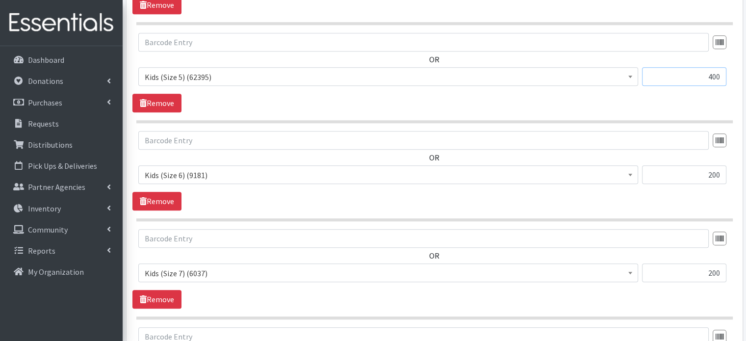
scroll to position [976, 0]
type input "400"
click at [712, 164] on input "200" at bounding box center [684, 173] width 84 height 19
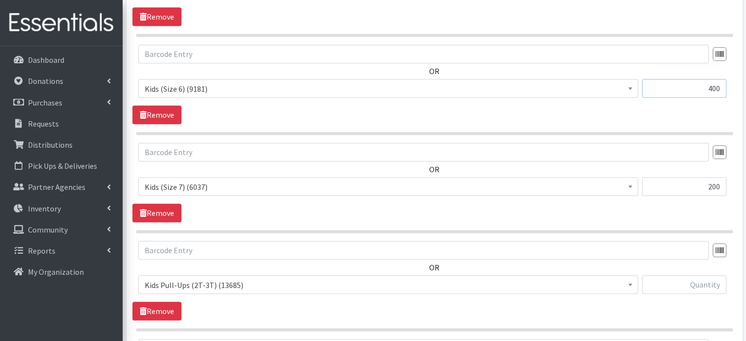
scroll to position [1063, 0]
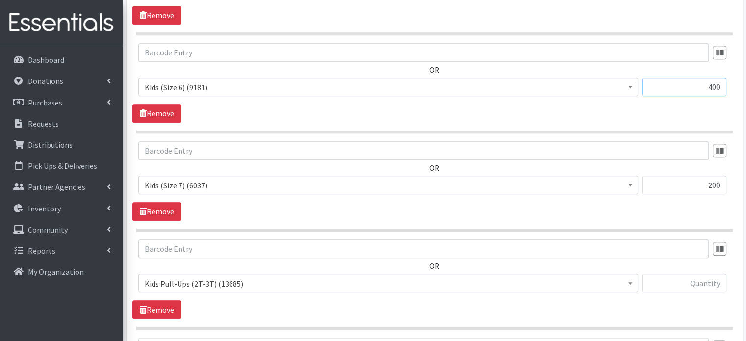
type input "400"
click at [720, 175] on input "200" at bounding box center [684, 184] width 84 height 19
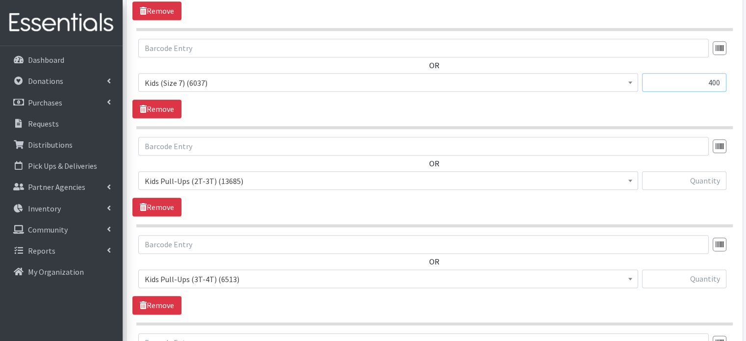
scroll to position [1168, 0]
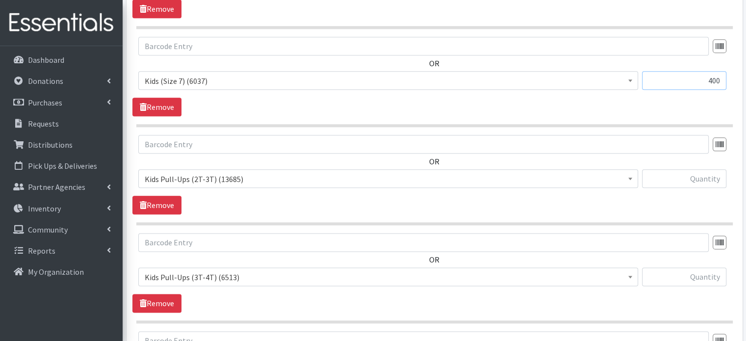
type input "400"
click at [720, 169] on input "text" at bounding box center [684, 178] width 84 height 19
type input "200"
click at [706, 267] on input "text" at bounding box center [684, 276] width 84 height 19
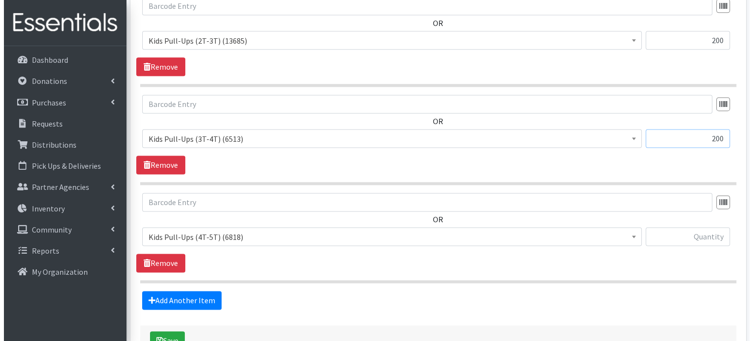
scroll to position [1308, 0]
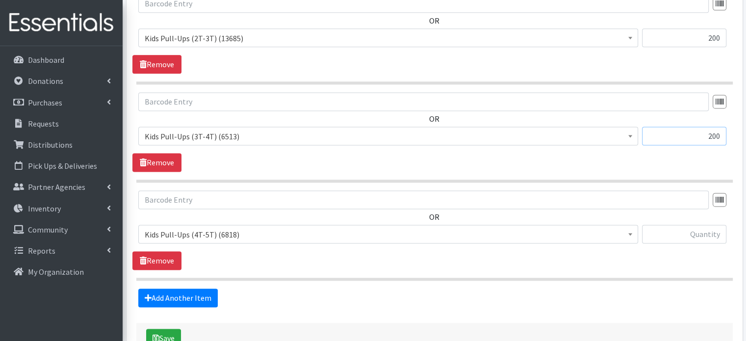
type input "200"
click at [700, 224] on input "text" at bounding box center [684, 233] width 84 height 19
type input "200"
click at [154, 328] on button "Save" at bounding box center [163, 337] width 35 height 19
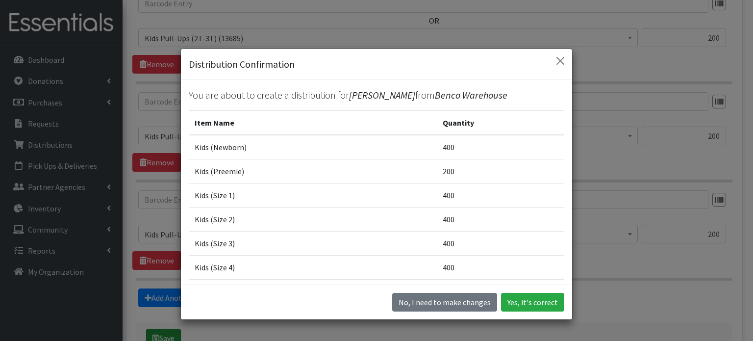
click at [155, 311] on div "Distribution Confirmation You are about to create a distribution for Daniel Kid…" at bounding box center [376, 170] width 753 height 341
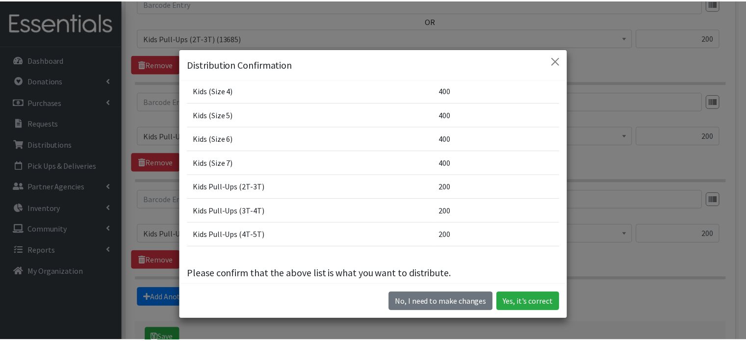
scroll to position [188, 0]
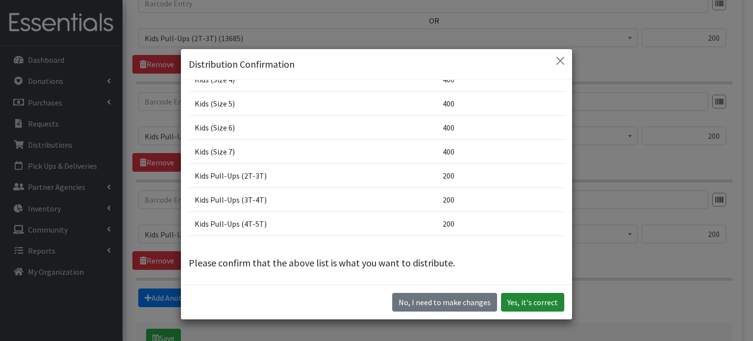
click at [515, 302] on button "Yes, it's correct" at bounding box center [532, 302] width 63 height 19
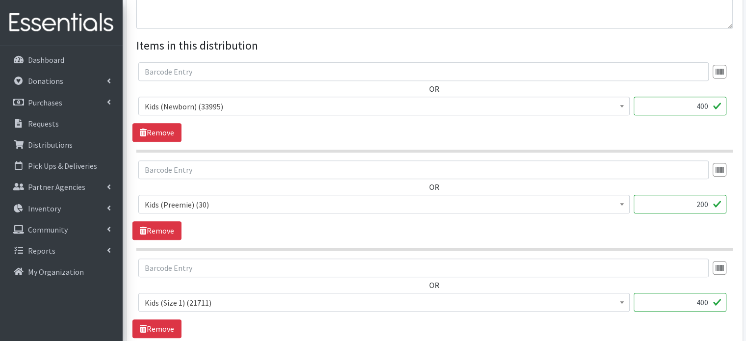
scroll to position [403, 0]
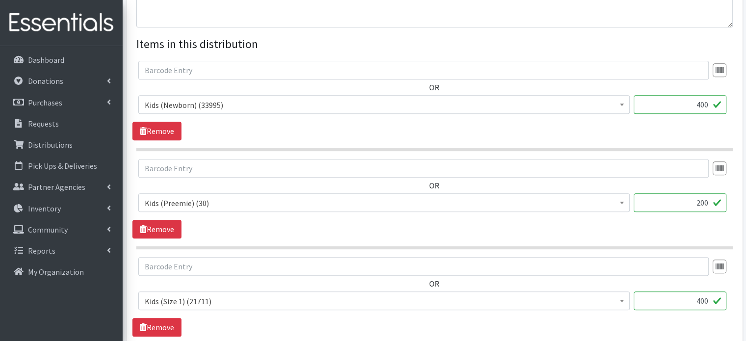
click at [713, 193] on input "200" at bounding box center [679, 202] width 93 height 19
click at [168, 220] on link "Remove" at bounding box center [156, 229] width 49 height 19
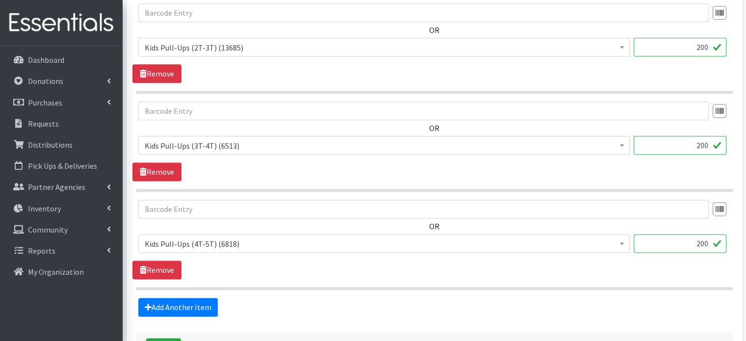
scroll to position [1245, 0]
click at [169, 338] on button "Save" at bounding box center [163, 347] width 35 height 19
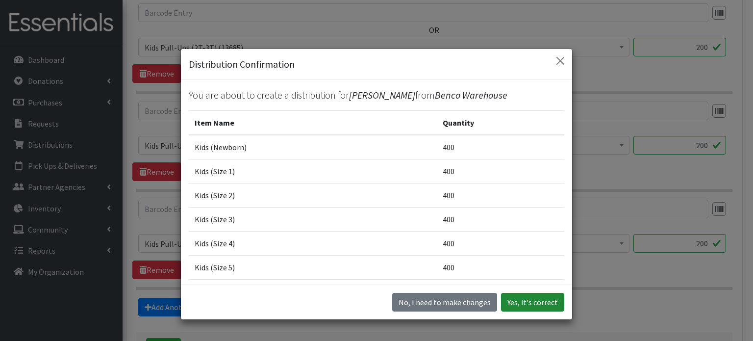
click at [526, 302] on button "Yes, it's correct" at bounding box center [532, 302] width 63 height 19
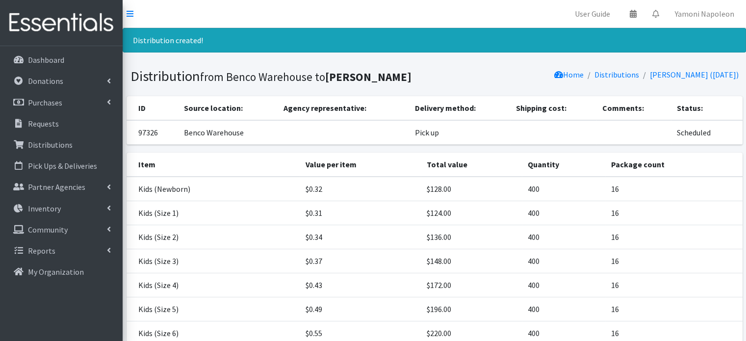
scroll to position [197, 0]
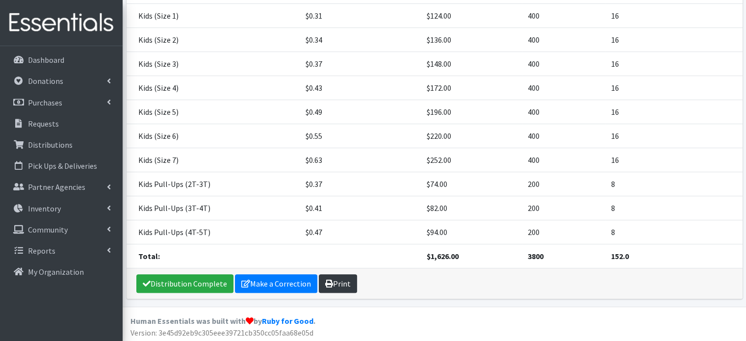
click at [328, 284] on icon at bounding box center [329, 283] width 8 height 8
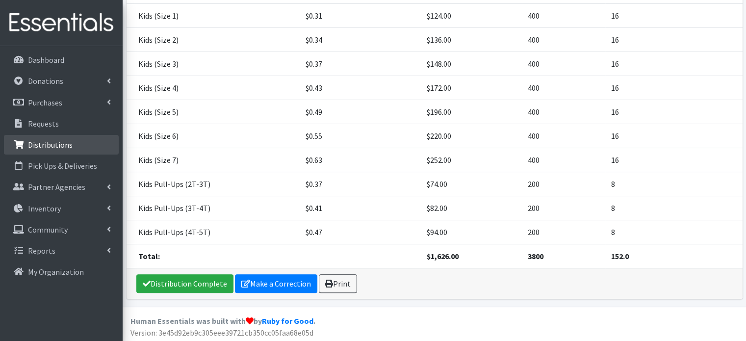
click at [88, 144] on link "Distributions" at bounding box center [61, 145] width 115 height 20
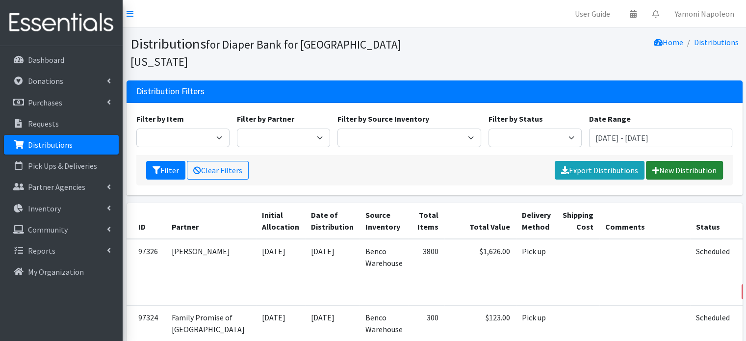
click at [677, 161] on link "New Distribution" at bounding box center [684, 170] width 77 height 19
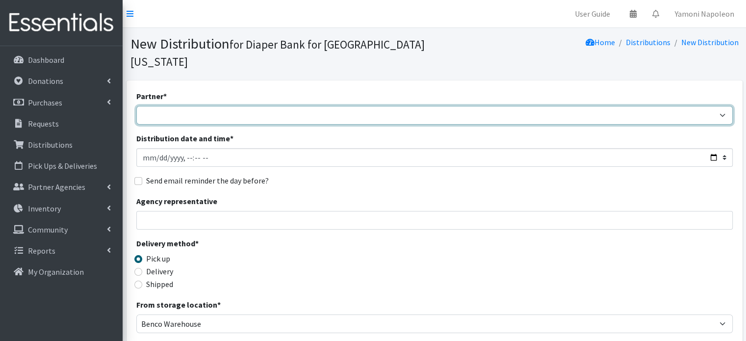
click at [399, 106] on select "Adore Me Nanny Baby Luv Pregnancy Center Children of Inmates [PERSON_NAME] Kids…" at bounding box center [434, 115] width 596 height 19
select select "2395"
click at [136, 106] on select "Adore Me Nanny Baby Luv Pregnancy Center Children of Inmates [PERSON_NAME] Kids…" at bounding box center [434, 115] width 596 height 19
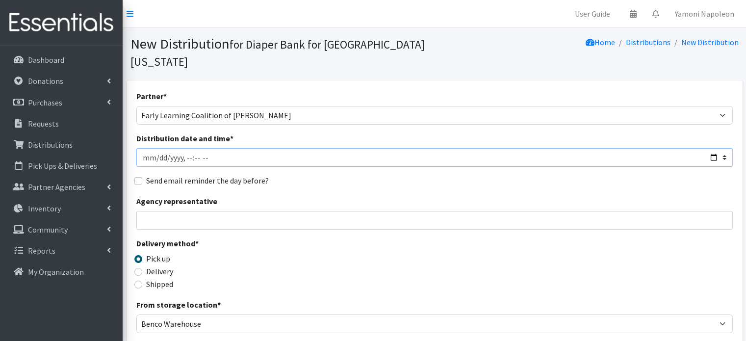
click at [712, 148] on input "Distribution date and time *" at bounding box center [434, 157] width 596 height 19
type input "[DATE]T10:00"
click at [492, 174] on div "Send email reminder the day before?" at bounding box center [434, 180] width 596 height 12
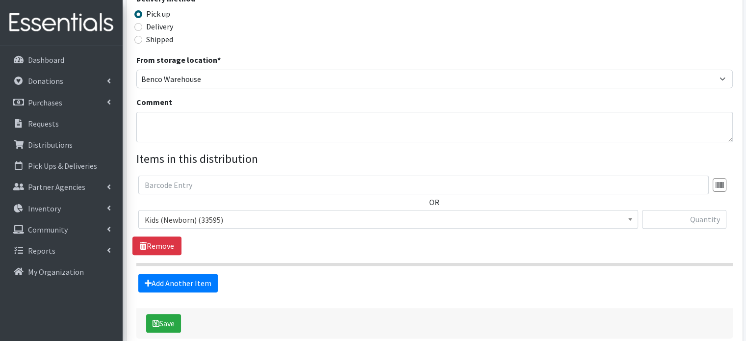
scroll to position [254, 0]
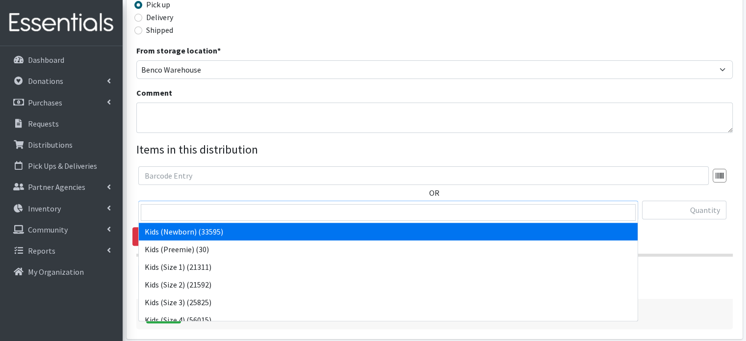
click at [184, 203] on span "Kids (Newborn) (33595)" at bounding box center [388, 210] width 487 height 14
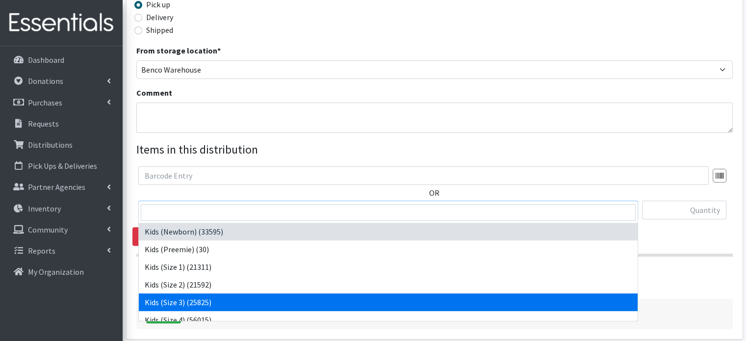
select select "4132"
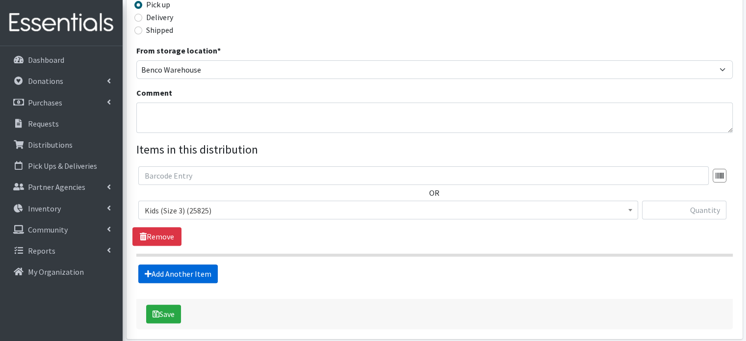
click at [183, 264] on link "Add Another Item" at bounding box center [177, 273] width 79 height 19
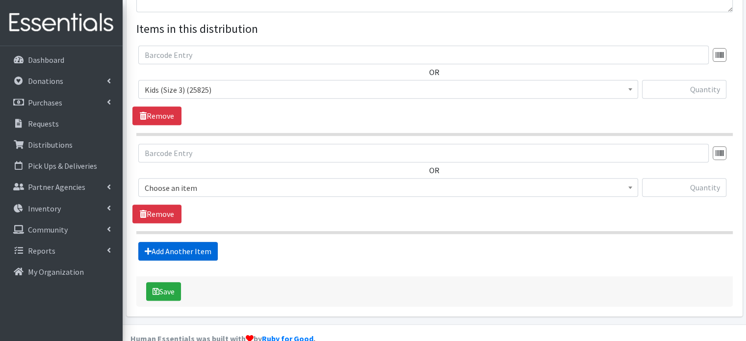
scroll to position [376, 0]
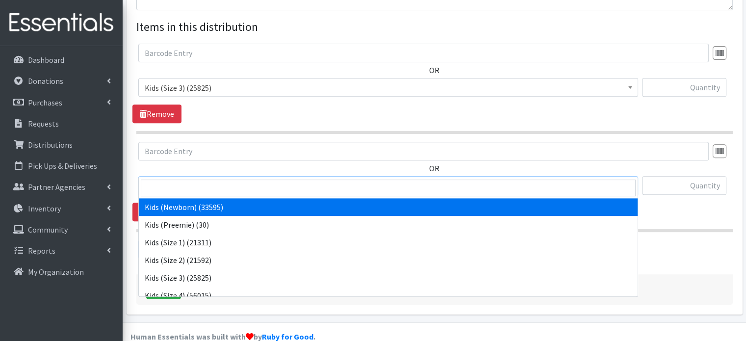
click at [220, 179] on span "Kids (Newborn) (33595)" at bounding box center [388, 186] width 487 height 14
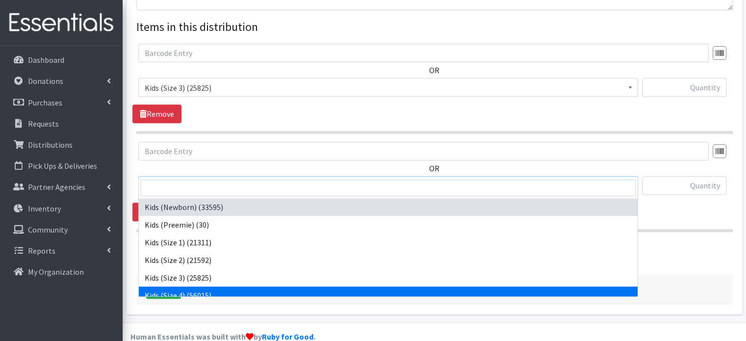
select select "4133"
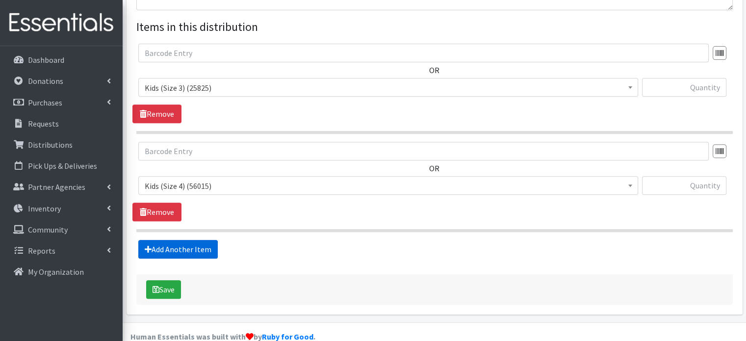
click at [187, 240] on link "Add Another Item" at bounding box center [177, 249] width 79 height 19
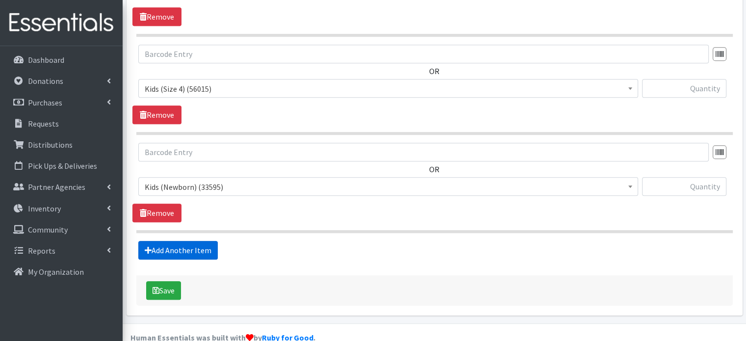
scroll to position [474, 0]
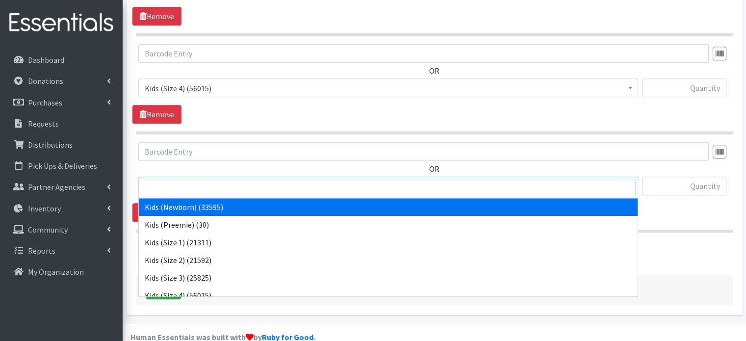
click at [239, 179] on span "Kids (Newborn) (33595)" at bounding box center [388, 186] width 487 height 14
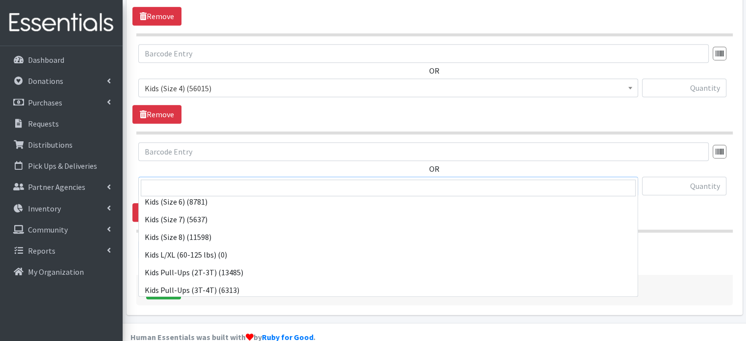
scroll to position [132, 0]
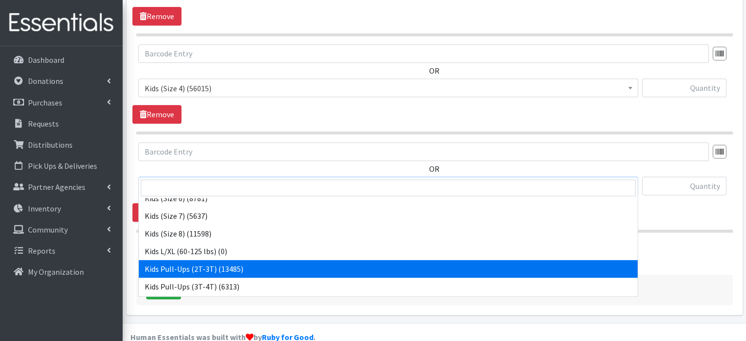
select select "4147"
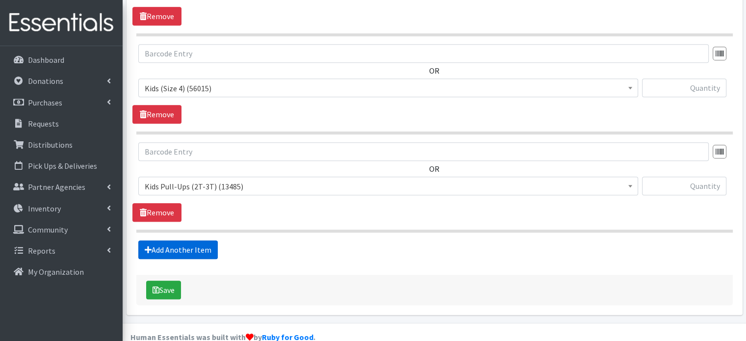
click at [195, 240] on link "Add Another Item" at bounding box center [177, 249] width 79 height 19
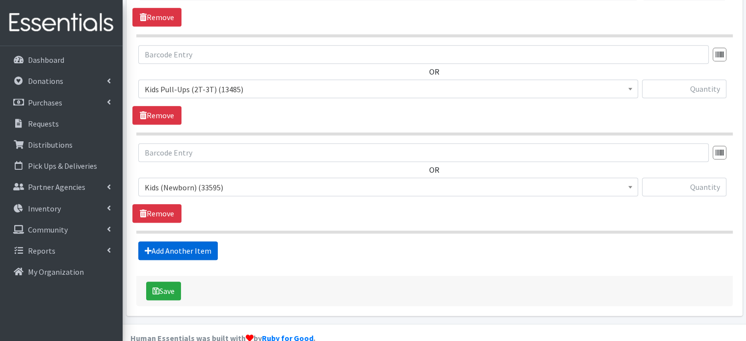
scroll to position [572, 0]
click at [236, 180] on span "Kids (Newborn) (33595)" at bounding box center [388, 187] width 487 height 14
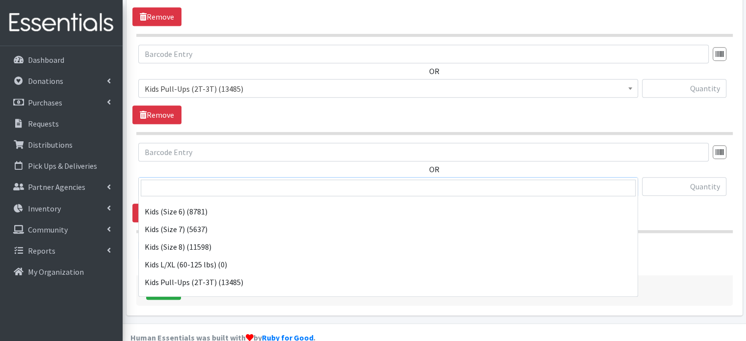
scroll to position [184, 0]
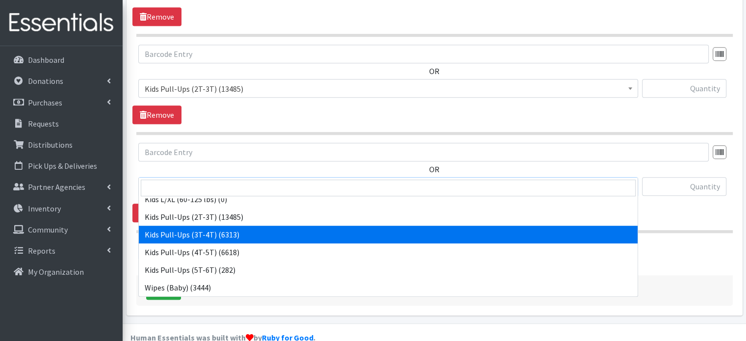
select select "4148"
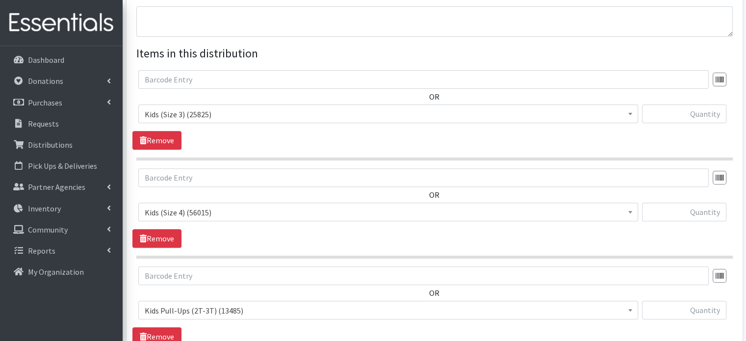
scroll to position [325, 0]
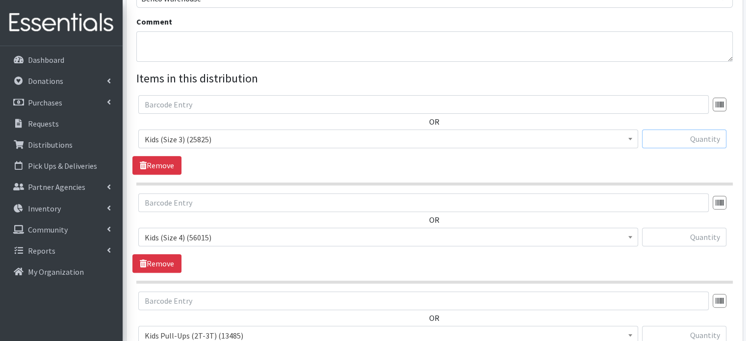
click at [673, 129] on input "text" at bounding box center [684, 138] width 84 height 19
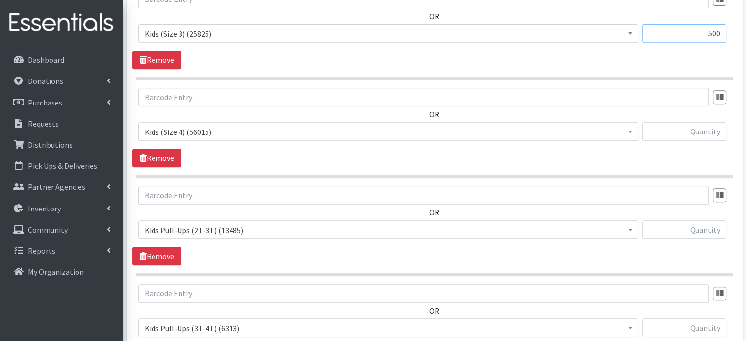
scroll to position [431, 0]
type input "500"
click at [702, 122] on input "text" at bounding box center [684, 131] width 84 height 19
type input "500"
click at [710, 220] on input "text" at bounding box center [684, 229] width 84 height 19
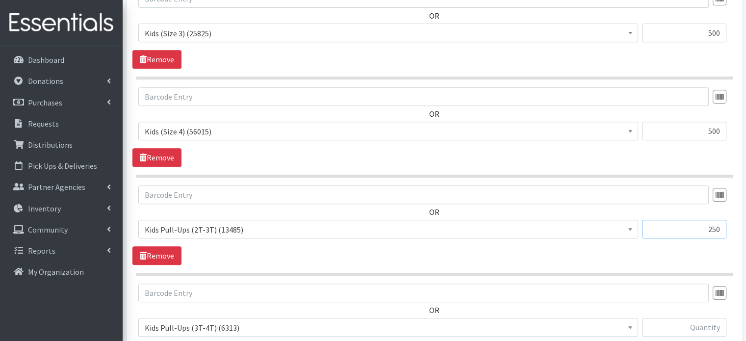
type input "250"
click at [706, 318] on input "text" at bounding box center [684, 327] width 84 height 19
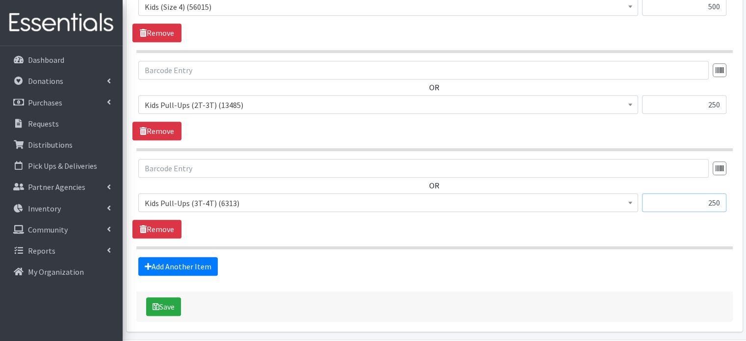
scroll to position [556, 0]
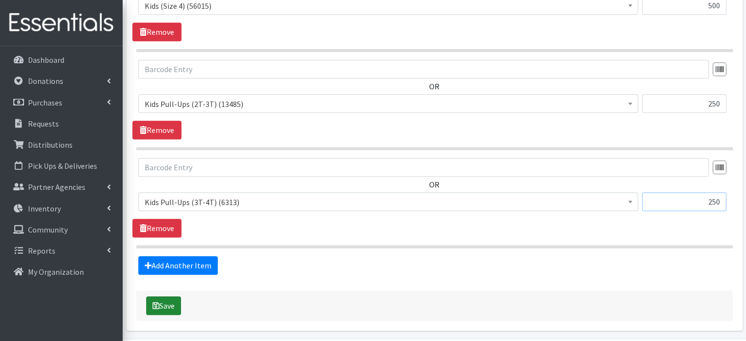
type input "250"
click at [168, 296] on button "Save" at bounding box center [163, 305] width 35 height 19
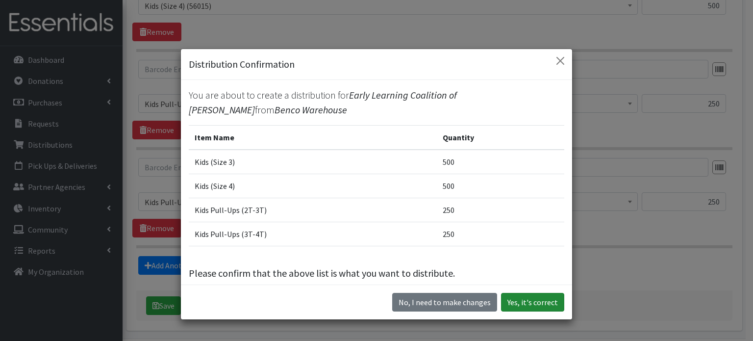
click at [524, 302] on button "Yes, it's correct" at bounding box center [532, 302] width 63 height 19
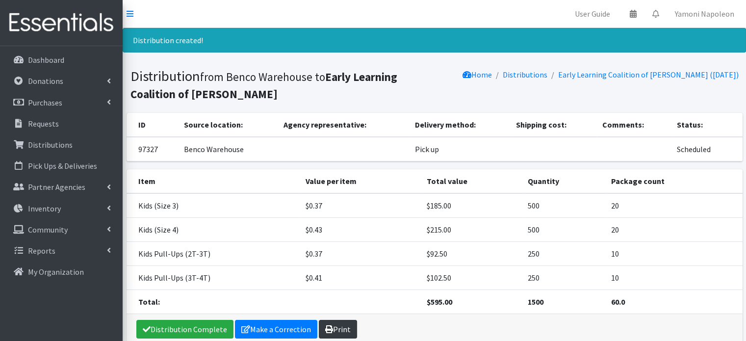
click at [338, 326] on link "Print" at bounding box center [338, 329] width 38 height 19
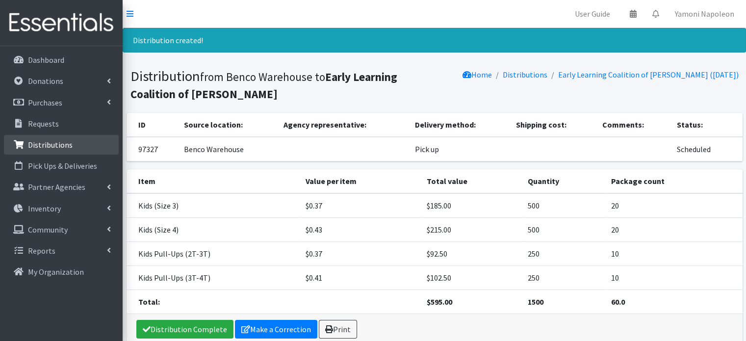
click at [49, 146] on p "Distributions" at bounding box center [50, 145] width 45 height 10
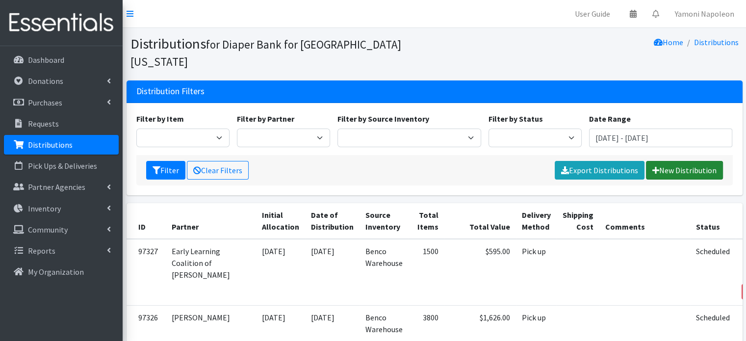
click at [676, 161] on link "New Distribution" at bounding box center [684, 170] width 77 height 19
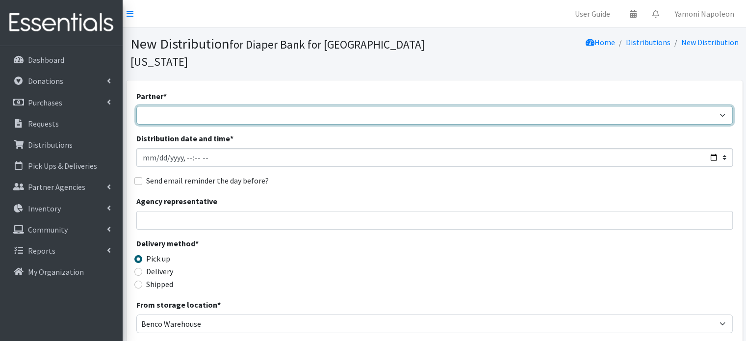
click at [343, 106] on select "Adore Me Nanny Baby Luv Pregnancy Center Children of Inmates [PERSON_NAME] Kids…" at bounding box center [434, 115] width 596 height 19
select select "2684"
click at [136, 106] on select "Adore Me Nanny Baby Luv Pregnancy Center Children of Inmates [PERSON_NAME] Kids…" at bounding box center [434, 115] width 596 height 19
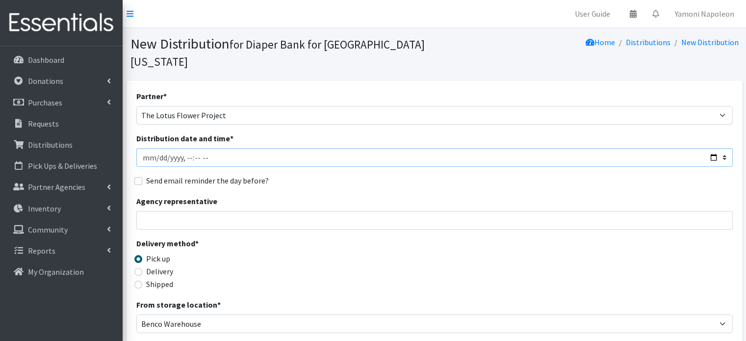
click at [711, 148] on input "Distribution date and time *" at bounding box center [434, 157] width 596 height 19
type input "[DATE]T10:00"
click at [450, 171] on div "Partner * Adore Me Nanny Baby Luv Pregnancy Center Children of Inmates [PERSON_…" at bounding box center [434, 313] width 596 height 447
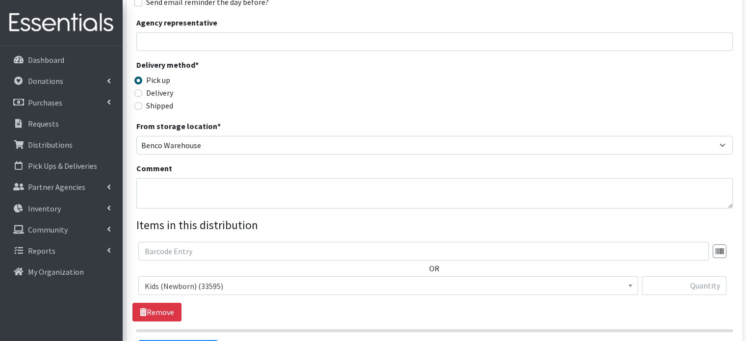
scroll to position [197, 0]
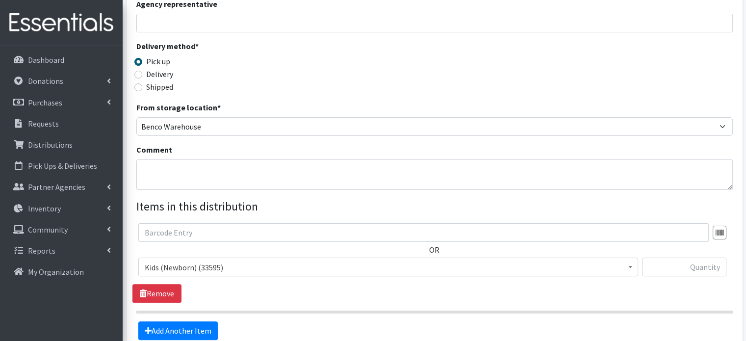
click at [445, 260] on span "Kids (Newborn) (33595)" at bounding box center [388, 267] width 487 height 14
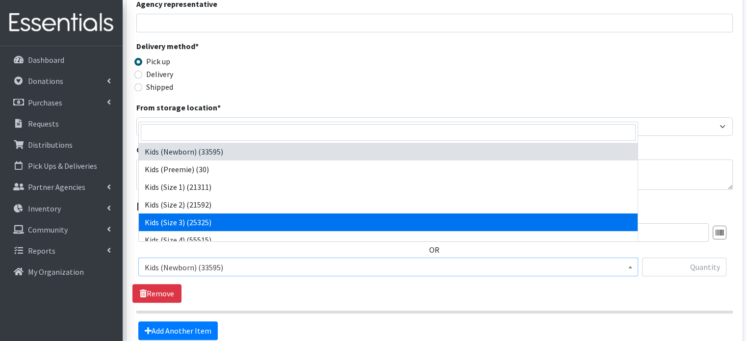
select select "4132"
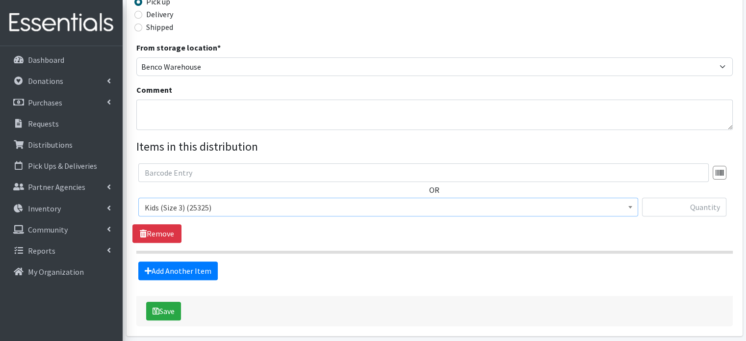
scroll to position [278, 0]
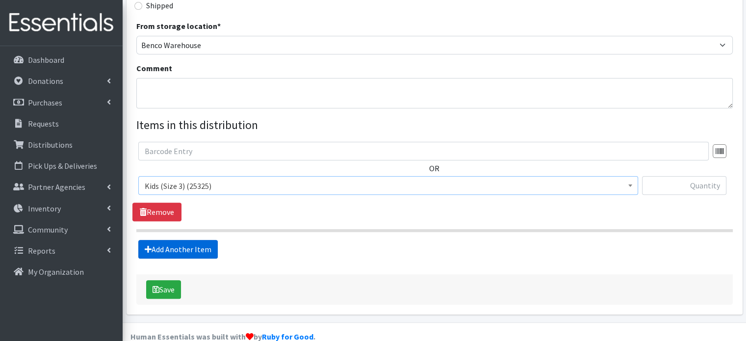
click at [202, 240] on link "Add Another Item" at bounding box center [177, 249] width 79 height 19
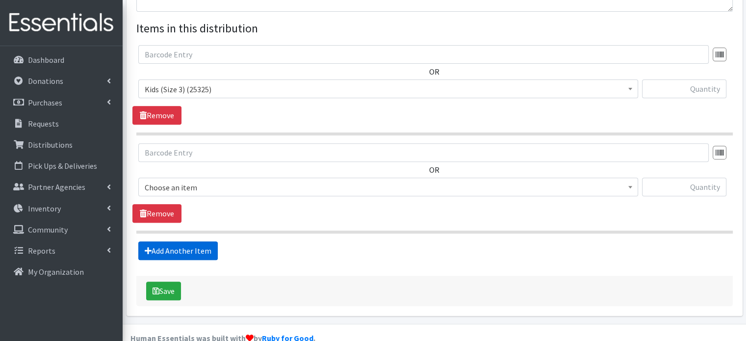
scroll to position [376, 0]
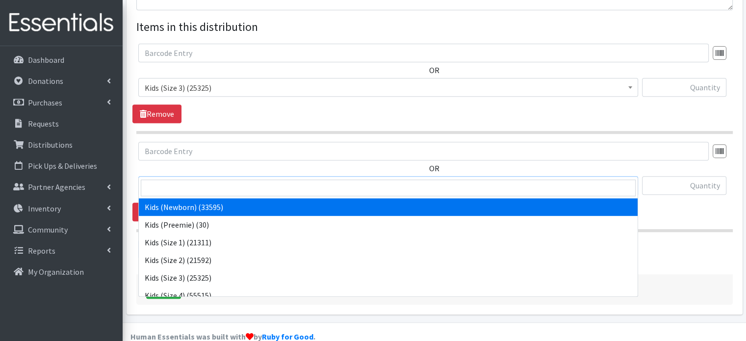
click at [222, 179] on span "Kids (Newborn) (33595)" at bounding box center [388, 186] width 487 height 14
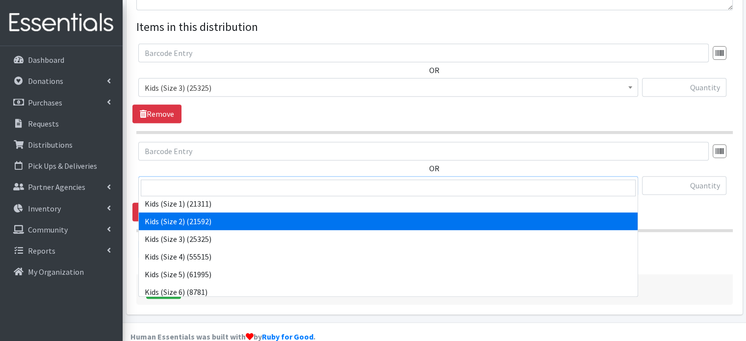
scroll to position [41, 0]
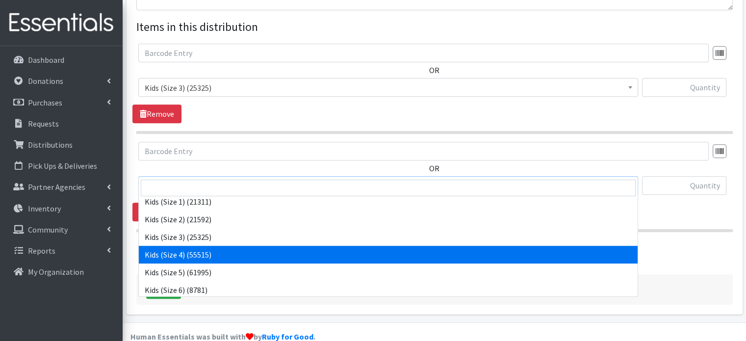
select select "4133"
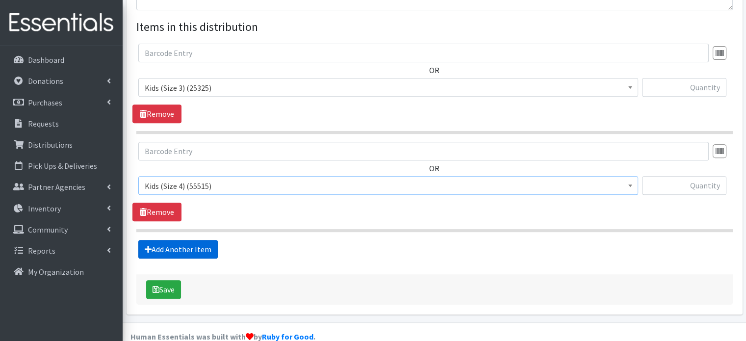
click at [203, 240] on link "Add Another Item" at bounding box center [177, 249] width 79 height 19
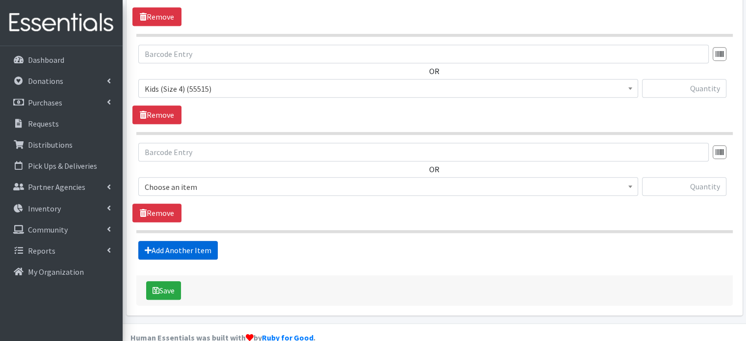
scroll to position [474, 0]
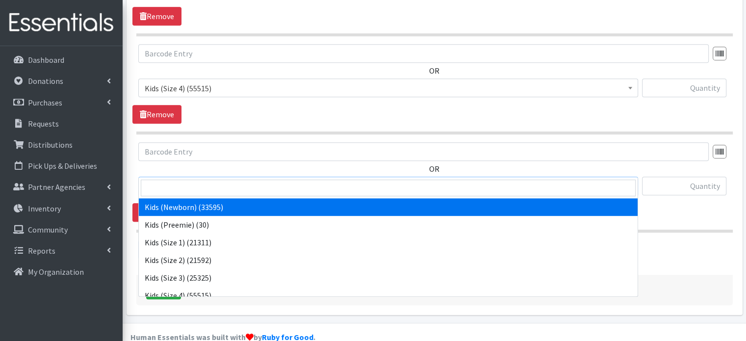
drag, startPoint x: 233, startPoint y: 168, endPoint x: 233, endPoint y: 174, distance: 5.4
click at [233, 179] on span "Kids (Newborn) (33595)" at bounding box center [388, 186] width 487 height 14
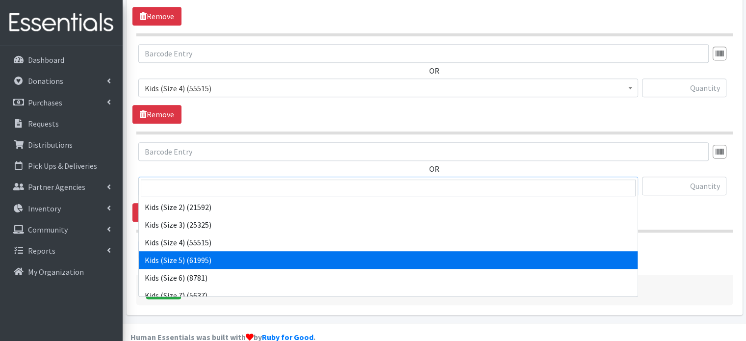
select select "4134"
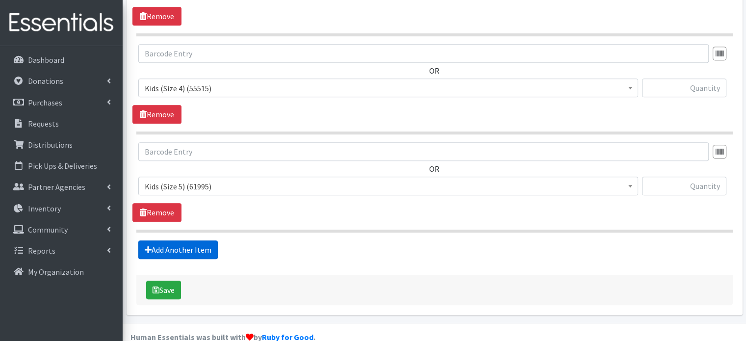
click at [199, 240] on link "Add Another Item" at bounding box center [177, 249] width 79 height 19
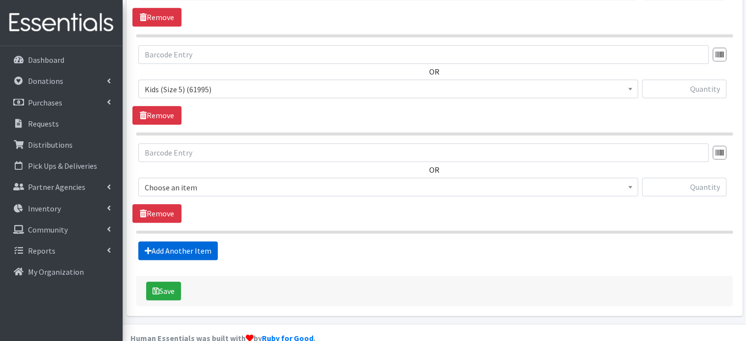
scroll to position [572, 0]
click at [247, 180] on span "Kids (Newborn) (33595)" at bounding box center [388, 187] width 487 height 14
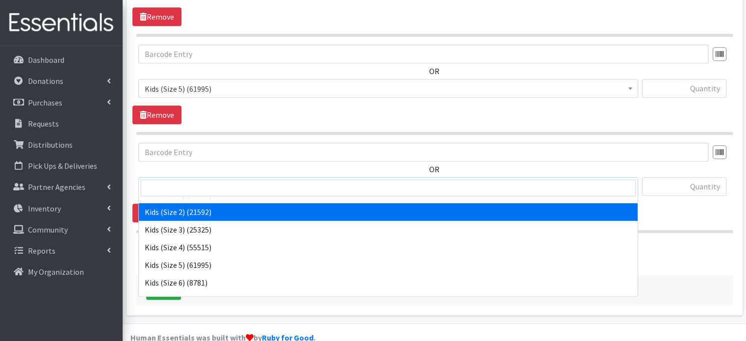
scroll to position [54, 0]
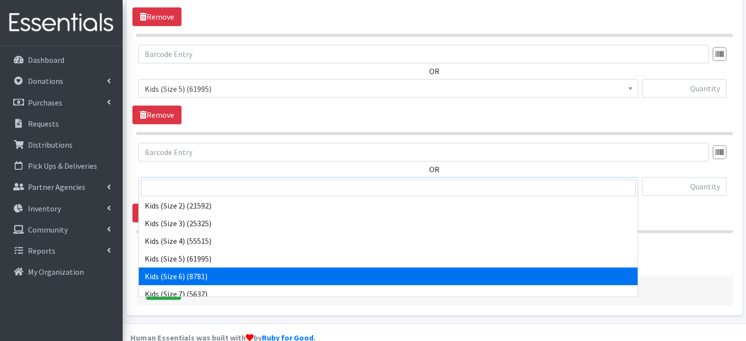
select select "4135"
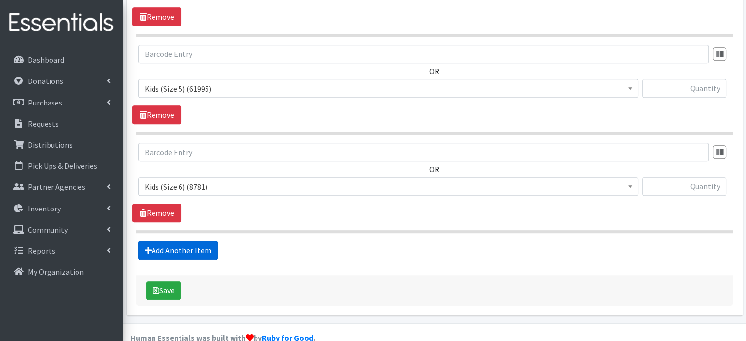
click at [205, 241] on link "Add Another Item" at bounding box center [177, 250] width 79 height 19
click at [262, 180] on span "Kids (Newborn) (33595)" at bounding box center [388, 187] width 487 height 14
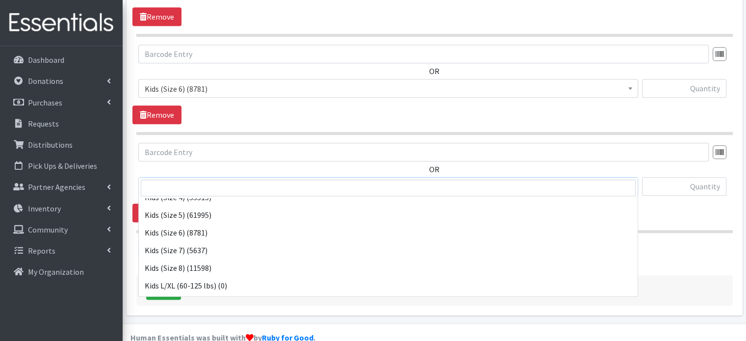
scroll to position [114, 0]
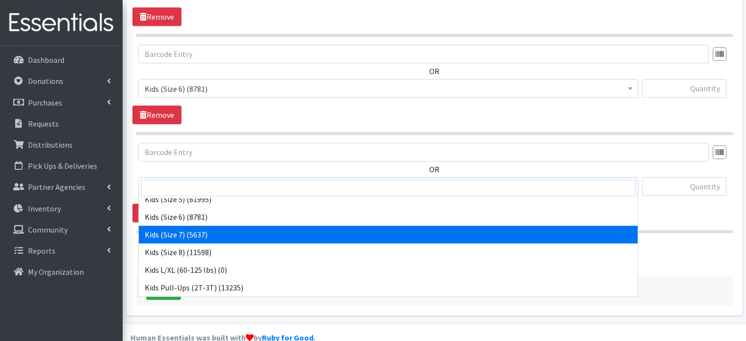
select select "6172"
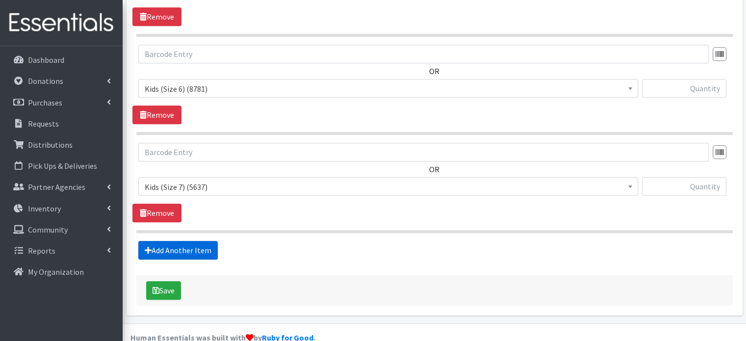
click at [194, 241] on link "Add Another Item" at bounding box center [177, 250] width 79 height 19
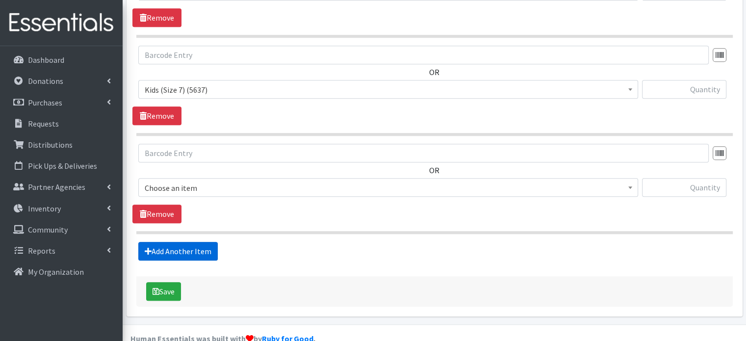
scroll to position [767, 0]
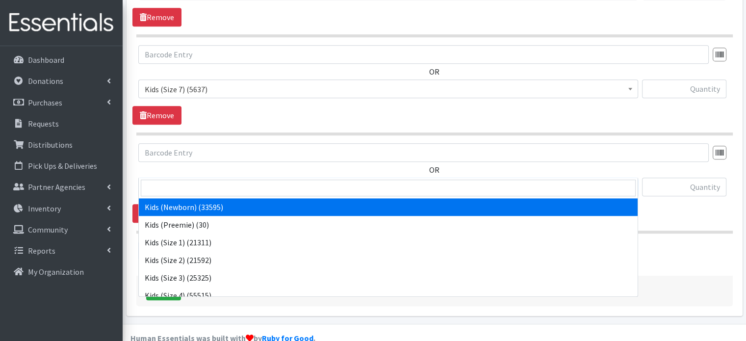
click at [213, 180] on span "Kids (Newborn) (33595)" at bounding box center [388, 187] width 487 height 14
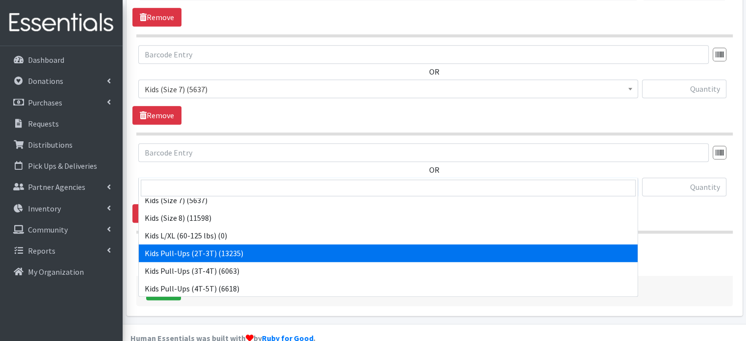
scroll to position [149, 0]
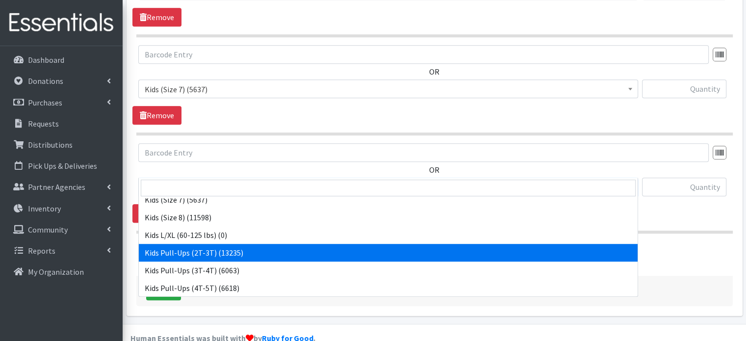
select select "4147"
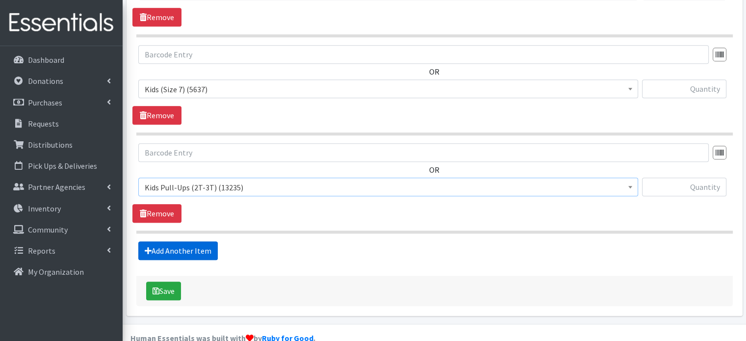
click at [207, 241] on link "Add Another Item" at bounding box center [177, 250] width 79 height 19
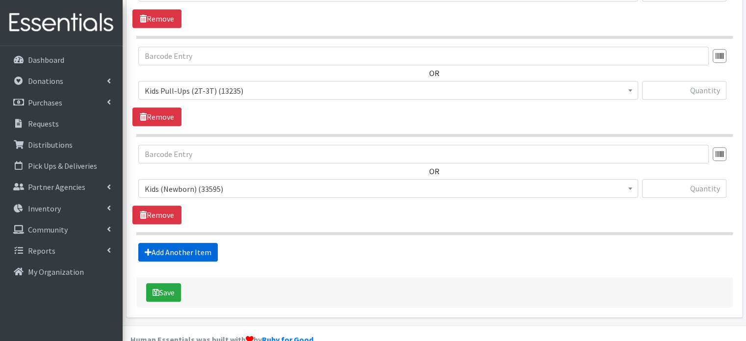
scroll to position [865, 0]
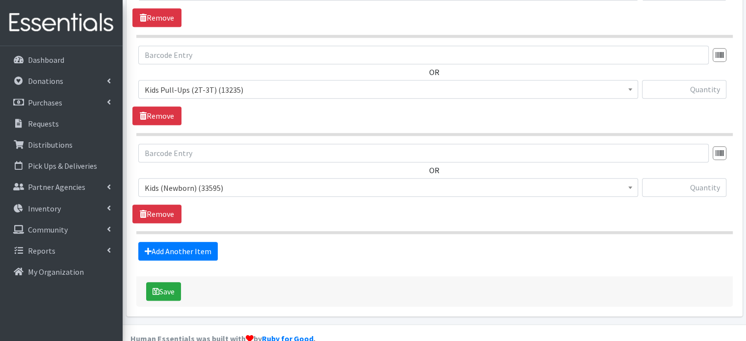
click at [244, 181] on span "Kids (Newborn) (33595)" at bounding box center [388, 188] width 487 height 14
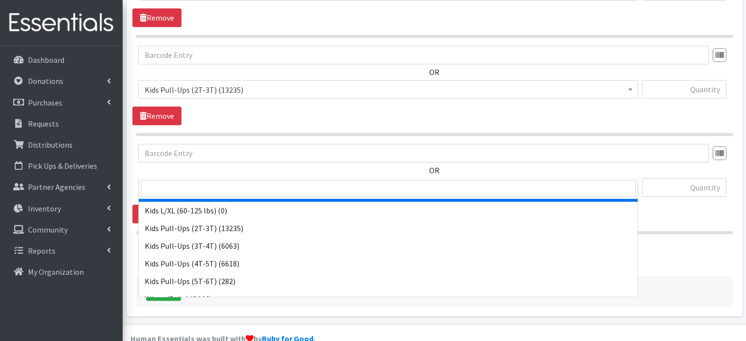
scroll to position [174, 0]
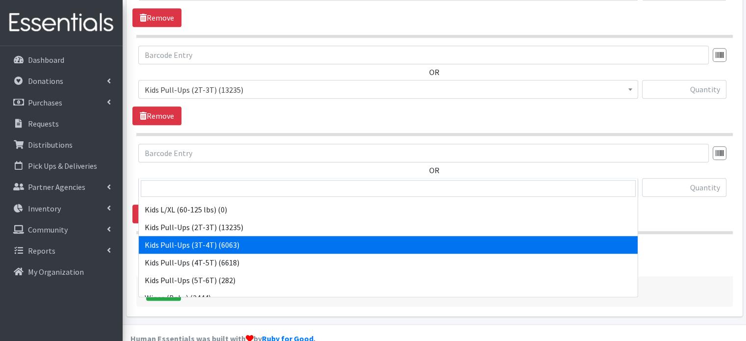
select select "4148"
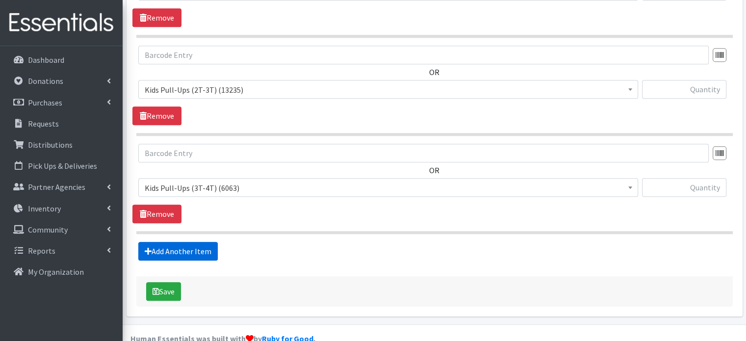
click at [194, 242] on link "Add Another Item" at bounding box center [177, 251] width 79 height 19
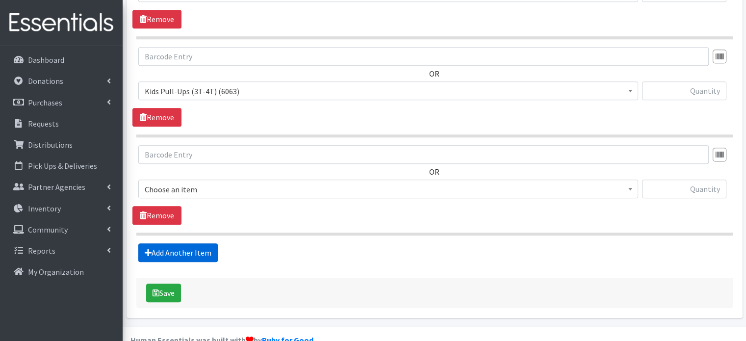
scroll to position [963, 0]
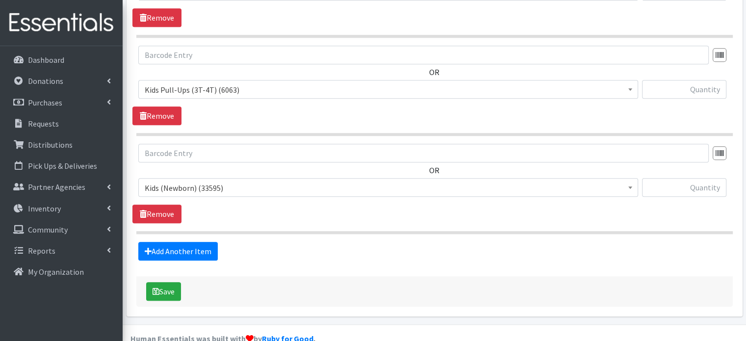
click at [270, 181] on span "Kids (Newborn) (33595)" at bounding box center [388, 188] width 487 height 14
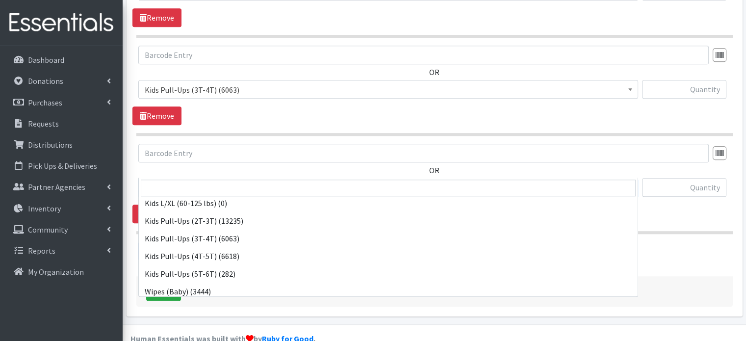
scroll to position [182, 0]
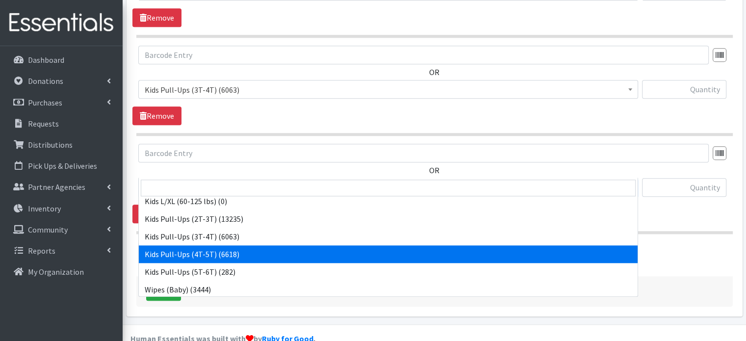
select select "4129"
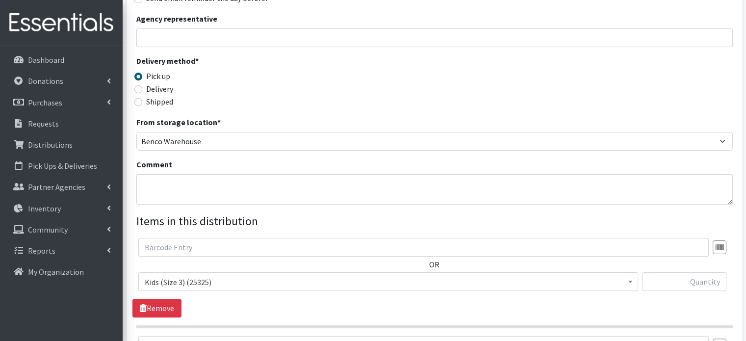
scroll to position [338, 0]
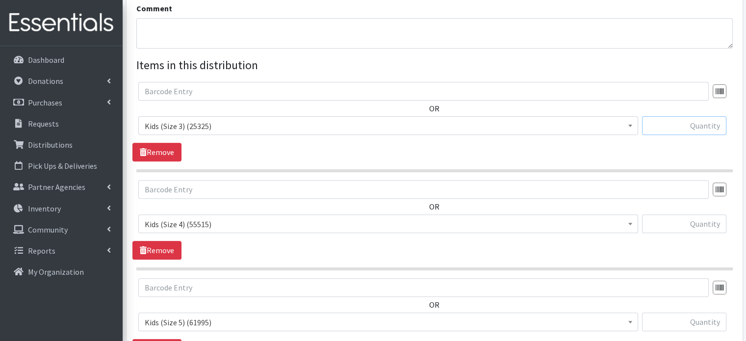
click at [691, 116] on input "text" at bounding box center [684, 125] width 84 height 19
type input "1000"
click at [701, 123] on div "1000" at bounding box center [684, 129] width 84 height 26
click at [700, 214] on input "text" at bounding box center [684, 223] width 84 height 19
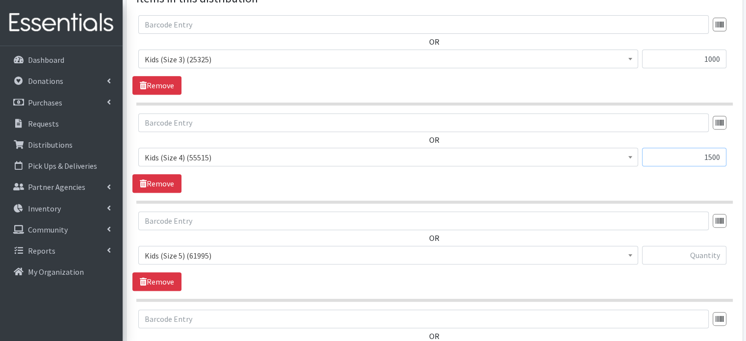
scroll to position [415, 0]
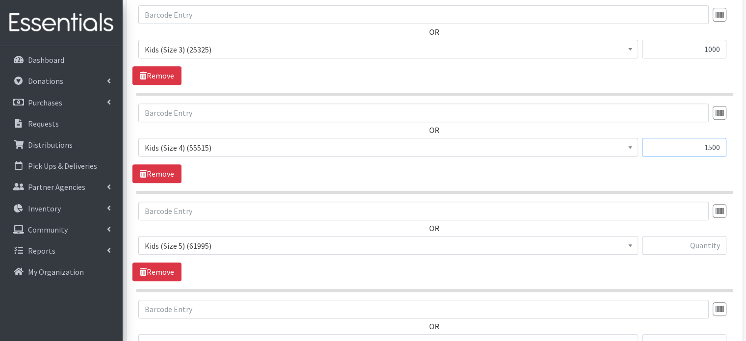
type input "1500"
click at [687, 236] on input "text" at bounding box center [684, 245] width 84 height 19
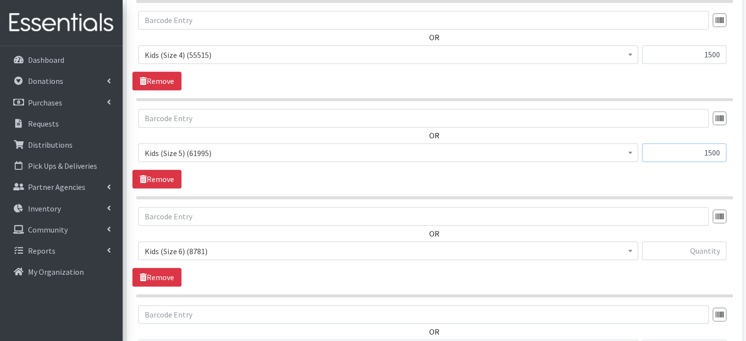
scroll to position [514, 0]
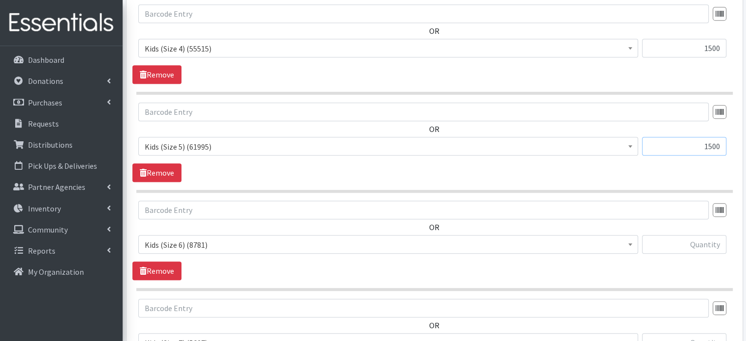
type input "1500"
click at [687, 235] on input "text" at bounding box center [684, 244] width 84 height 19
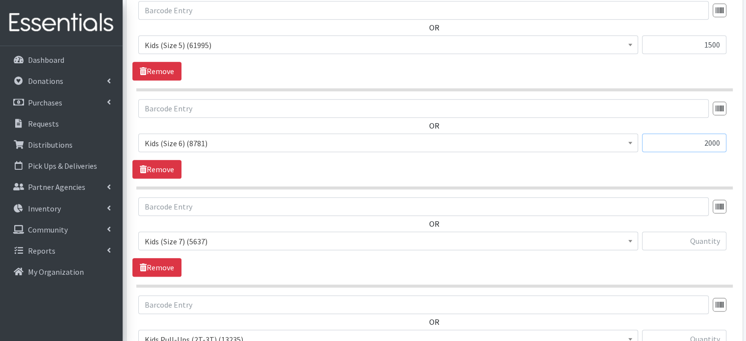
scroll to position [616, 0]
type input "2000"
click at [687, 231] on input "text" at bounding box center [684, 240] width 84 height 19
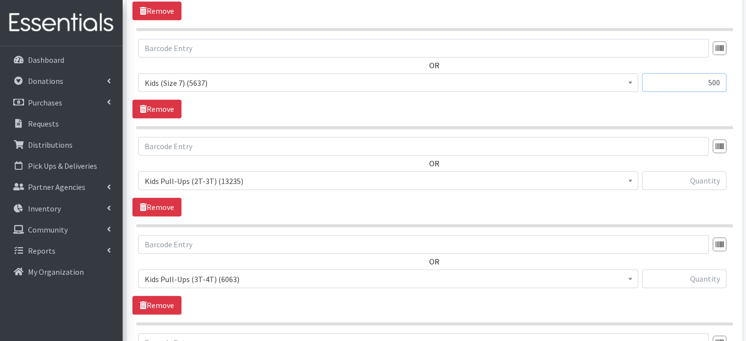
scroll to position [774, 0]
type input "500"
click at [696, 171] on input "text" at bounding box center [684, 180] width 84 height 19
type input "250"
click at [715, 269] on input "text" at bounding box center [684, 278] width 84 height 19
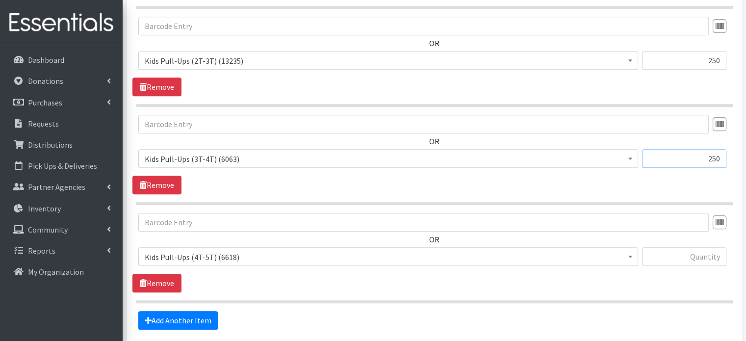
scroll to position [903, 0]
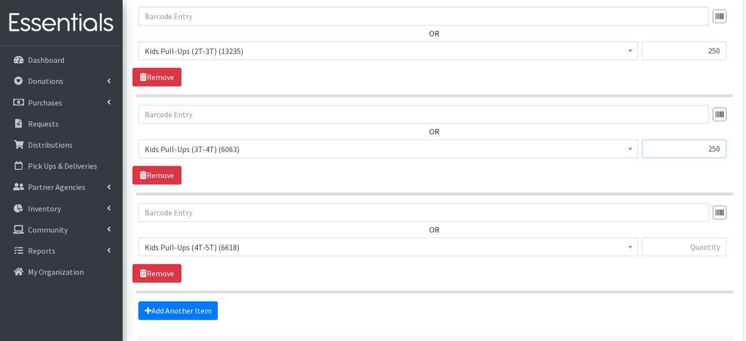
type input "250"
click at [708, 237] on input "text" at bounding box center [684, 246] width 84 height 19
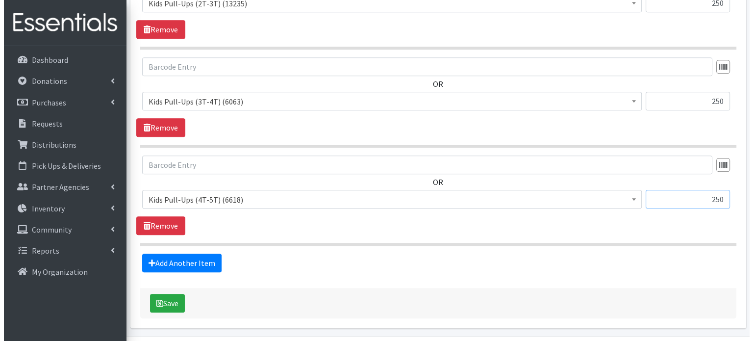
scroll to position [963, 0]
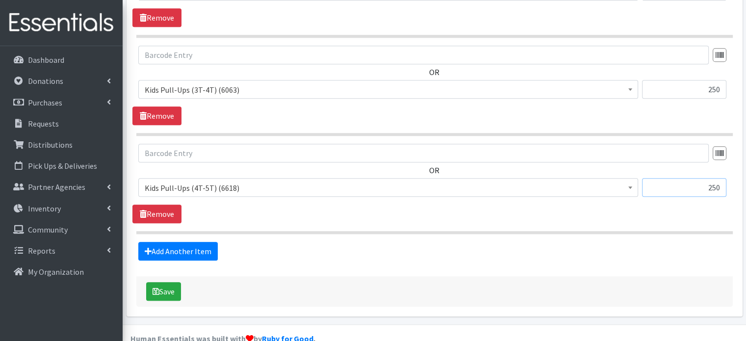
type input "250"
click at [708, 242] on div "Add Another Item" at bounding box center [433, 251] width 603 height 19
click at [158, 287] on icon "submit" at bounding box center [155, 291] width 7 height 8
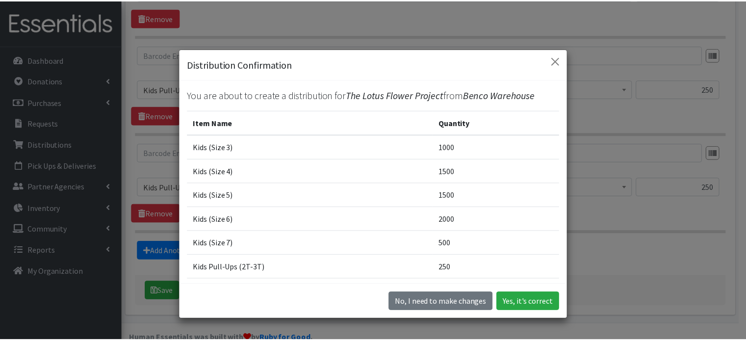
scroll to position [92, 0]
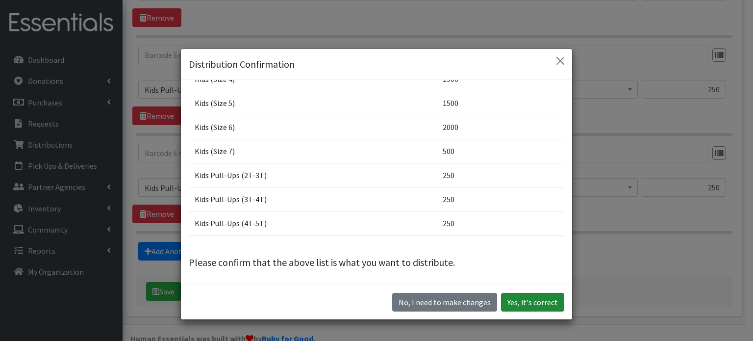
click at [514, 300] on button "Yes, it's correct" at bounding box center [532, 302] width 63 height 19
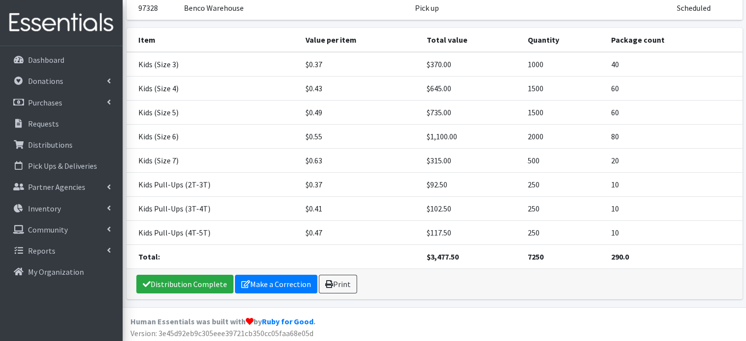
scroll to position [142, 0]
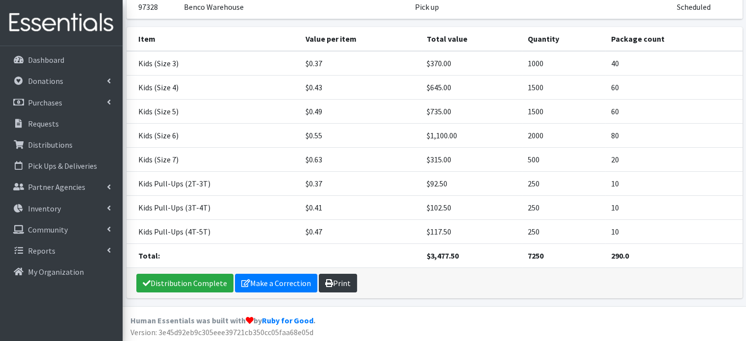
click at [336, 278] on link "Print" at bounding box center [338, 283] width 38 height 19
